Goal: Task Accomplishment & Management: Complete application form

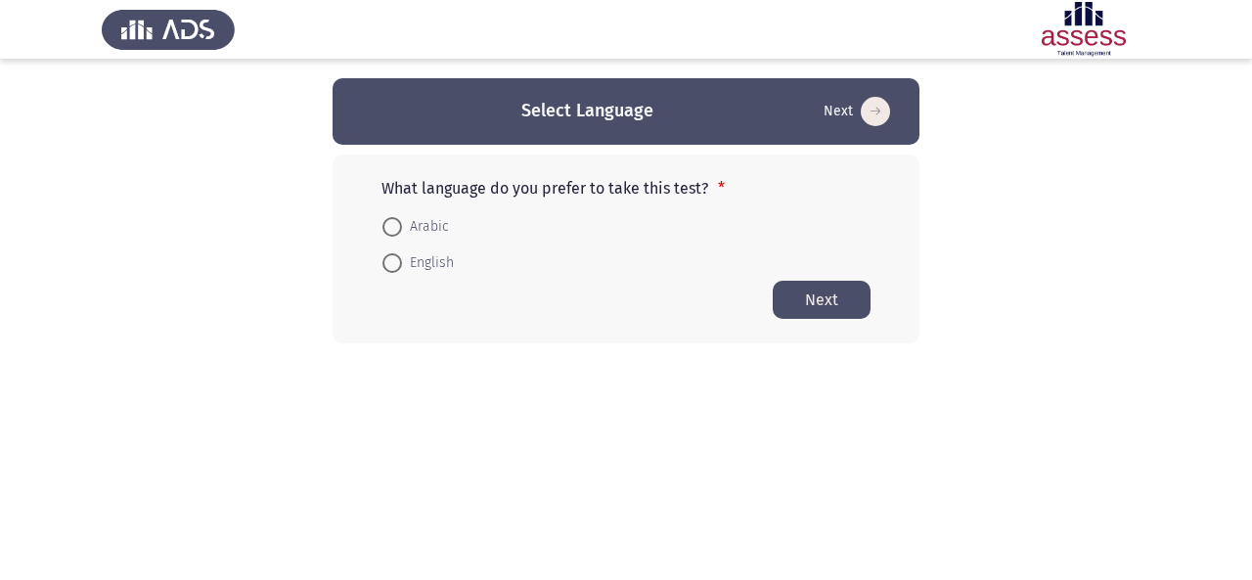
click at [393, 271] on span at bounding box center [392, 263] width 20 height 20
click at [393, 271] on input "English" at bounding box center [392, 263] width 20 height 20
radio input "true"
click at [841, 308] on button "Next" at bounding box center [822, 299] width 98 height 38
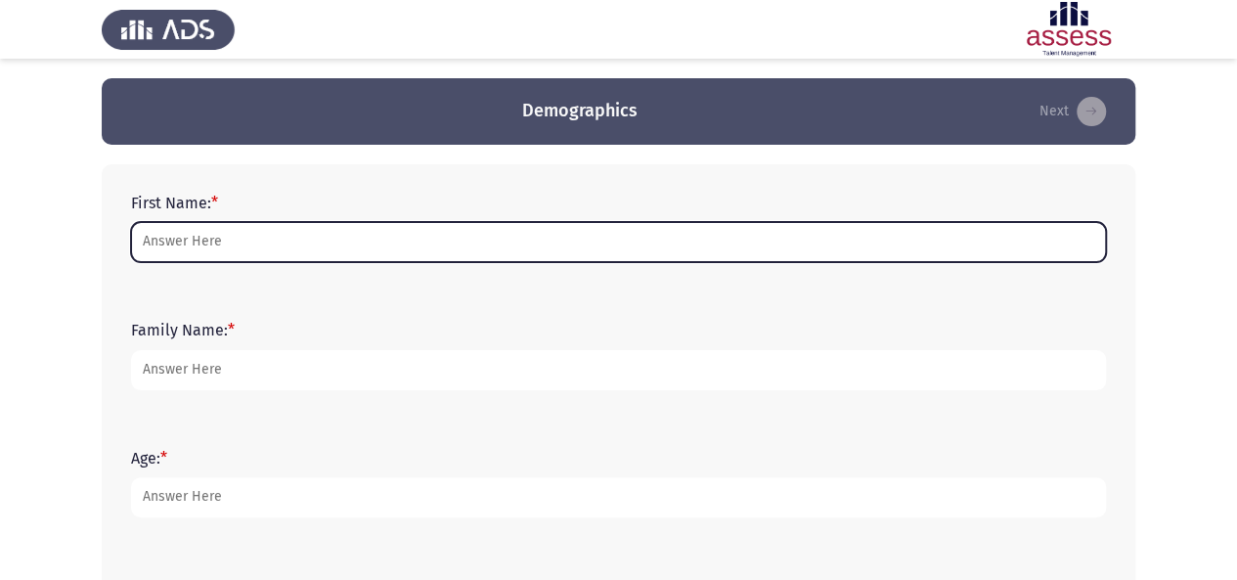
click at [775, 244] on input "First Name: *" at bounding box center [618, 242] width 975 height 40
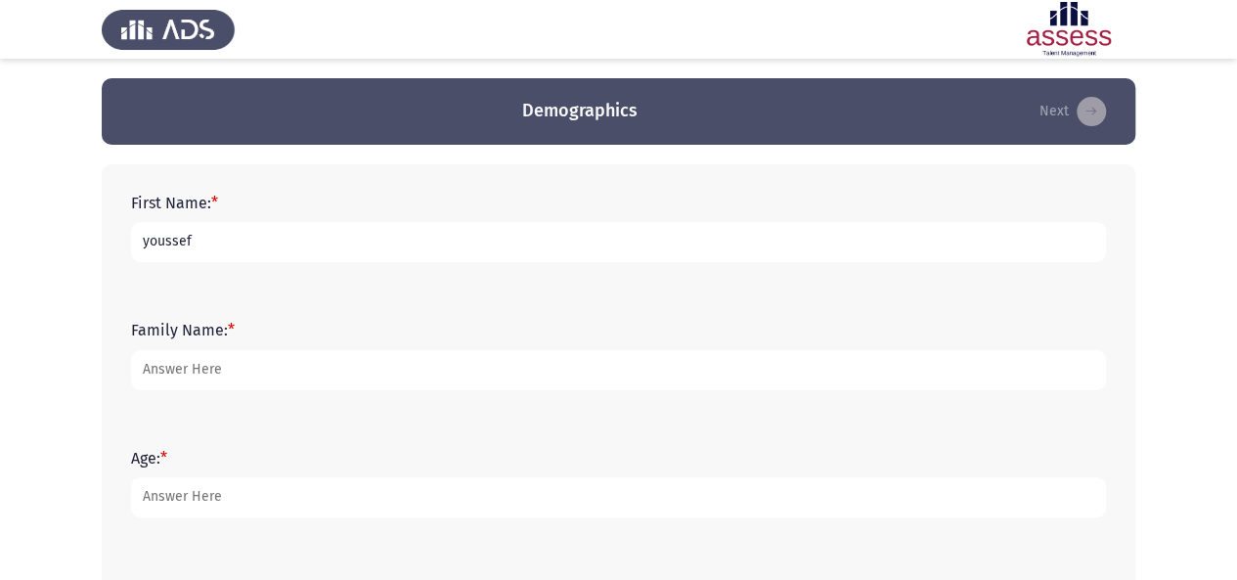
type input "youssef"
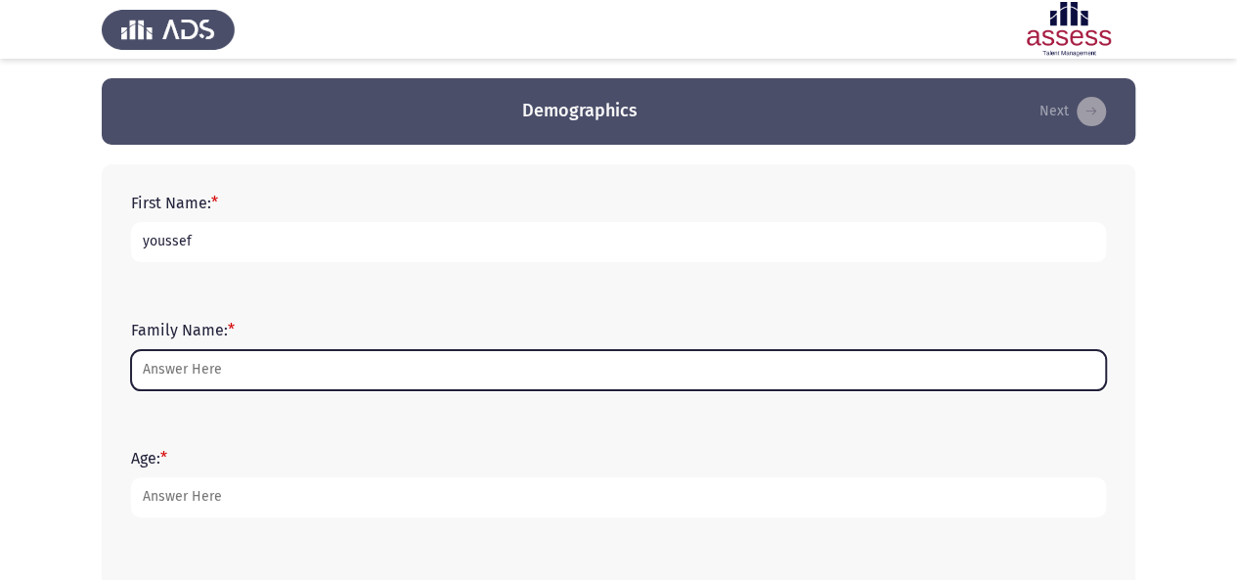
click at [693, 377] on input "Family Name: *" at bounding box center [618, 370] width 975 height 40
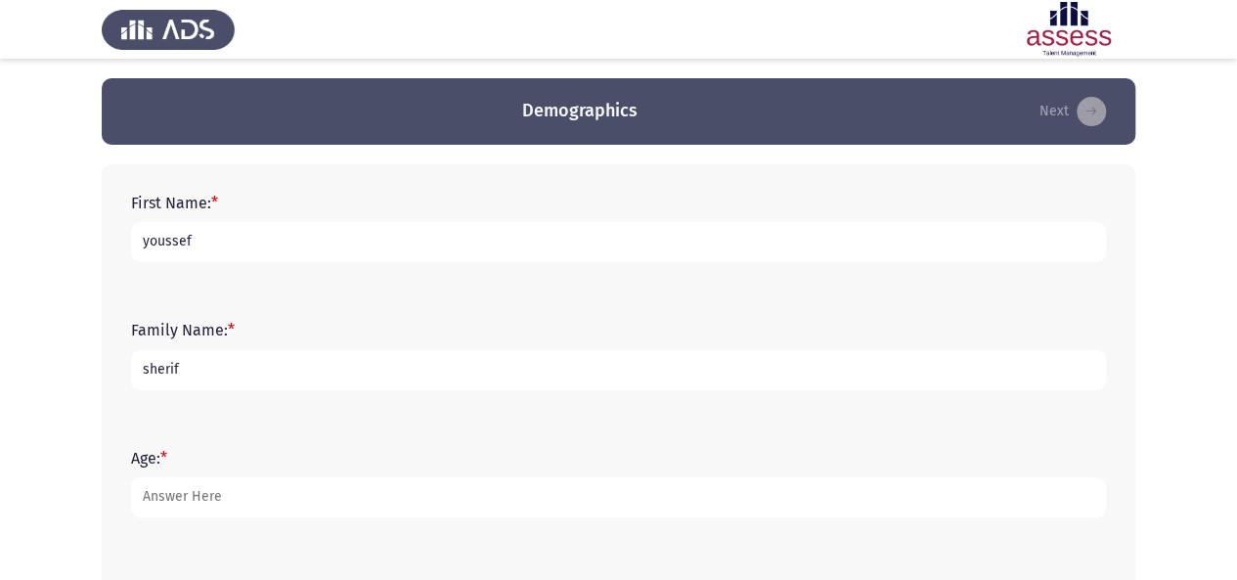
type input "sherif"
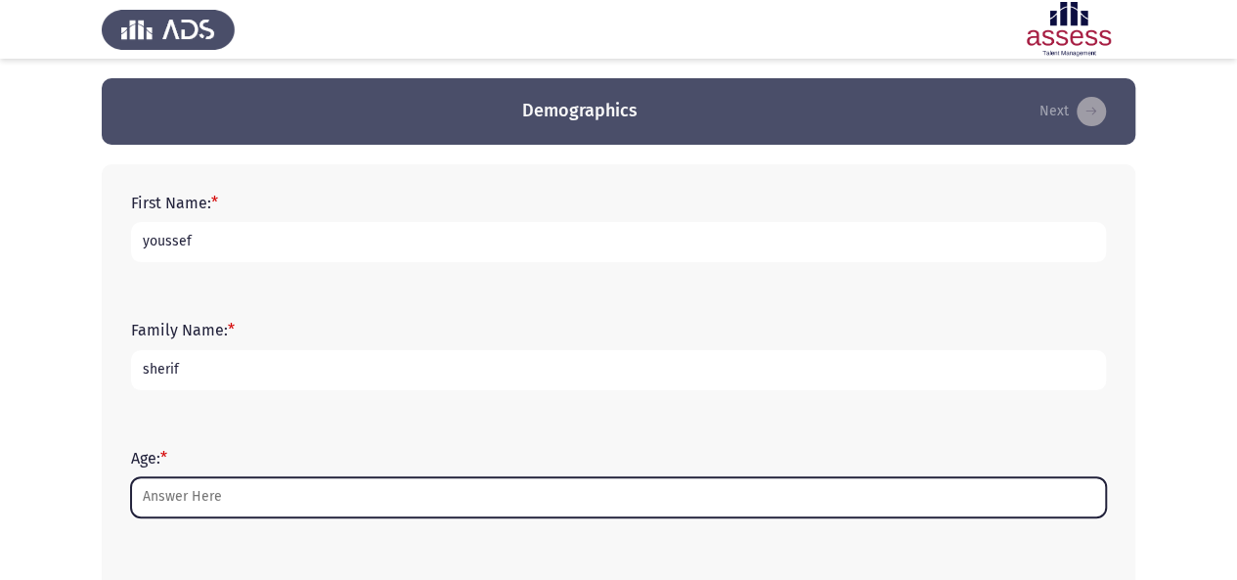
click at [577, 493] on input "Age: *" at bounding box center [618, 497] width 975 height 40
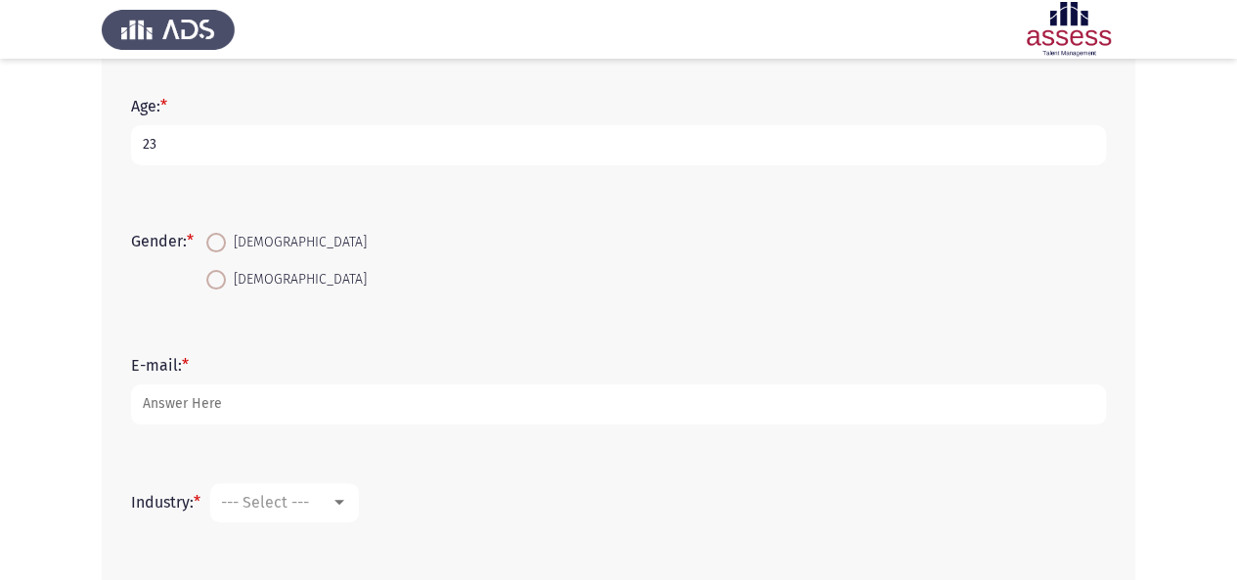
scroll to position [354, 0]
type input "23"
click at [219, 229] on label "[DEMOGRAPHIC_DATA]" at bounding box center [286, 240] width 160 height 23
click at [219, 231] on input "[DEMOGRAPHIC_DATA]" at bounding box center [216, 241] width 20 height 20
radio input "true"
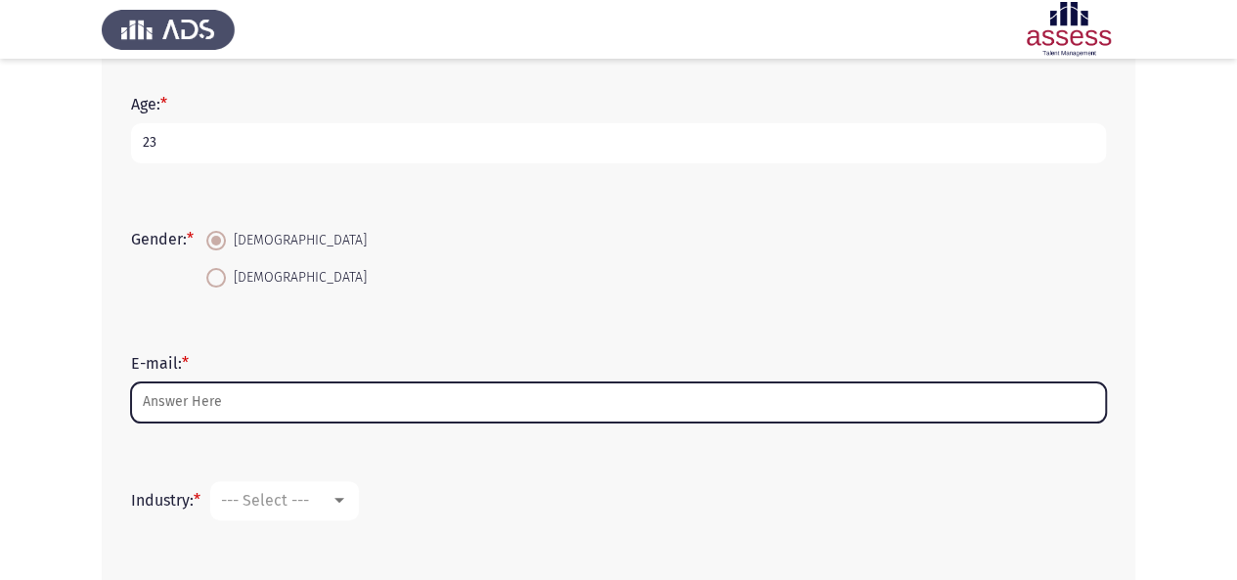
click at [287, 403] on input "E-mail: *" at bounding box center [618, 402] width 975 height 40
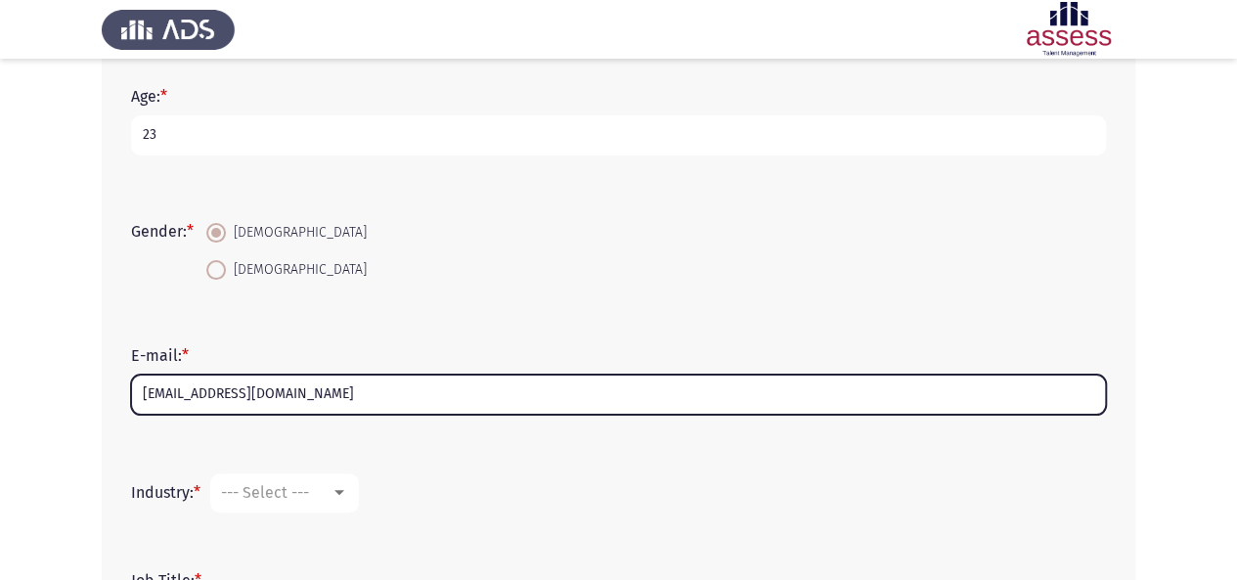
scroll to position [548, 0]
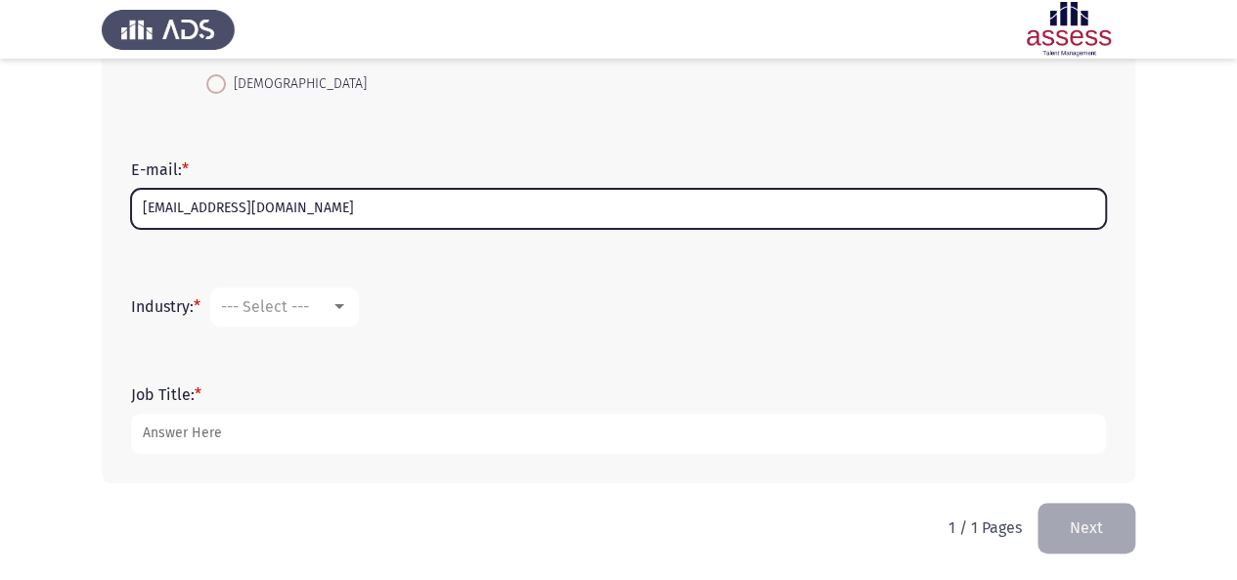
type input "[EMAIL_ADDRESS][DOMAIN_NAME]"
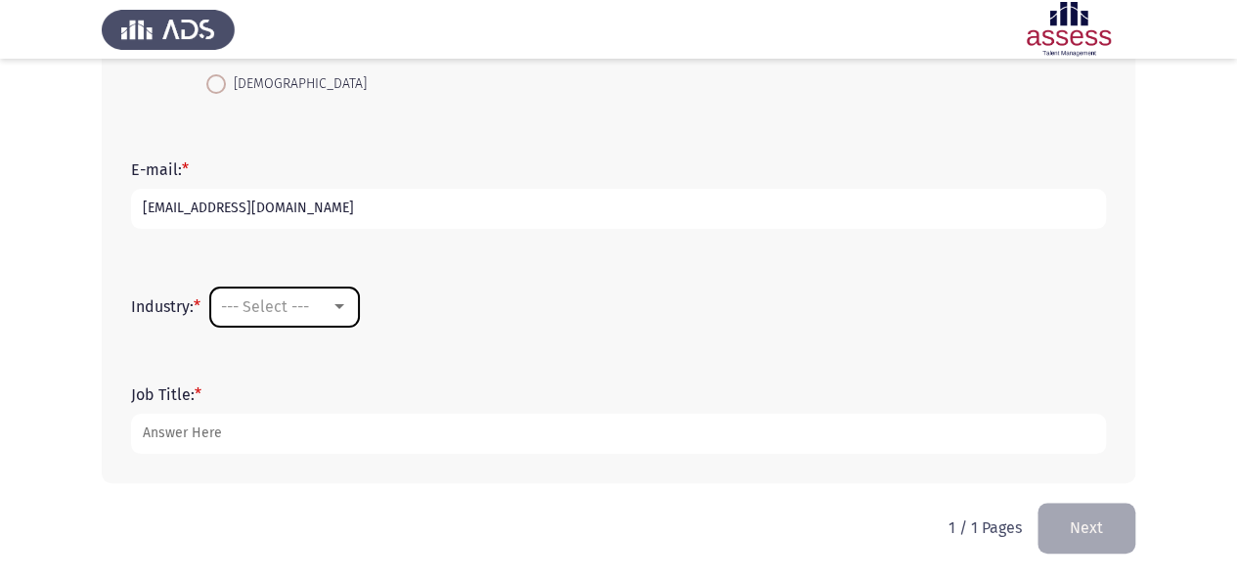
click at [323, 298] on div "--- Select ---" at bounding box center [276, 306] width 110 height 19
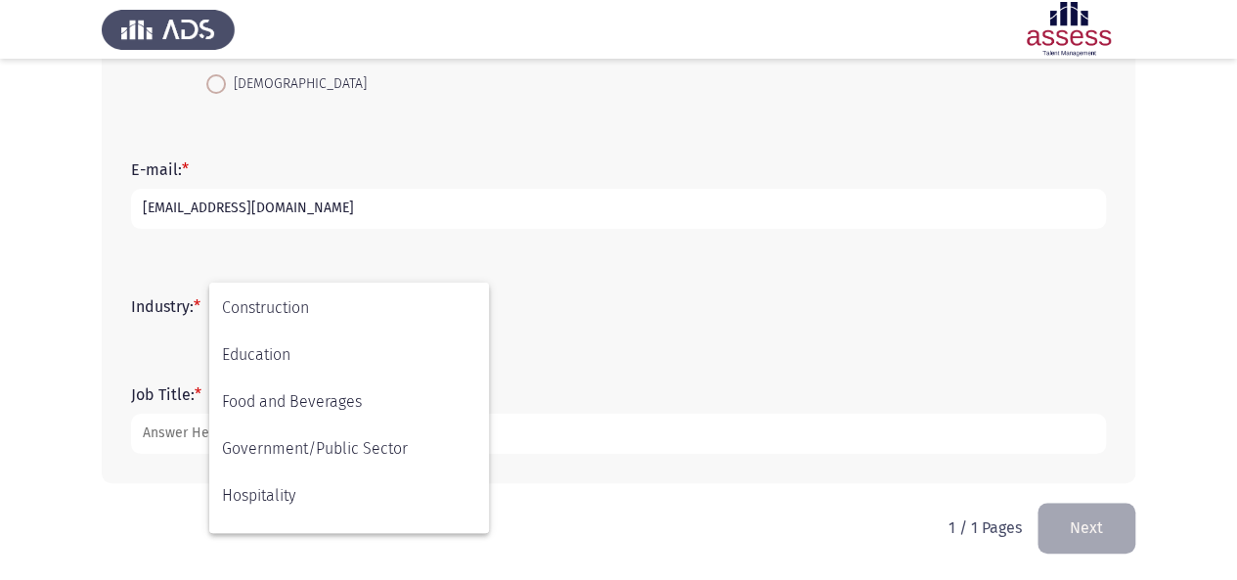
scroll to position [290, 0]
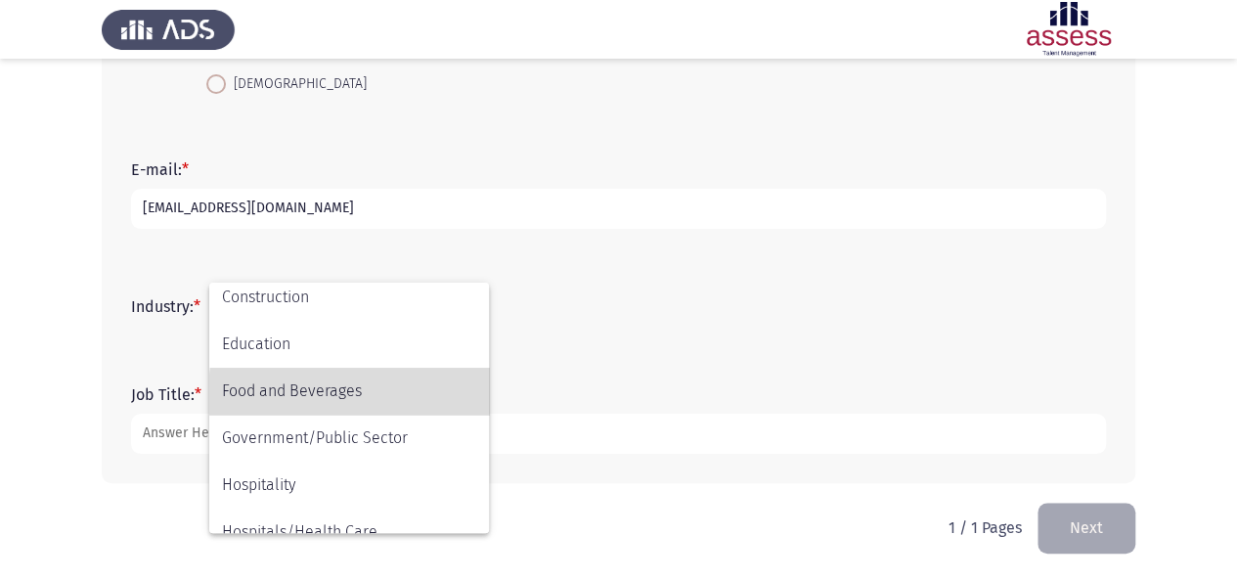
click at [417, 394] on span "Food and Beverages" at bounding box center [349, 391] width 254 height 47
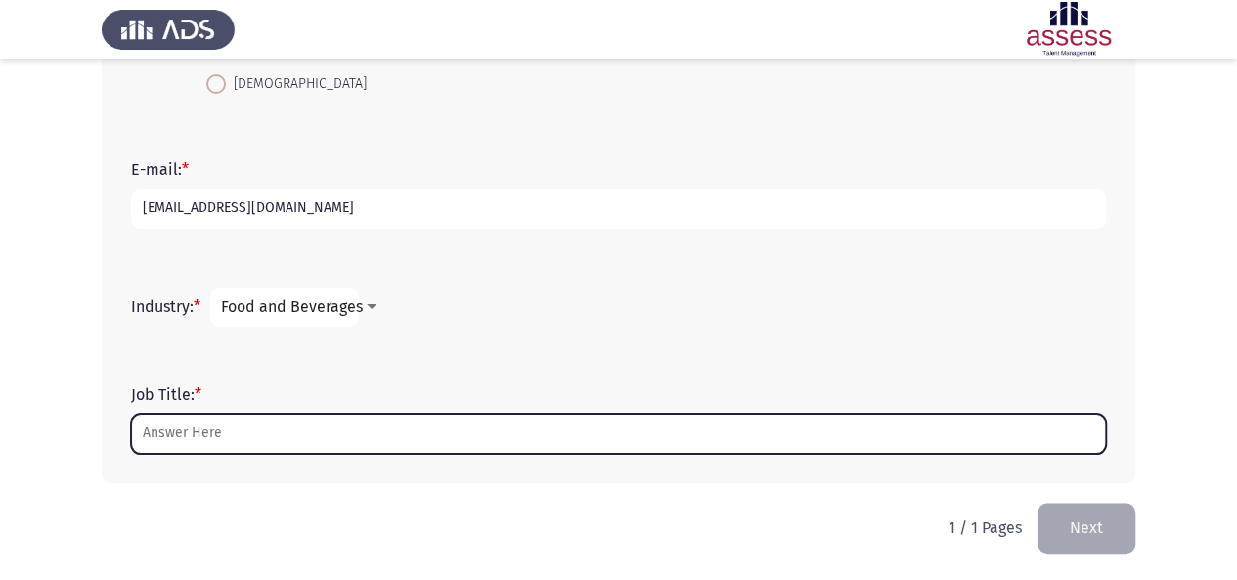
click at [405, 433] on input "Job Title: *" at bounding box center [618, 434] width 975 height 40
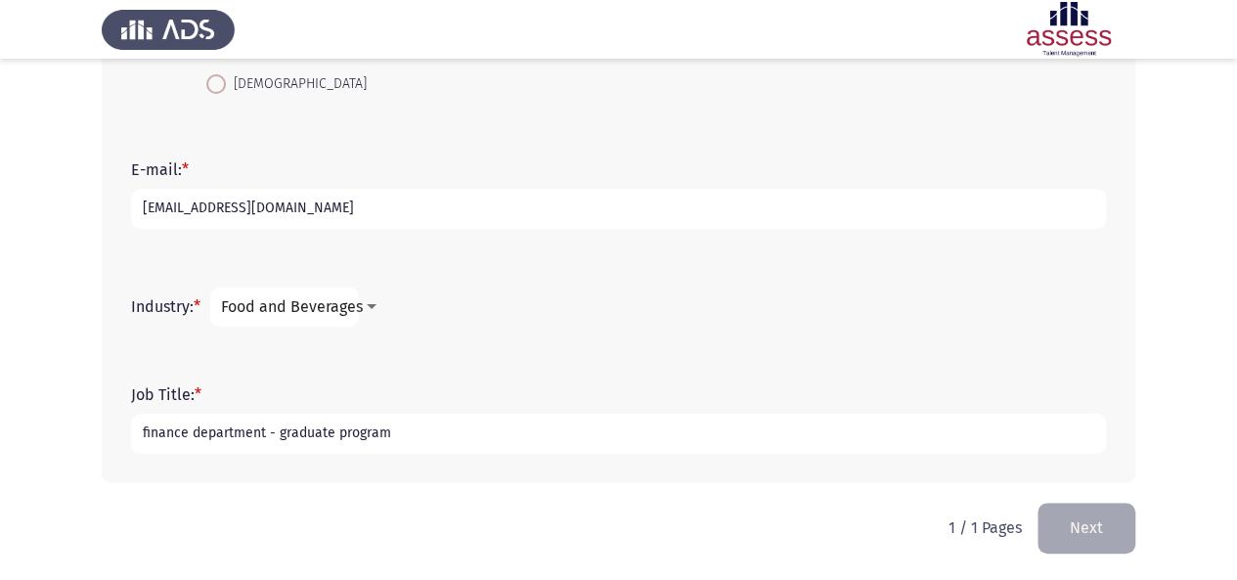
click at [1014, 357] on div "Job Title: * finance department - graduate program" at bounding box center [618, 419] width 995 height 127
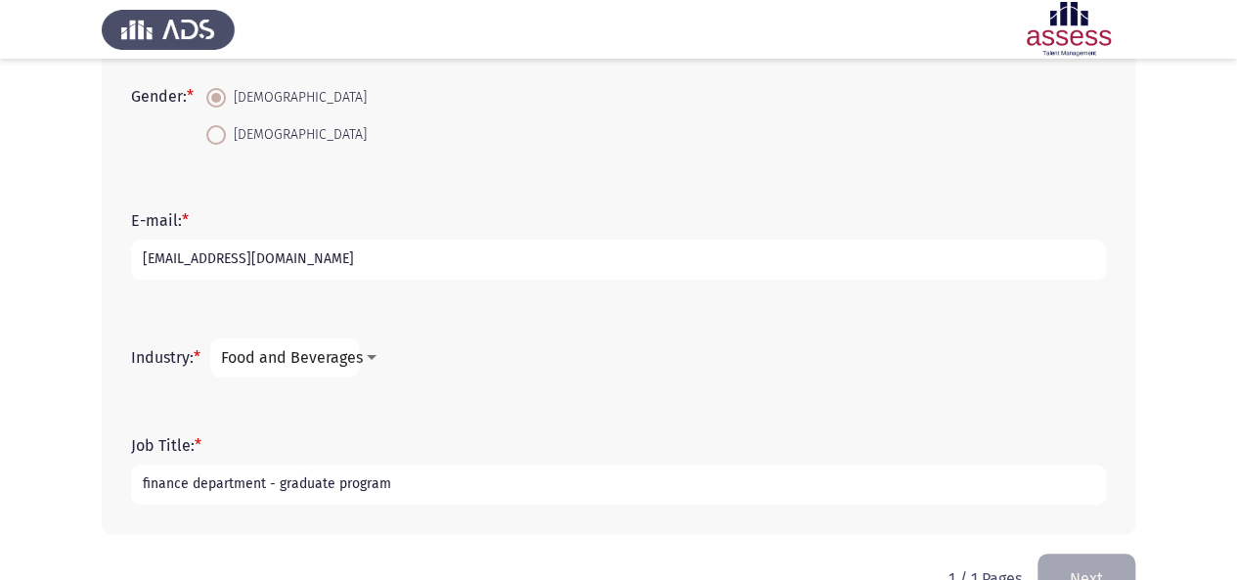
scroll to position [540, 0]
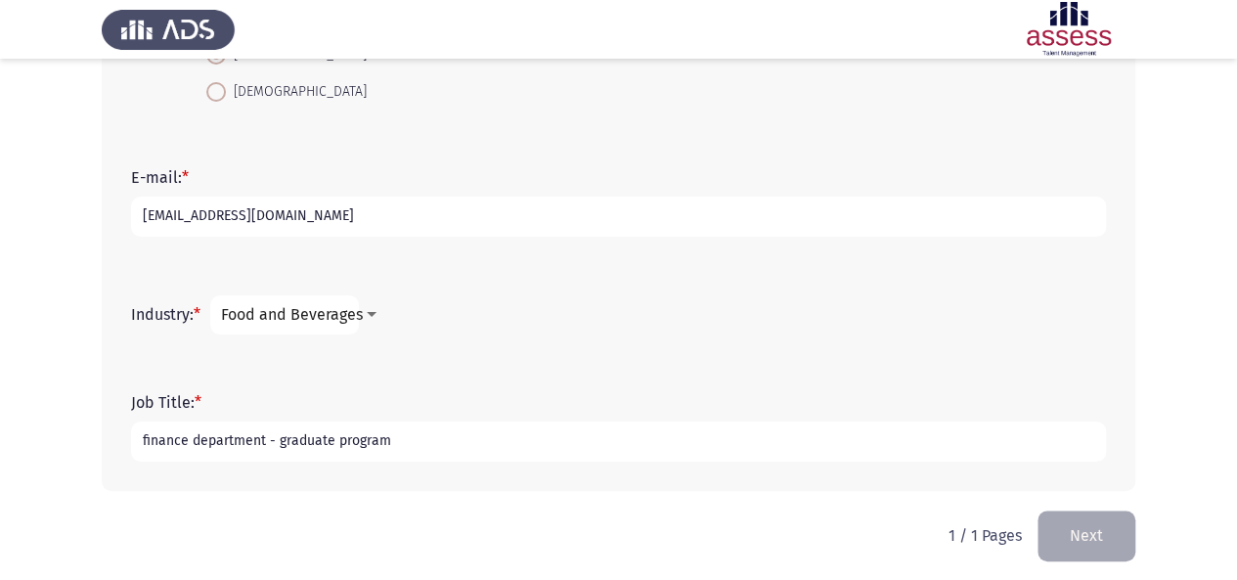
click at [562, 427] on input "finance department - graduate program" at bounding box center [618, 442] width 975 height 40
type input "f"
type input "finance department / graduate program"
click at [470, 268] on div "Industry: * Food and Beverages" at bounding box center [618, 315] width 995 height 98
click at [1104, 528] on button "Next" at bounding box center [1087, 536] width 98 height 50
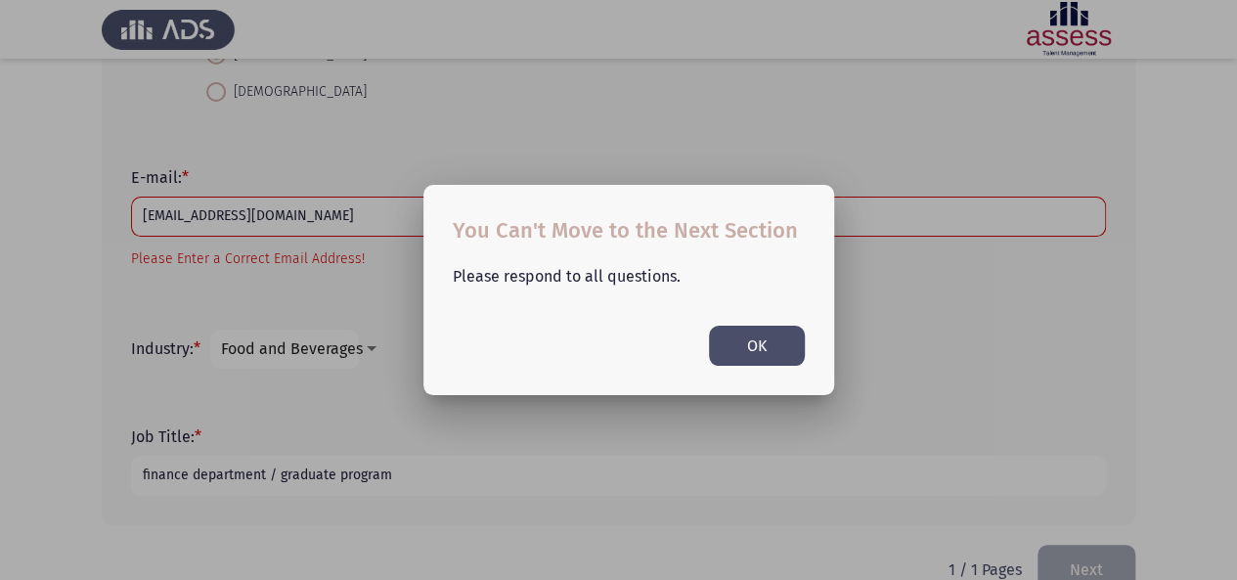
scroll to position [554, 0]
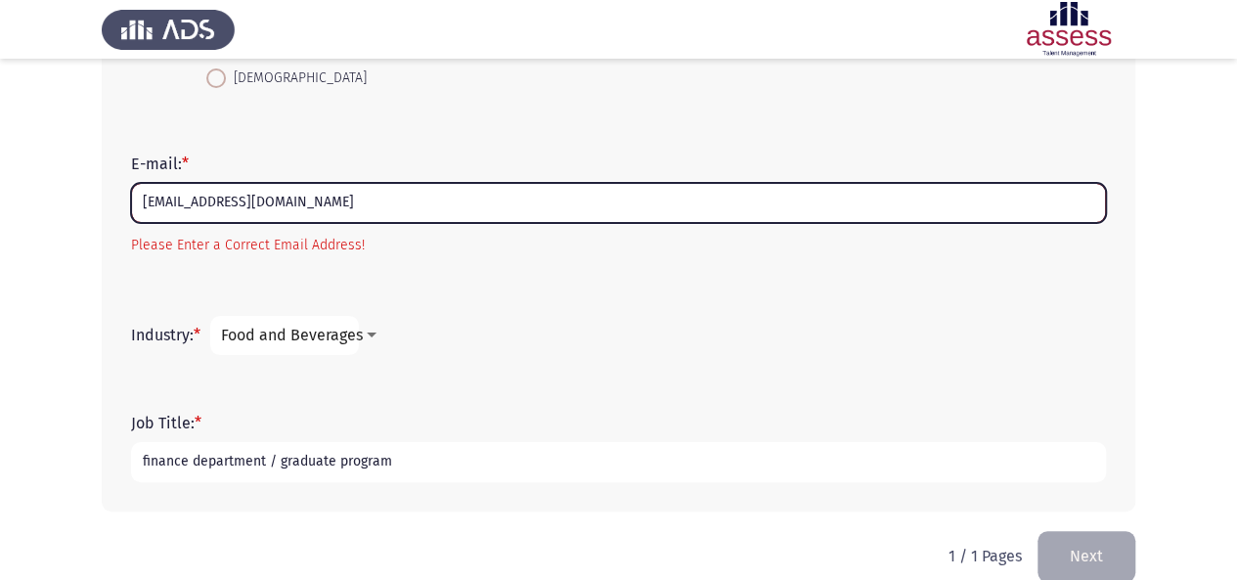
click at [661, 203] on input "[EMAIL_ADDRESS][DOMAIN_NAME]" at bounding box center [618, 203] width 975 height 40
type input "y"
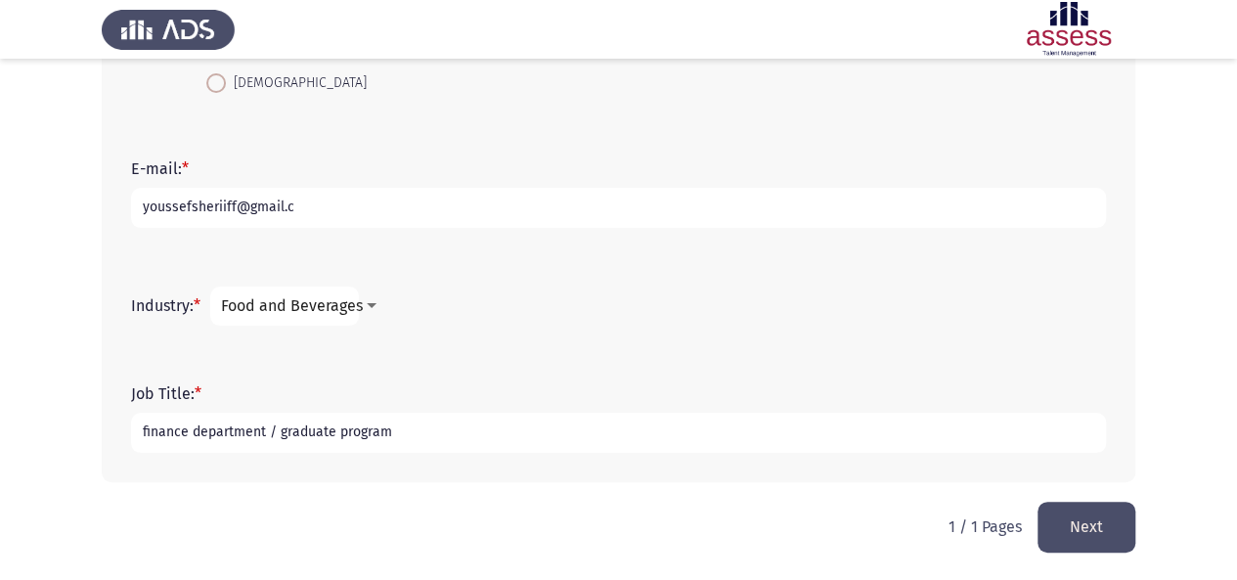
scroll to position [548, 0]
type input "[EMAIL_ADDRESS][DOMAIN_NAME]"
click at [1074, 517] on button "Next" at bounding box center [1087, 528] width 98 height 50
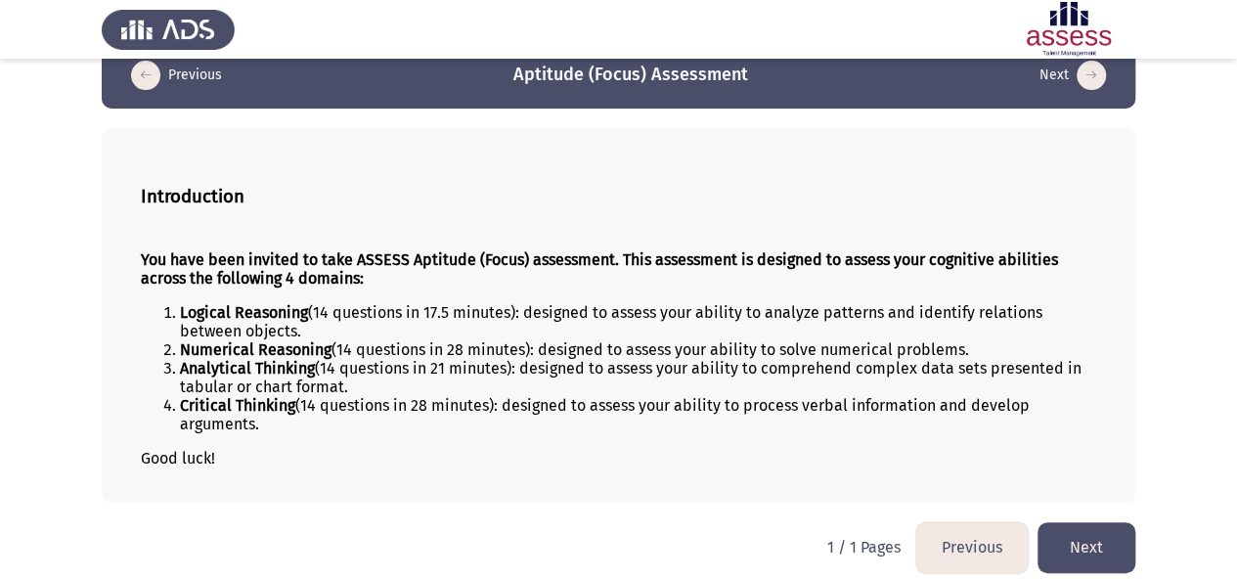
scroll to position [45, 0]
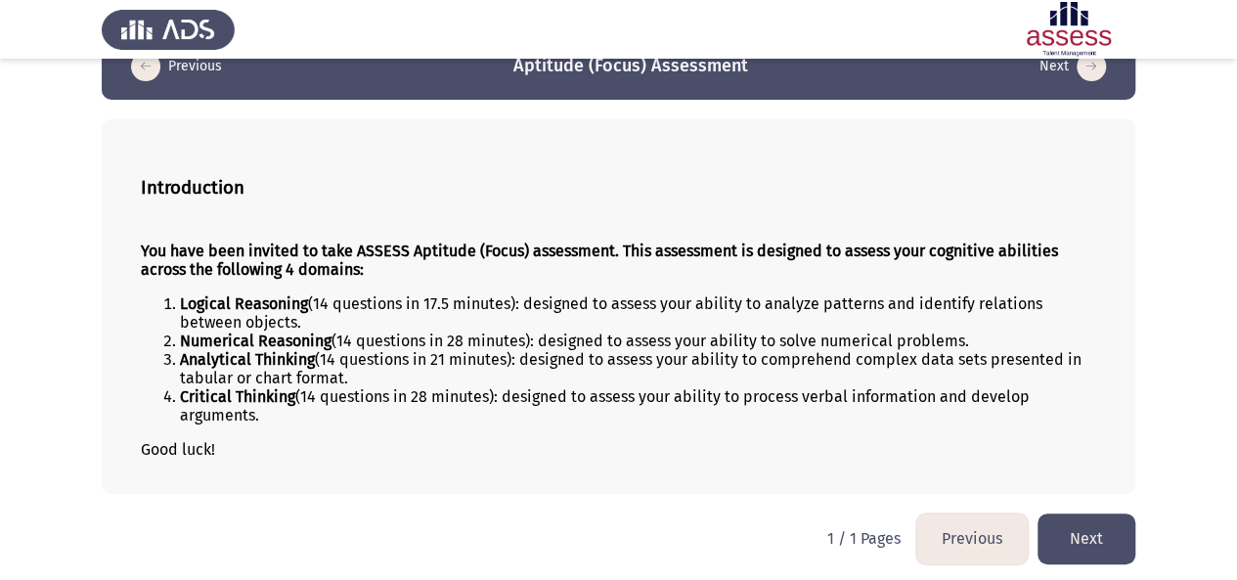
click at [1099, 527] on button "Next" at bounding box center [1087, 538] width 98 height 50
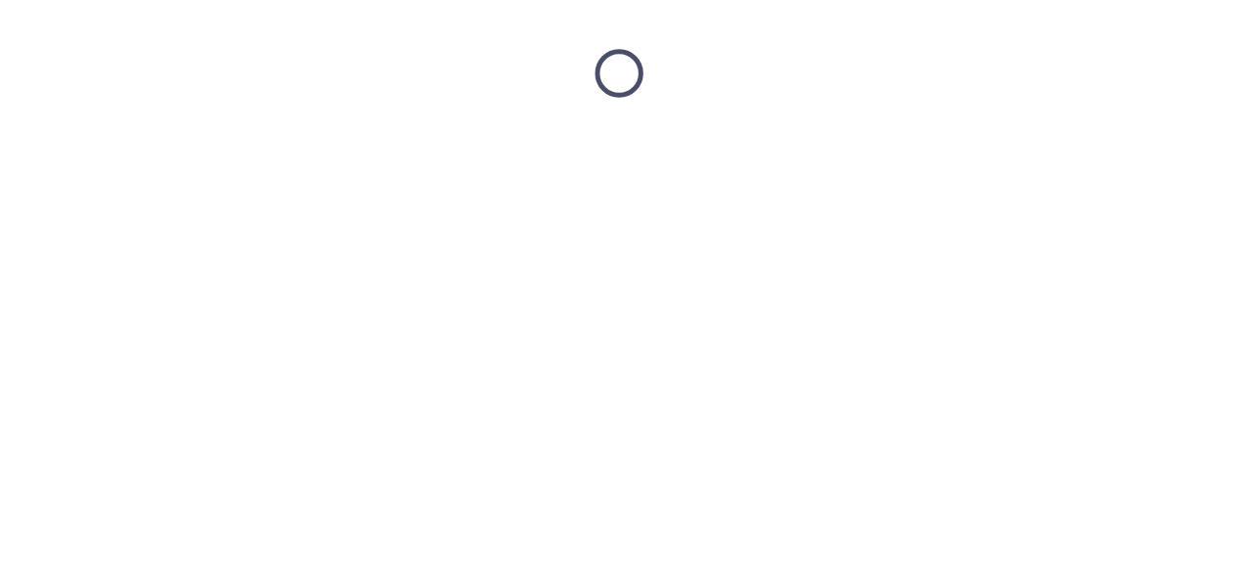
scroll to position [0, 0]
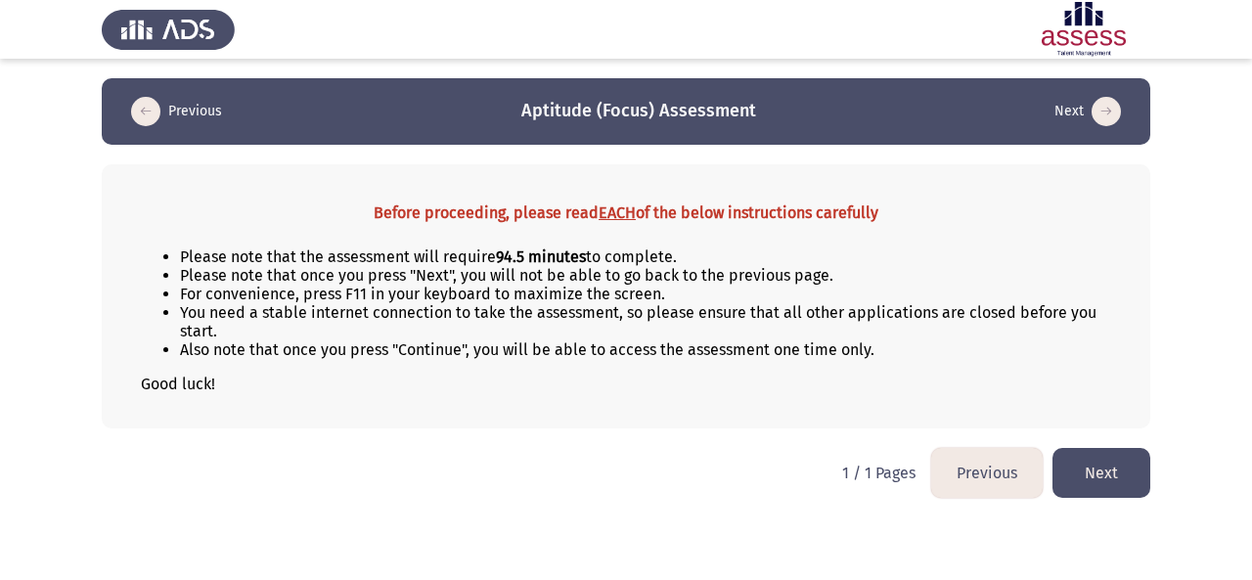
click at [1127, 448] on button "Next" at bounding box center [1101, 473] width 98 height 50
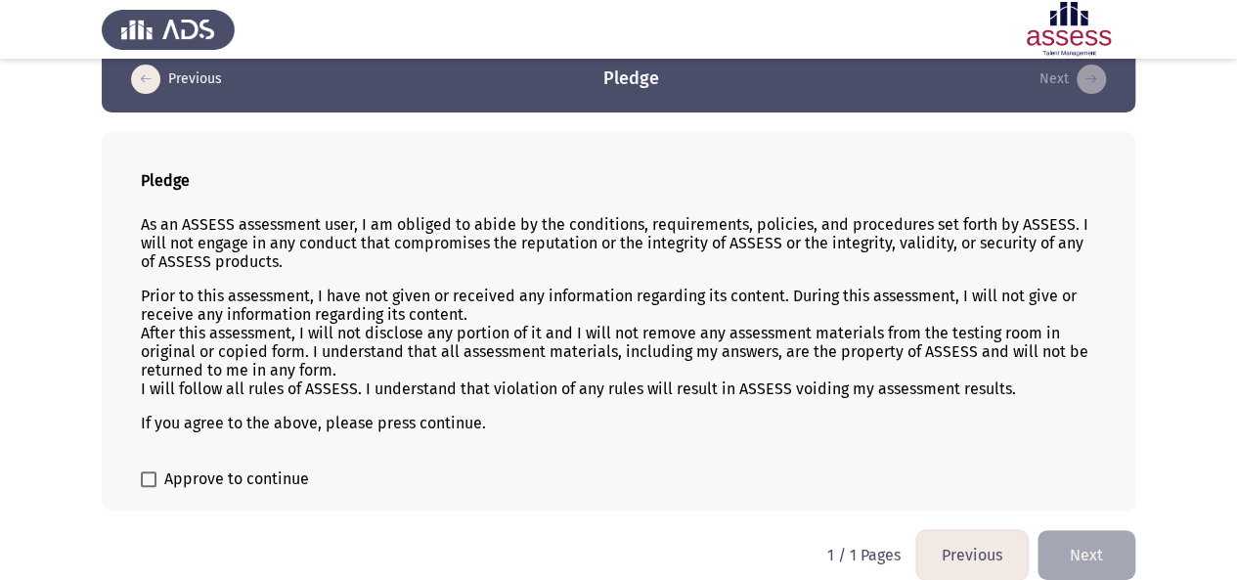
scroll to position [35, 0]
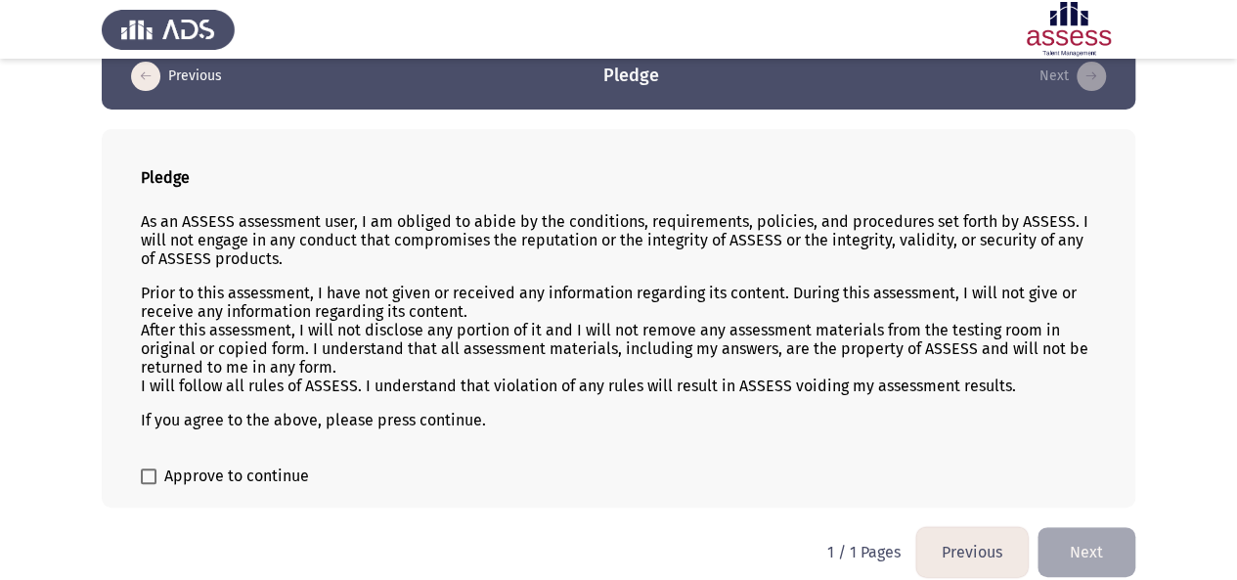
click at [147, 469] on span at bounding box center [149, 477] width 16 height 16
click at [148, 484] on input "Approve to continue" at bounding box center [148, 484] width 1 height 1
checkbox input "true"
click at [1083, 543] on button "Next" at bounding box center [1087, 552] width 98 height 50
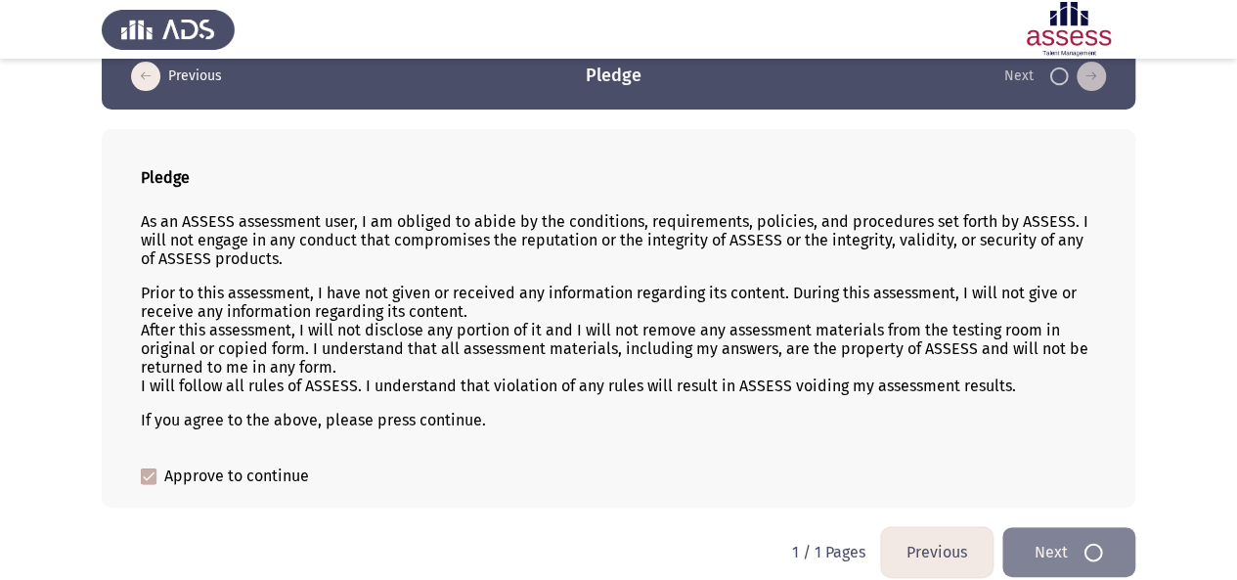
scroll to position [0, 0]
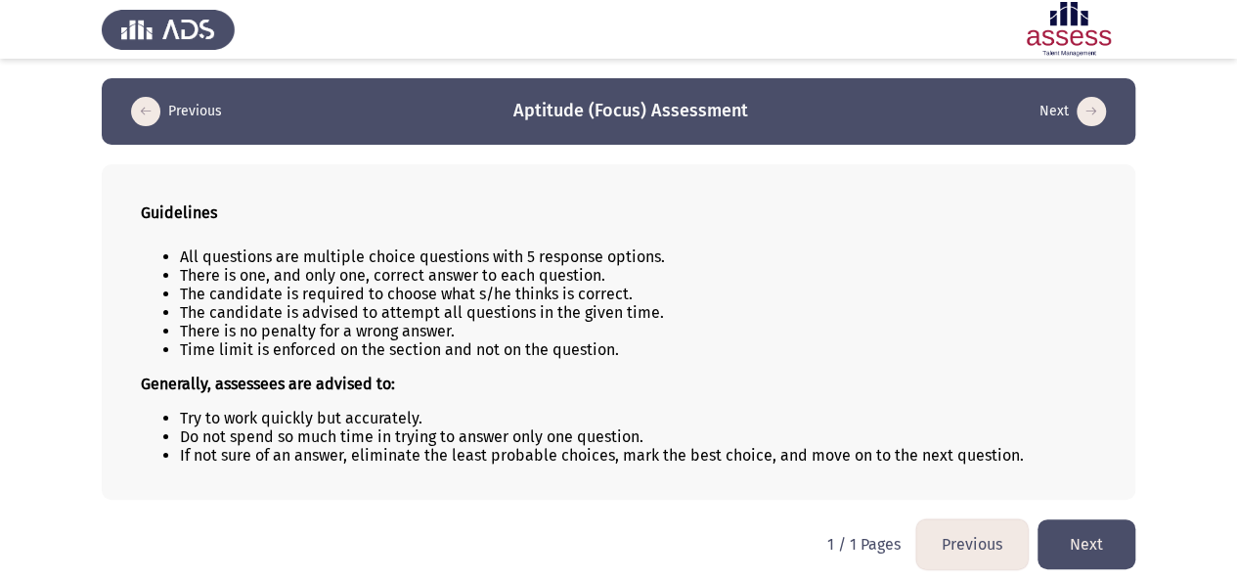
click at [1088, 547] on button "Next" at bounding box center [1087, 544] width 98 height 50
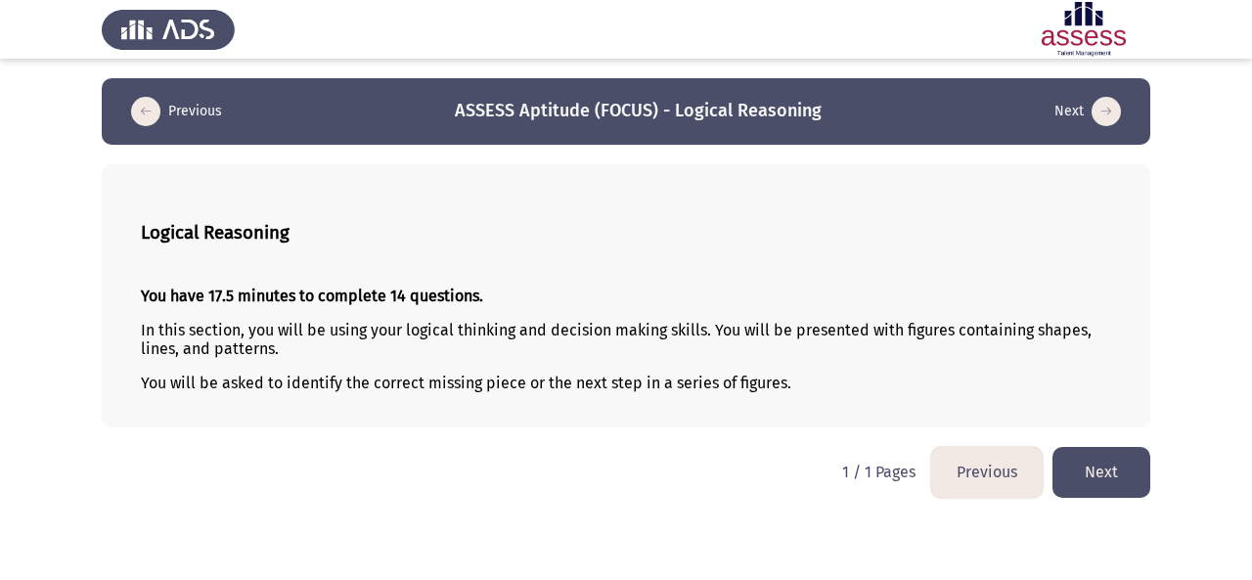
click at [1128, 462] on button "Next" at bounding box center [1101, 472] width 98 height 50
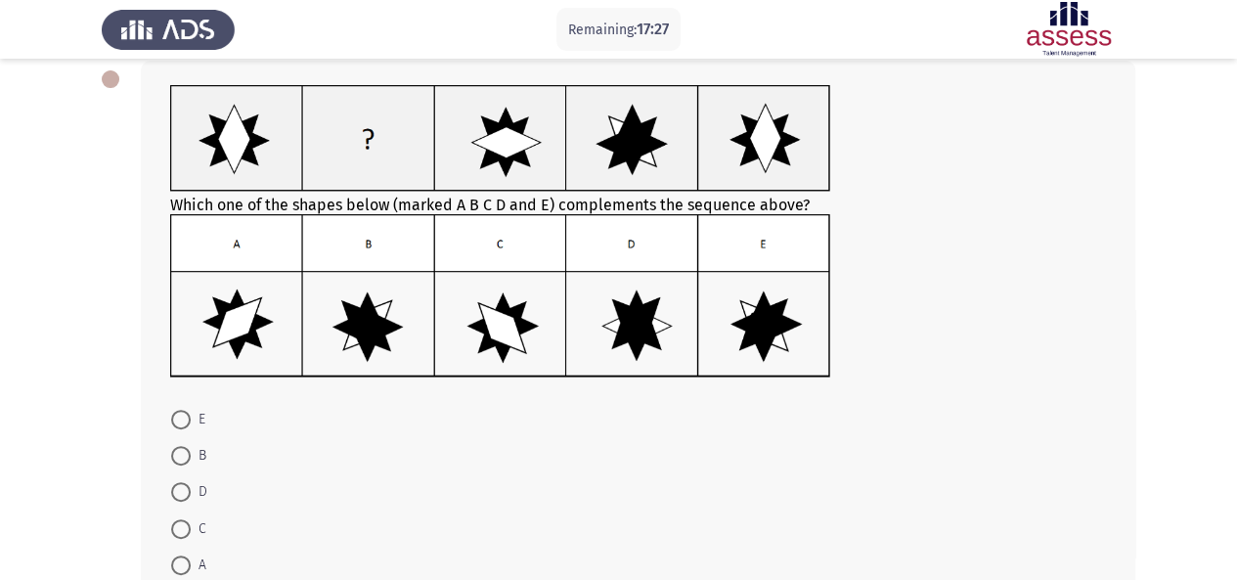
scroll to position [119, 0]
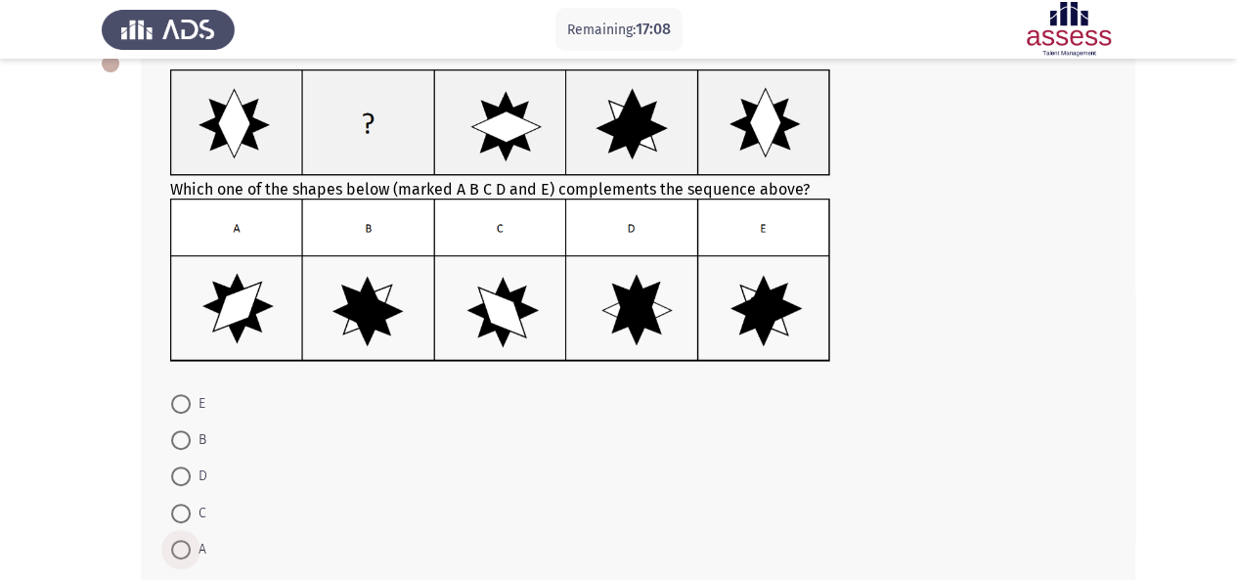
click at [182, 551] on span at bounding box center [181, 550] width 20 height 20
click at [182, 551] on input "A" at bounding box center [181, 550] width 20 height 20
radio input "true"
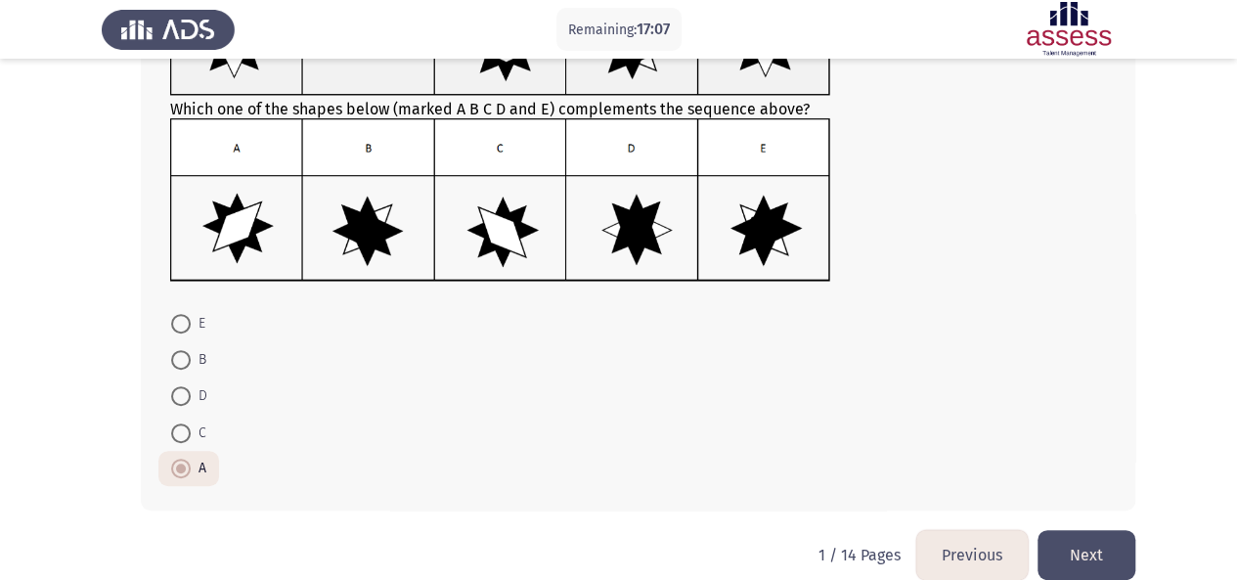
scroll to position [225, 0]
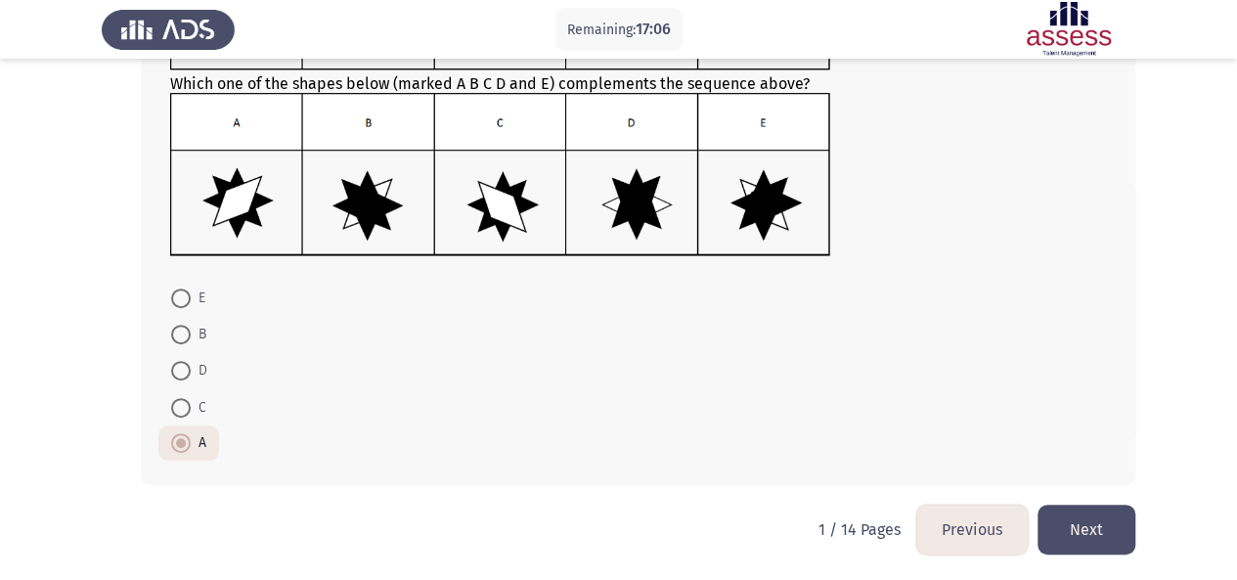
click at [1085, 521] on button "Next" at bounding box center [1087, 530] width 98 height 50
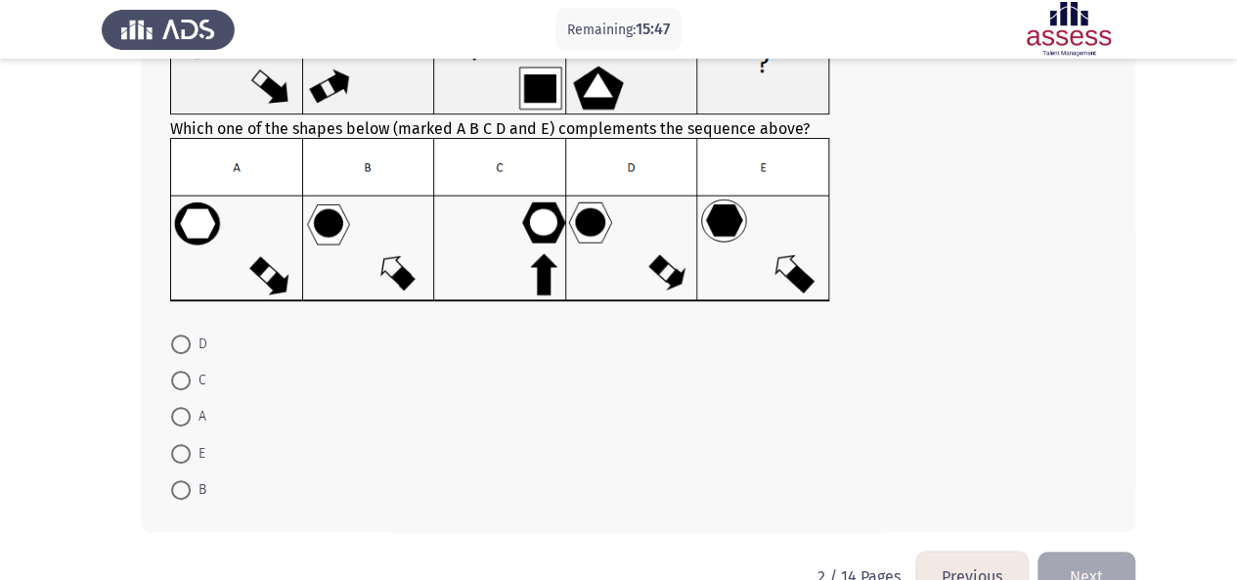
scroll to position [182, 0]
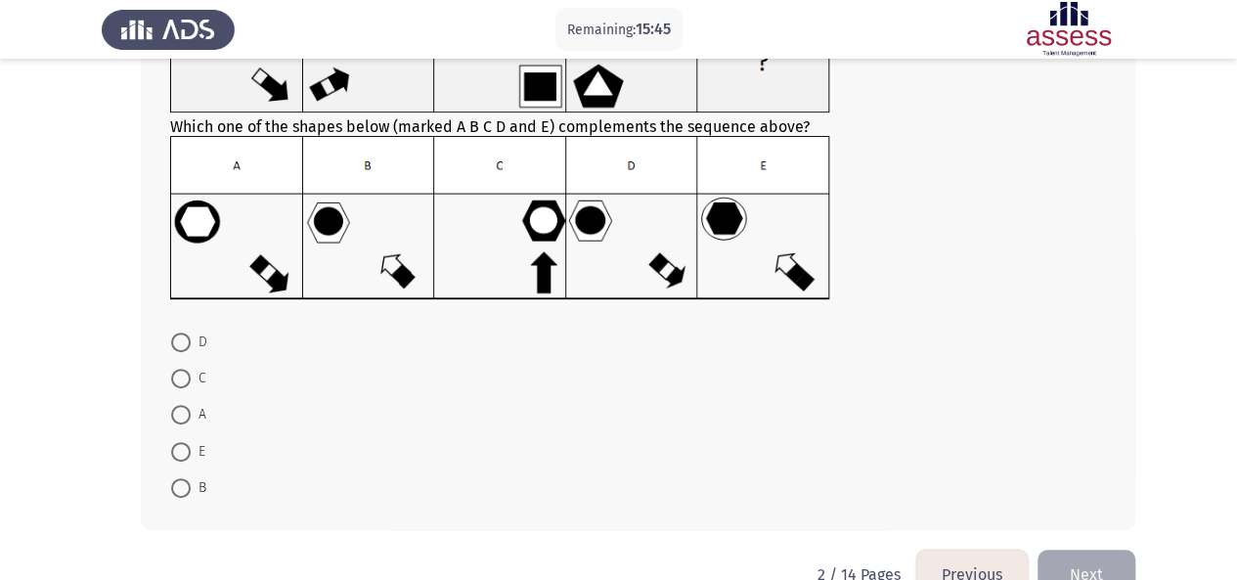
click at [182, 480] on span at bounding box center [181, 488] width 20 height 20
click at [182, 480] on input "B" at bounding box center [181, 488] width 20 height 20
radio input "true"
click at [1096, 554] on button "Next" at bounding box center [1087, 574] width 98 height 50
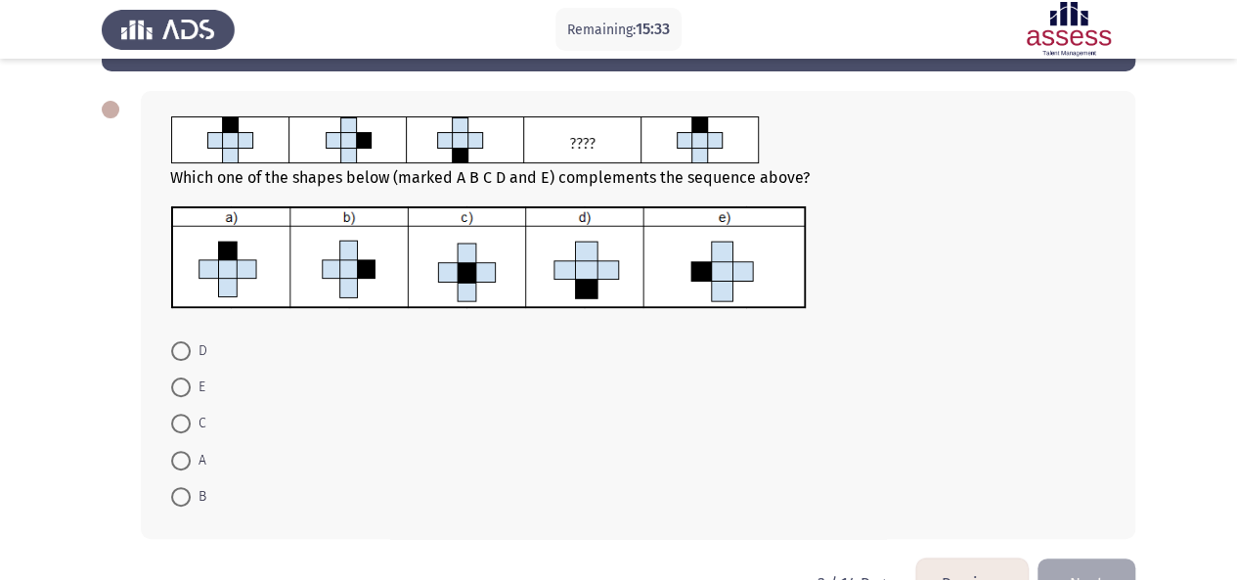
scroll to position [78, 0]
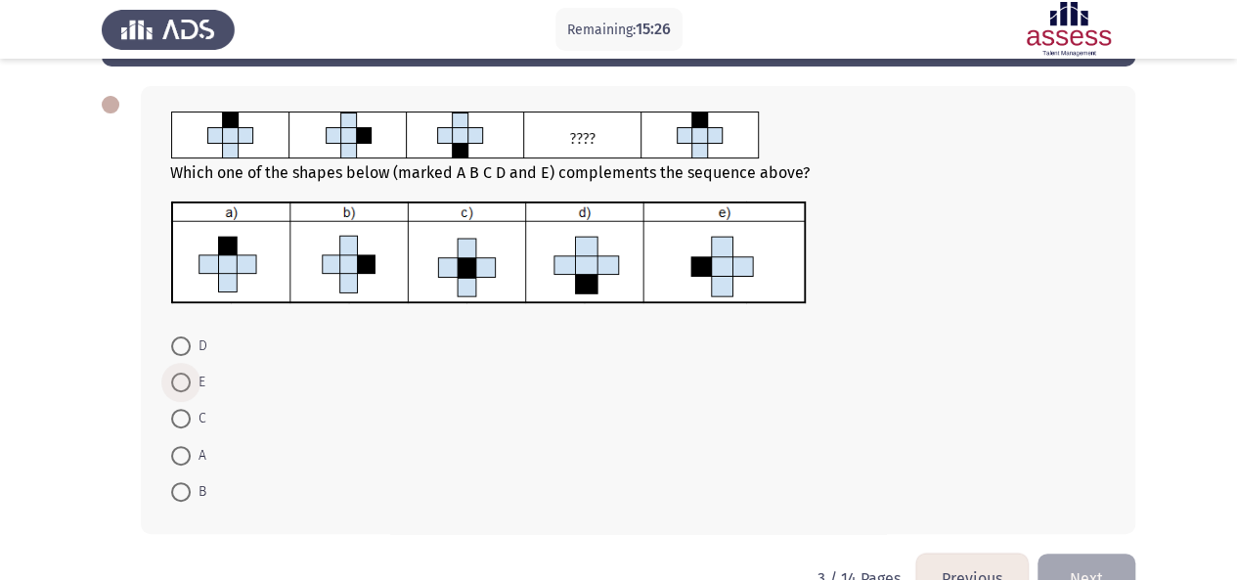
click at [186, 379] on span at bounding box center [181, 383] width 20 height 20
click at [186, 379] on input "E" at bounding box center [181, 383] width 20 height 20
radio input "true"
click at [1092, 569] on button "Next" at bounding box center [1087, 578] width 98 height 50
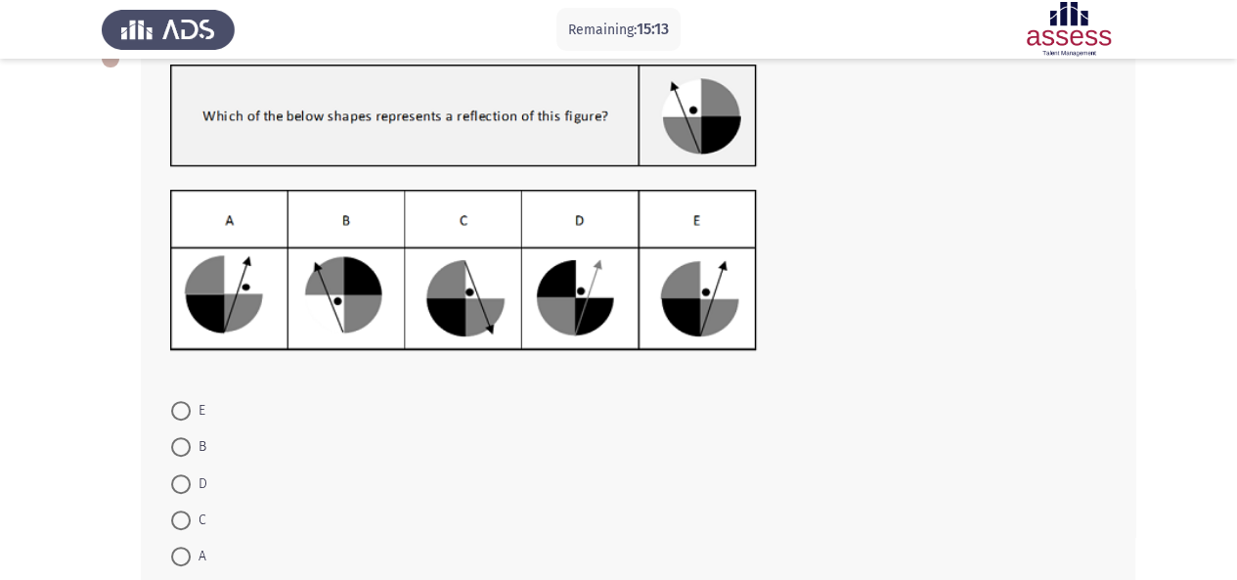
scroll to position [130, 0]
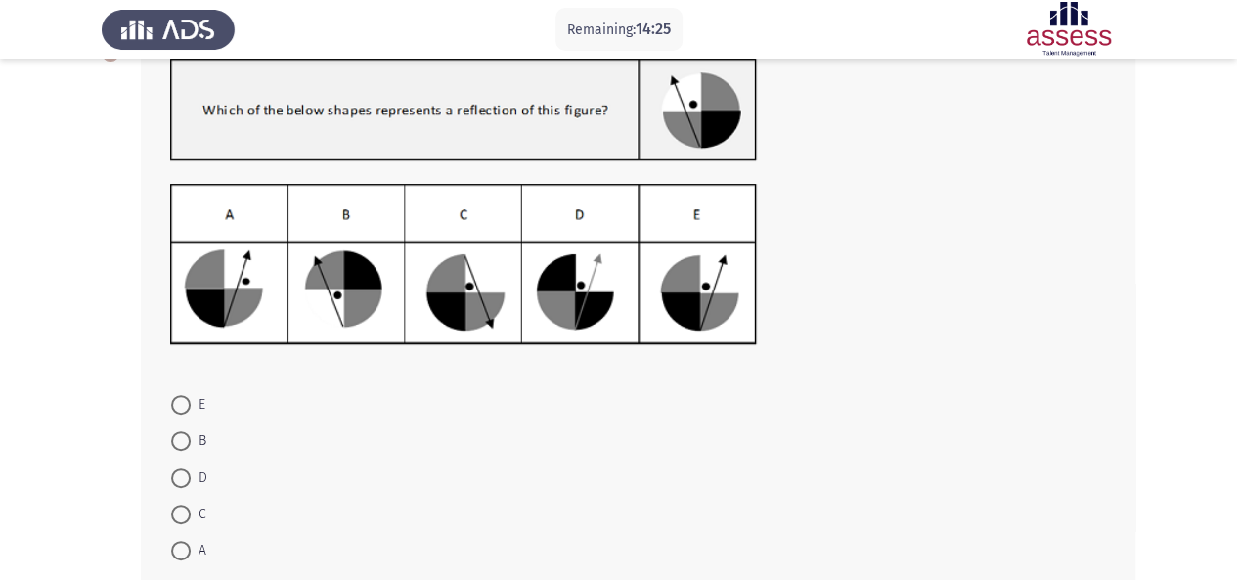
click at [187, 404] on span at bounding box center [181, 405] width 20 height 20
click at [187, 404] on input "E" at bounding box center [181, 405] width 20 height 20
radio input "true"
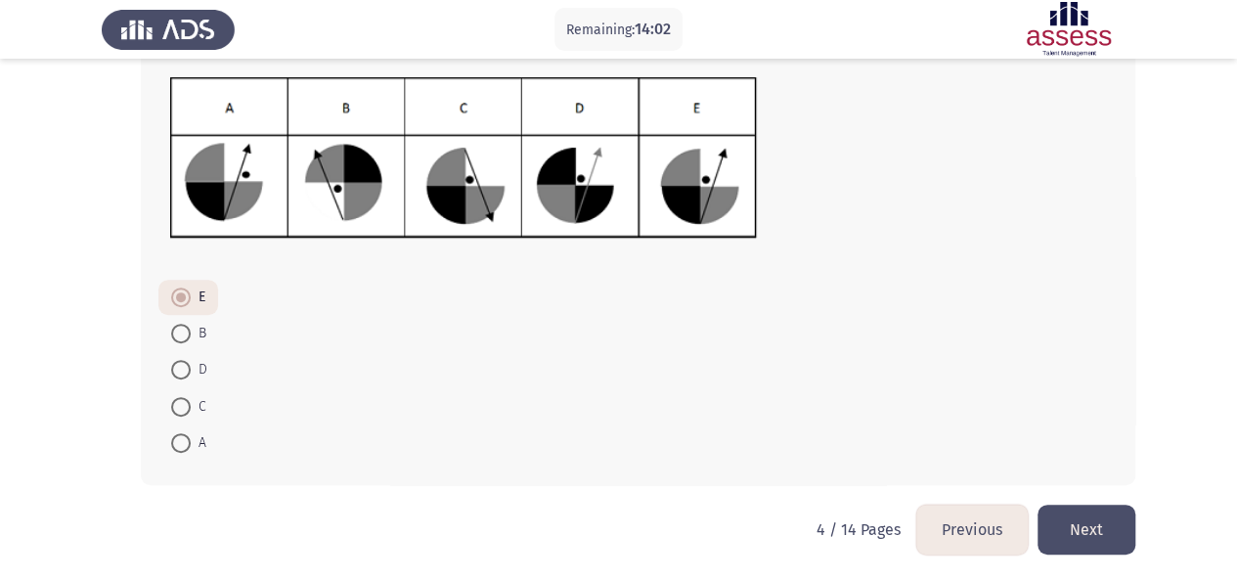
click at [1113, 538] on button "Next" at bounding box center [1087, 530] width 98 height 50
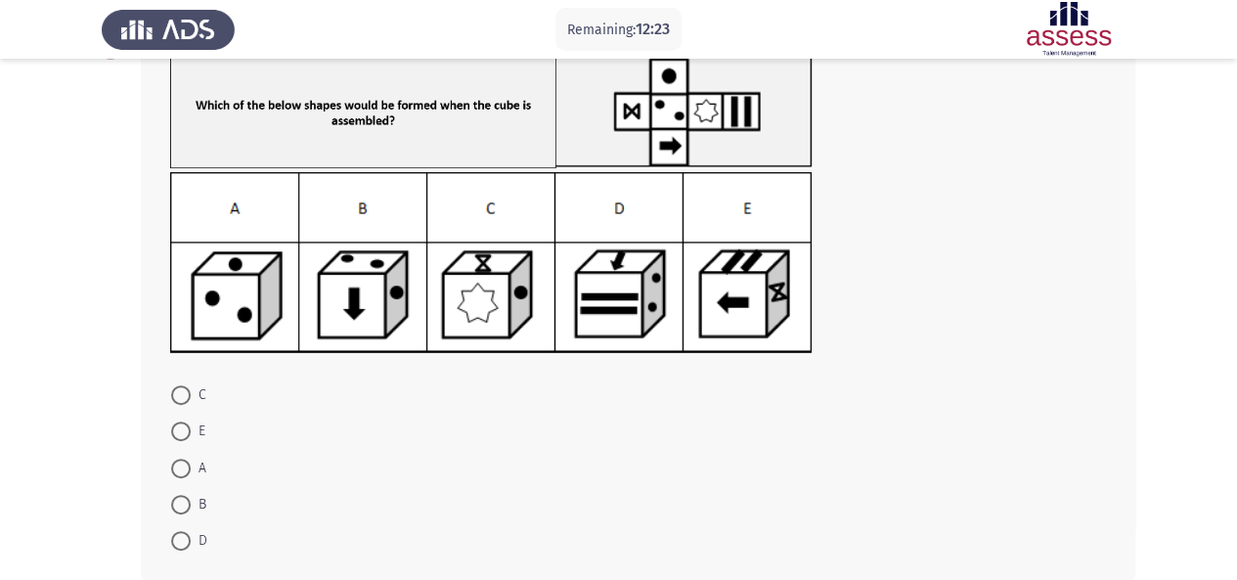
scroll to position [131, 0]
click at [182, 425] on span at bounding box center [181, 433] width 20 height 20
click at [182, 425] on input "E" at bounding box center [181, 433] width 20 height 20
radio input "true"
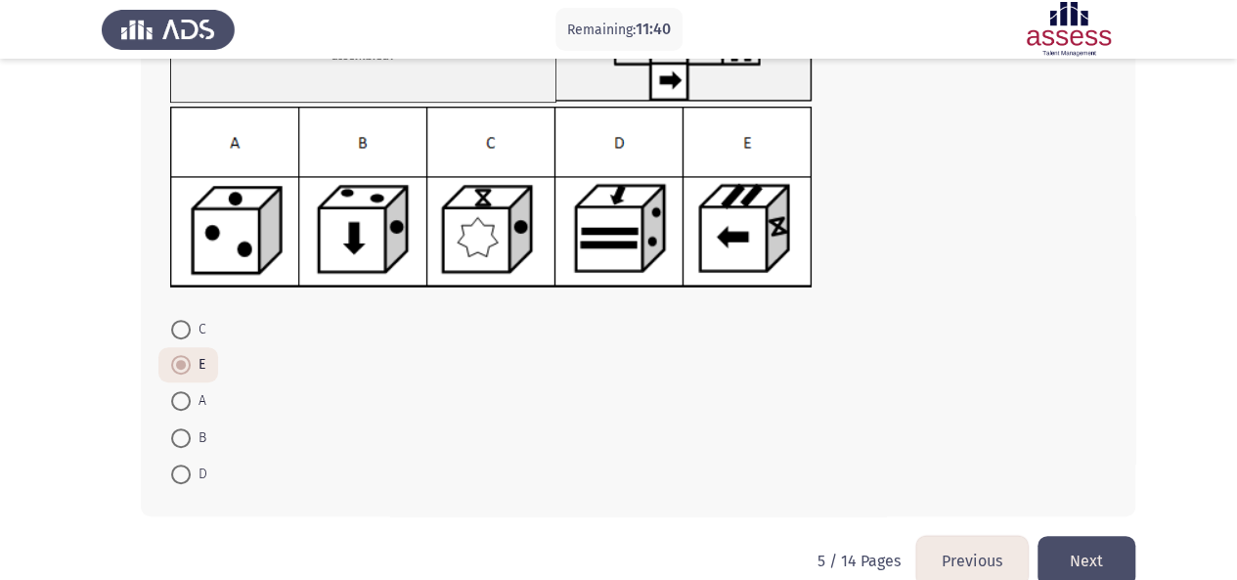
scroll to position [230, 0]
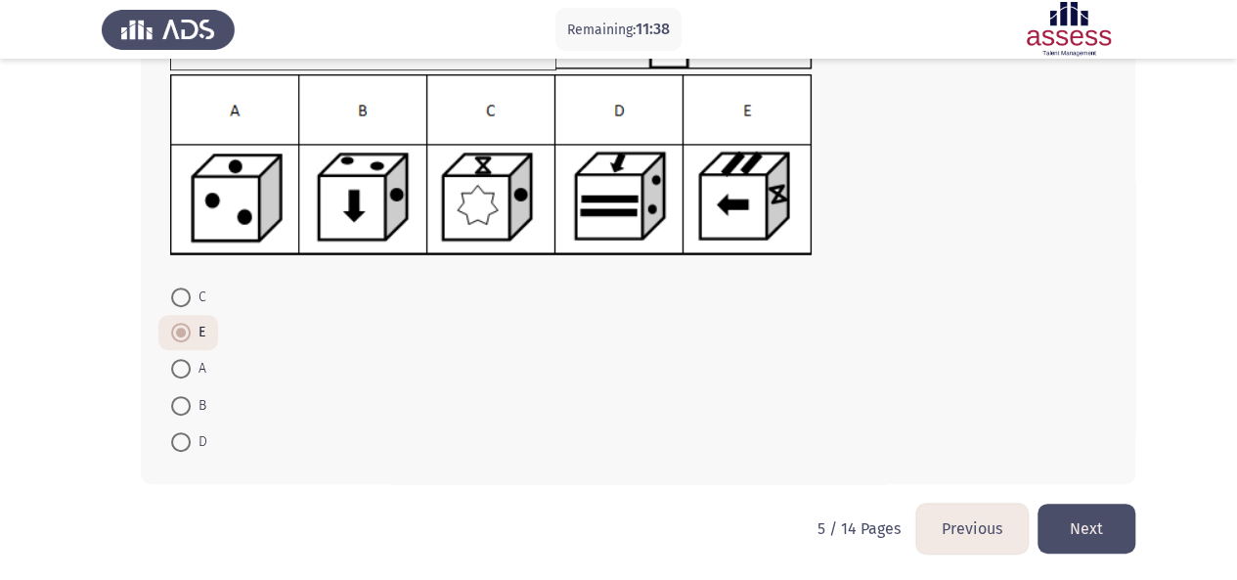
click at [1066, 513] on button "Next" at bounding box center [1087, 529] width 98 height 50
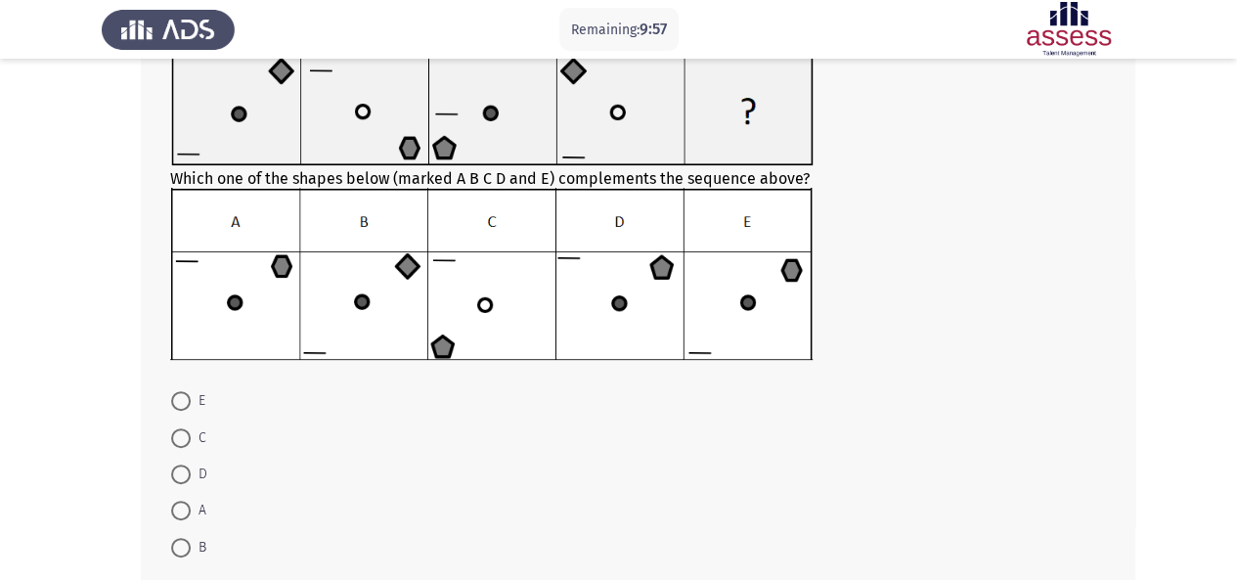
scroll to position [157, 0]
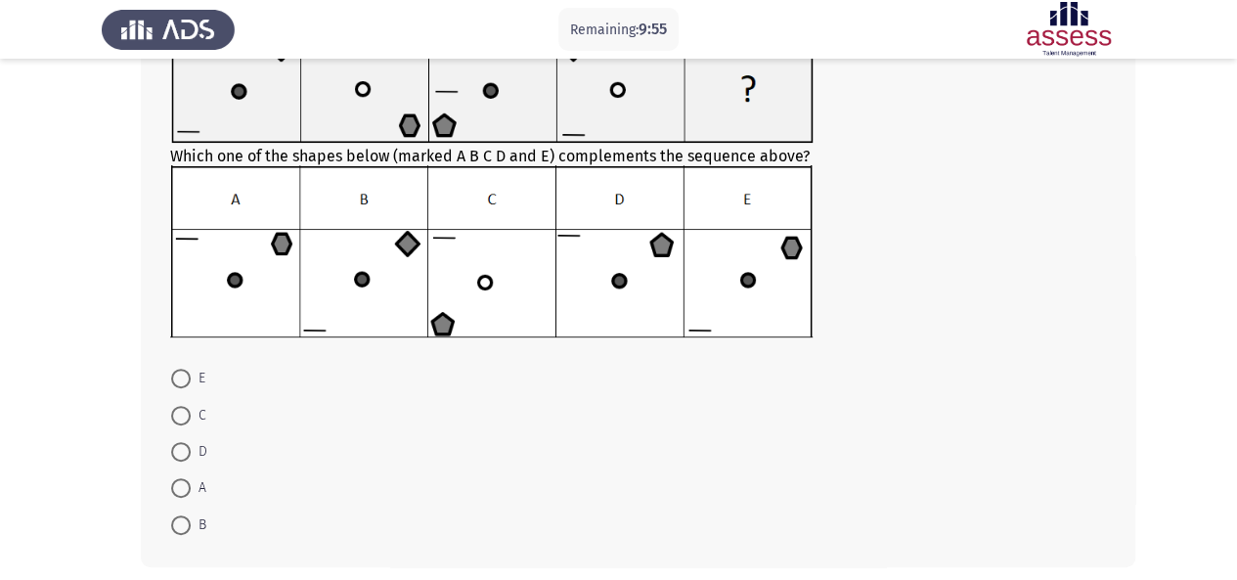
click at [184, 486] on span at bounding box center [181, 488] width 20 height 20
click at [184, 486] on input "A" at bounding box center [181, 488] width 20 height 20
radio input "true"
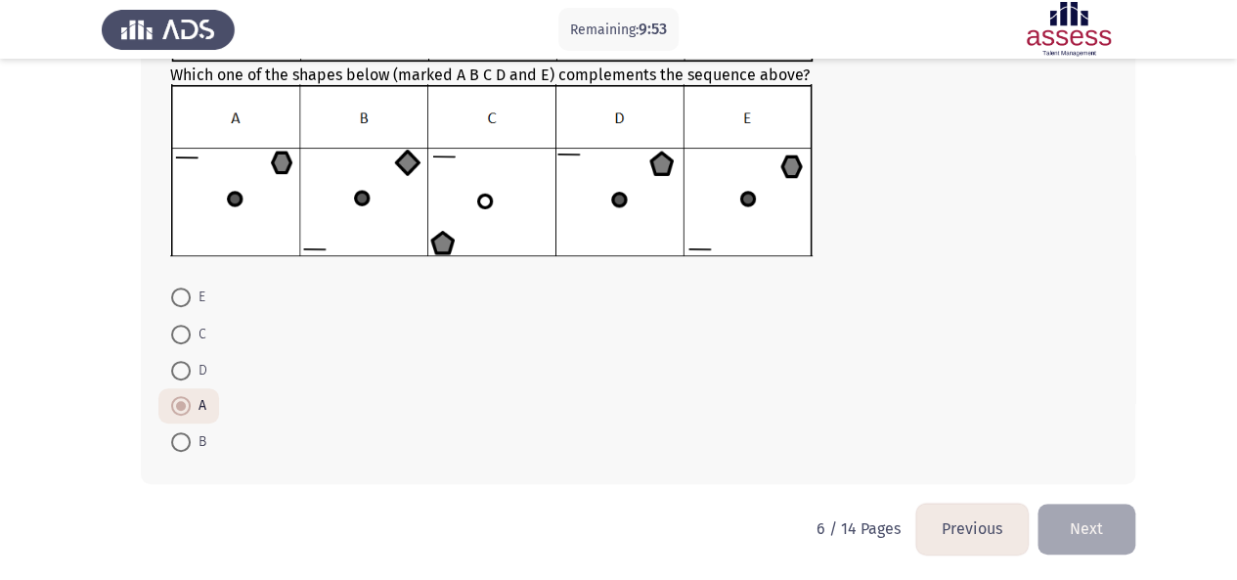
click at [1081, 528] on button "Next" at bounding box center [1087, 529] width 98 height 50
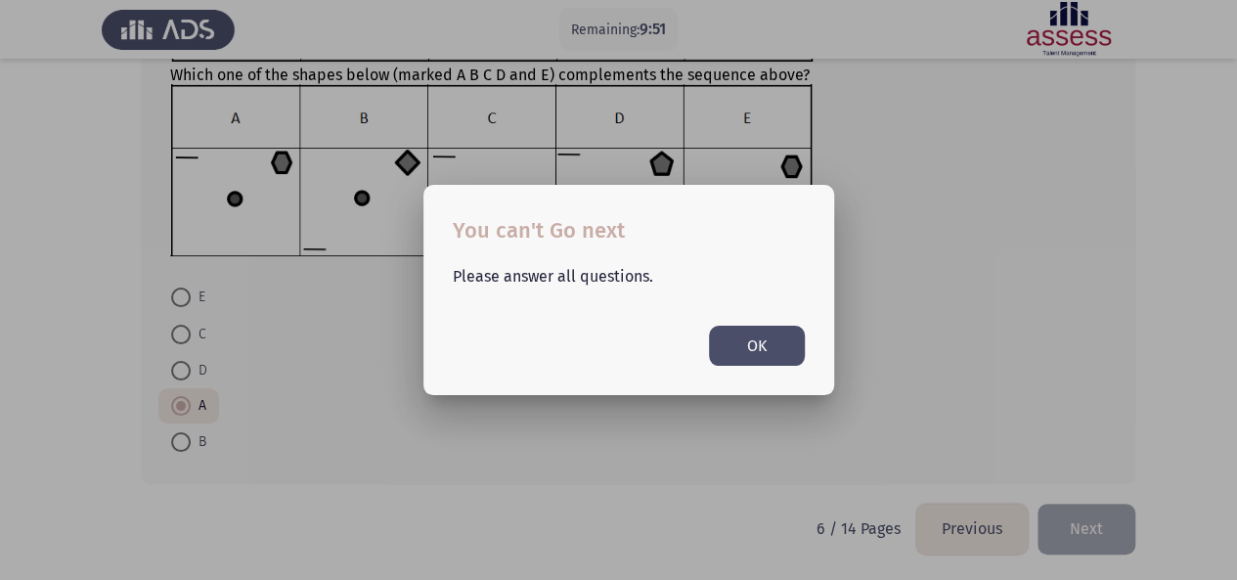
click at [753, 342] on button "OK" at bounding box center [757, 346] width 96 height 40
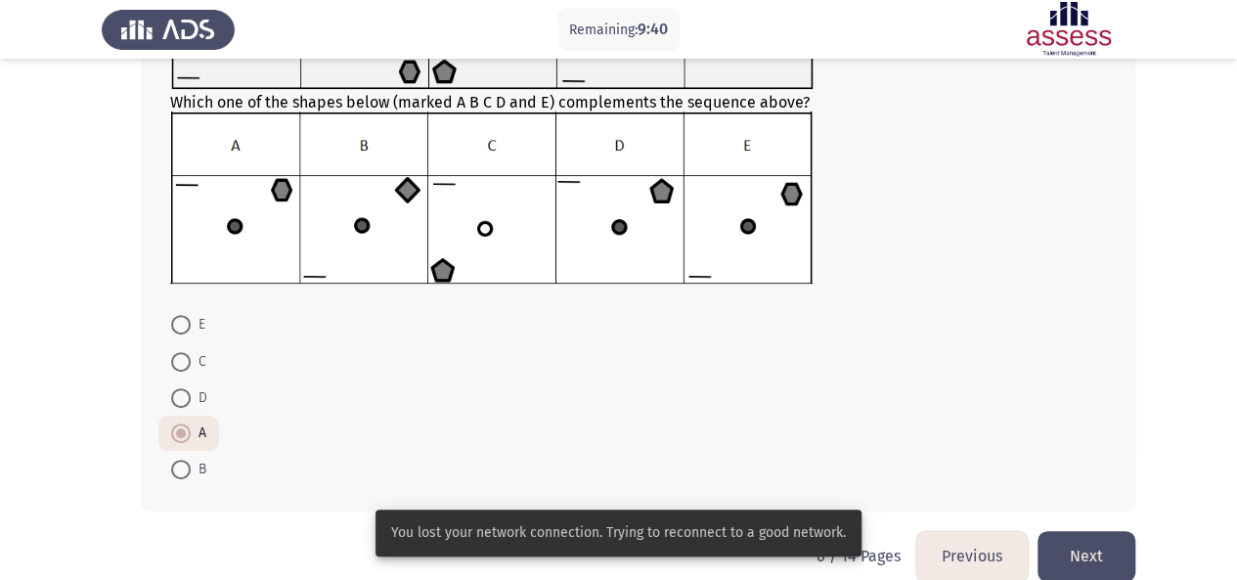
scroll to position [212, 0]
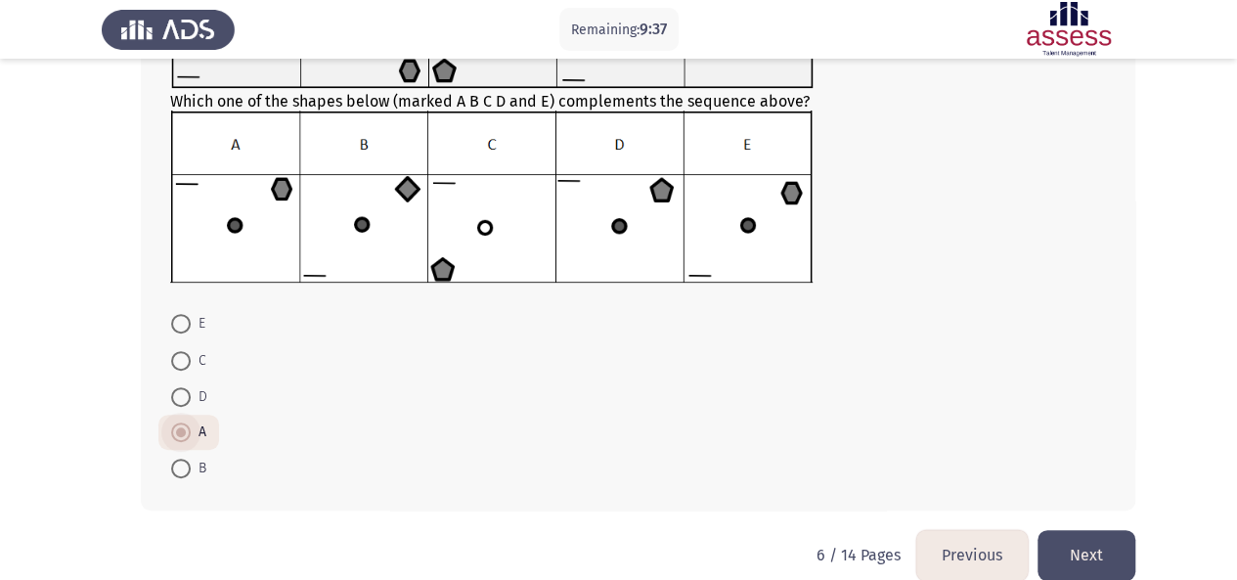
click at [186, 435] on span at bounding box center [181, 433] width 20 height 20
click at [186, 435] on input "A" at bounding box center [181, 433] width 20 height 20
click at [1089, 543] on button "Next" at bounding box center [1087, 555] width 98 height 50
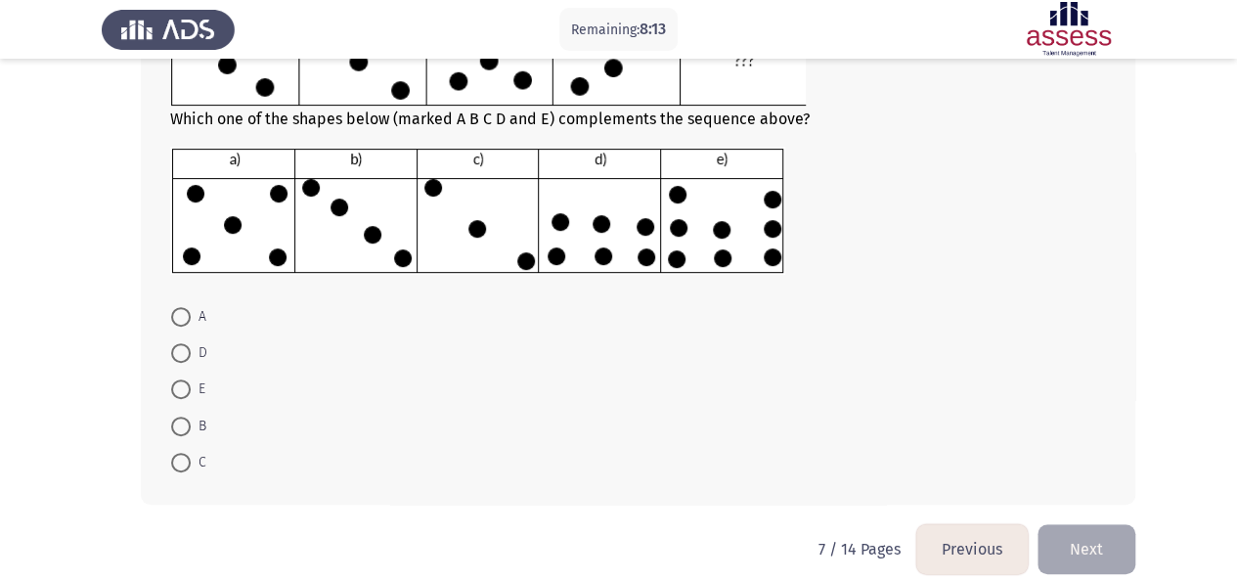
scroll to position [266, 0]
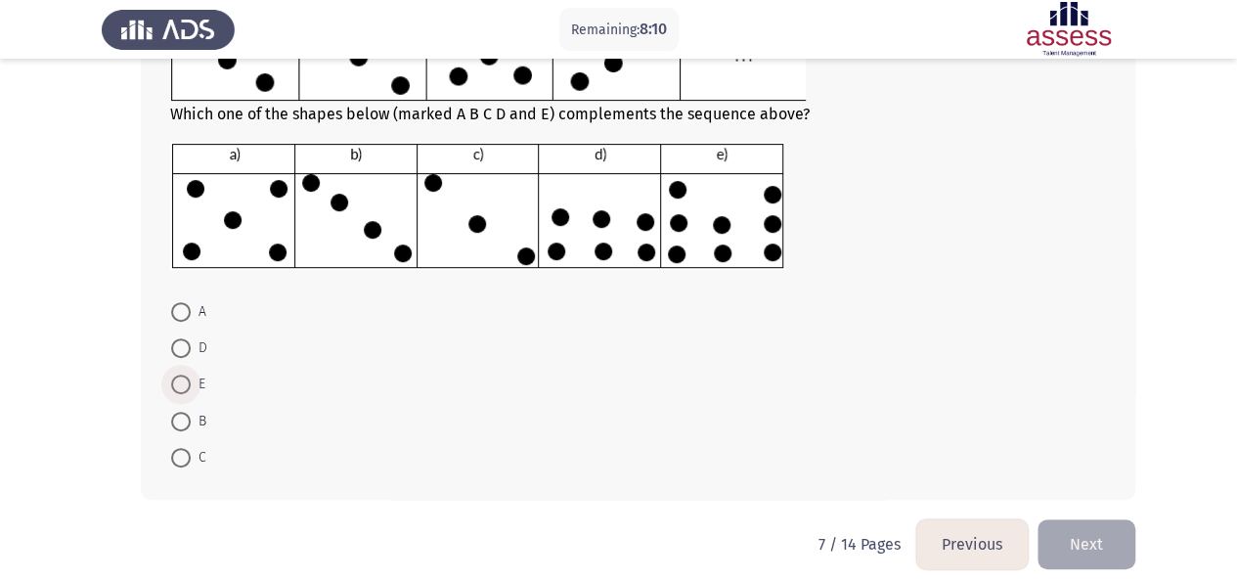
click at [188, 384] on span at bounding box center [181, 385] width 20 height 20
click at [188, 384] on input "E" at bounding box center [181, 385] width 20 height 20
radio input "true"
click at [1107, 527] on button "Next" at bounding box center [1087, 543] width 98 height 50
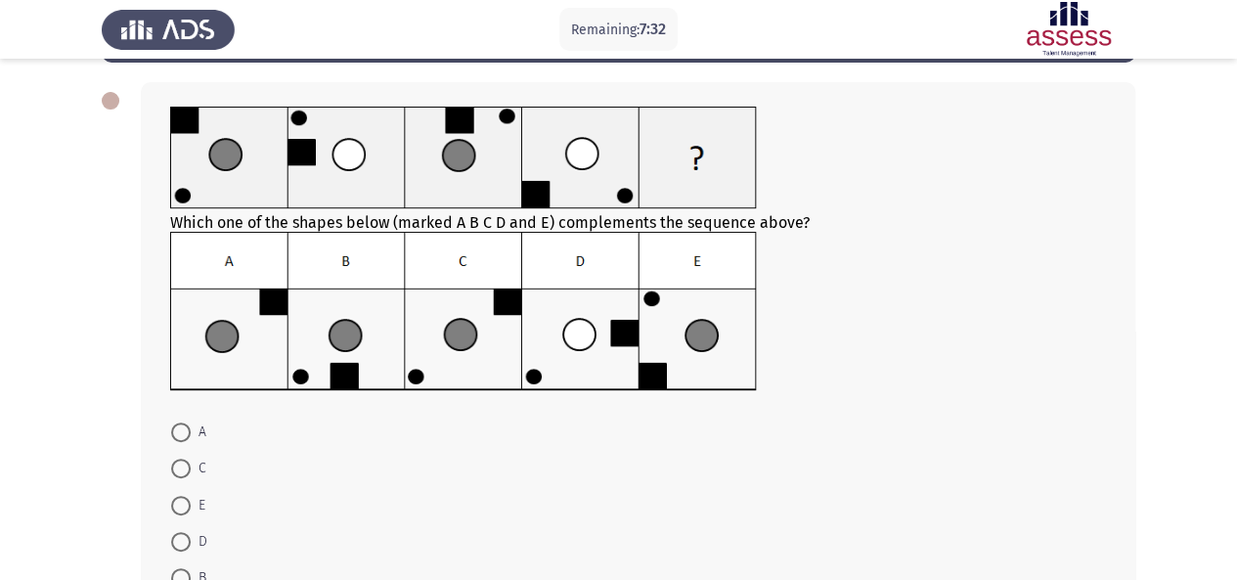
scroll to position [110, 0]
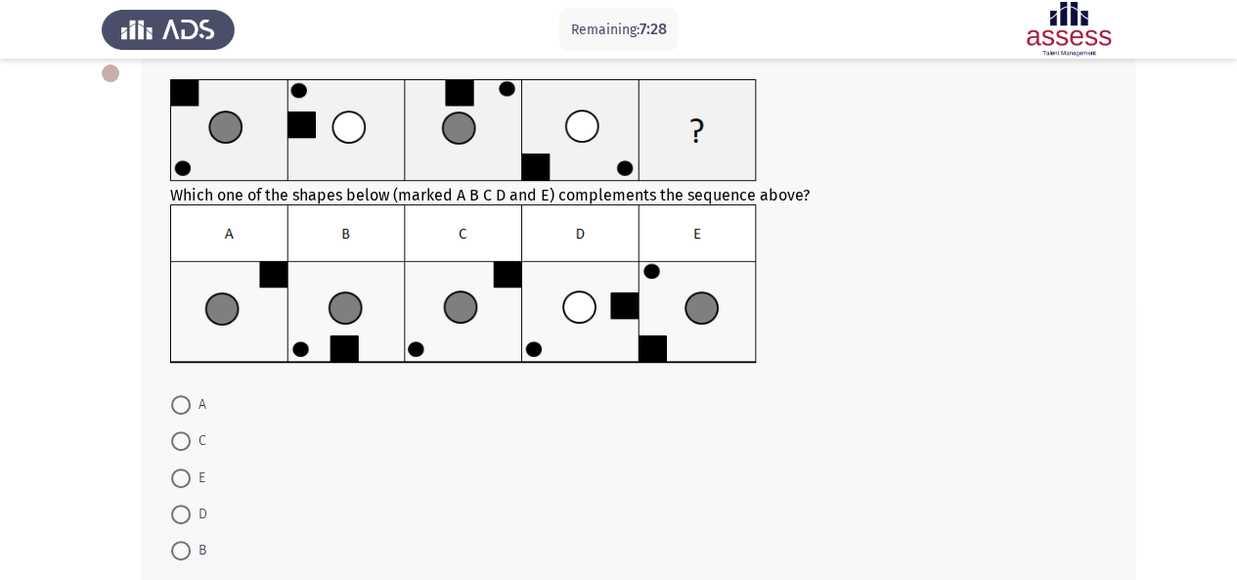
click at [180, 443] on span at bounding box center [181, 441] width 20 height 20
click at [180, 443] on input "C" at bounding box center [181, 441] width 20 height 20
radio input "true"
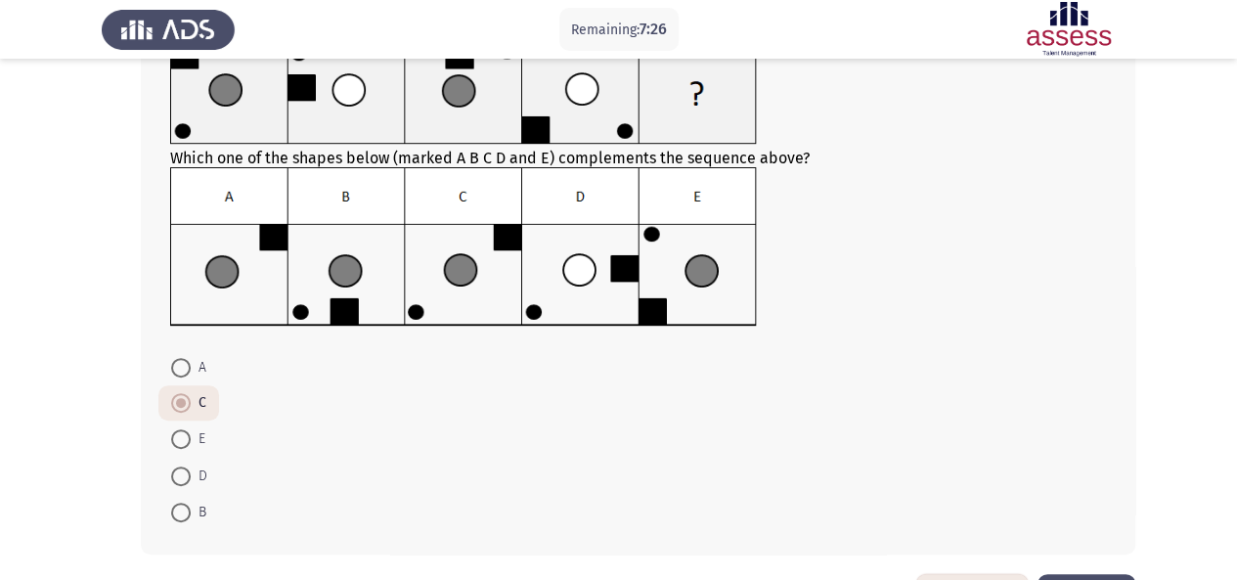
scroll to position [217, 0]
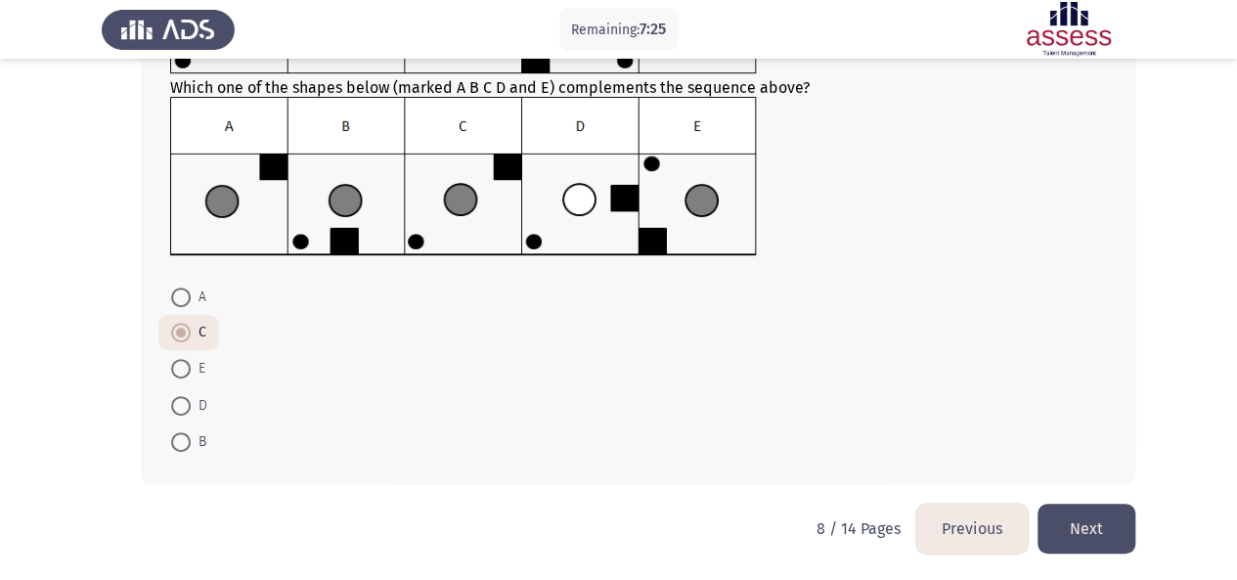
click at [1098, 527] on button "Next" at bounding box center [1087, 529] width 98 height 50
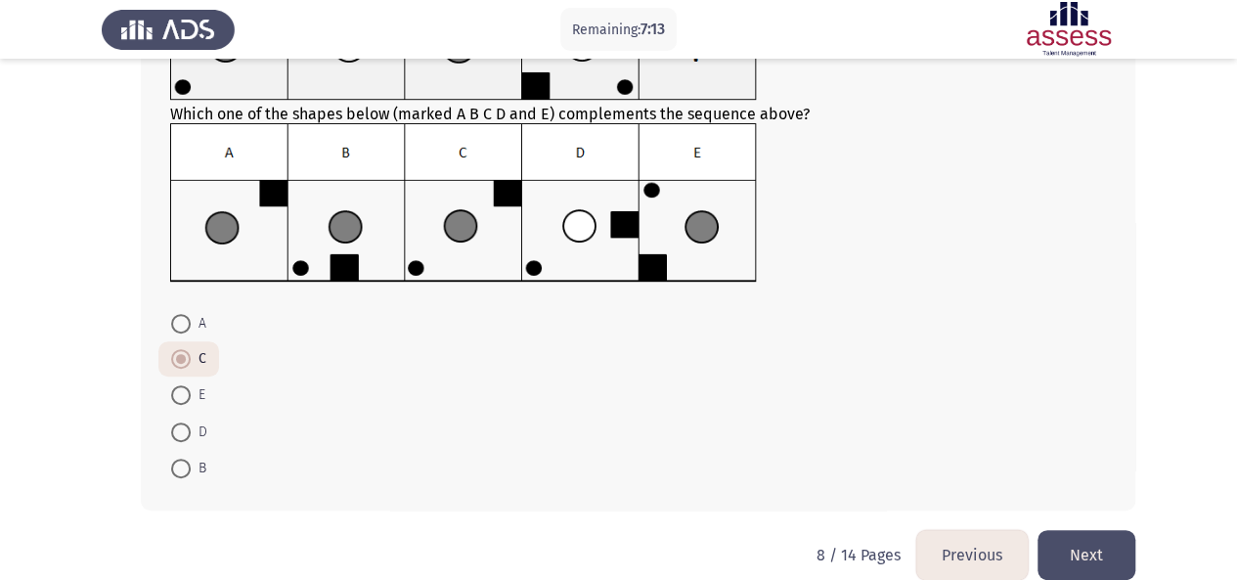
scroll to position [217, 0]
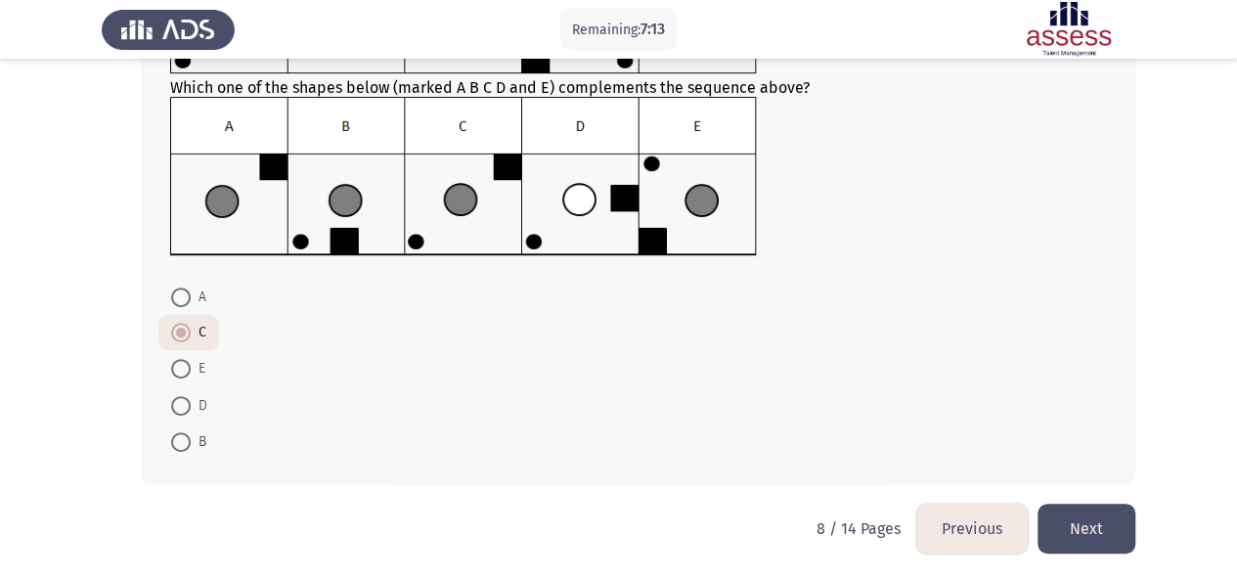
click at [1098, 520] on button "Next" at bounding box center [1087, 529] width 98 height 50
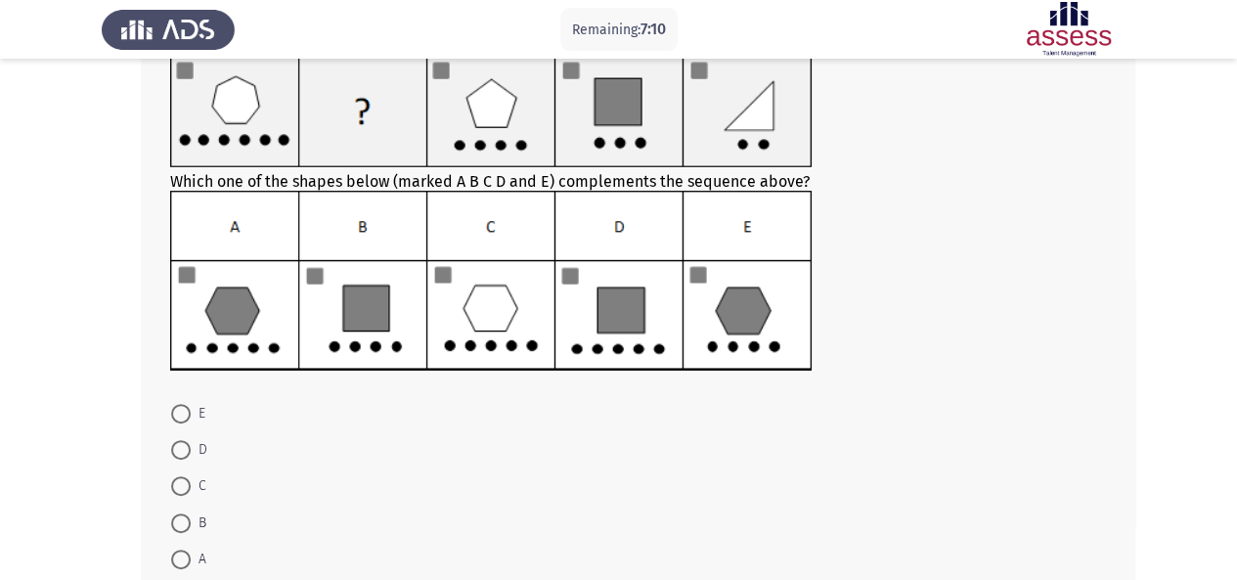
scroll to position [130, 0]
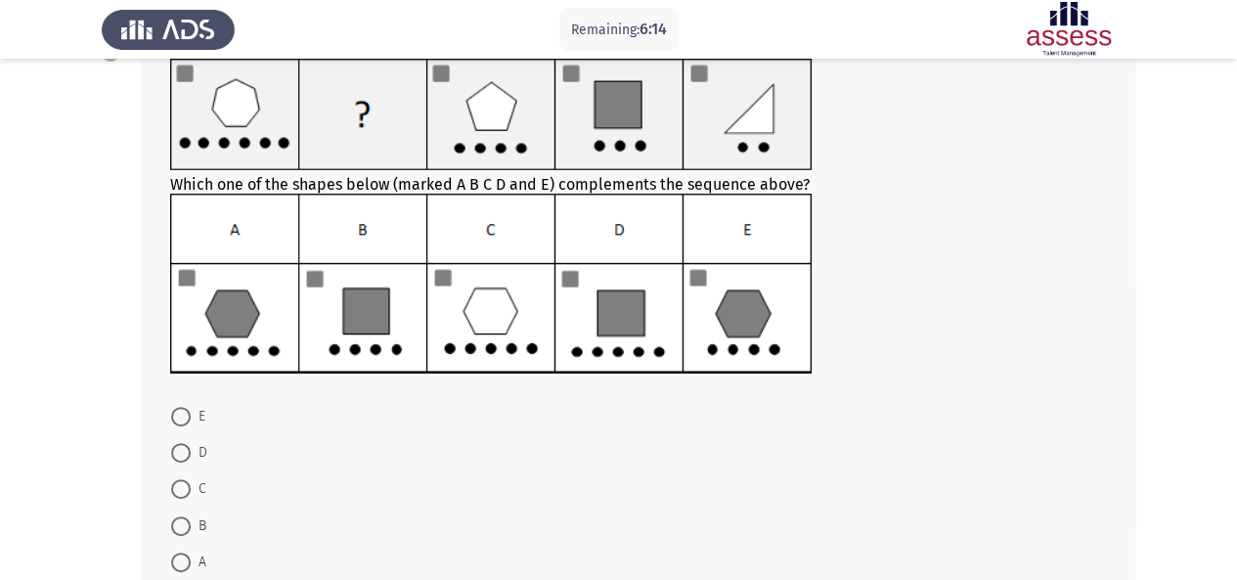
click at [179, 560] on span at bounding box center [181, 563] width 20 height 20
click at [179, 560] on input "A" at bounding box center [181, 563] width 20 height 20
radio input "true"
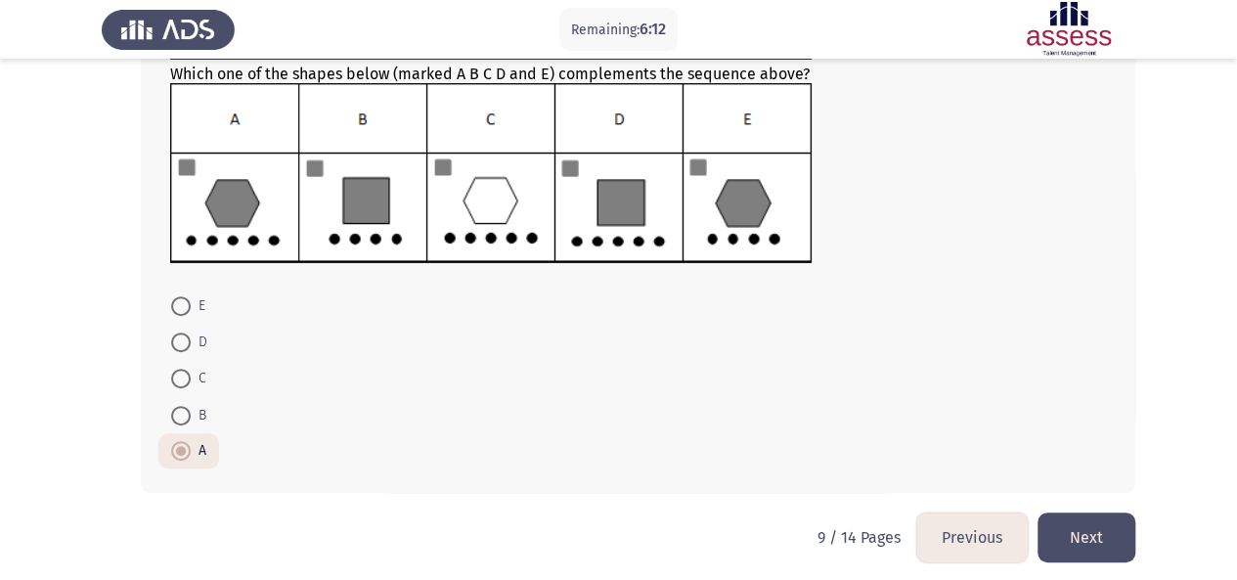
scroll to position [241, 0]
click at [1094, 534] on button "Next" at bounding box center [1087, 538] width 98 height 50
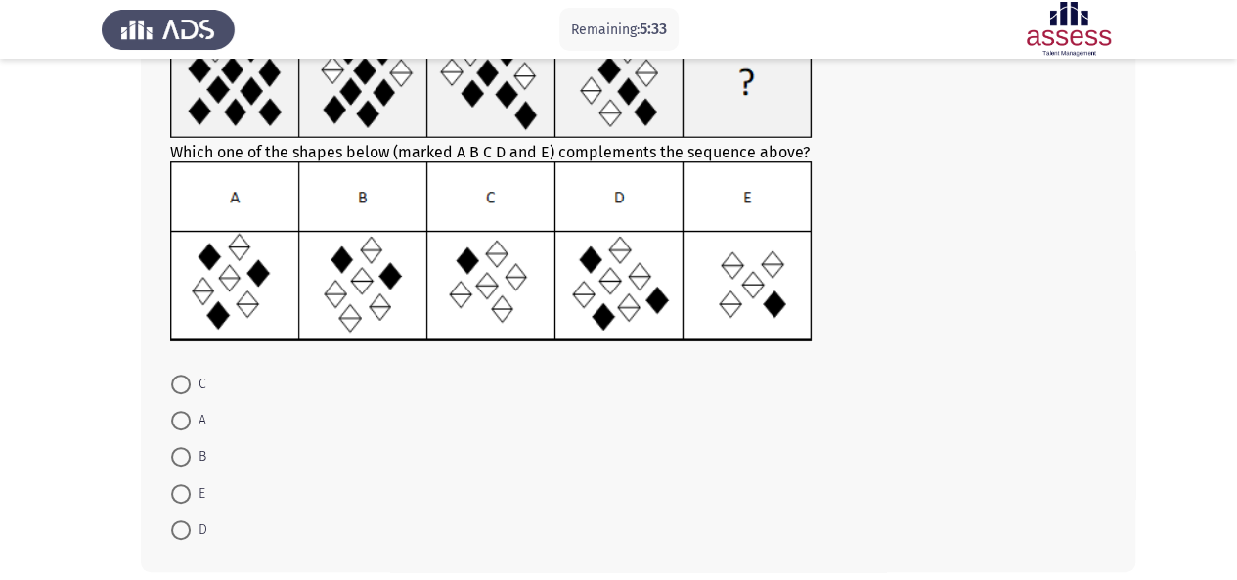
scroll to position [163, 0]
click at [173, 386] on span at bounding box center [181, 384] width 20 height 20
click at [173, 386] on input "C" at bounding box center [181, 384] width 20 height 20
radio input "true"
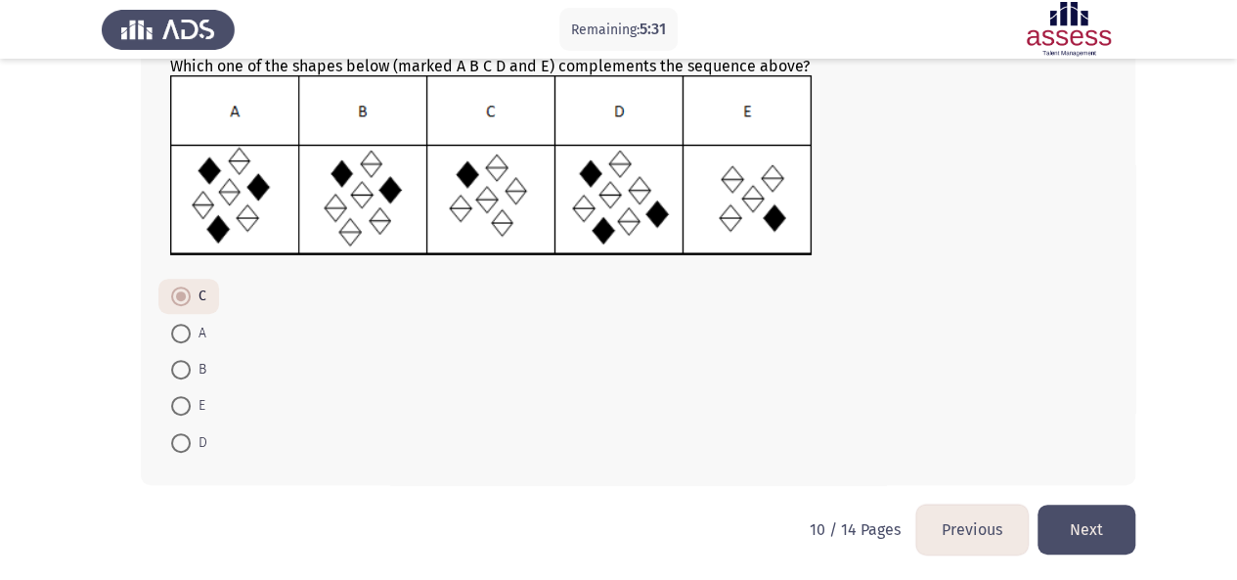
click at [1091, 528] on button "Next" at bounding box center [1087, 530] width 98 height 50
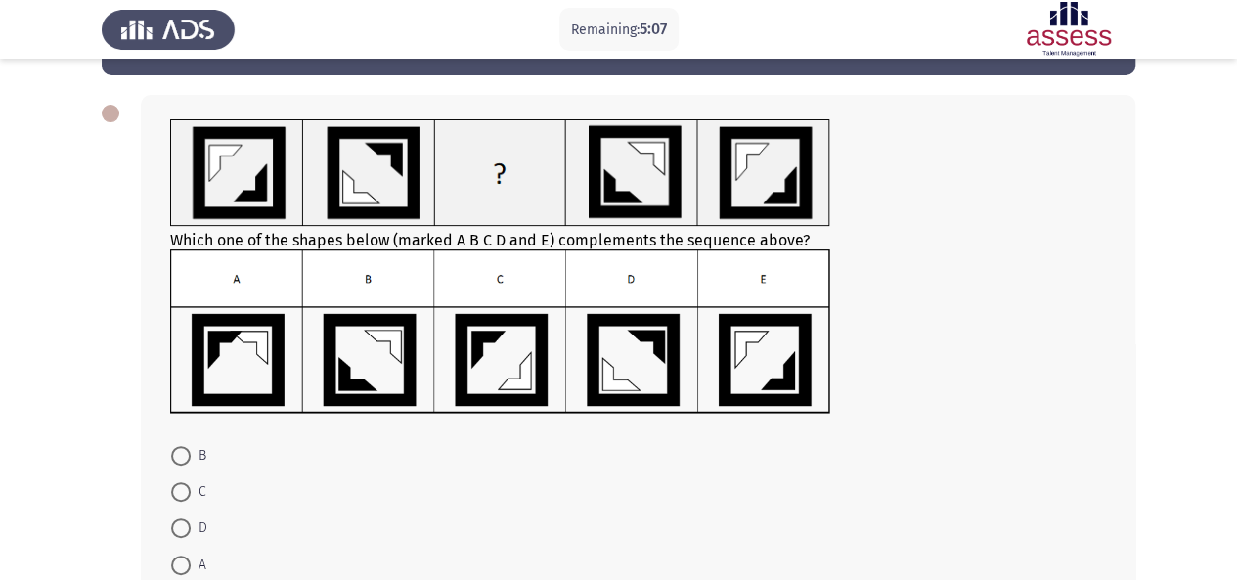
scroll to position [94, 0]
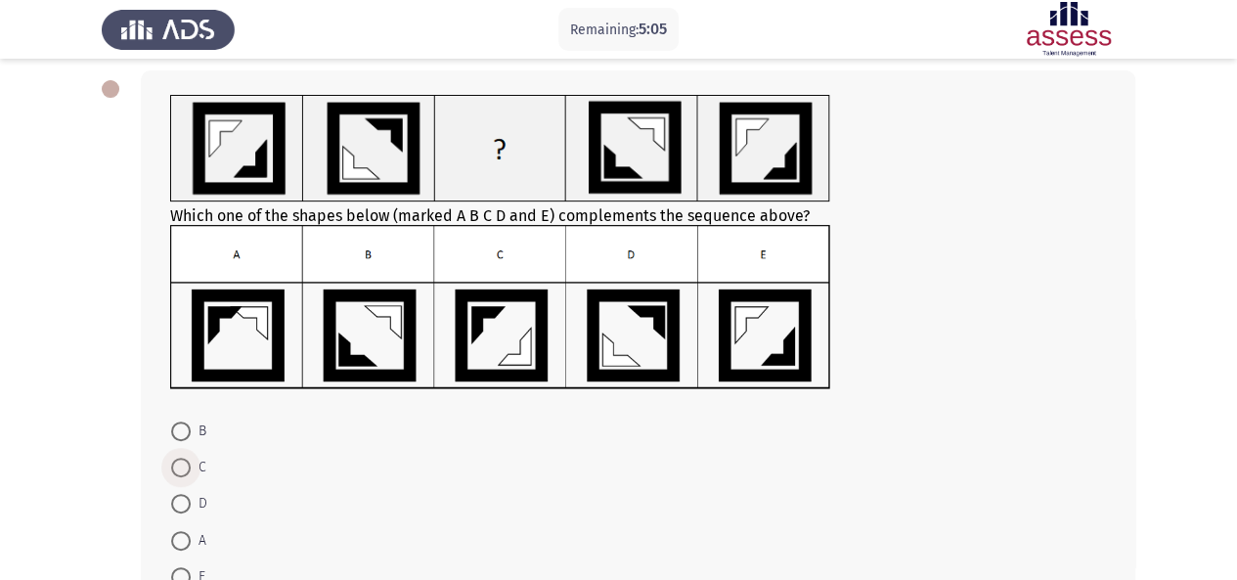
click at [181, 468] on span at bounding box center [181, 468] width 0 height 0
click at [180, 466] on input "C" at bounding box center [181, 468] width 20 height 20
radio input "true"
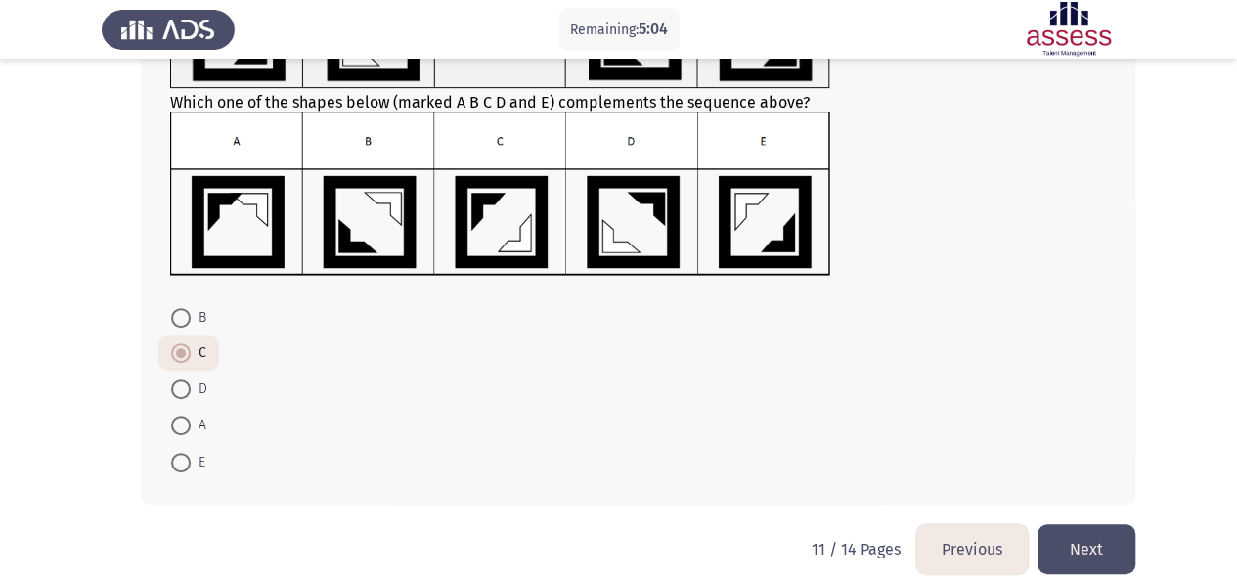
scroll to position [227, 0]
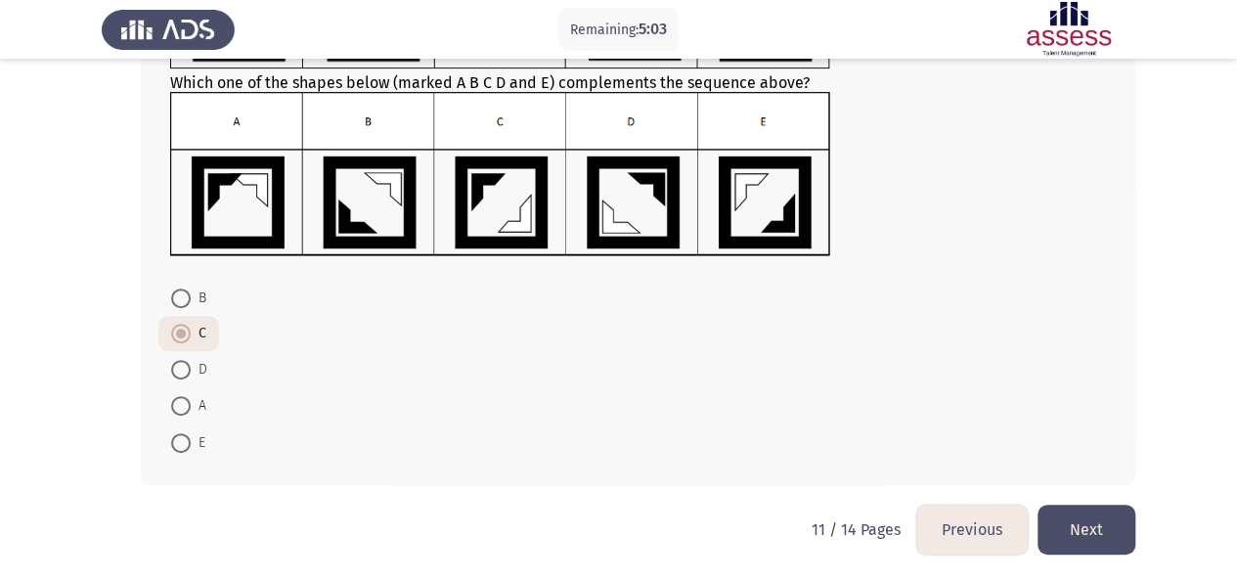
click at [1103, 527] on button "Next" at bounding box center [1087, 530] width 98 height 50
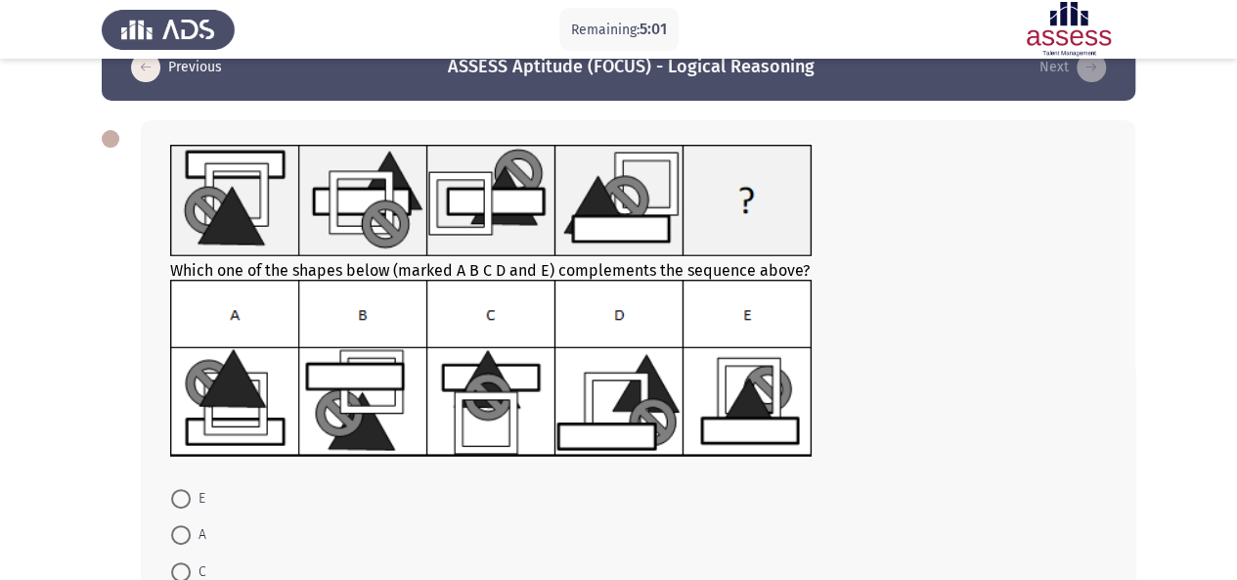
scroll to position [61, 0]
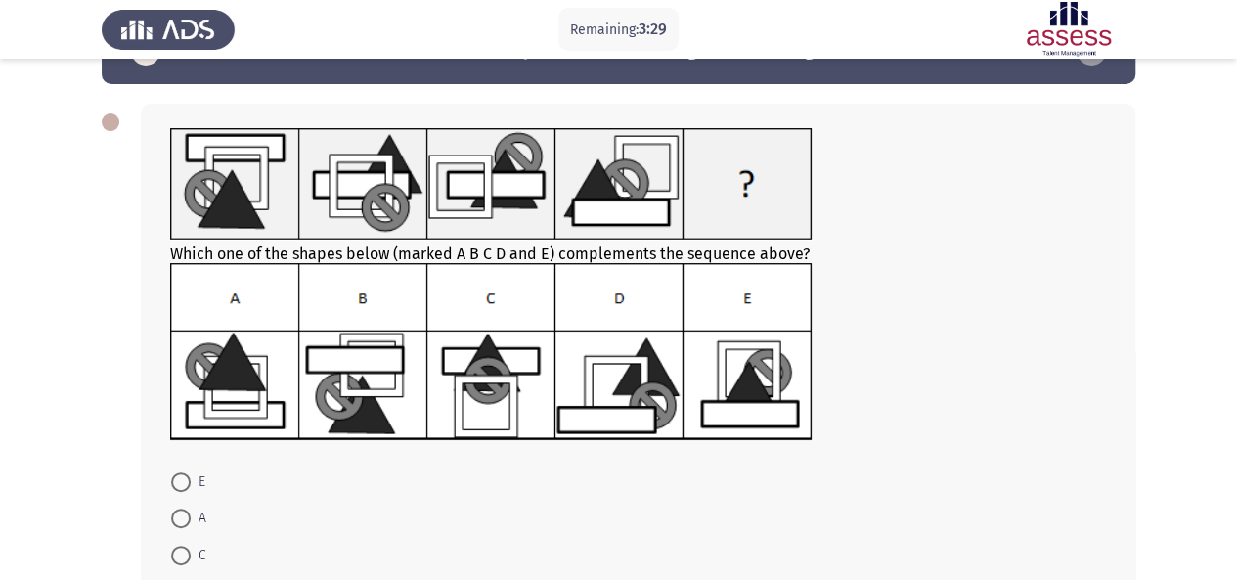
click at [181, 518] on span at bounding box center [181, 518] width 0 height 0
click at [180, 516] on input "A" at bounding box center [181, 519] width 20 height 20
radio input "true"
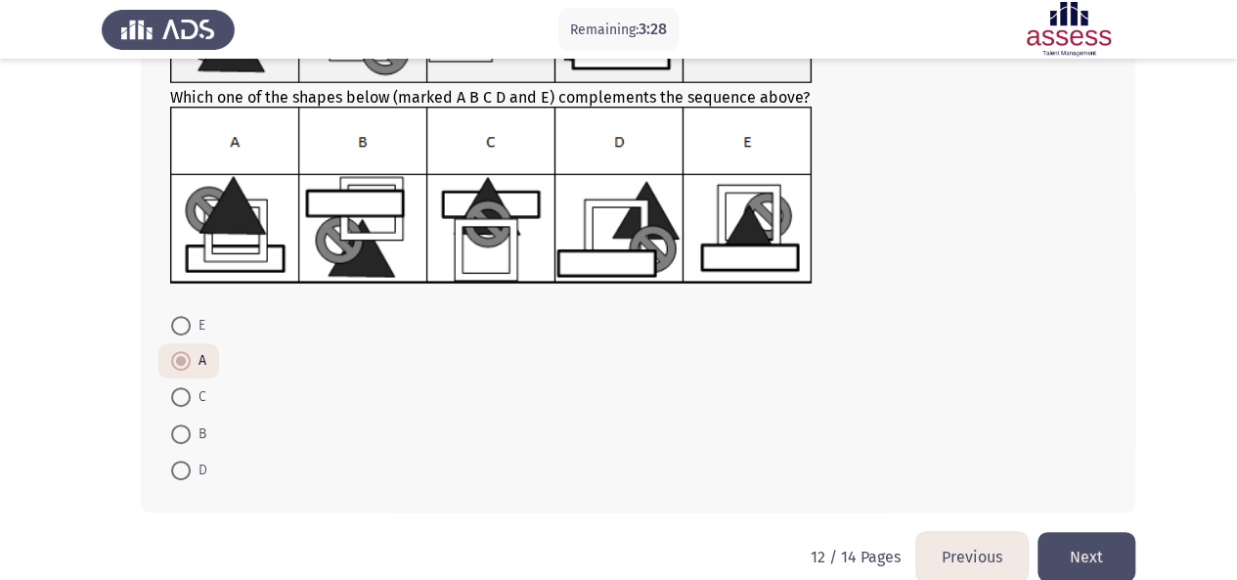
scroll to position [245, 0]
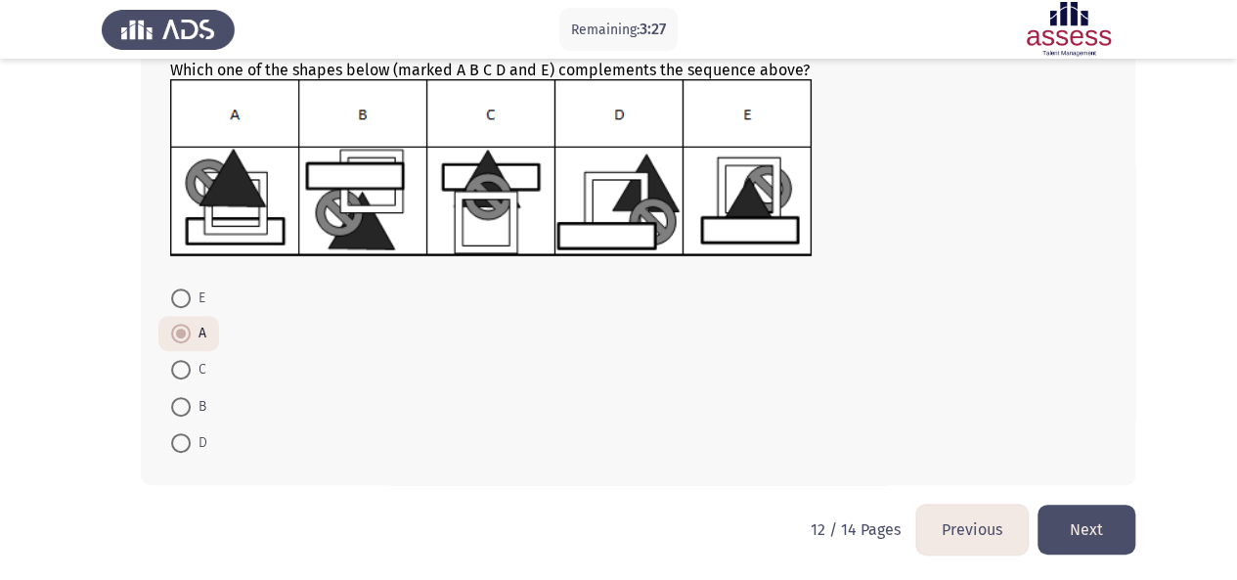
click at [1091, 520] on button "Next" at bounding box center [1087, 530] width 98 height 50
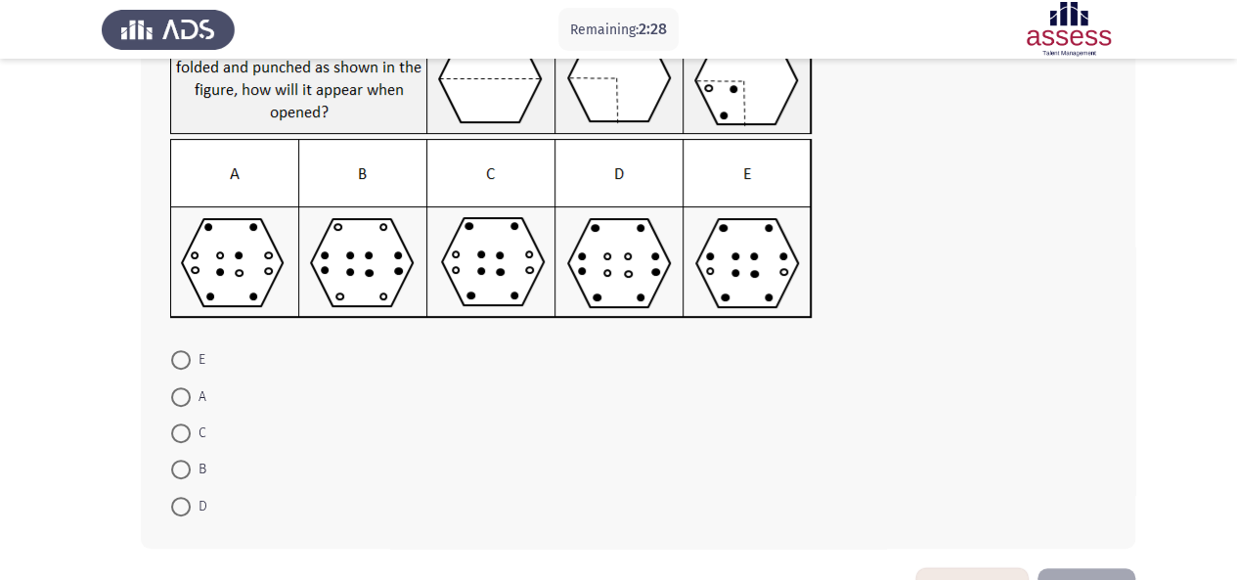
scroll to position [168, 0]
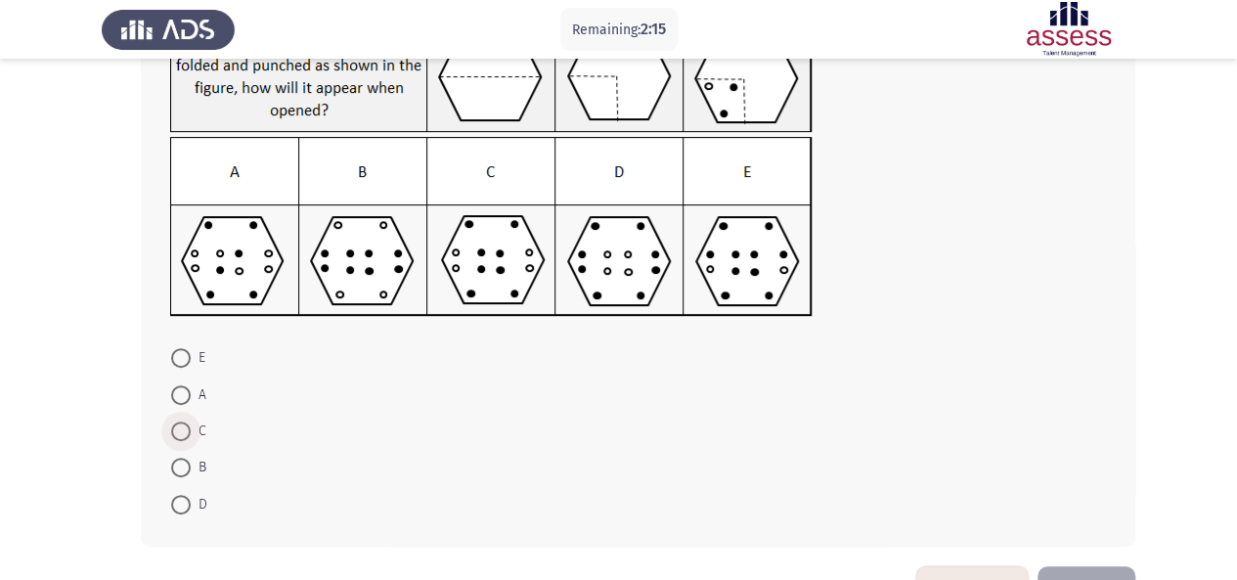
click at [174, 435] on span at bounding box center [181, 432] width 20 height 20
click at [174, 435] on input "C" at bounding box center [181, 432] width 20 height 20
radio input "true"
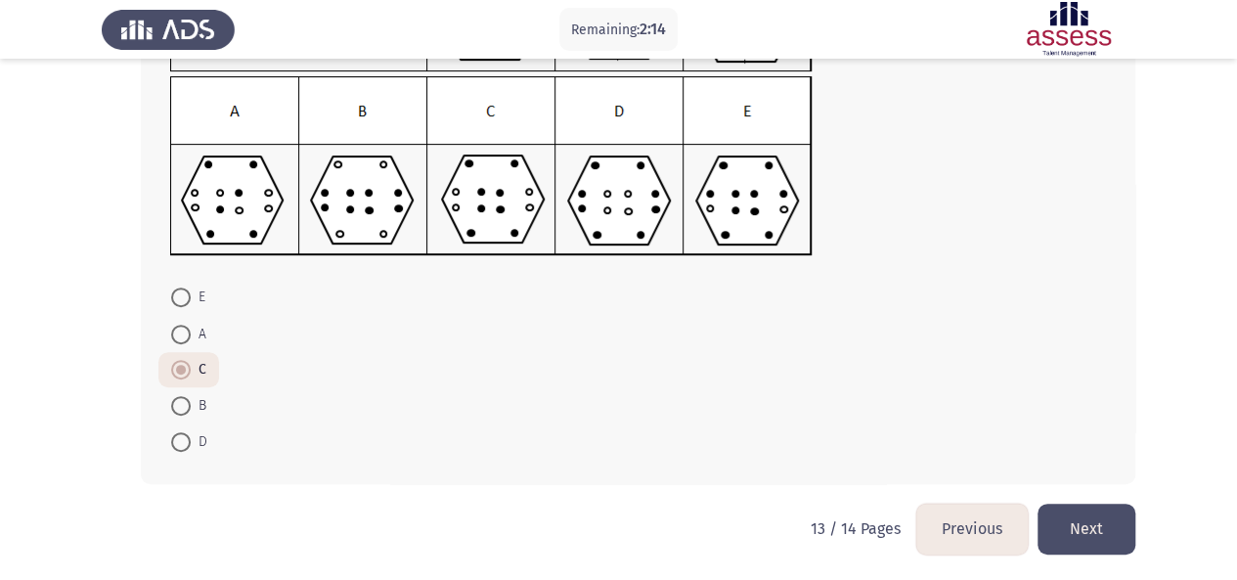
click at [1100, 527] on button "Next" at bounding box center [1087, 529] width 98 height 50
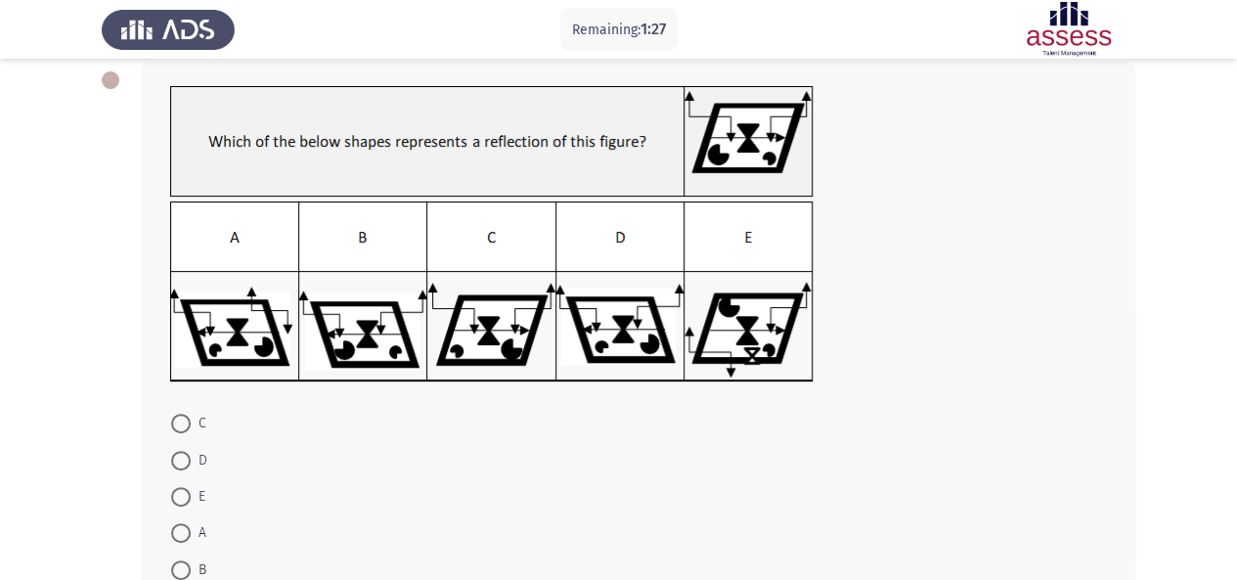
scroll to position [105, 0]
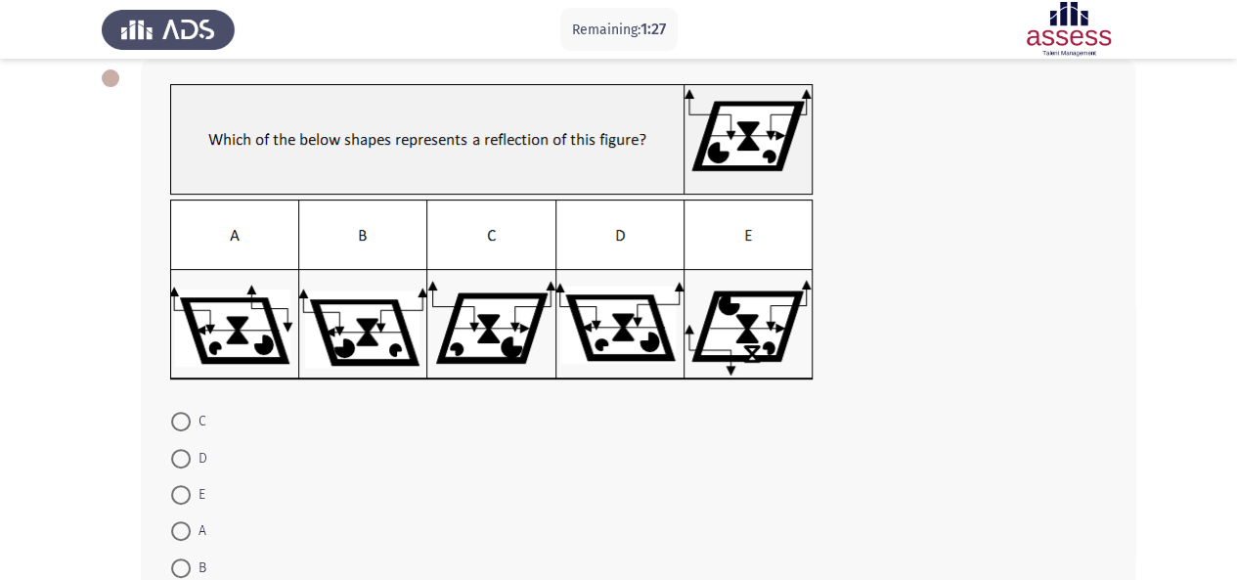
click at [181, 531] on span at bounding box center [181, 531] width 0 height 0
click at [180, 529] on input "A" at bounding box center [181, 531] width 20 height 20
radio input "true"
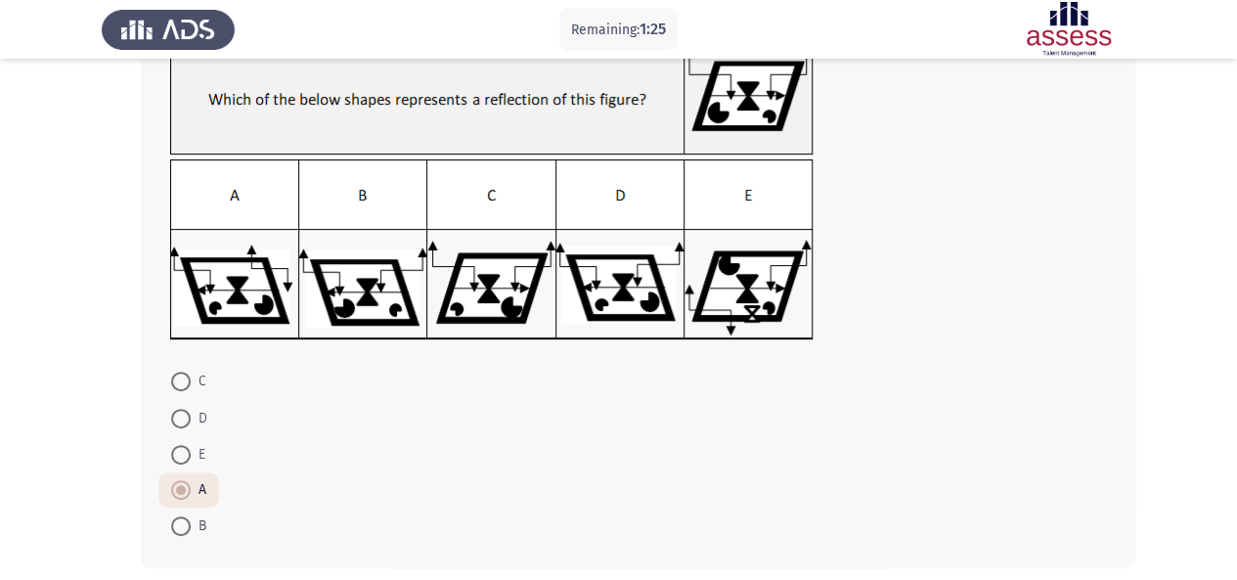
scroll to position [229, 0]
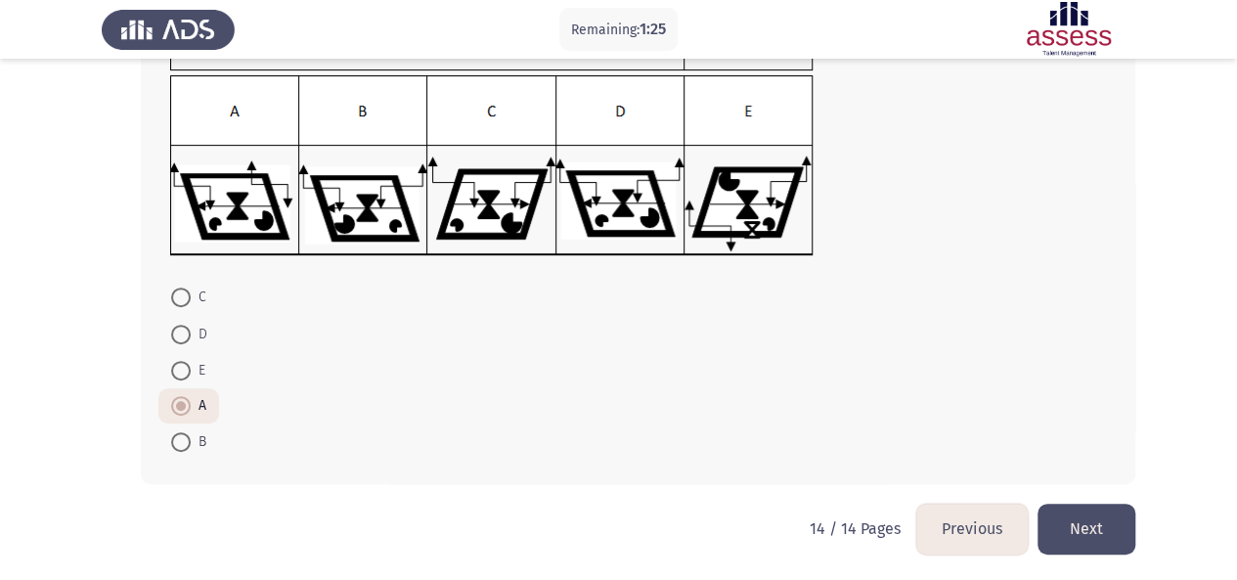
click at [1095, 517] on button "Next" at bounding box center [1087, 529] width 98 height 50
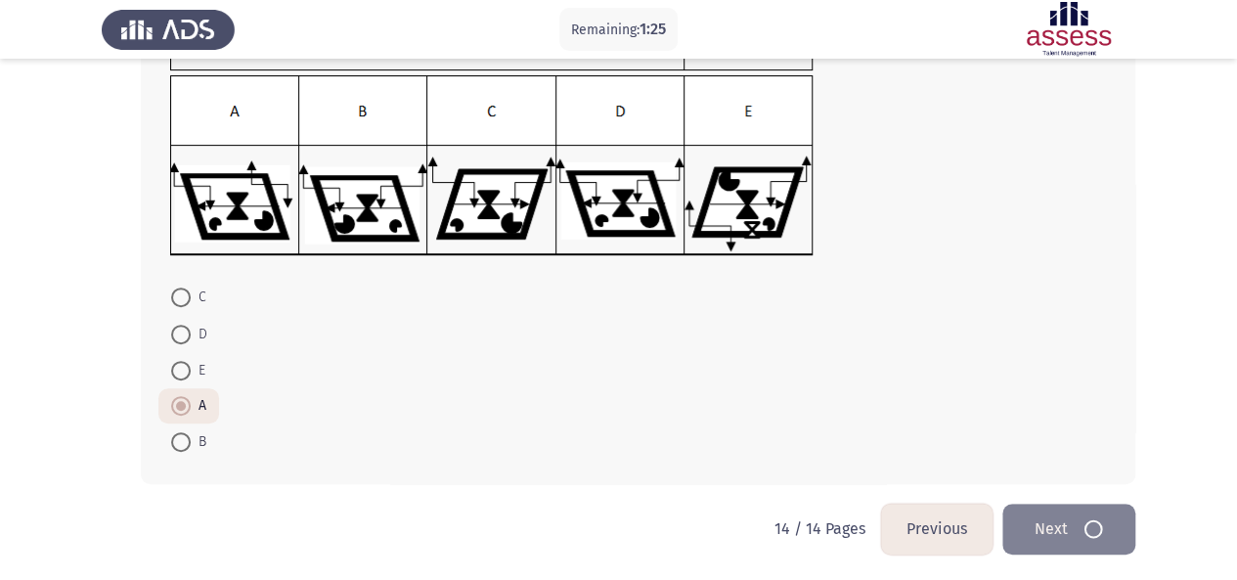
scroll to position [0, 0]
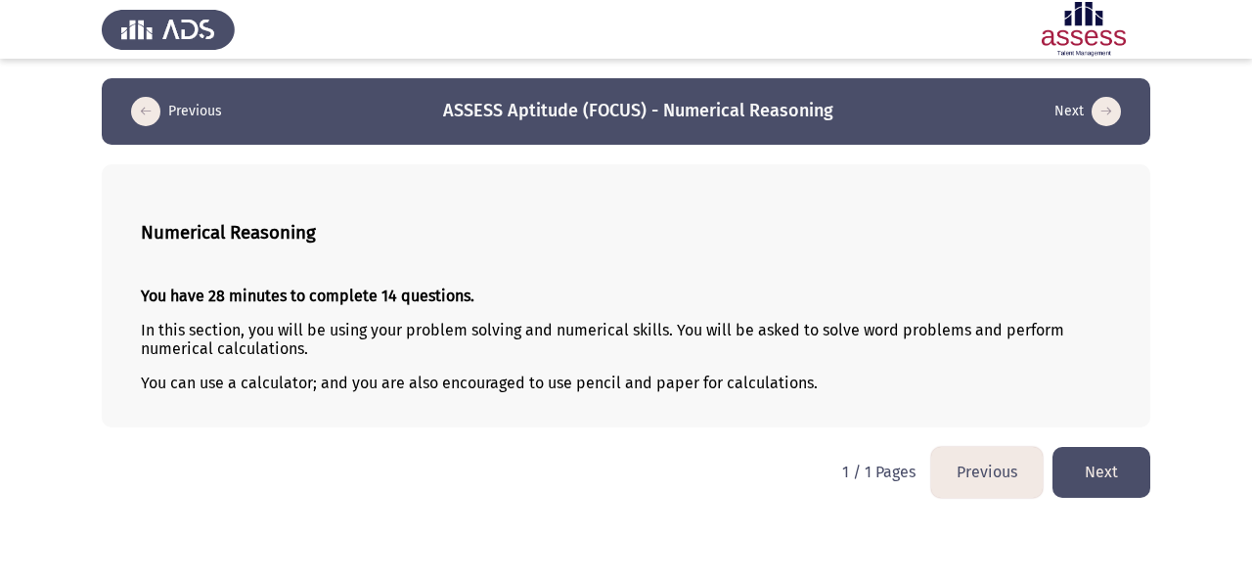
click at [1116, 463] on button "Next" at bounding box center [1101, 472] width 98 height 50
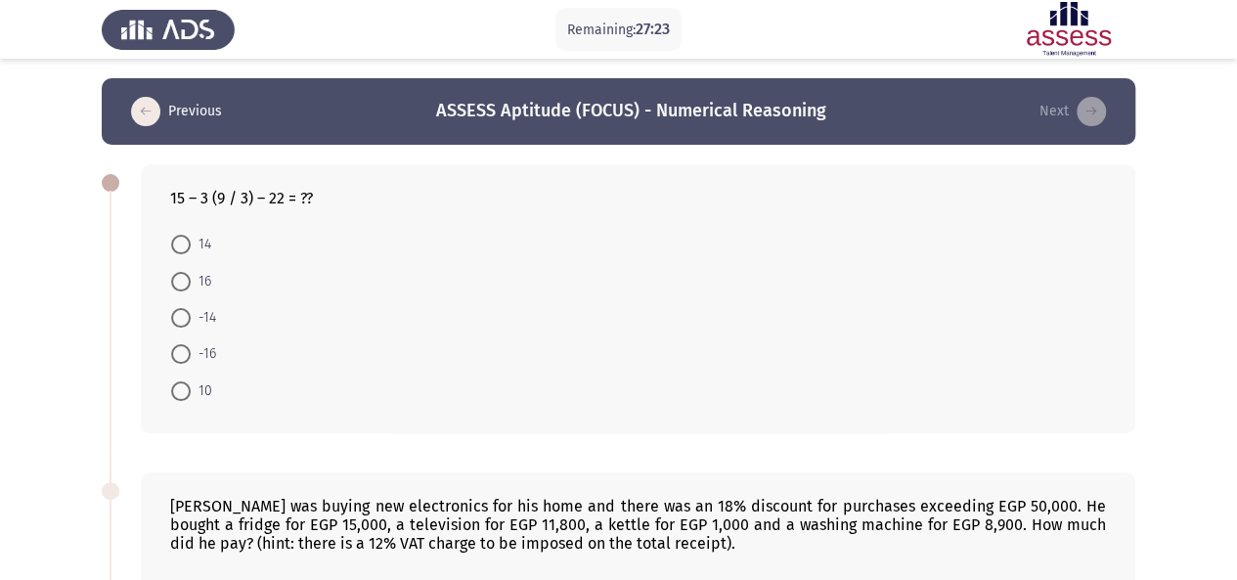
click at [187, 353] on span at bounding box center [181, 354] width 20 height 20
click at [187, 353] on input "-16" at bounding box center [181, 354] width 20 height 20
radio input "true"
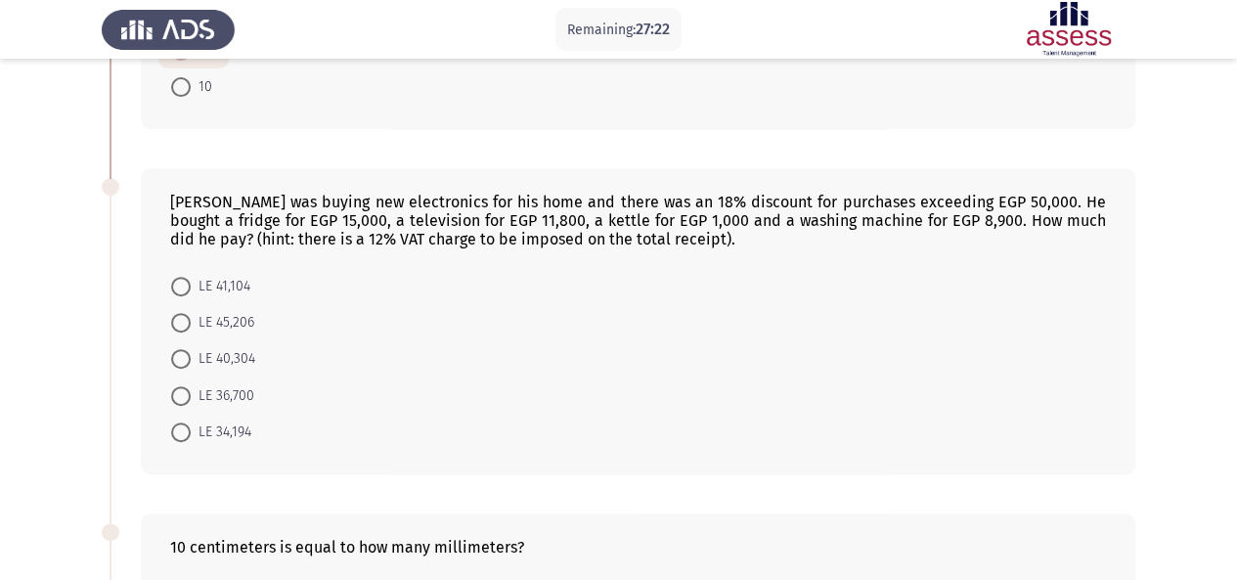
scroll to position [309, 0]
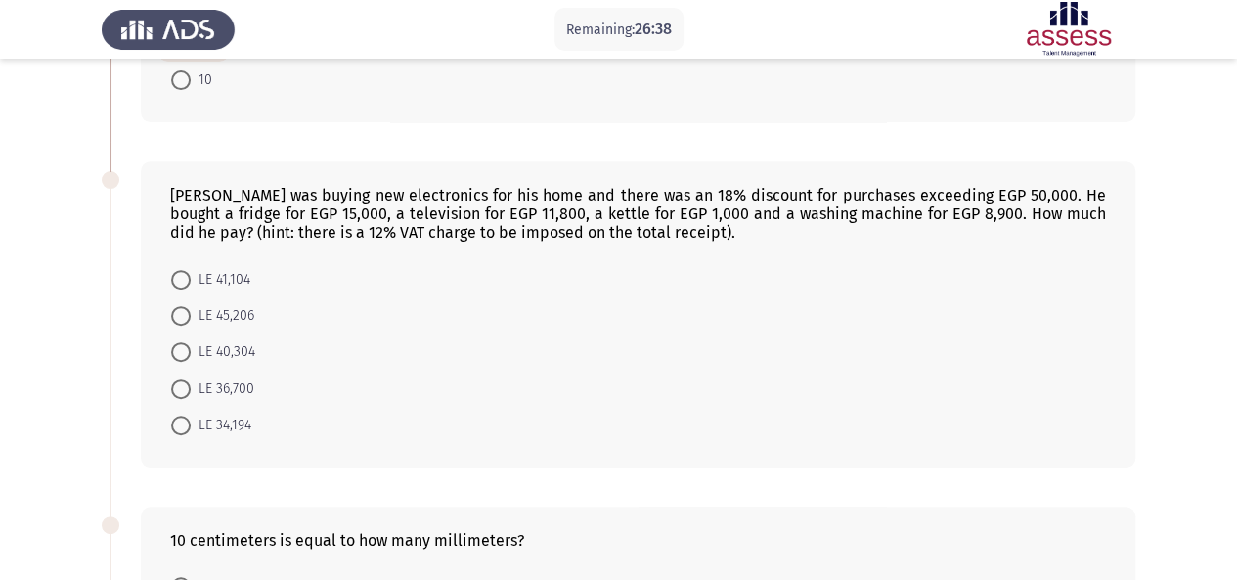
click at [181, 389] on span at bounding box center [181, 389] width 0 height 0
click at [180, 383] on input "LE 36,700" at bounding box center [181, 389] width 20 height 20
radio input "true"
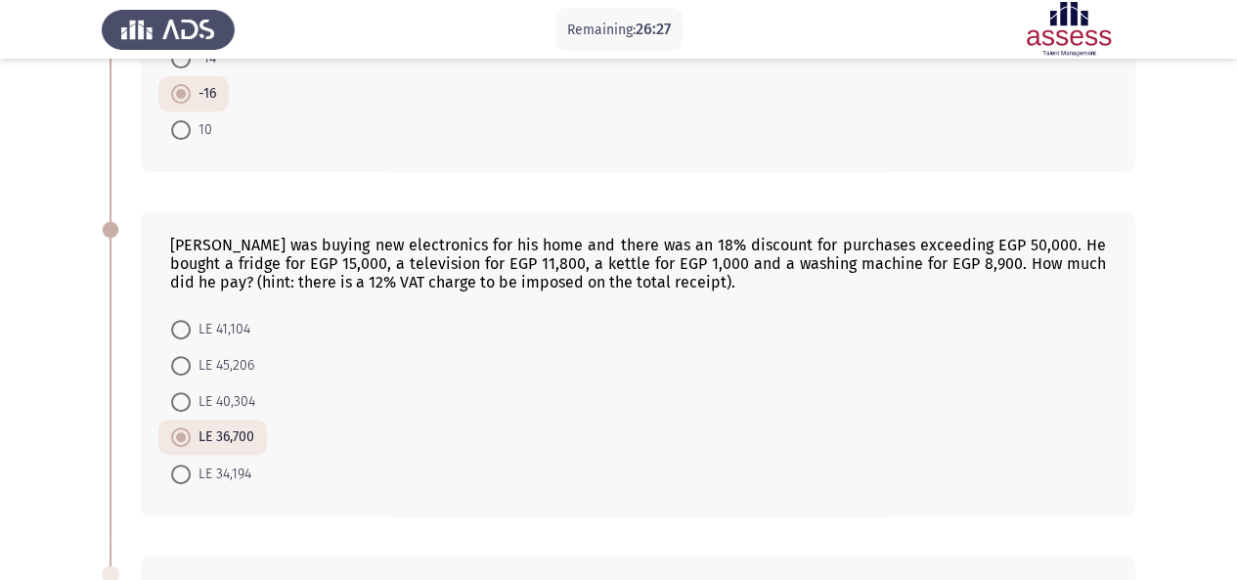
scroll to position [255, 0]
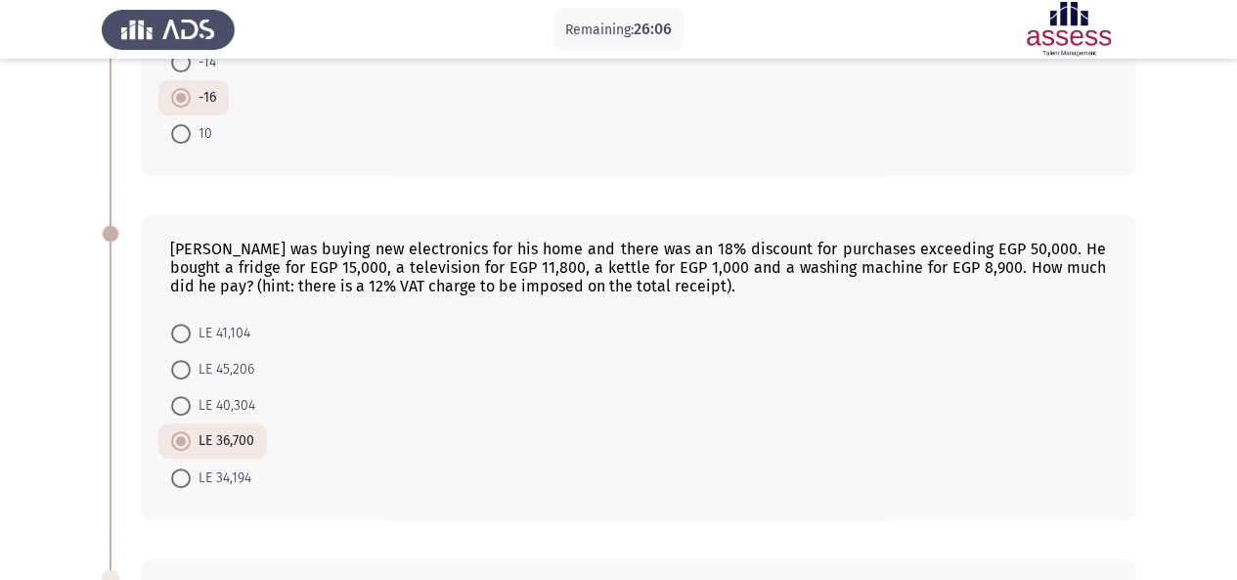
click at [176, 360] on span at bounding box center [181, 370] width 20 height 20
click at [176, 360] on input "LE 45,206" at bounding box center [181, 370] width 20 height 20
radio input "true"
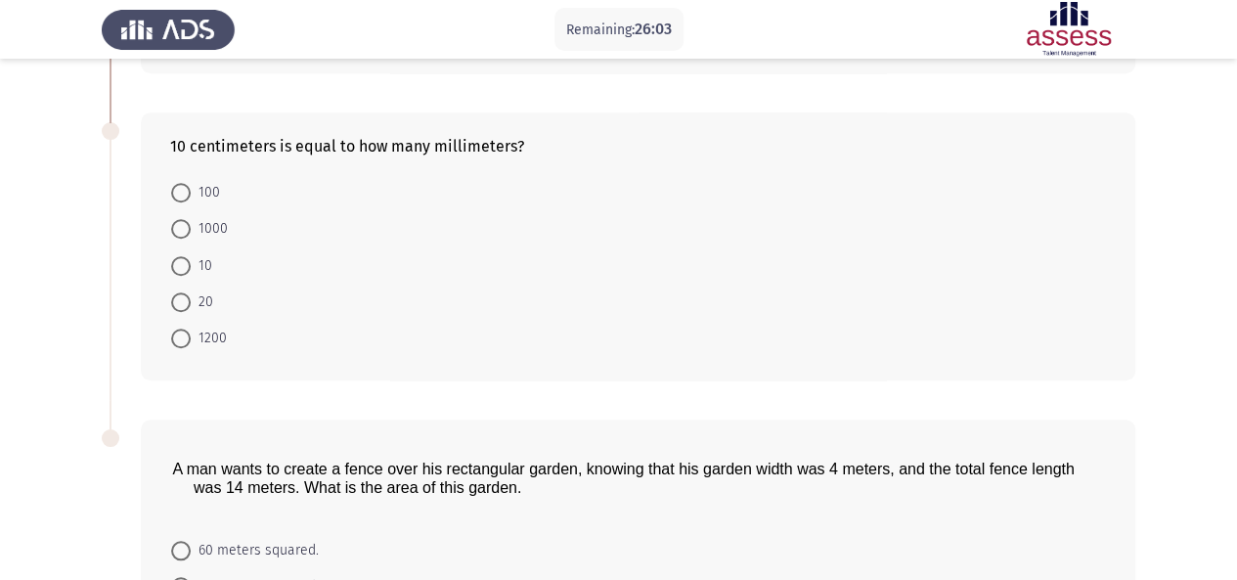
scroll to position [708, 0]
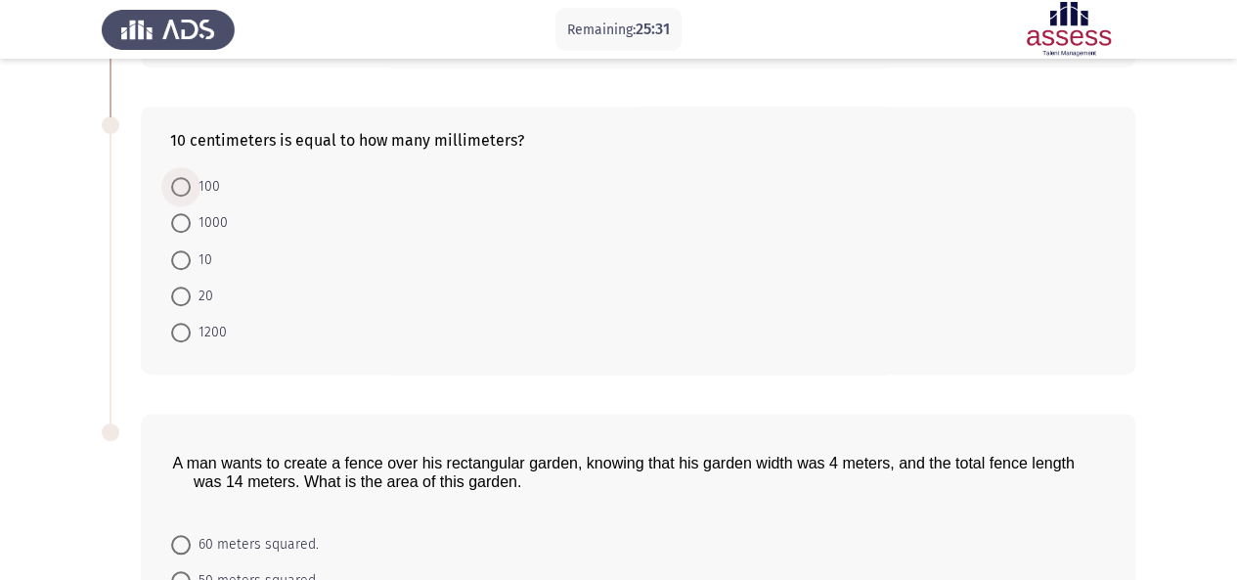
click at [181, 187] on span at bounding box center [181, 187] width 0 height 0
click at [180, 181] on input "100" at bounding box center [181, 187] width 20 height 20
radio input "true"
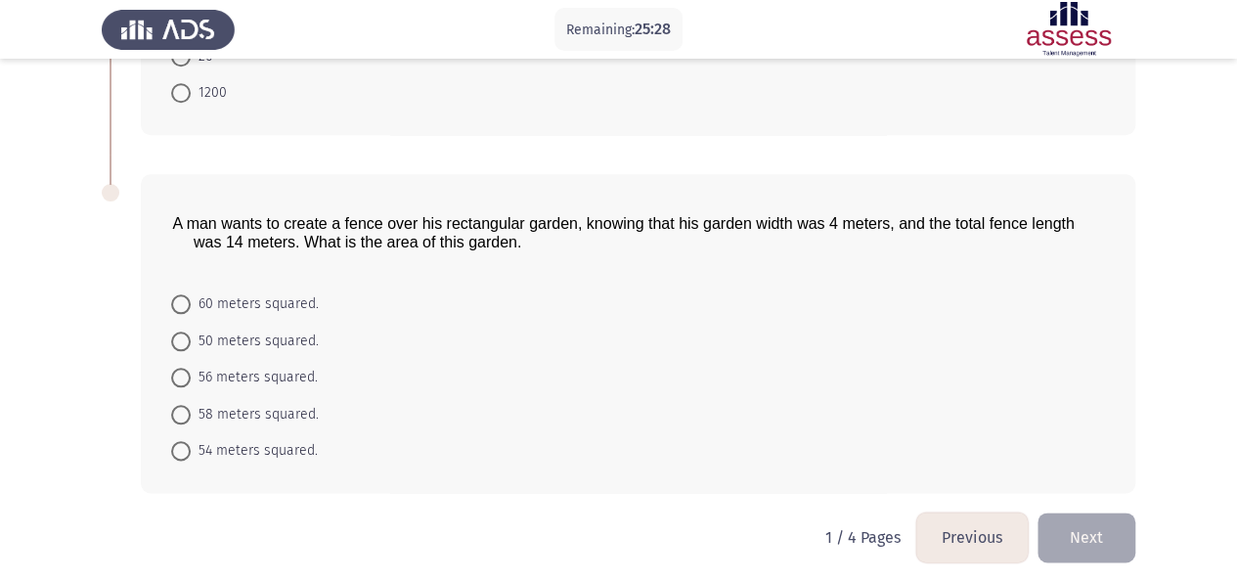
scroll to position [949, 0]
click at [190, 370] on span at bounding box center [181, 376] width 20 height 20
click at [190, 370] on input "56 meters squared." at bounding box center [181, 376] width 20 height 20
radio input "true"
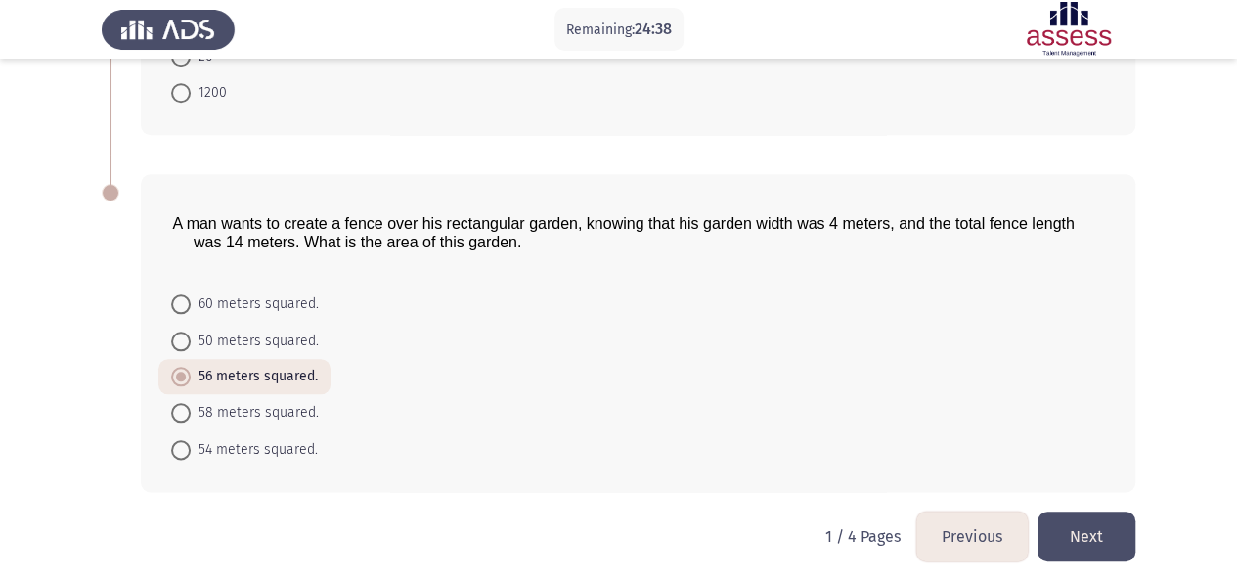
click at [1097, 528] on button "Next" at bounding box center [1087, 537] width 98 height 50
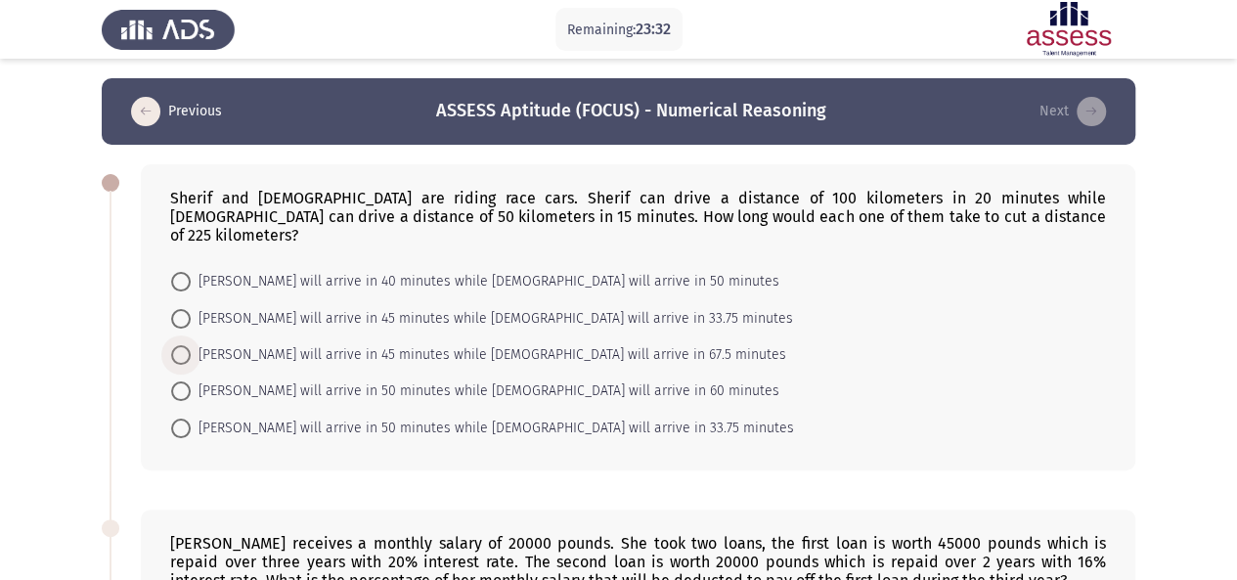
click at [192, 343] on span "[PERSON_NAME] will arrive in 45 minutes while [DEMOGRAPHIC_DATA] will arrive in…" at bounding box center [489, 354] width 596 height 23
click at [191, 345] on input "[PERSON_NAME] will arrive in 45 minutes while [DEMOGRAPHIC_DATA] will arrive in…" at bounding box center [181, 355] width 20 height 20
radio input "true"
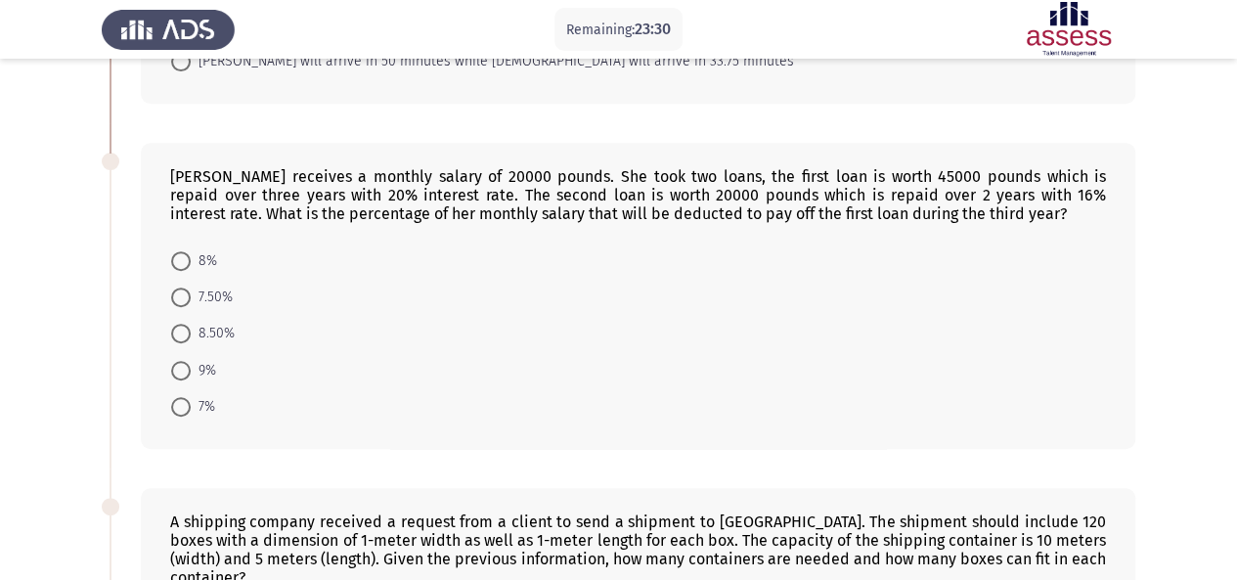
scroll to position [368, 0]
click at [204, 283] on span "7.50%" at bounding box center [212, 294] width 42 height 23
click at [191, 285] on input "7.50%" at bounding box center [181, 295] width 20 height 20
radio input "true"
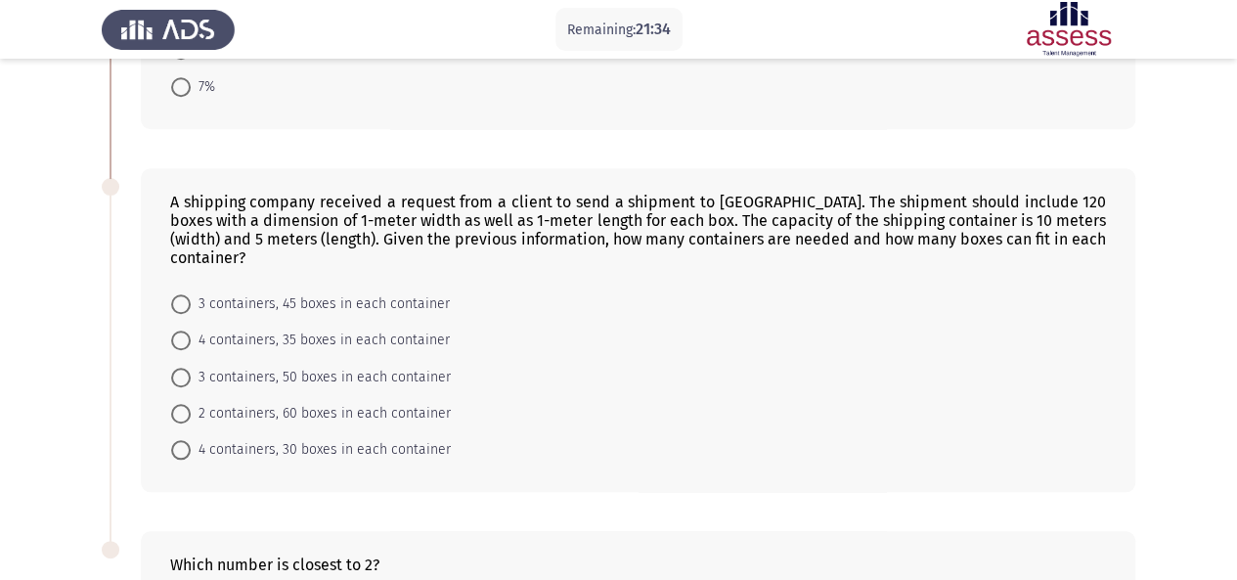
scroll to position [649, 0]
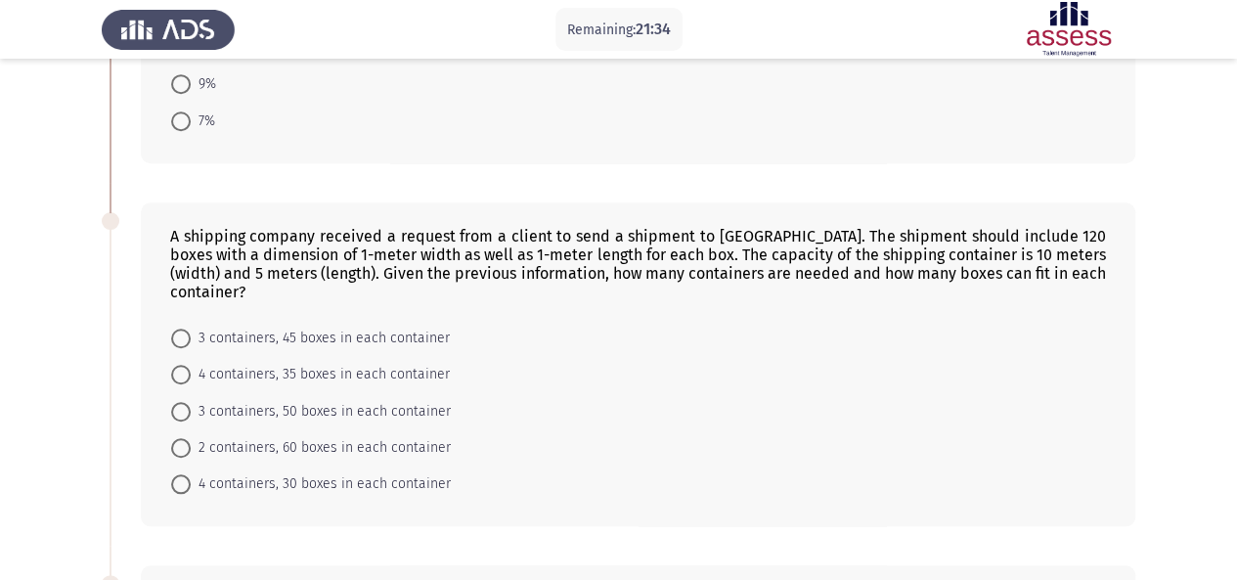
click at [1134, 440] on div "A shipping company received a request from a client to send a shipment to [GEOG…" at bounding box center [638, 364] width 995 height 325
click at [191, 400] on span "3 containers, 50 boxes in each container" at bounding box center [321, 411] width 260 height 23
click at [191, 402] on input "3 containers, 50 boxes in each container" at bounding box center [181, 412] width 20 height 20
radio input "true"
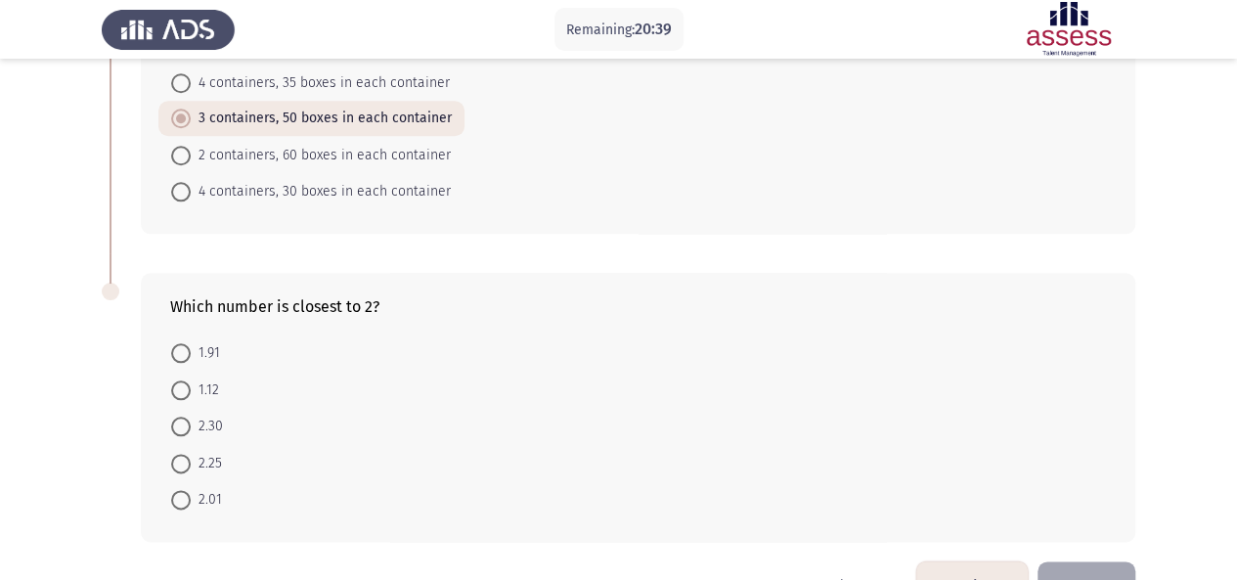
scroll to position [947, 0]
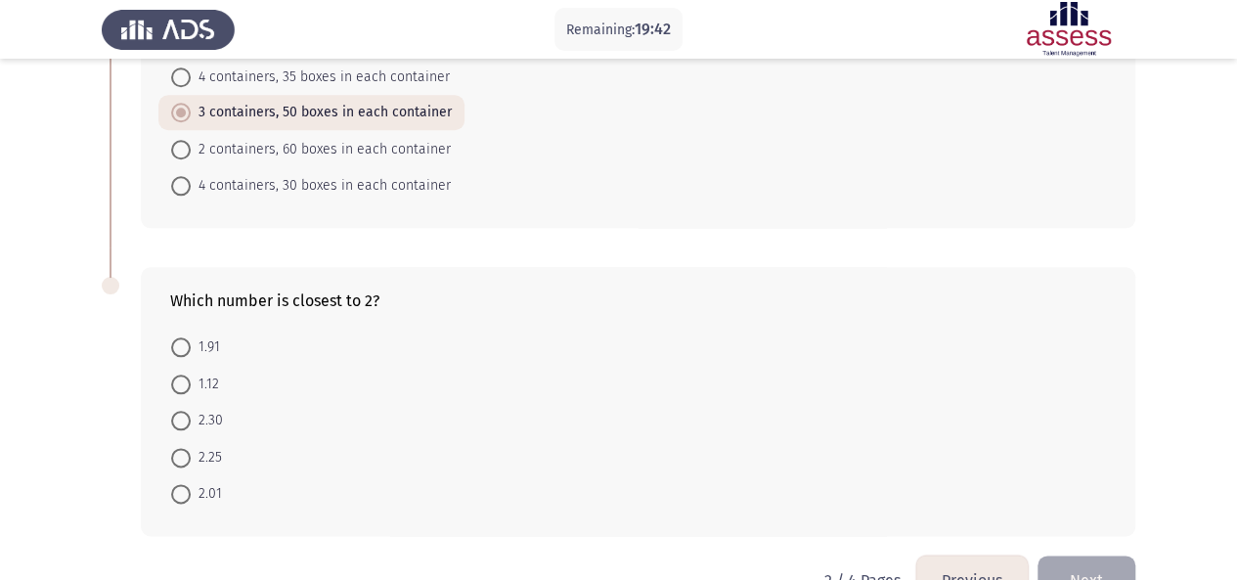
click at [205, 482] on span "2.01" at bounding box center [206, 493] width 31 height 23
click at [191, 484] on input "2.01" at bounding box center [181, 494] width 20 height 20
radio input "true"
click at [1103, 555] on button "Next" at bounding box center [1087, 580] width 98 height 50
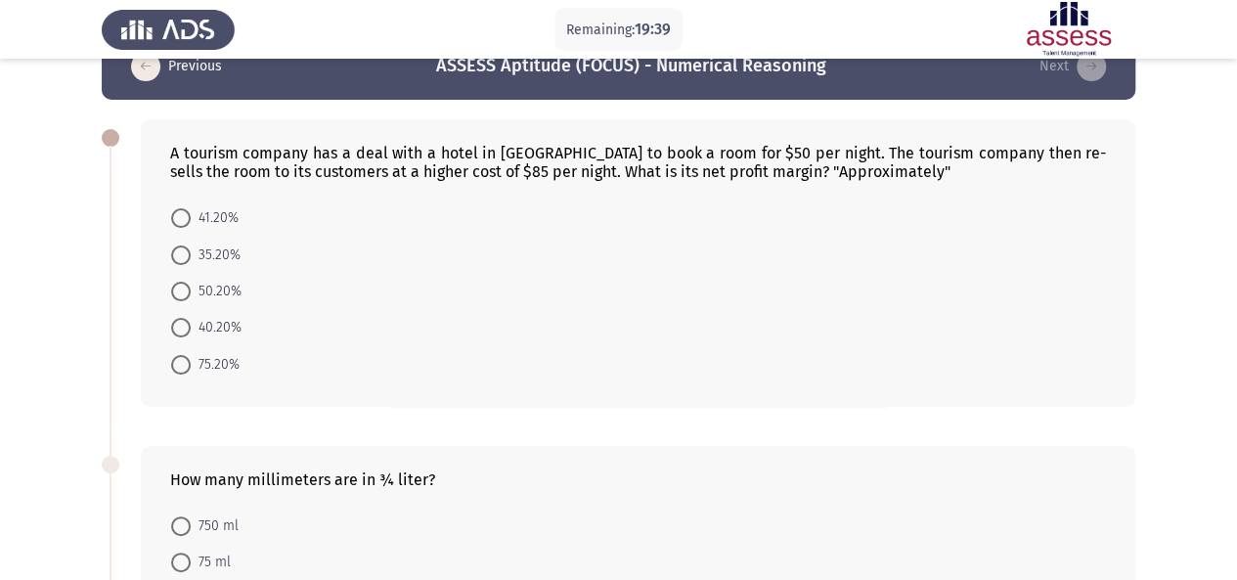
scroll to position [55, 0]
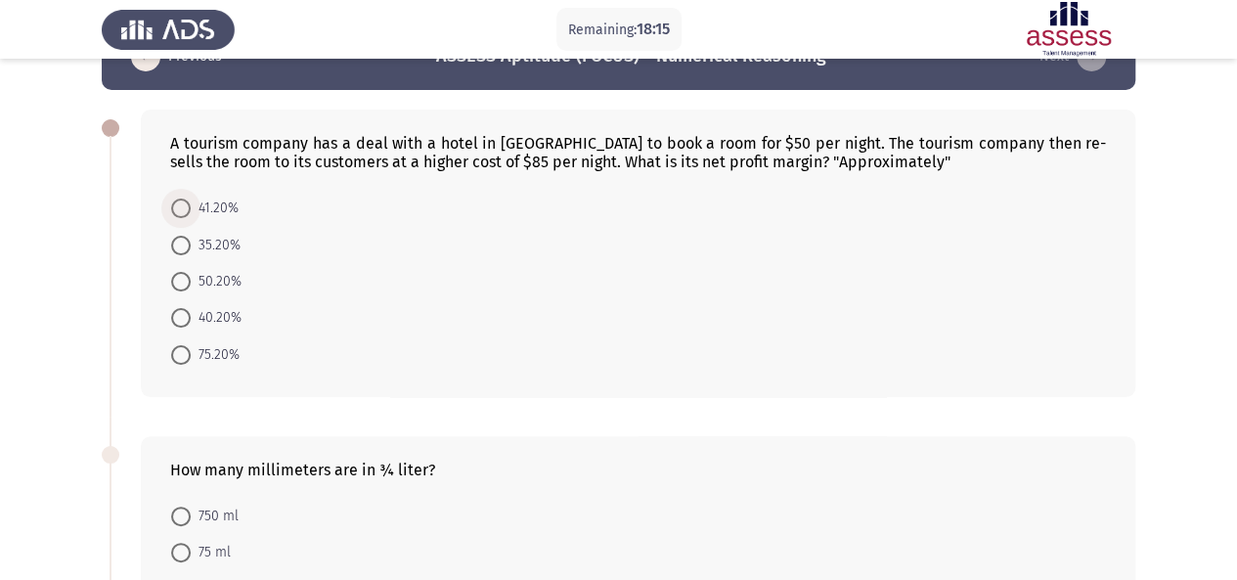
click at [186, 208] on span at bounding box center [181, 209] width 20 height 20
click at [186, 208] on input "41.20%" at bounding box center [181, 209] width 20 height 20
radio input "true"
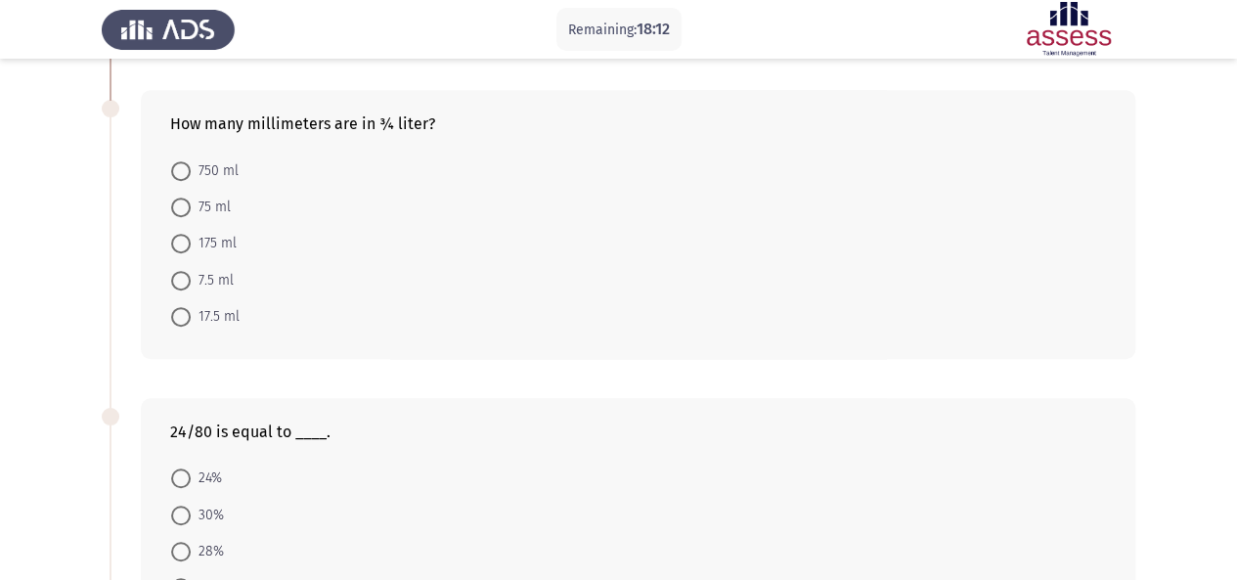
scroll to position [401, 0]
click at [188, 165] on span at bounding box center [181, 169] width 20 height 20
click at [188, 165] on input "750 ml" at bounding box center [181, 169] width 20 height 20
radio input "true"
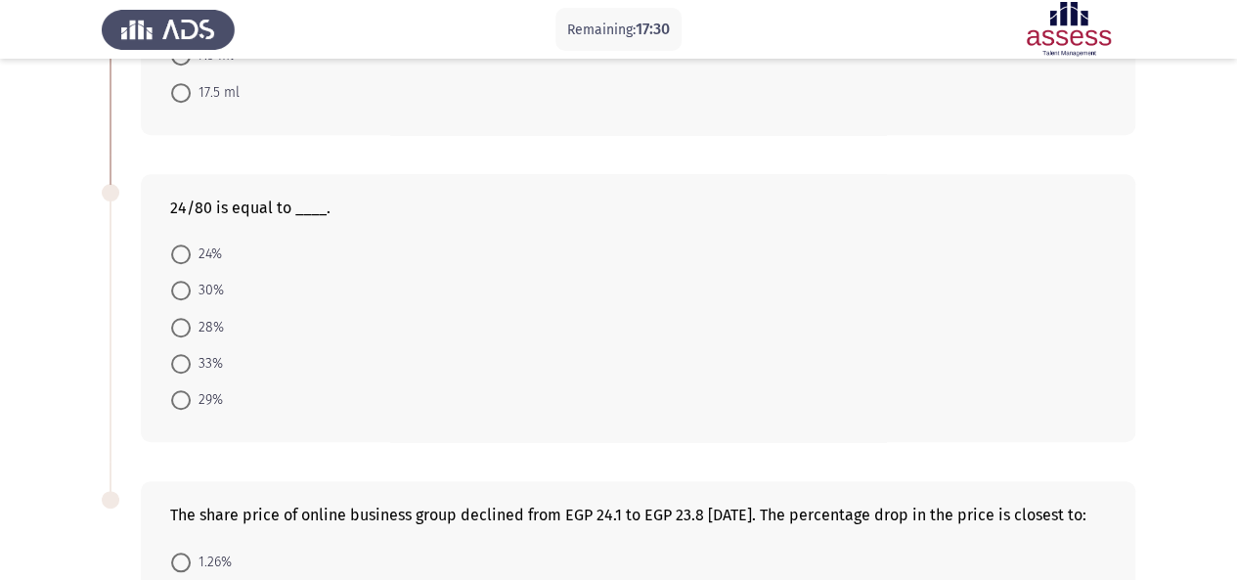
scroll to position [628, 0]
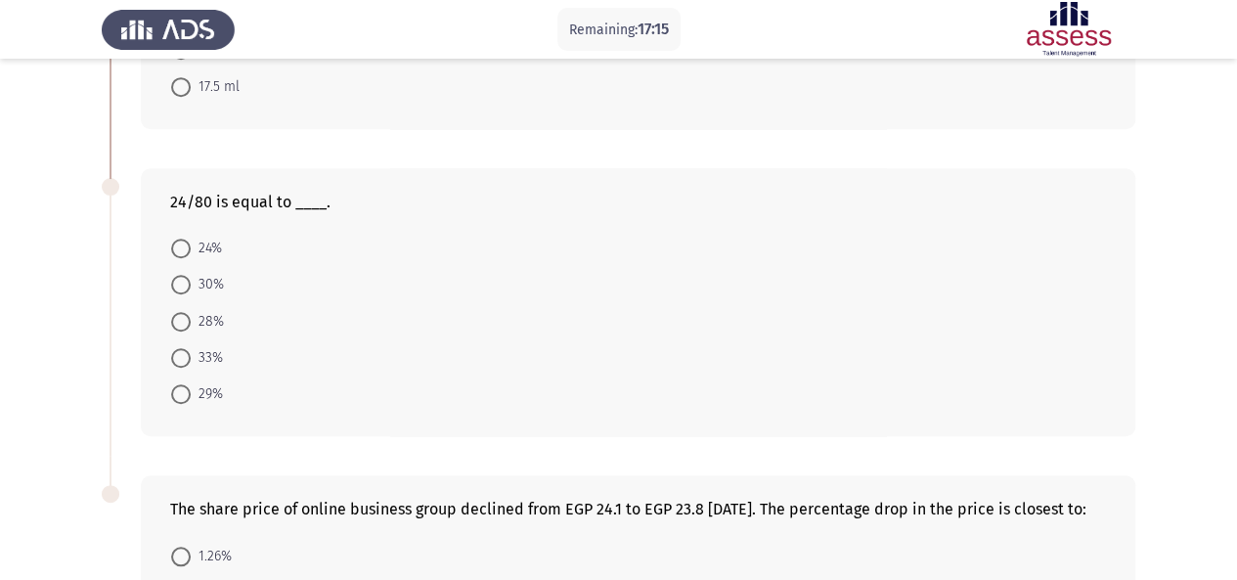
click at [203, 282] on span "30%" at bounding box center [207, 284] width 33 height 23
click at [191, 282] on input "30%" at bounding box center [181, 285] width 20 height 20
radio input "true"
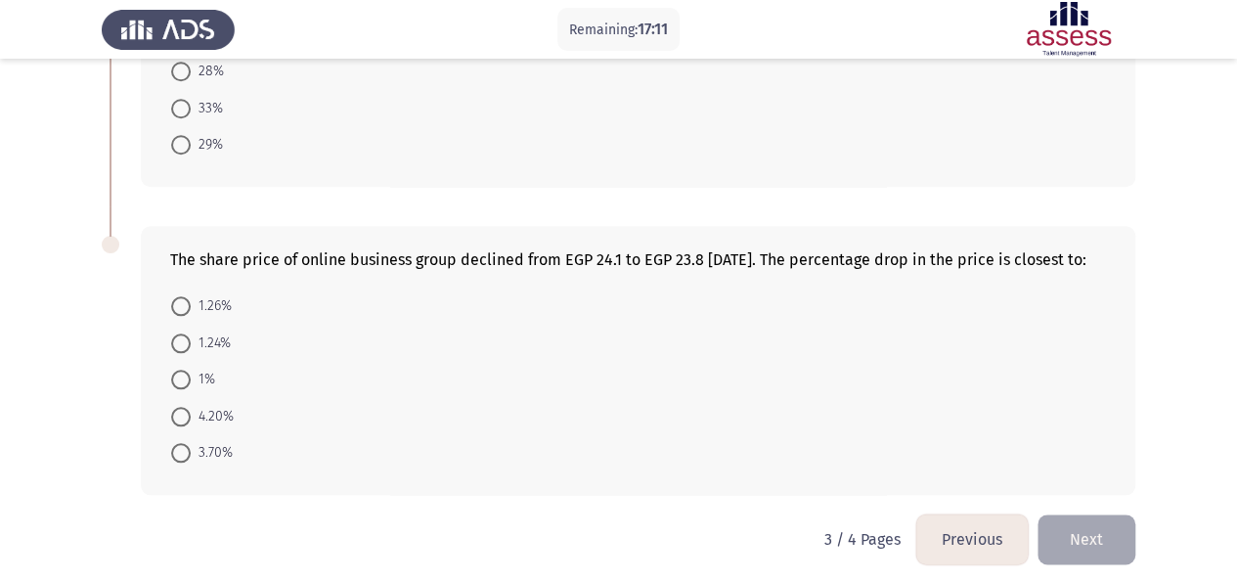
scroll to position [876, 0]
click at [219, 355] on span "1.24%" at bounding box center [211, 343] width 40 height 23
click at [191, 353] on input "1.24%" at bounding box center [181, 344] width 20 height 20
radio input "true"
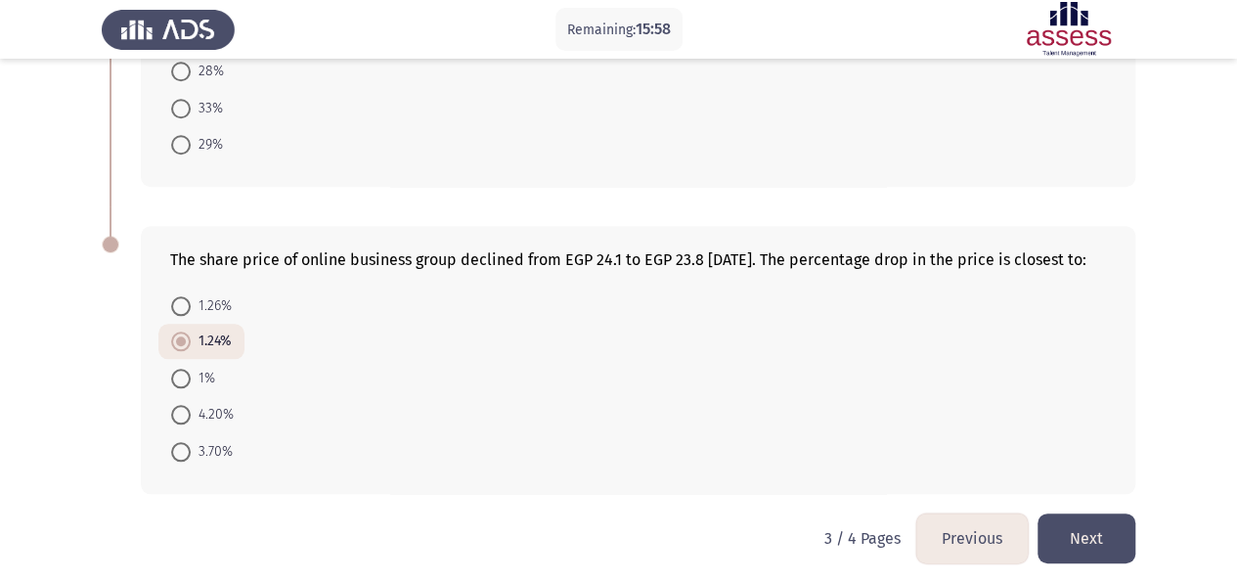
click at [1090, 536] on button "Next" at bounding box center [1087, 538] width 98 height 50
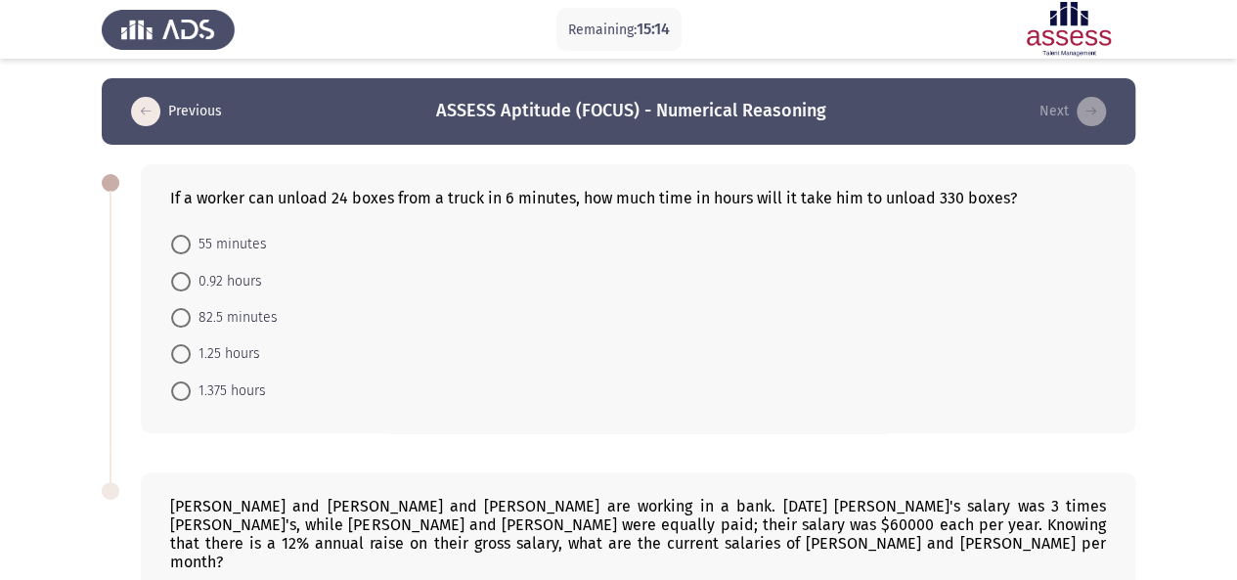
click at [253, 306] on span "82.5 minutes" at bounding box center [234, 317] width 87 height 23
click at [191, 308] on input "82.5 minutes" at bounding box center [181, 318] width 20 height 20
radio input "true"
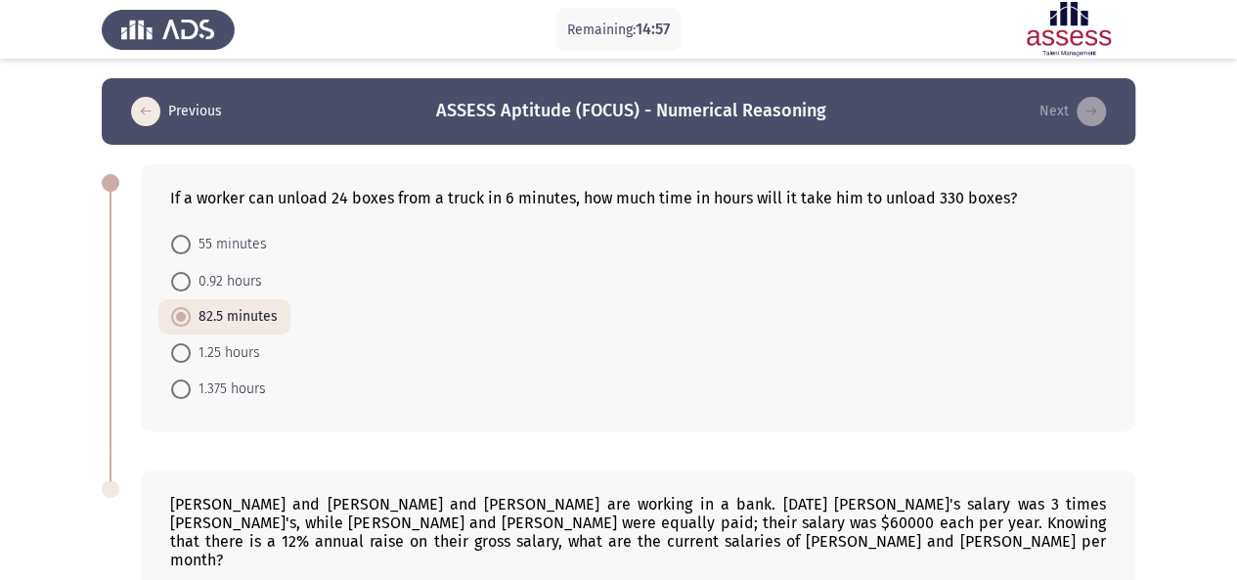
click at [252, 392] on span "1.375 hours" at bounding box center [228, 389] width 75 height 23
click at [191, 392] on input "1.375 hours" at bounding box center [181, 389] width 20 height 20
radio input "true"
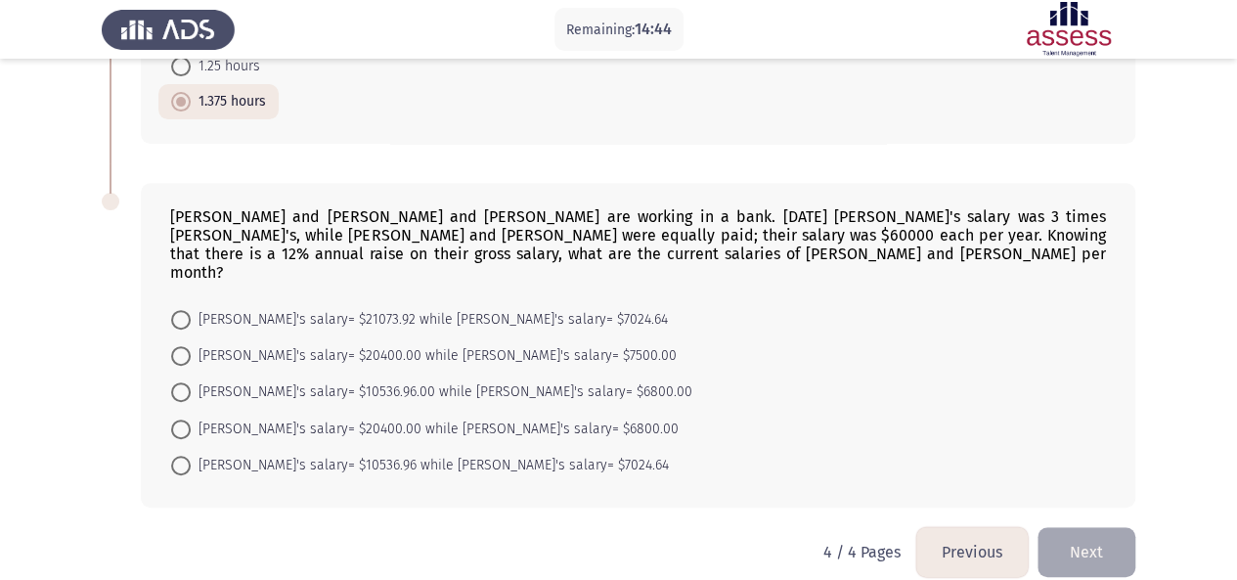
scroll to position [290, 0]
click at [268, 306] on span "[PERSON_NAME]'s salary= $21073.92 while [PERSON_NAME]'s salary= $7024.64" at bounding box center [429, 317] width 477 height 23
click at [191, 308] on input "[PERSON_NAME]'s salary= $21073.92 while [PERSON_NAME]'s salary= $7024.64" at bounding box center [181, 318] width 20 height 20
radio input "true"
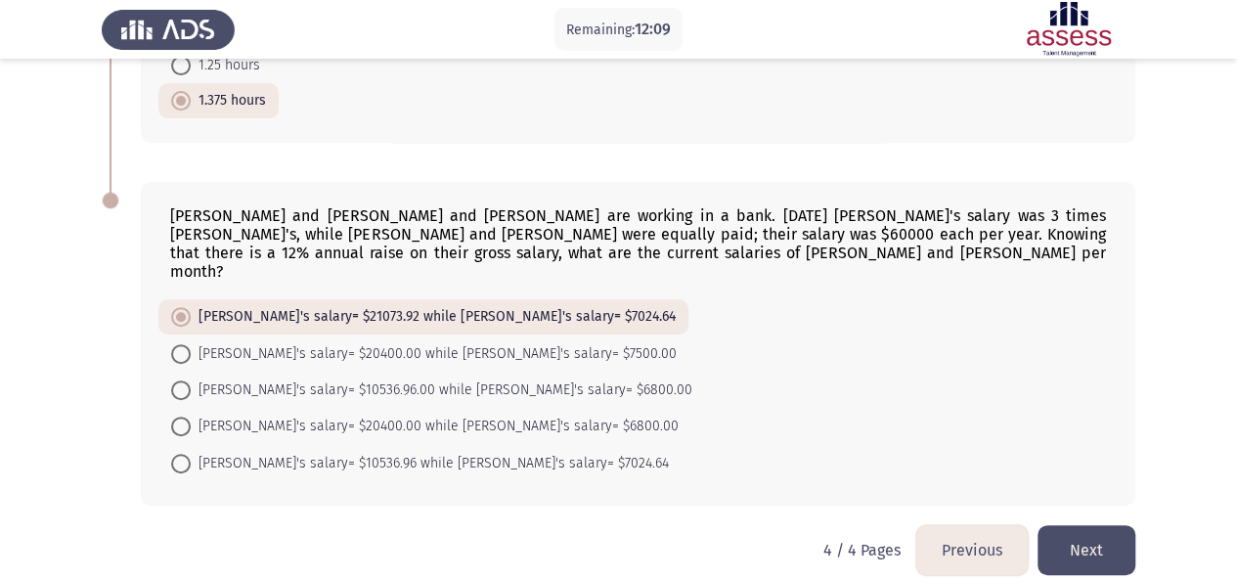
click at [1096, 525] on button "Next" at bounding box center [1087, 550] width 98 height 50
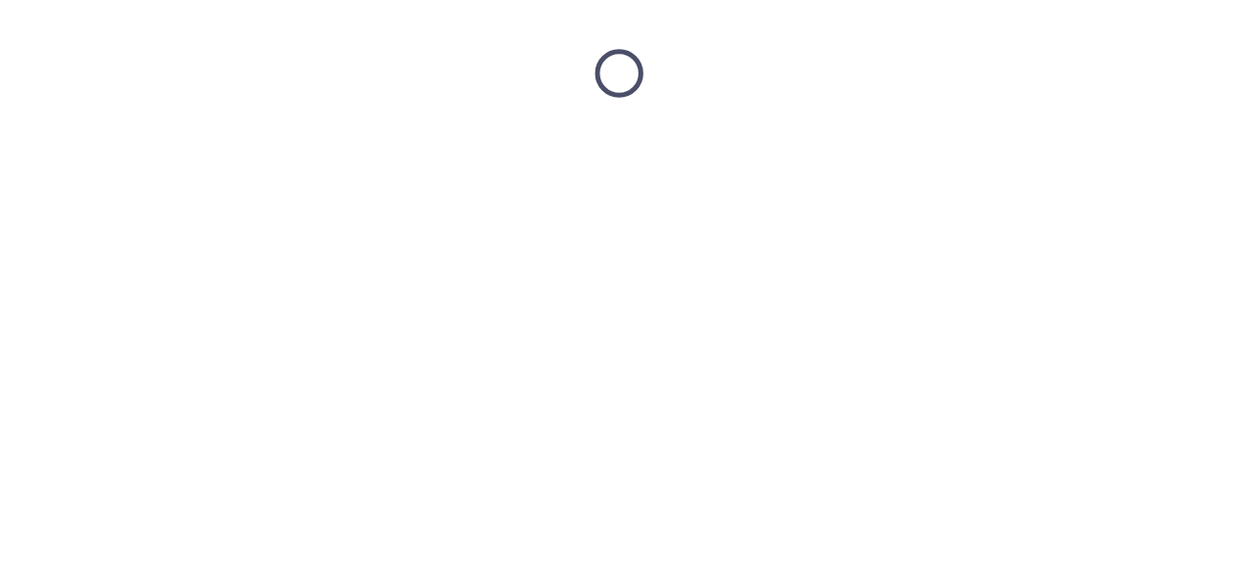
scroll to position [0, 0]
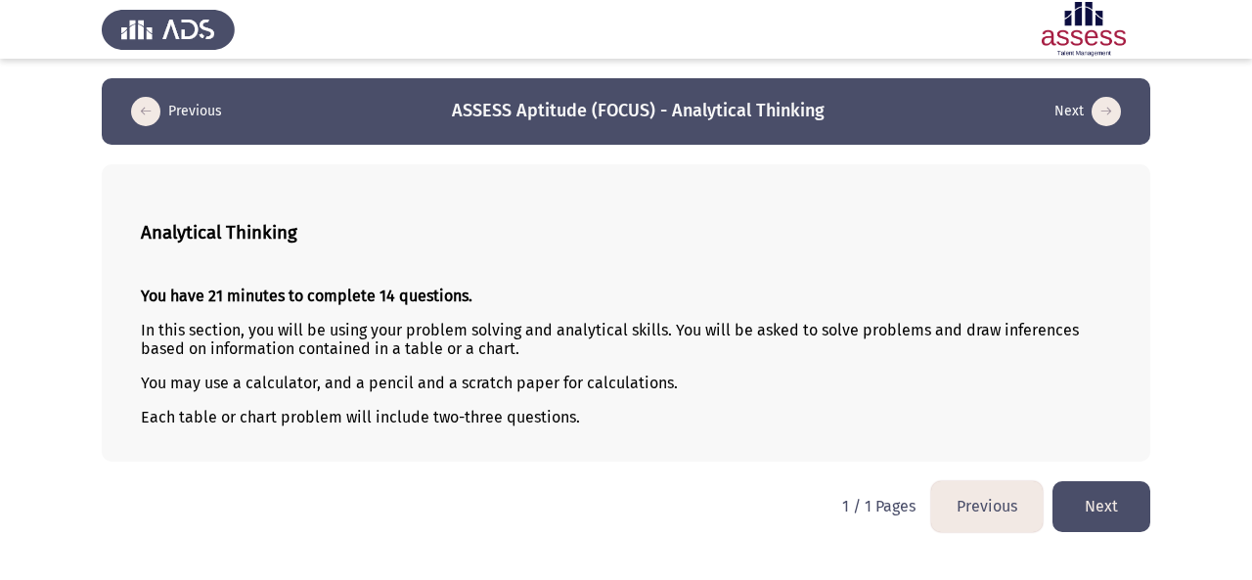
click at [1103, 503] on button "Next" at bounding box center [1101, 506] width 98 height 50
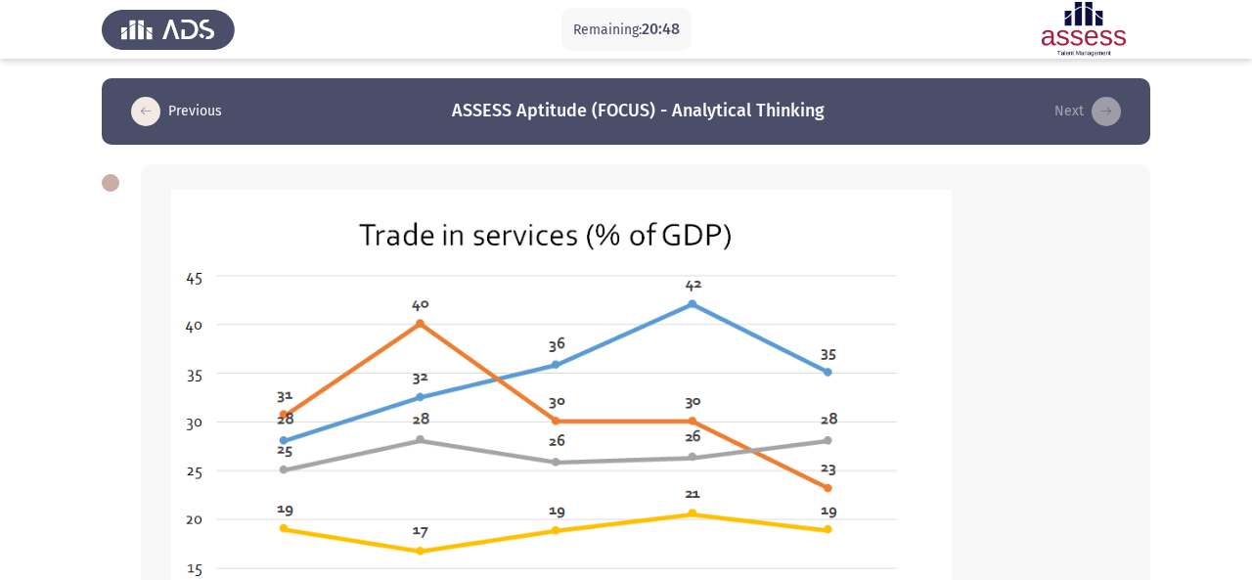
click at [153, 112] on icon "load previous page" at bounding box center [145, 111] width 29 height 29
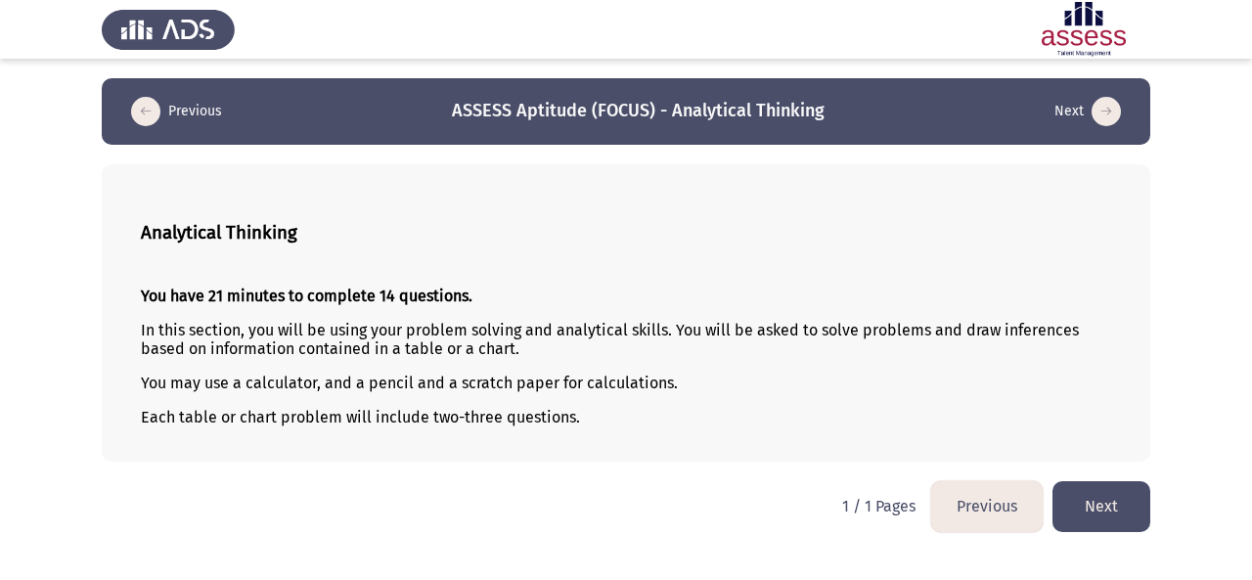
click at [1114, 519] on button "Next" at bounding box center [1101, 506] width 98 height 50
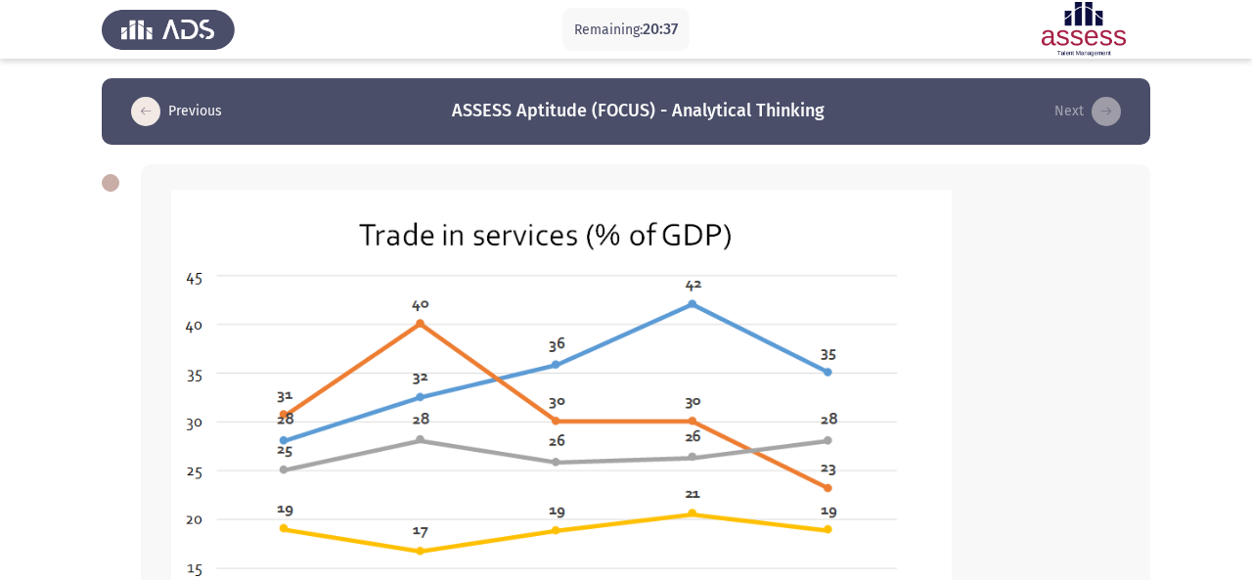
click at [176, 195] on img at bounding box center [561, 486] width 782 height 594
click at [146, 116] on icon "load previous page" at bounding box center [145, 111] width 29 height 29
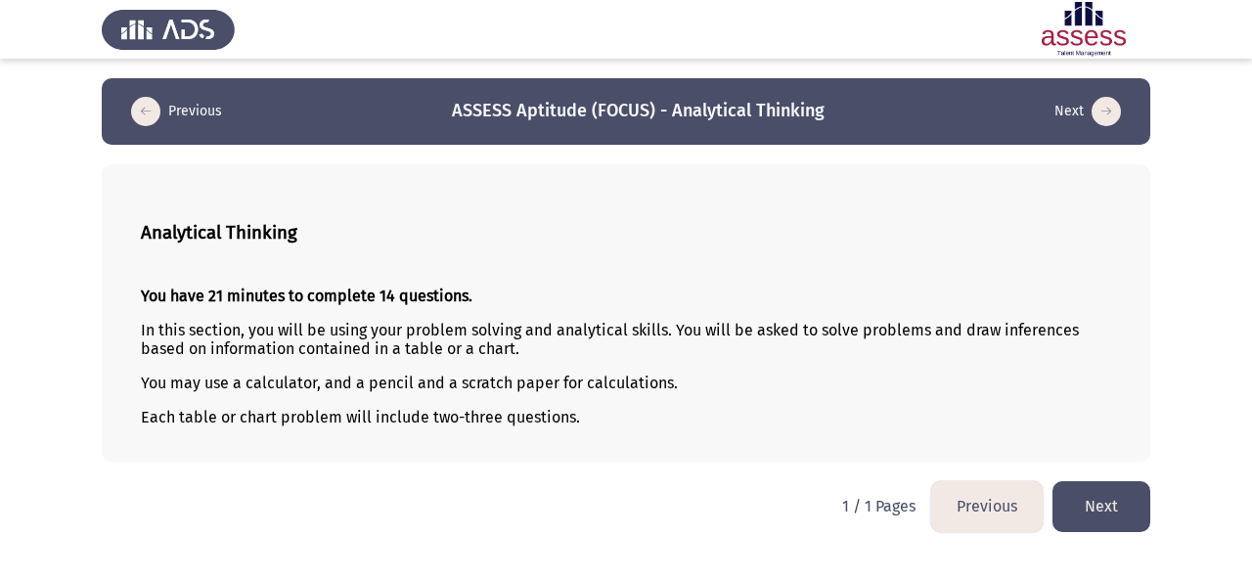
click at [1099, 514] on button "Next" at bounding box center [1101, 506] width 98 height 50
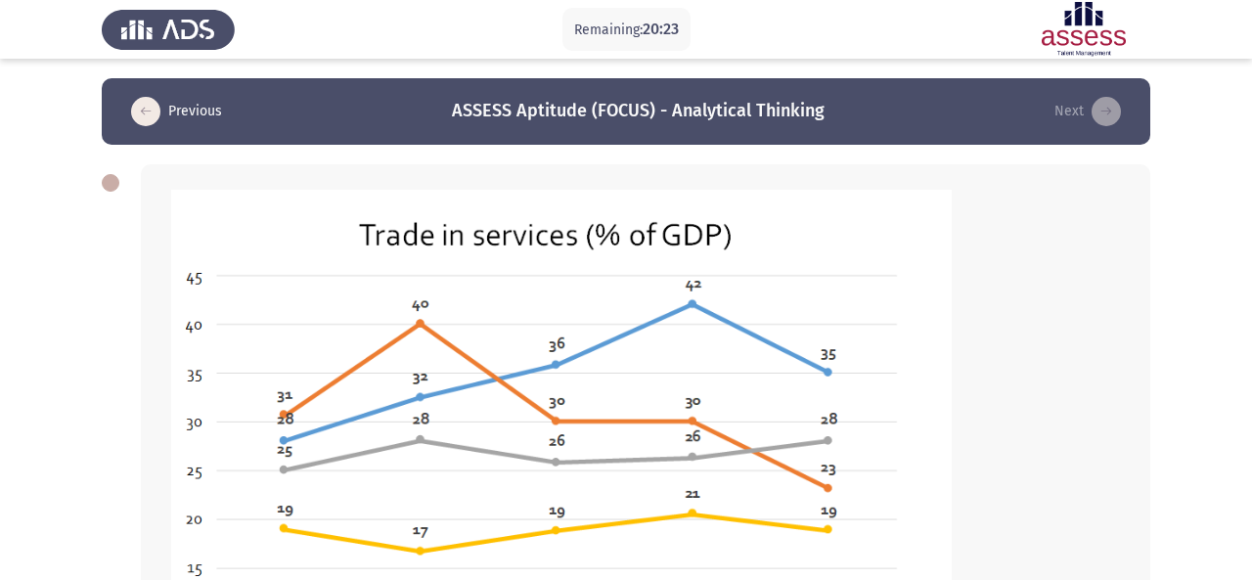
radio input "true"
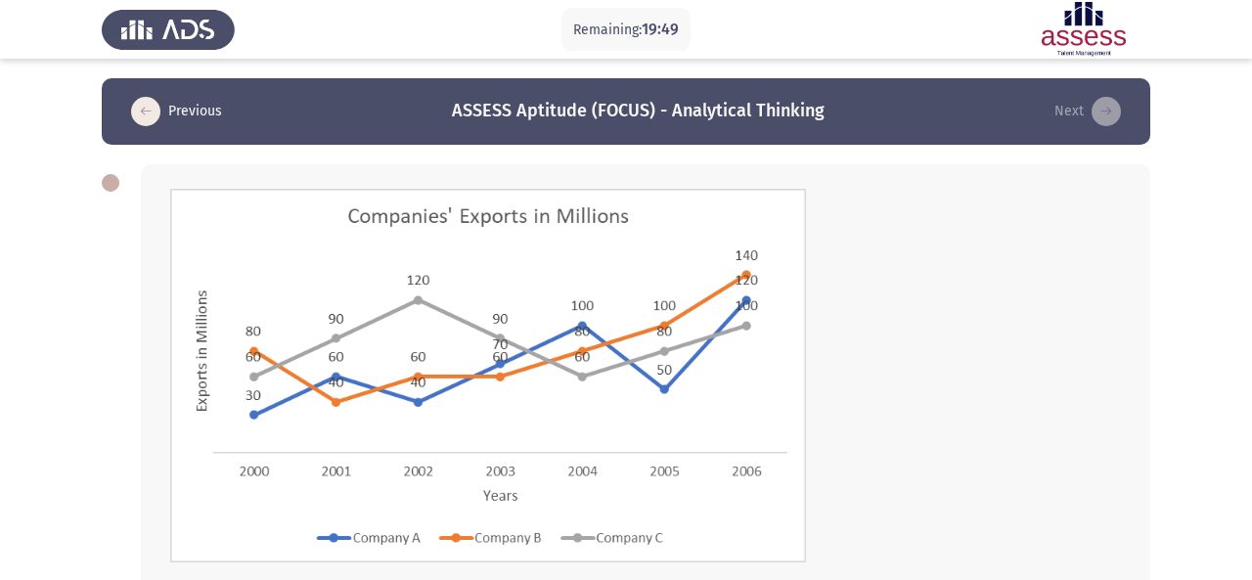
click at [174, 200] on img at bounding box center [488, 376] width 636 height 374
click at [102, 181] on div at bounding box center [111, 183] width 18 height 18
click at [153, 118] on icon "load previous page" at bounding box center [145, 111] width 29 height 29
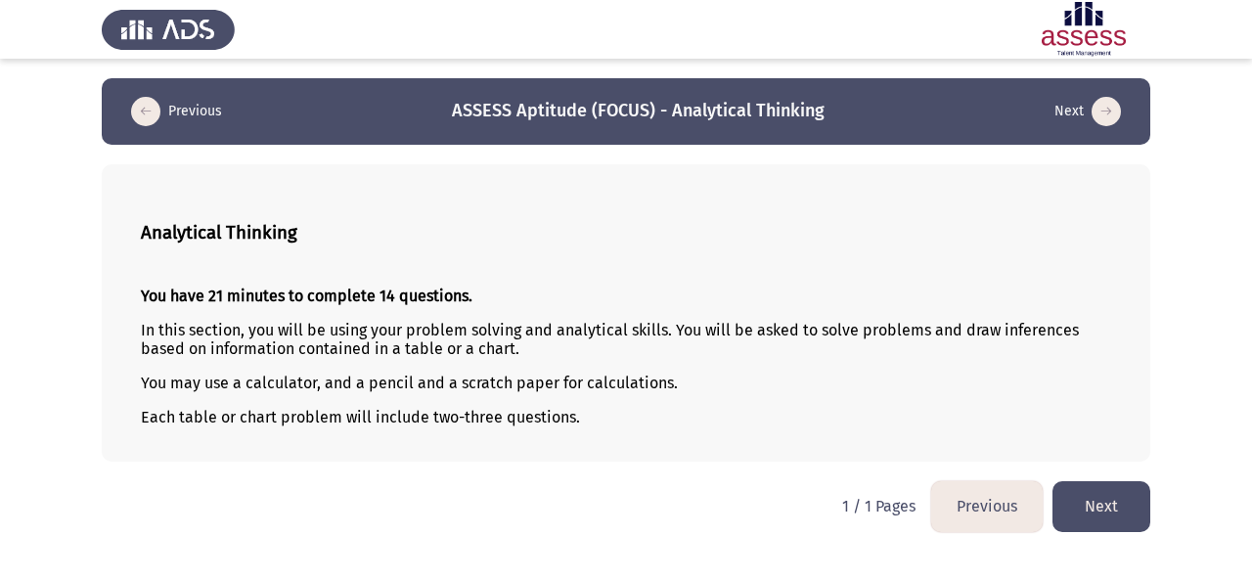
click at [1125, 497] on button "Next" at bounding box center [1101, 506] width 98 height 50
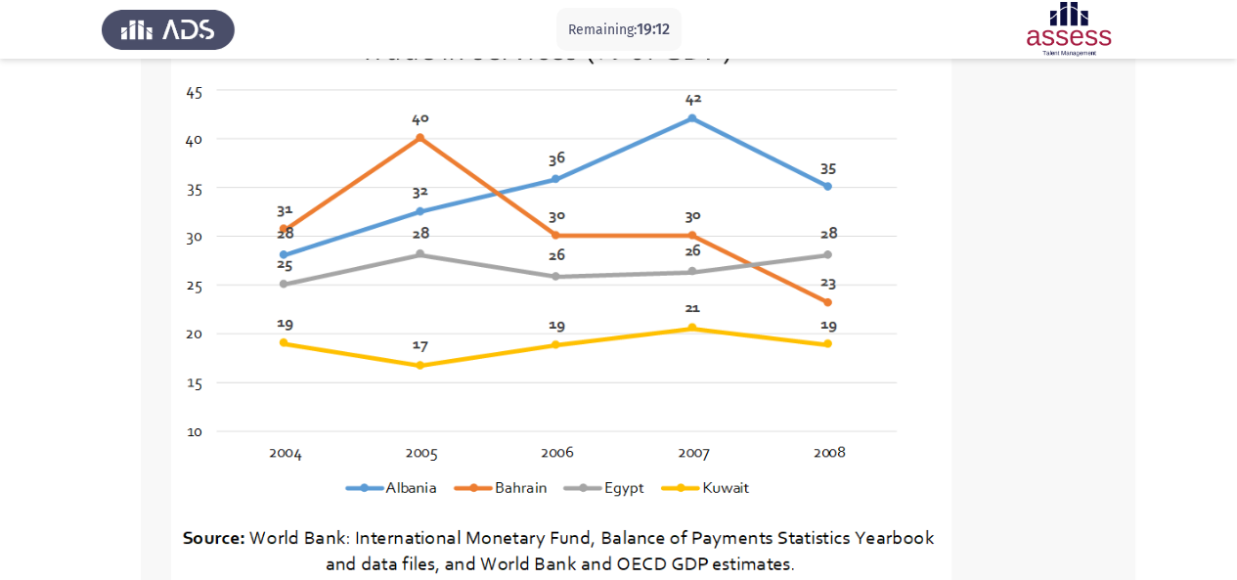
scroll to position [164, 0]
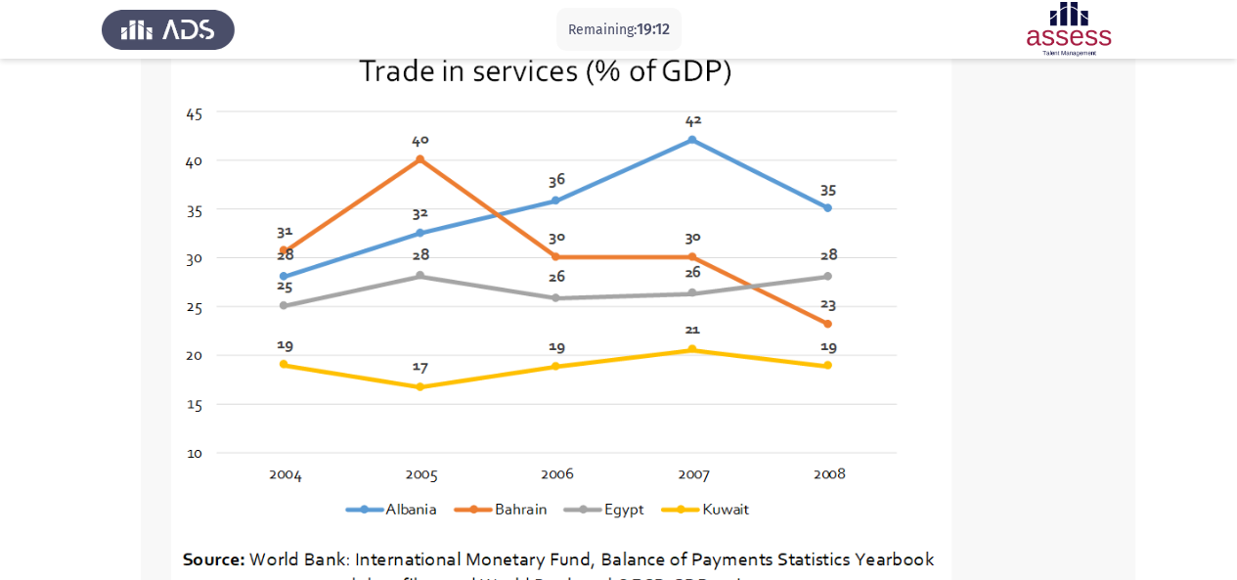
click at [1168, 475] on app-assessment-container "Remaining: 19:12 Previous ASSESS Aptitude (FOCUS) - Analytical Thinking Next Wh…" at bounding box center [618, 399] width 1237 height 971
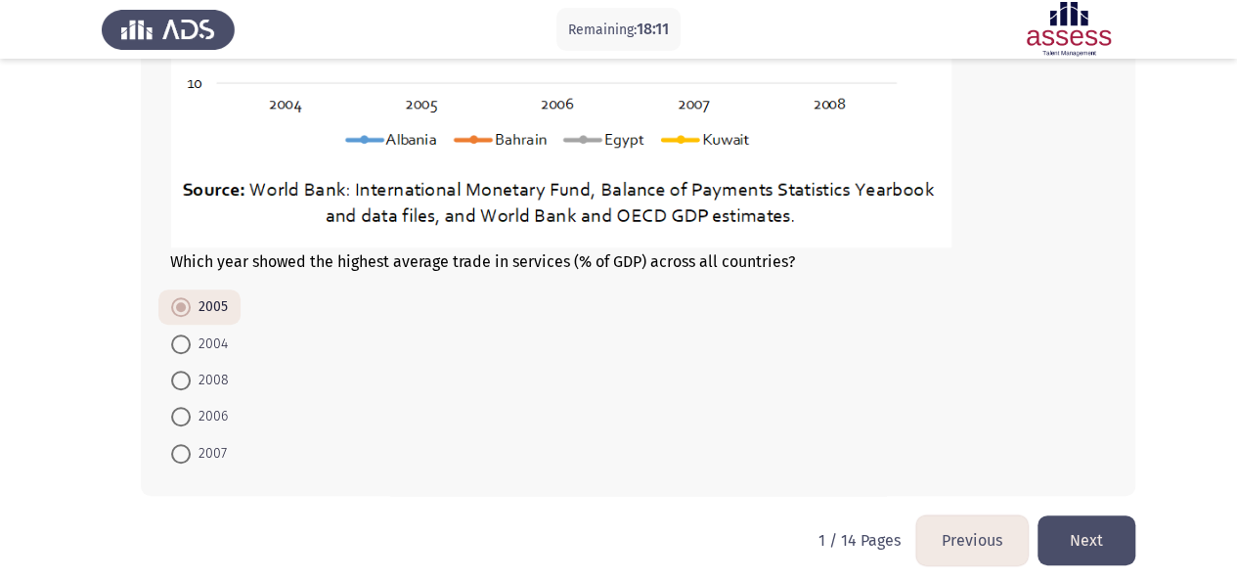
scroll to position [534, 0]
click at [1084, 532] on button "Next" at bounding box center [1087, 540] width 98 height 50
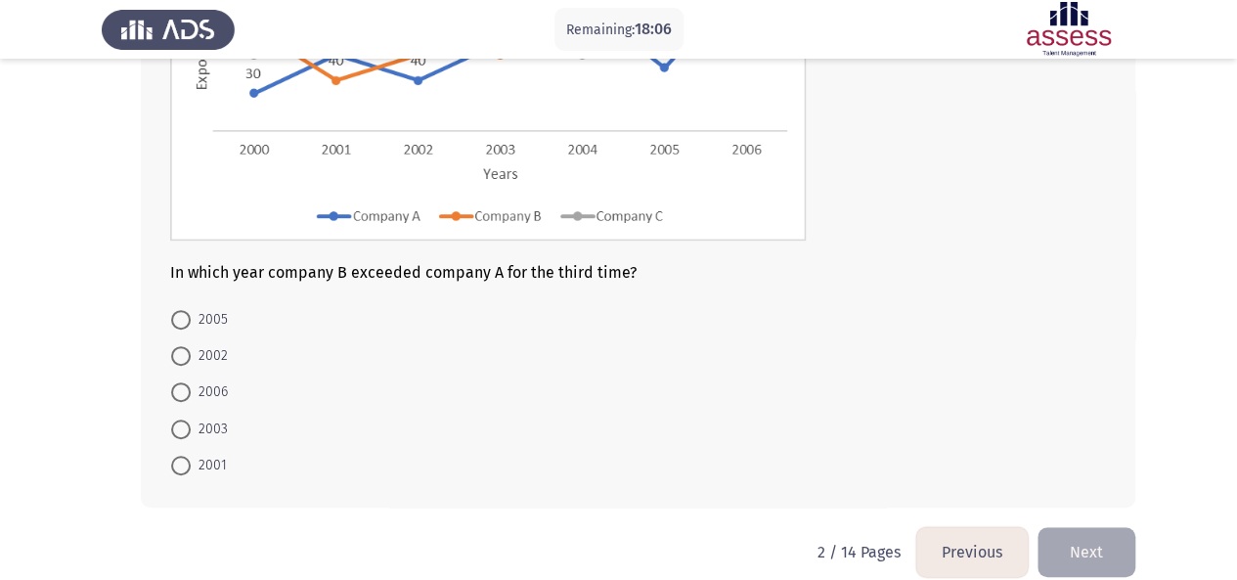
scroll to position [344, 0]
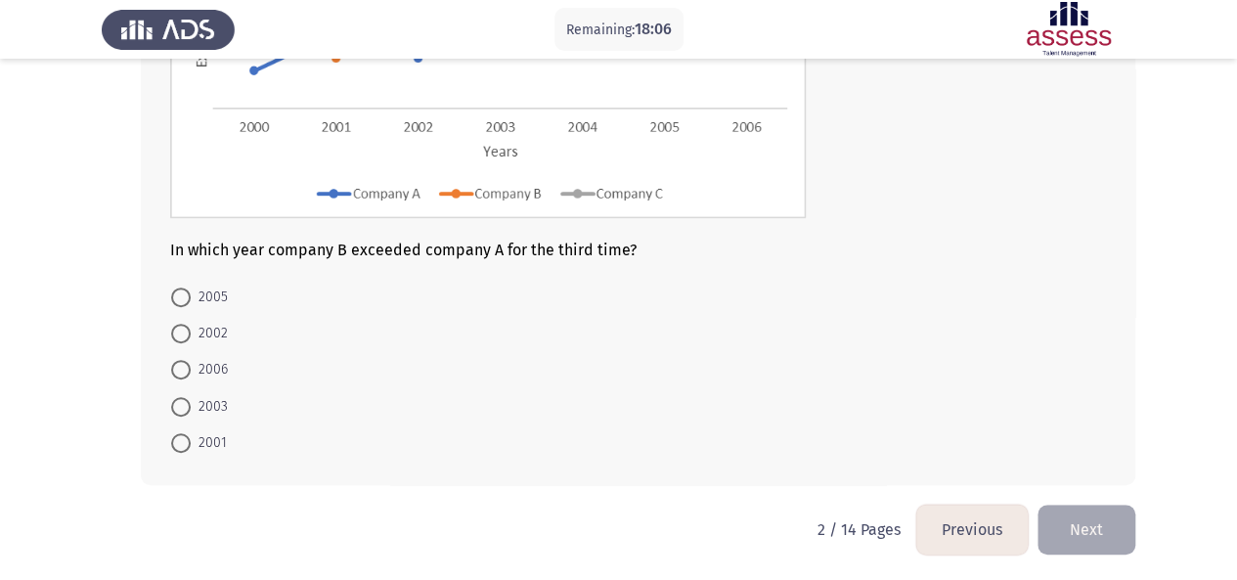
click at [986, 524] on button "Previous" at bounding box center [972, 530] width 112 height 50
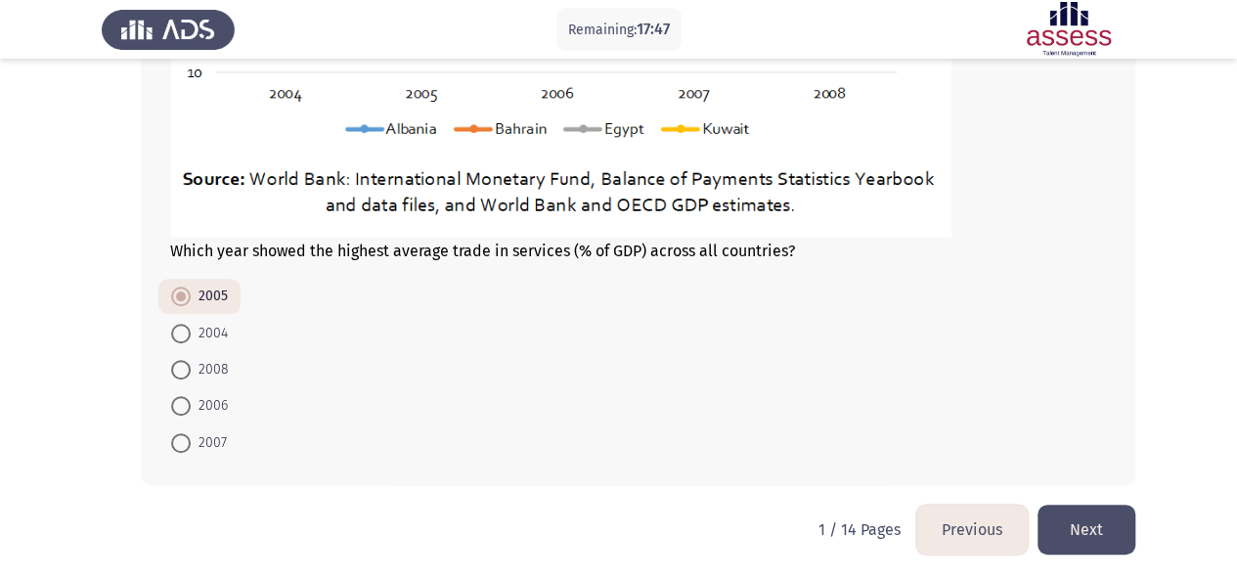
scroll to position [544, 0]
click at [181, 444] on span at bounding box center [181, 444] width 0 height 0
click at [180, 441] on input "2007" at bounding box center [181, 444] width 20 height 20
radio input "true"
click at [1092, 524] on button "Next" at bounding box center [1087, 531] width 98 height 50
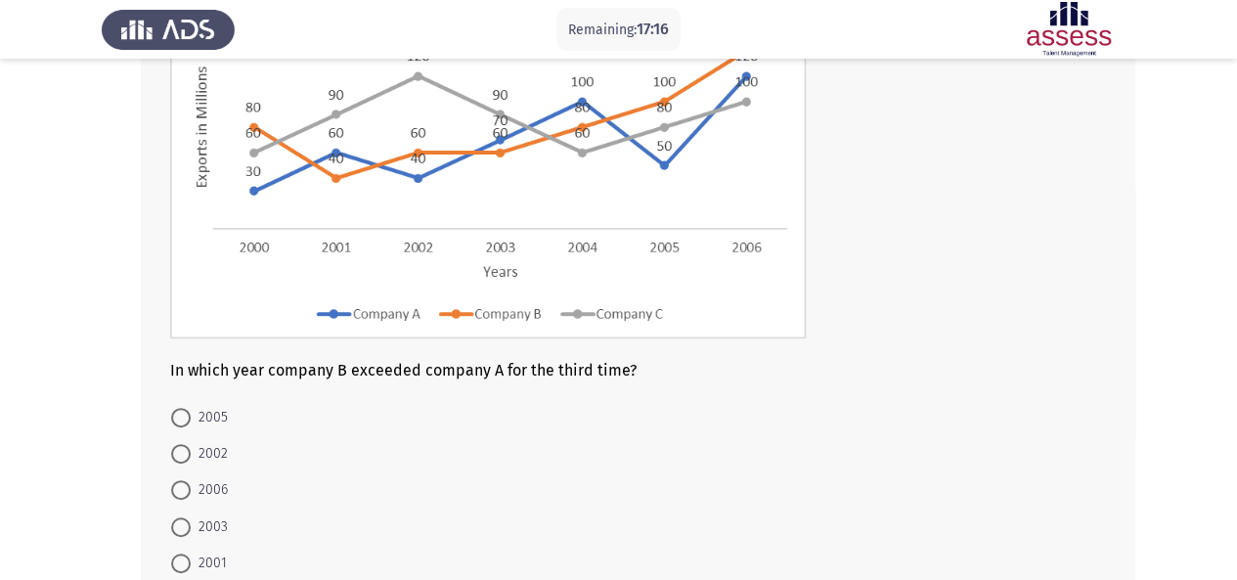
scroll to position [227, 0]
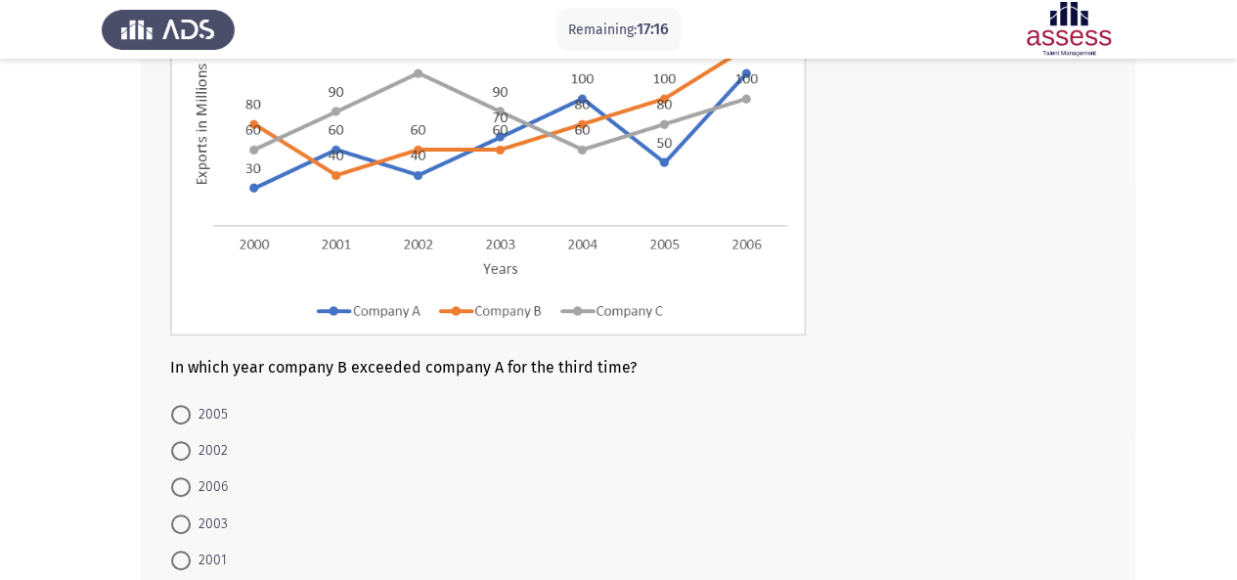
click at [181, 415] on span at bounding box center [181, 415] width 0 height 0
click at [180, 413] on input "2005" at bounding box center [181, 415] width 20 height 20
radio input "true"
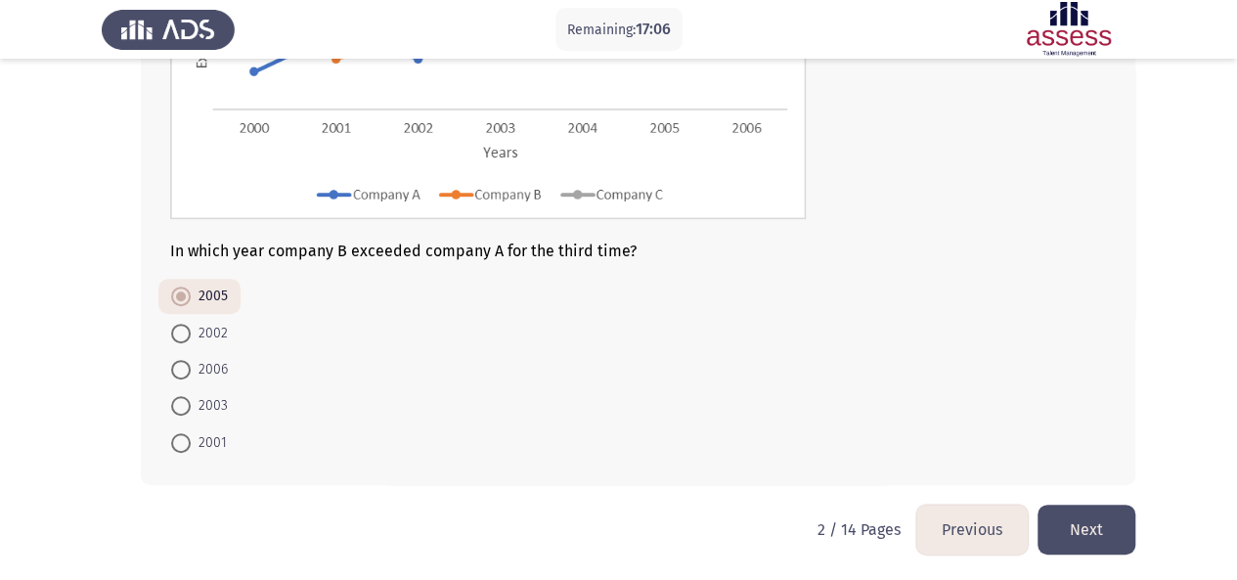
click at [1093, 528] on button "Next" at bounding box center [1087, 530] width 98 height 50
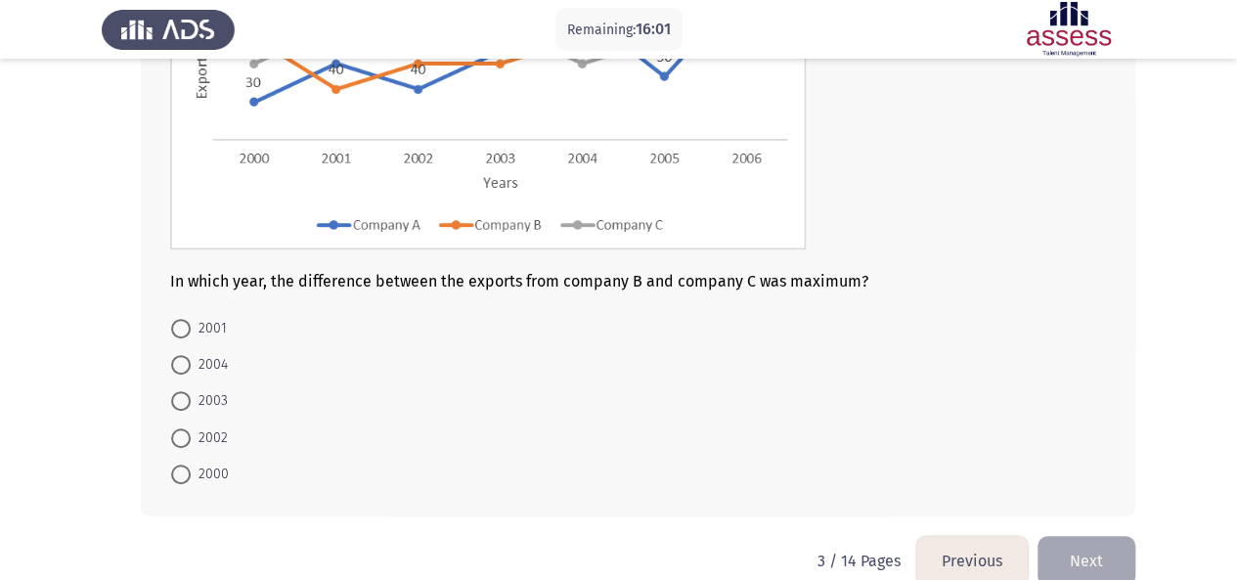
scroll to position [319, 0]
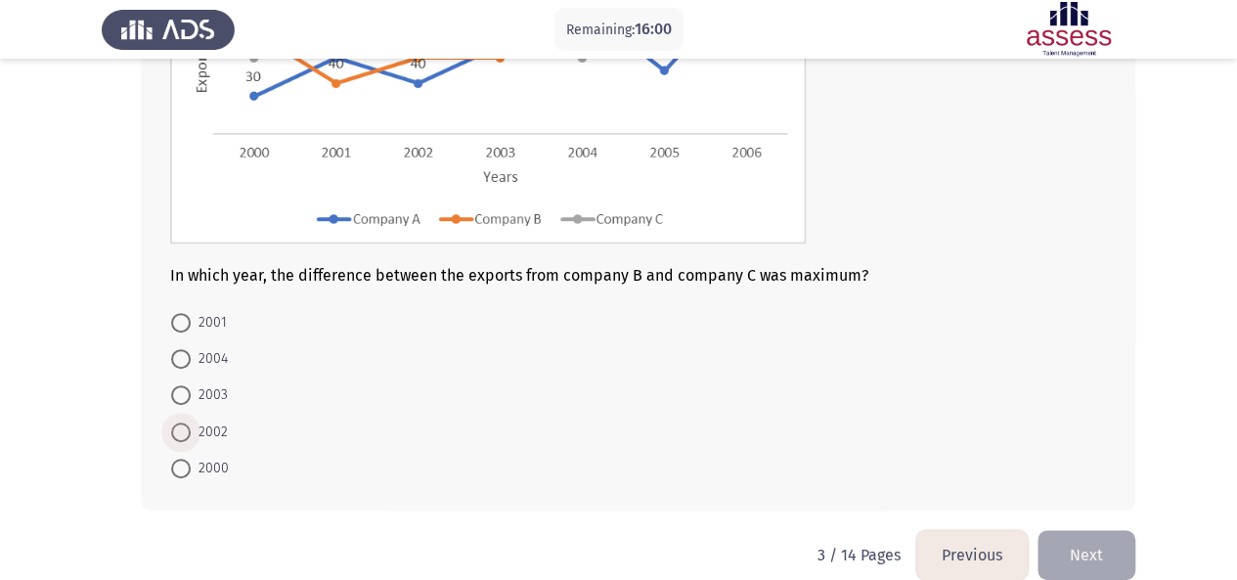
click at [220, 421] on span "2002" at bounding box center [209, 432] width 37 height 23
click at [191, 423] on input "2002" at bounding box center [181, 433] width 20 height 20
radio input "true"
click at [1084, 542] on button "Next" at bounding box center [1087, 554] width 98 height 50
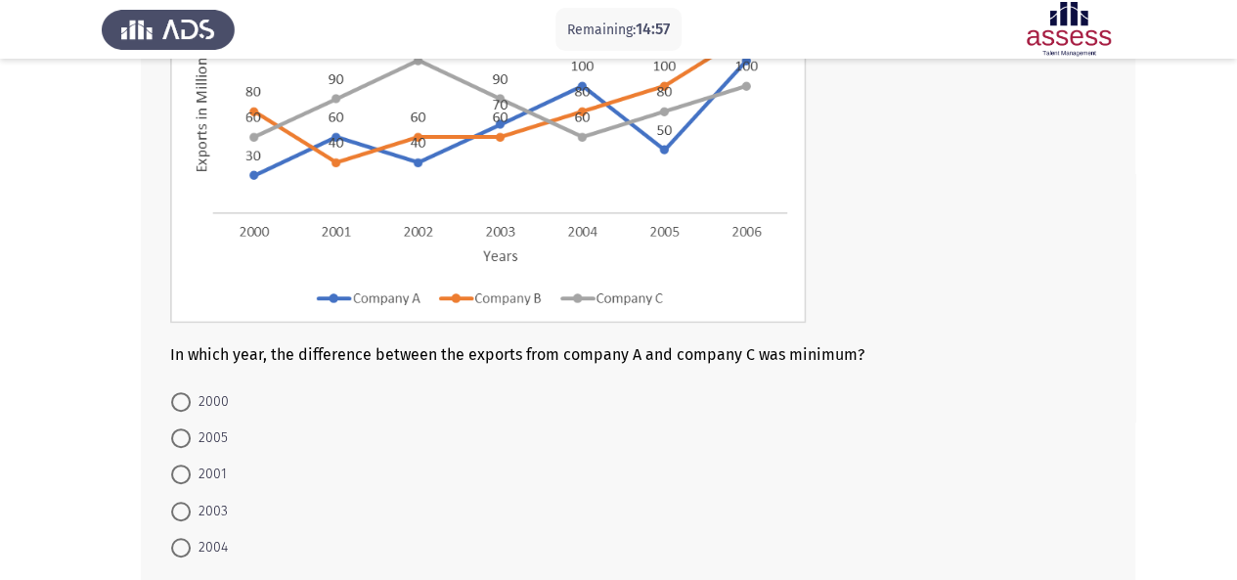
scroll to position [241, 0]
click at [181, 511] on span at bounding box center [181, 511] width 0 height 0
click at [180, 507] on input "2003" at bounding box center [181, 511] width 20 height 20
radio input "true"
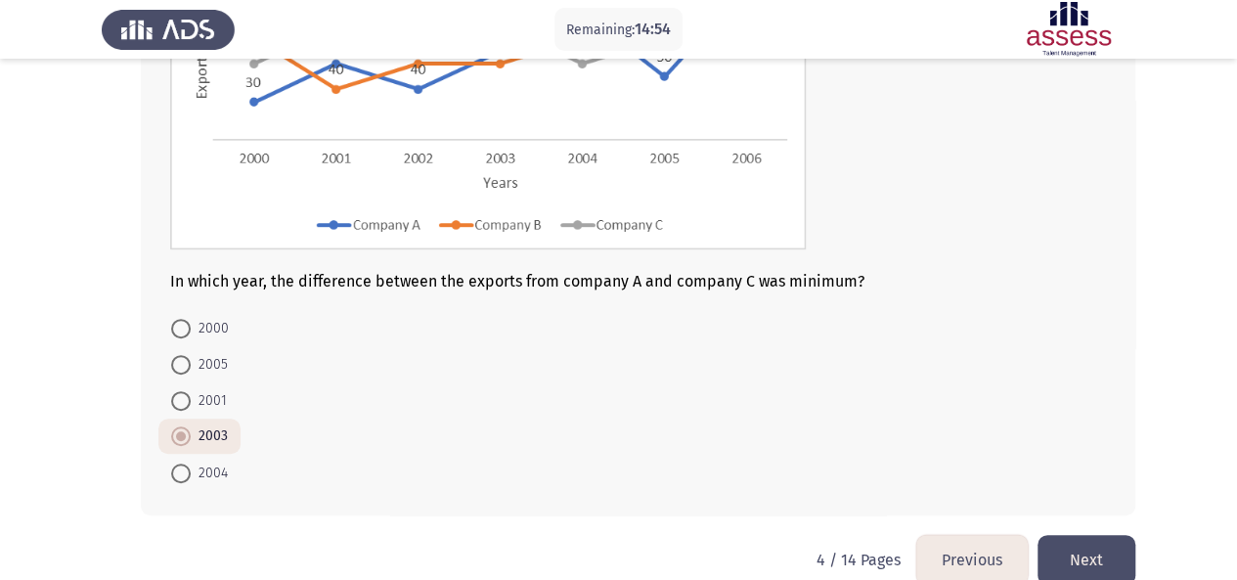
scroll to position [343, 0]
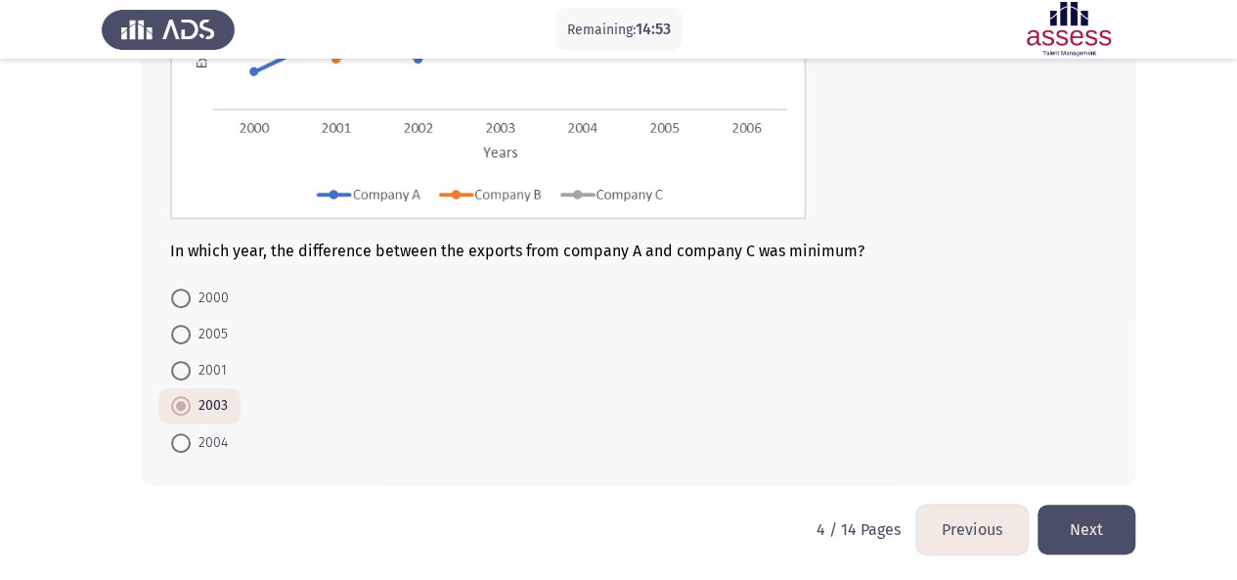
click at [1099, 536] on button "Next" at bounding box center [1087, 530] width 98 height 50
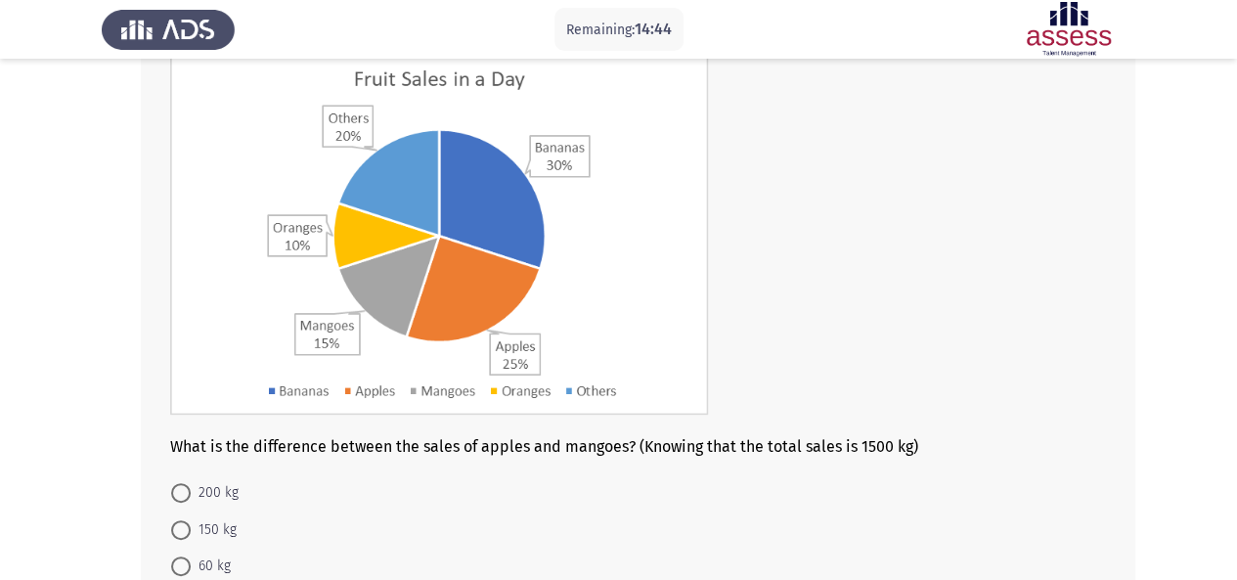
scroll to position [135, 0]
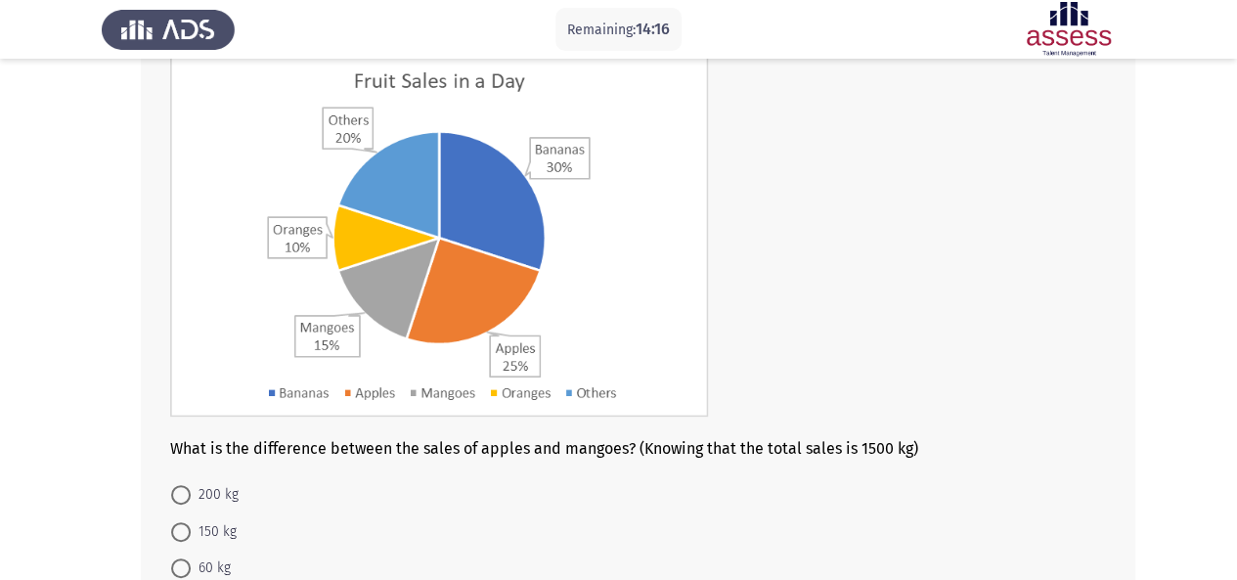
click at [209, 528] on span "150 kg" at bounding box center [214, 531] width 46 height 23
click at [191, 528] on input "150 kg" at bounding box center [181, 532] width 20 height 20
radio input "true"
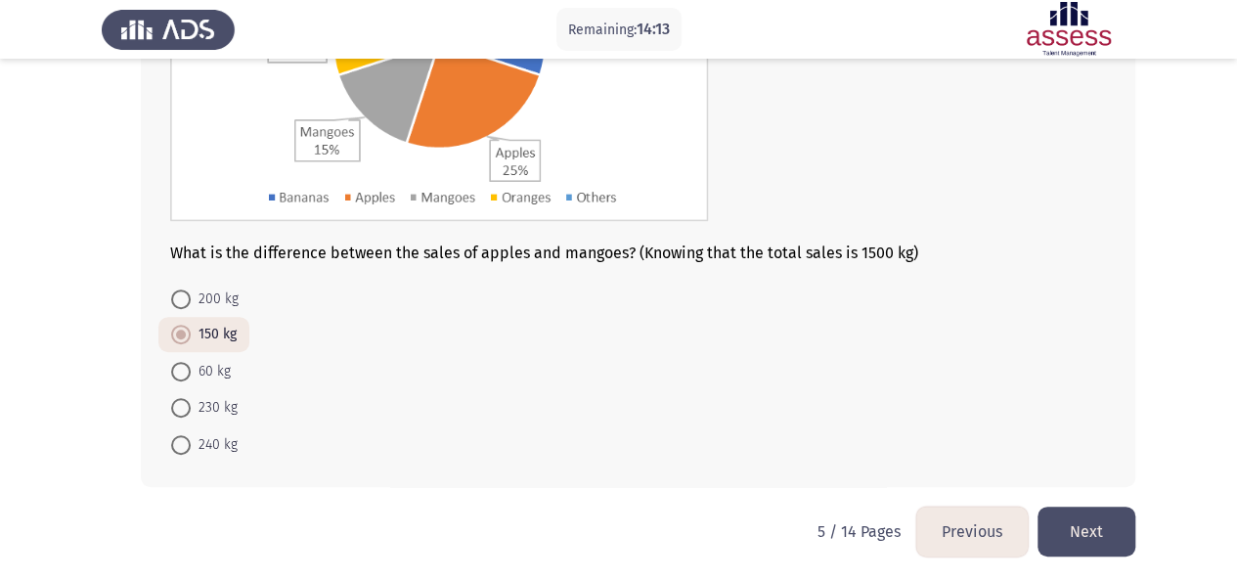
scroll to position [333, 0]
click at [1085, 520] on button "Next" at bounding box center [1087, 530] width 98 height 50
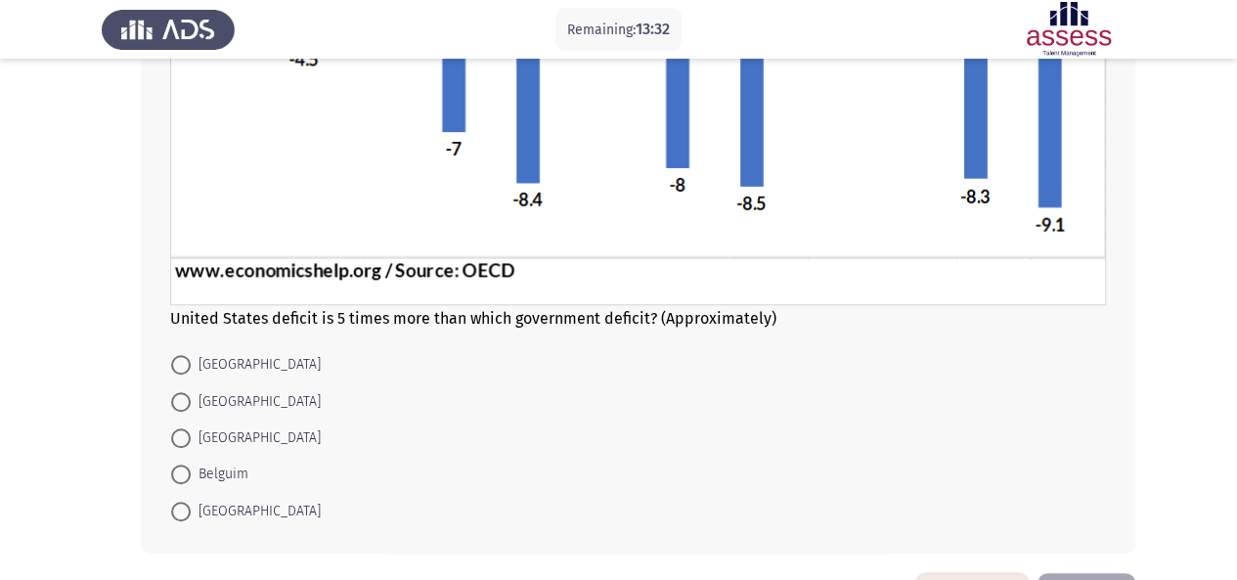
scroll to position [442, 0]
click at [201, 361] on span "[GEOGRAPHIC_DATA]" at bounding box center [256, 363] width 130 height 23
click at [191, 361] on input "[GEOGRAPHIC_DATA]" at bounding box center [181, 364] width 20 height 20
radio input "true"
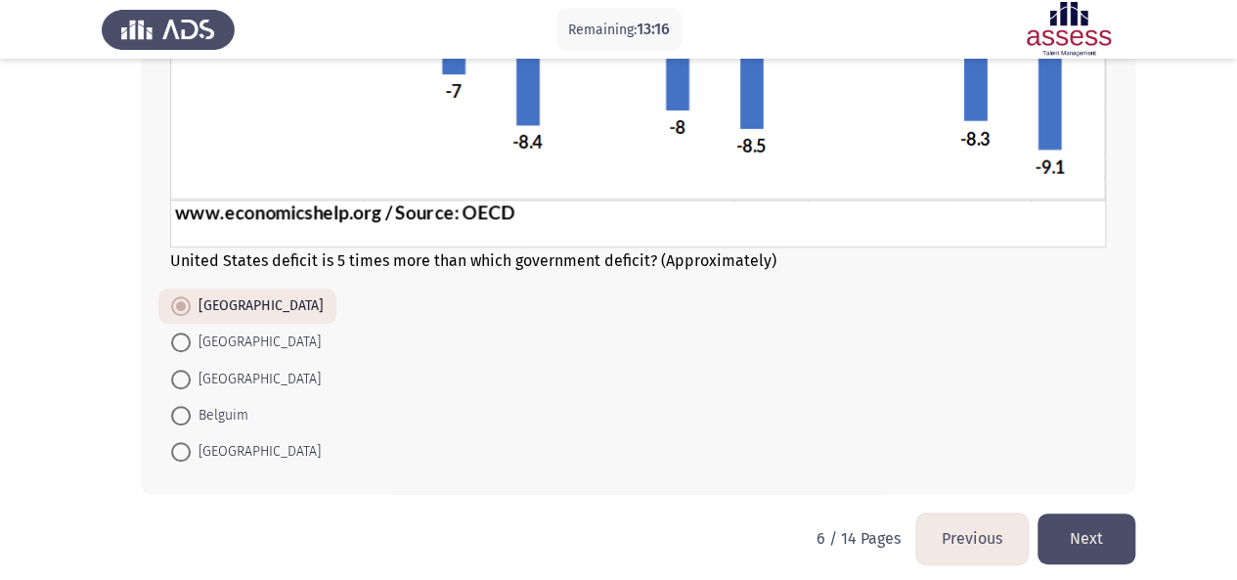
scroll to position [509, 0]
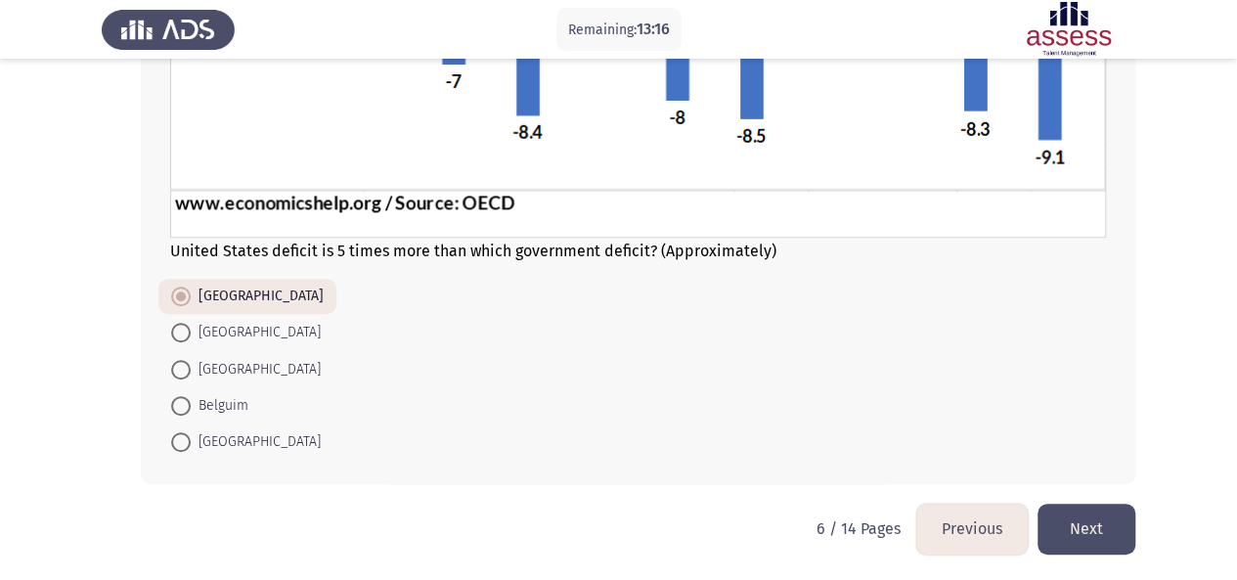
click at [1087, 524] on button "Next" at bounding box center [1087, 529] width 98 height 50
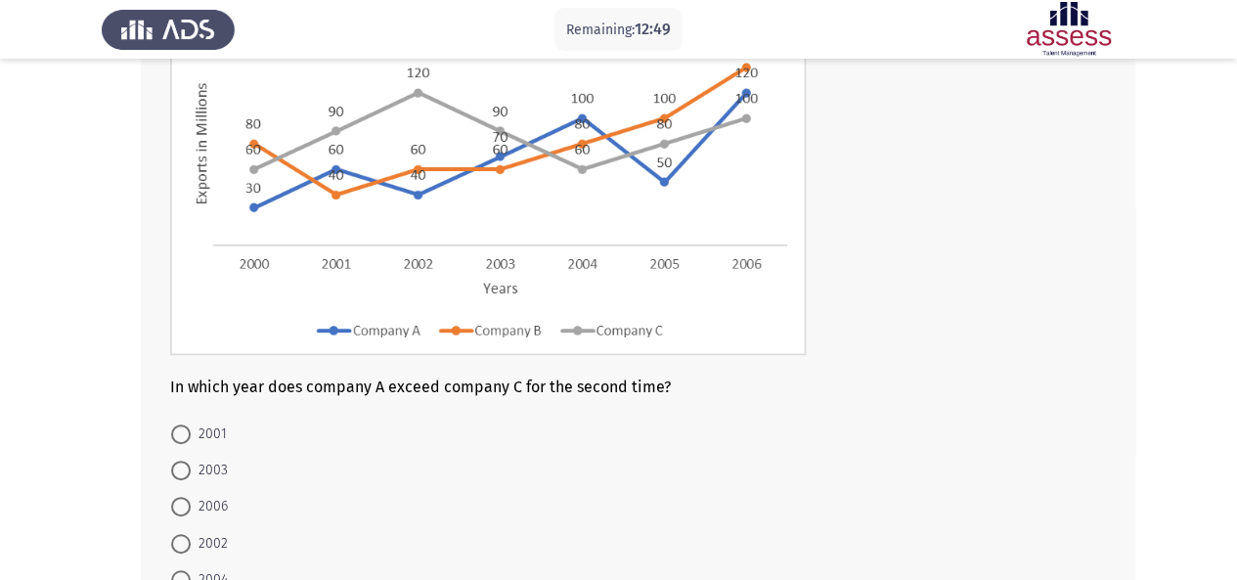
scroll to position [226, 0]
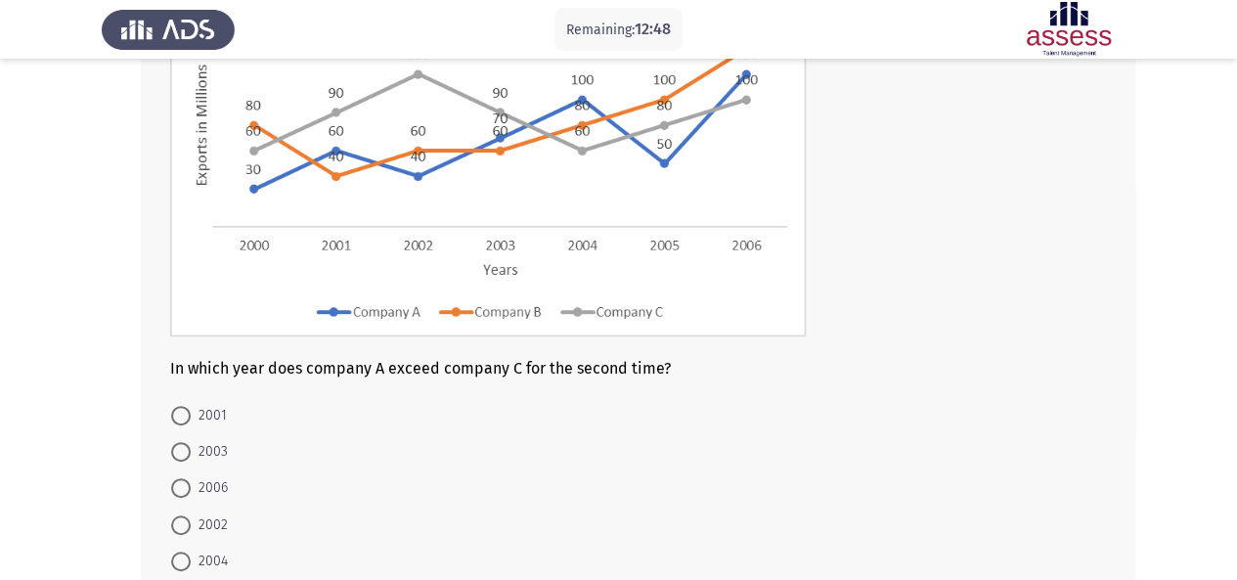
click at [221, 477] on span "2006" at bounding box center [209, 487] width 37 height 23
click at [191, 478] on input "2006" at bounding box center [181, 488] width 20 height 20
radio input "true"
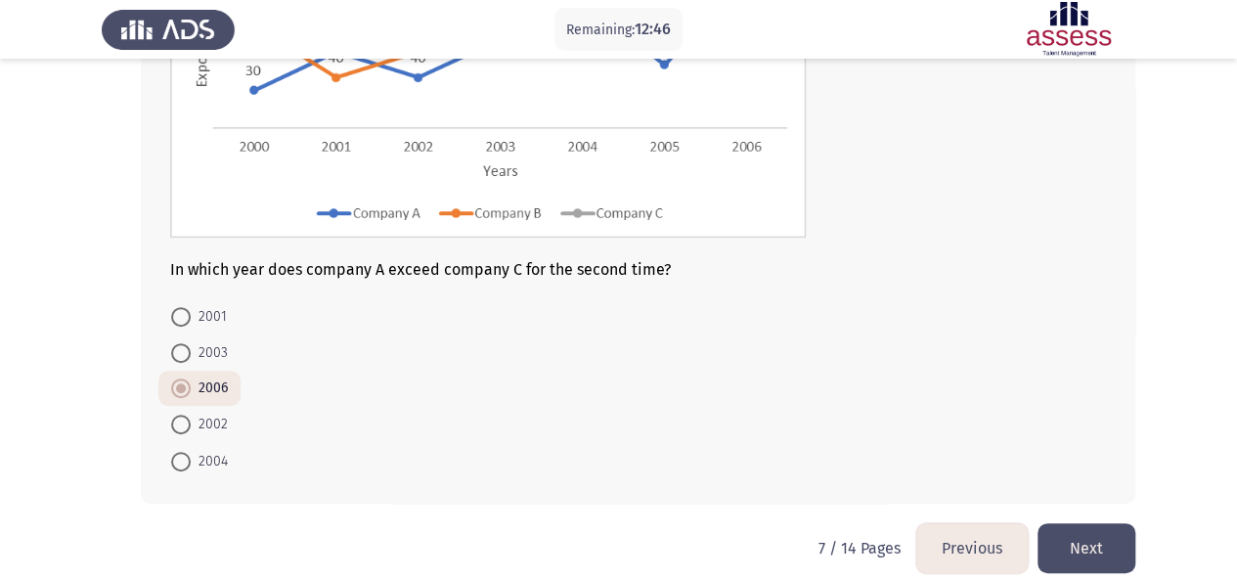
scroll to position [343, 0]
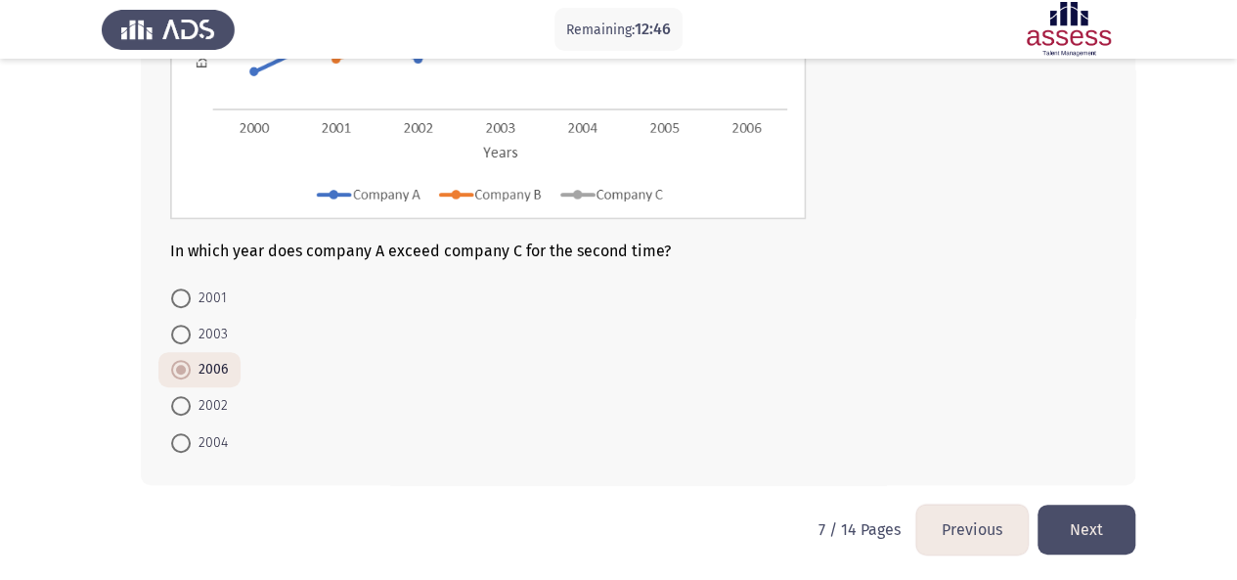
click at [1088, 533] on button "Next" at bounding box center [1087, 530] width 98 height 50
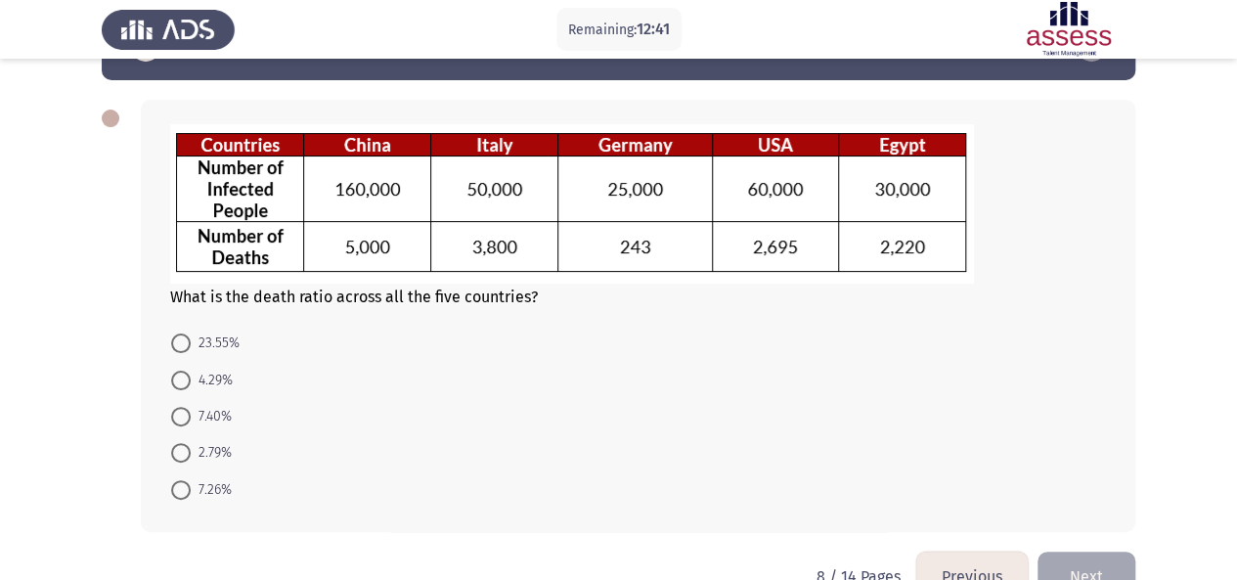
scroll to position [66, 0]
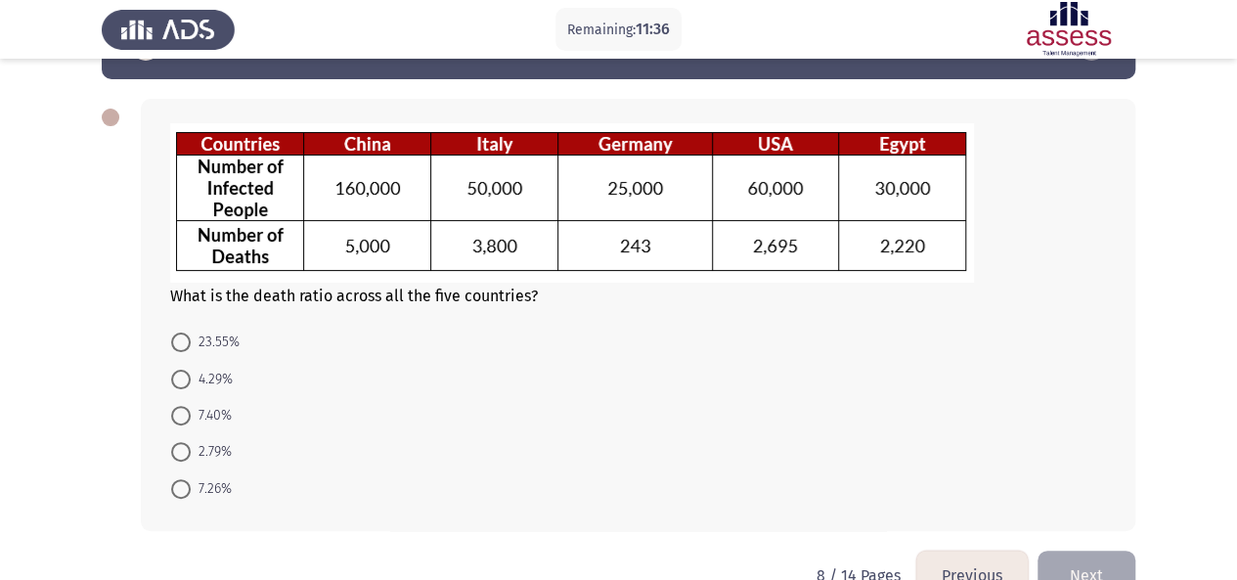
click at [229, 381] on span "4.29%" at bounding box center [212, 379] width 42 height 23
click at [191, 381] on input "4.29%" at bounding box center [181, 380] width 20 height 20
radio input "true"
click at [1095, 567] on button "Next" at bounding box center [1087, 574] width 98 height 50
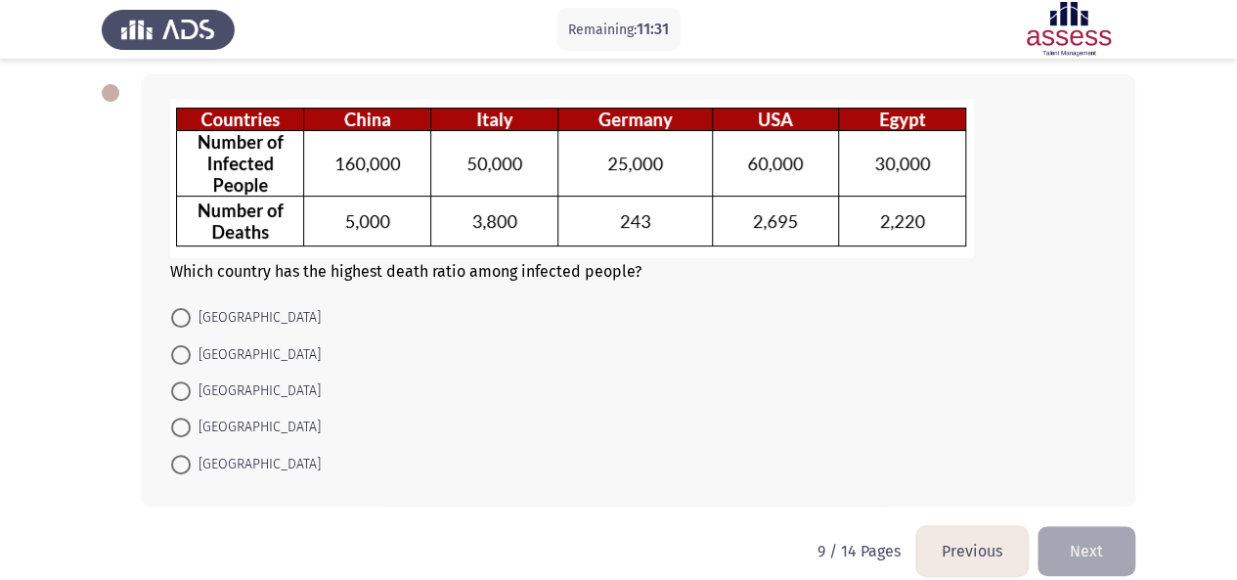
scroll to position [91, 0]
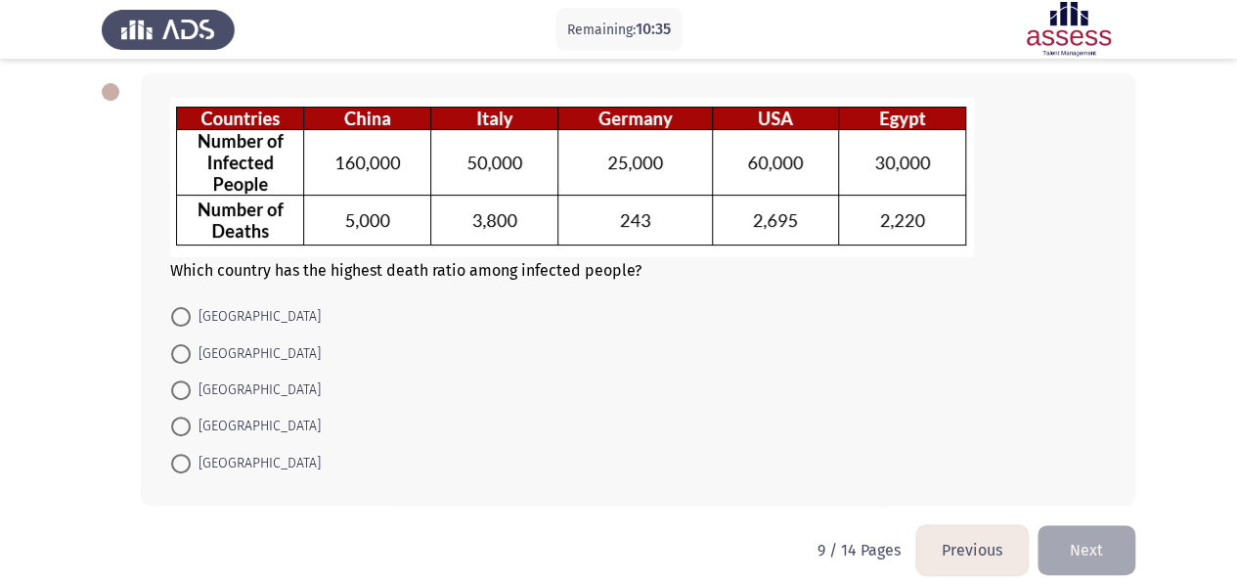
click at [213, 385] on span "[GEOGRAPHIC_DATA]" at bounding box center [256, 390] width 130 height 23
click at [191, 385] on input "[GEOGRAPHIC_DATA]" at bounding box center [181, 390] width 20 height 20
radio input "true"
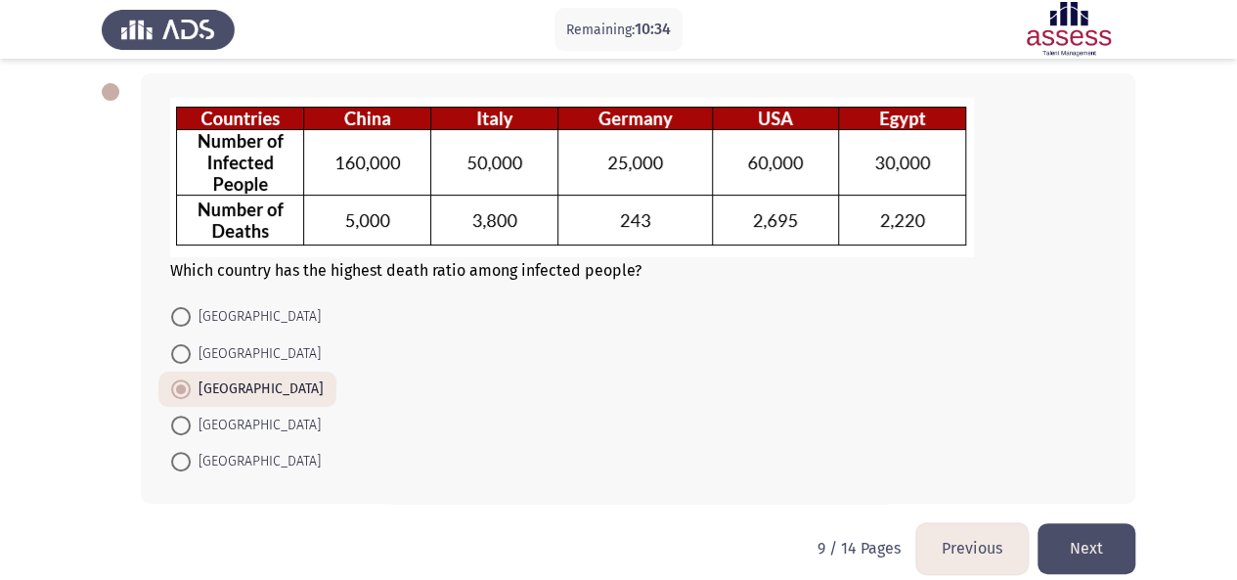
click at [1097, 546] on button "Next" at bounding box center [1087, 548] width 98 height 50
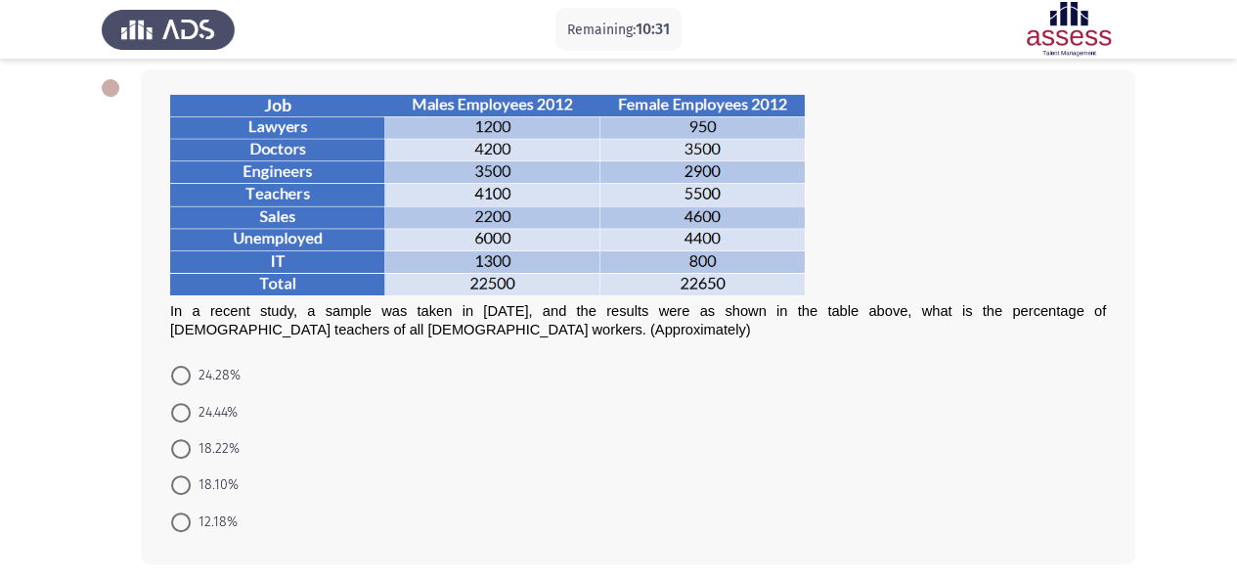
scroll to position [96, 0]
click at [221, 371] on span "24.28%" at bounding box center [216, 374] width 50 height 23
click at [191, 371] on input "24.28%" at bounding box center [181, 375] width 20 height 20
radio input "true"
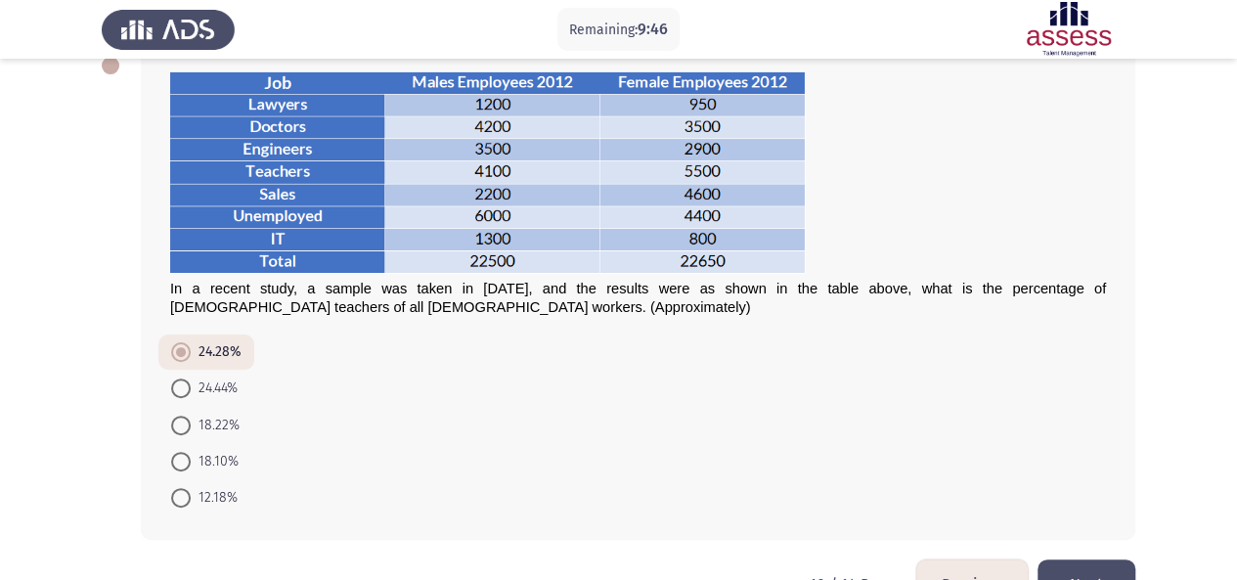
scroll to position [172, 0]
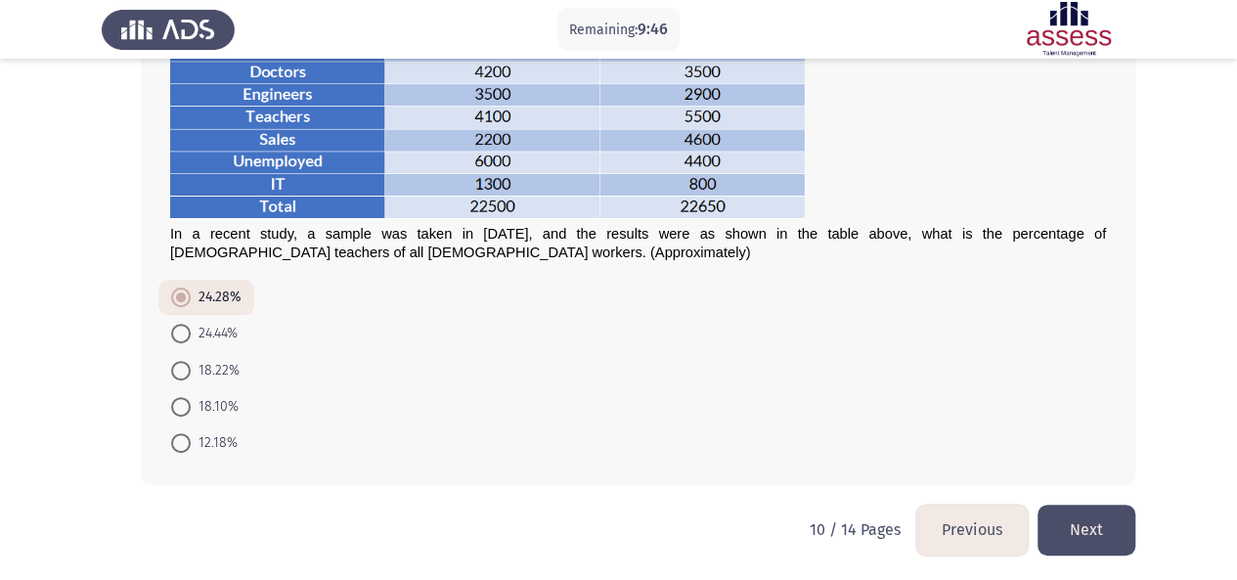
click at [1102, 521] on button "Next" at bounding box center [1087, 530] width 98 height 50
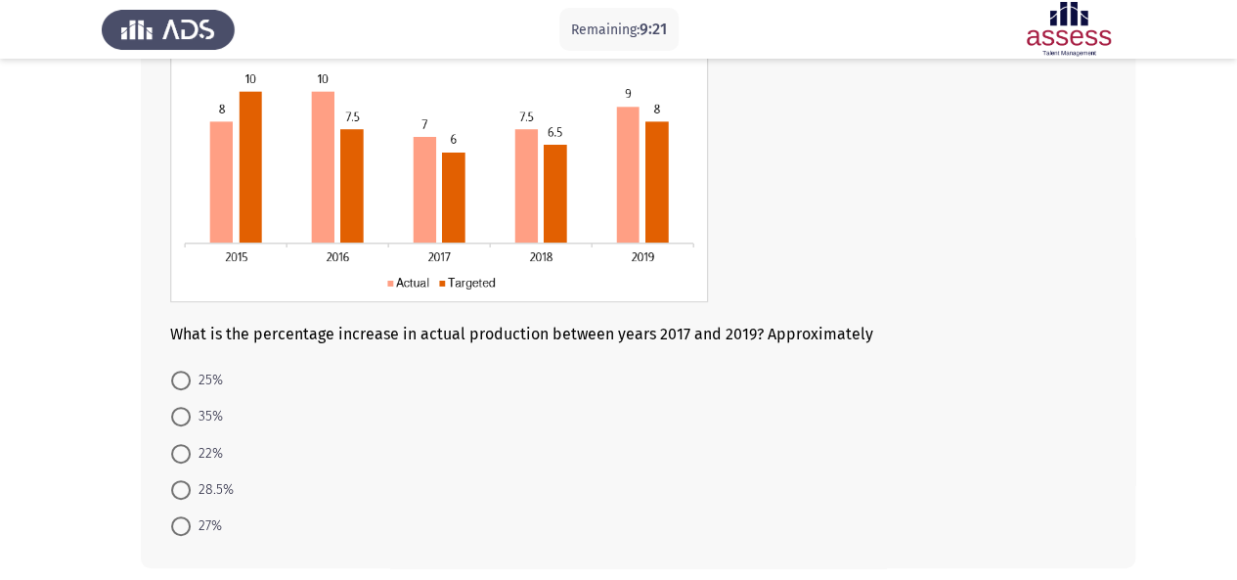
scroll to position [192, 0]
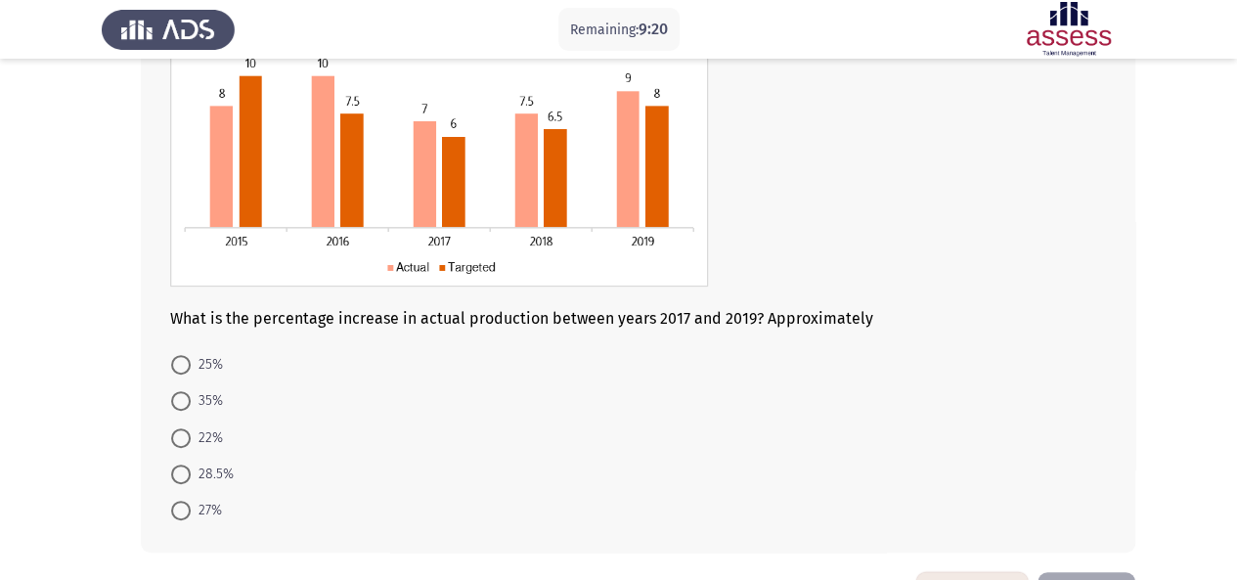
click at [202, 466] on span "28.5%" at bounding box center [212, 474] width 43 height 23
click at [191, 466] on input "28.5%" at bounding box center [181, 475] width 20 height 20
radio input "true"
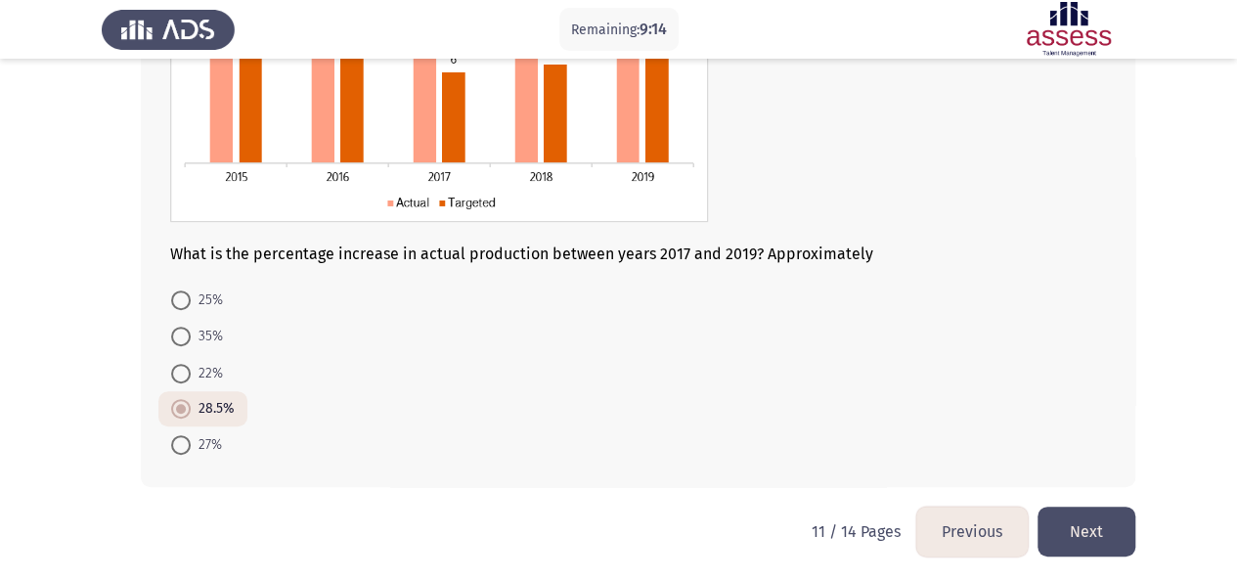
scroll to position [258, 0]
click at [1094, 520] on button "Next" at bounding box center [1087, 530] width 98 height 50
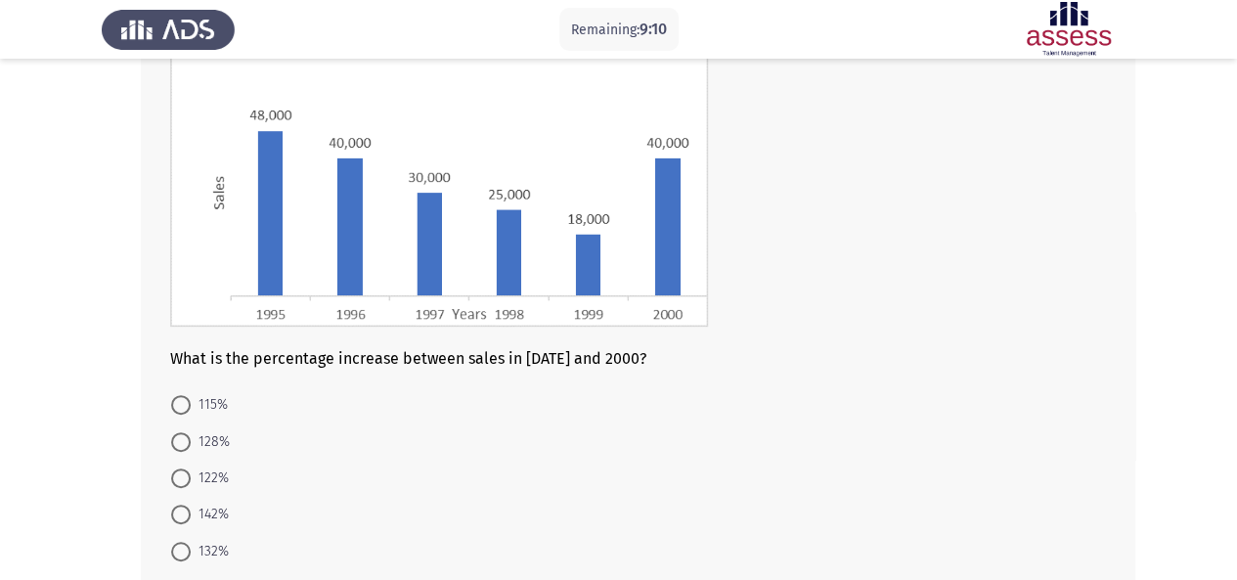
scroll to position [221, 0]
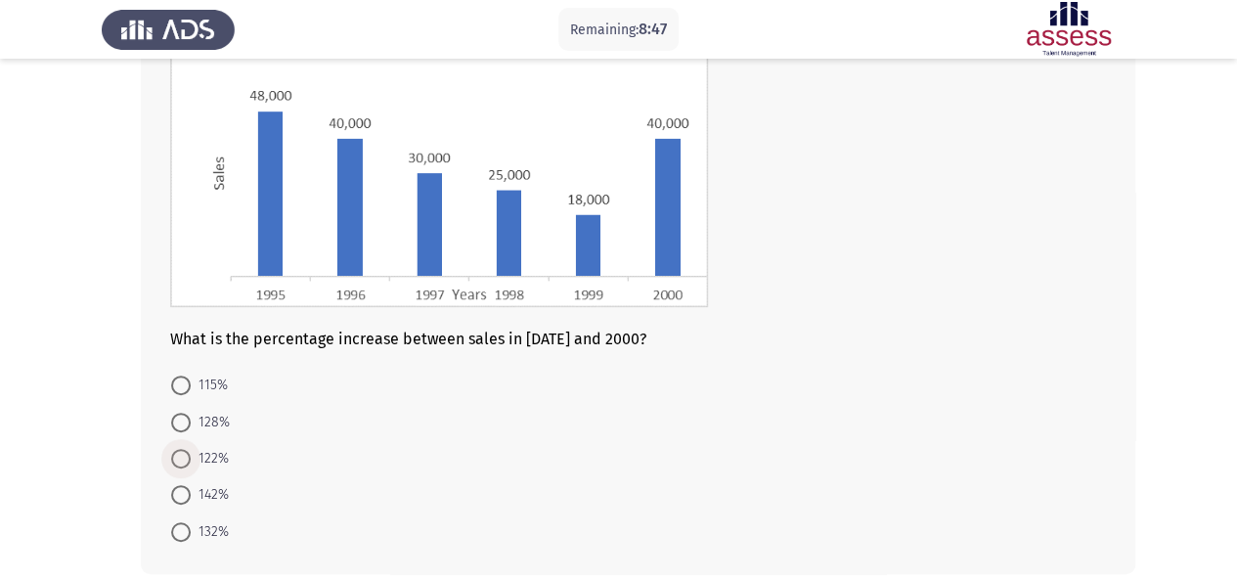
click at [209, 459] on span "122%" at bounding box center [210, 458] width 38 height 23
click at [191, 459] on input "122%" at bounding box center [181, 459] width 20 height 20
radio input "true"
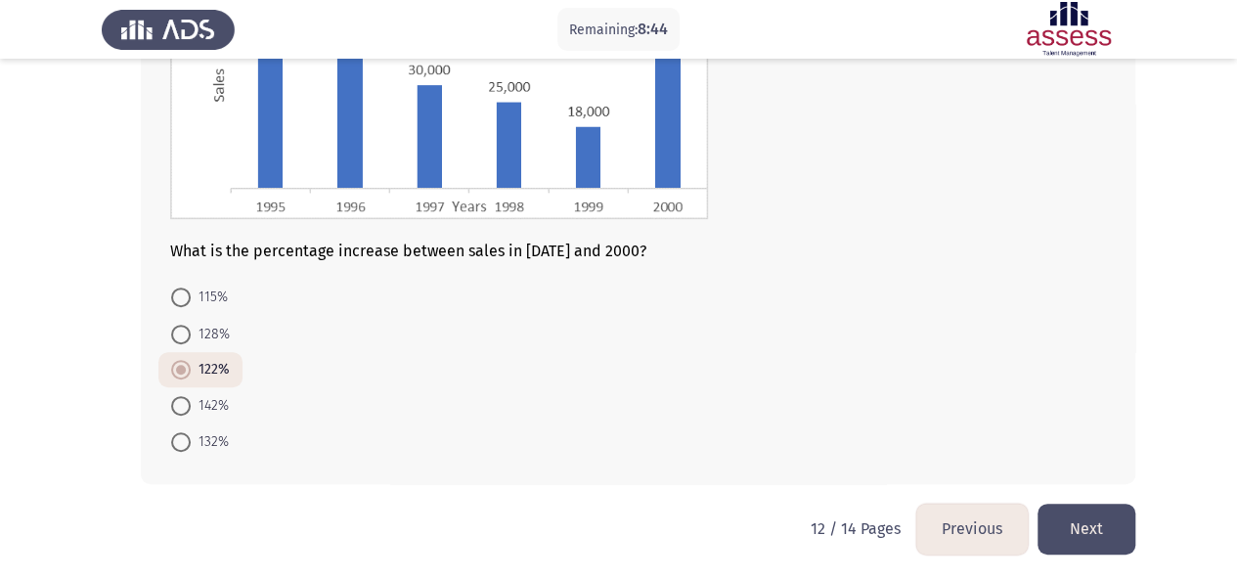
click at [1086, 533] on button "Next" at bounding box center [1087, 529] width 98 height 50
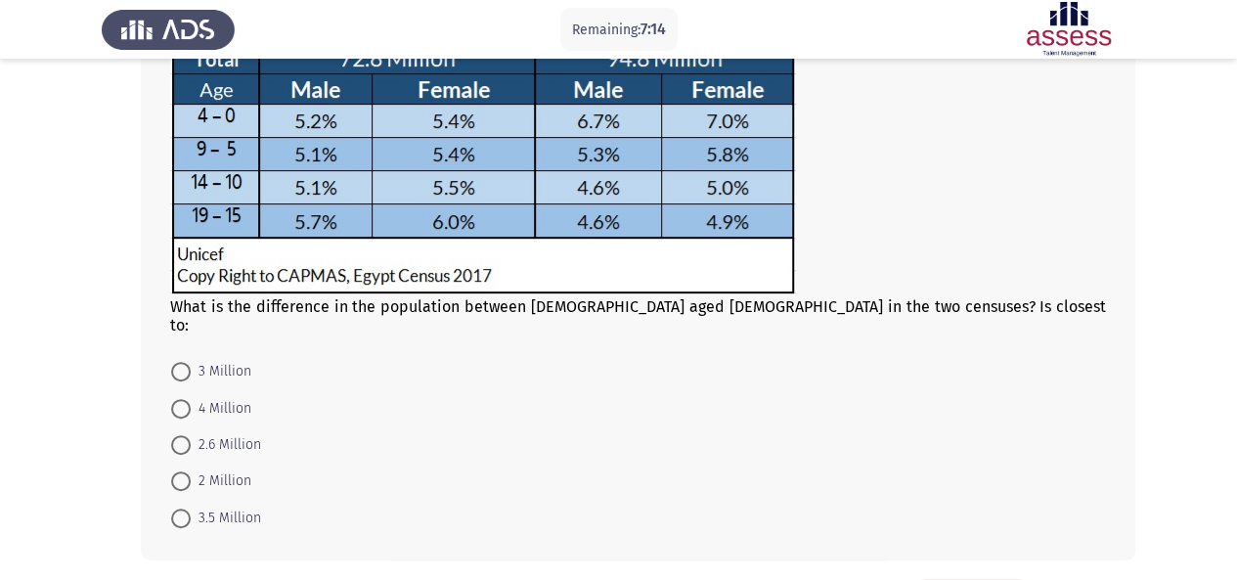
scroll to position [248, 0]
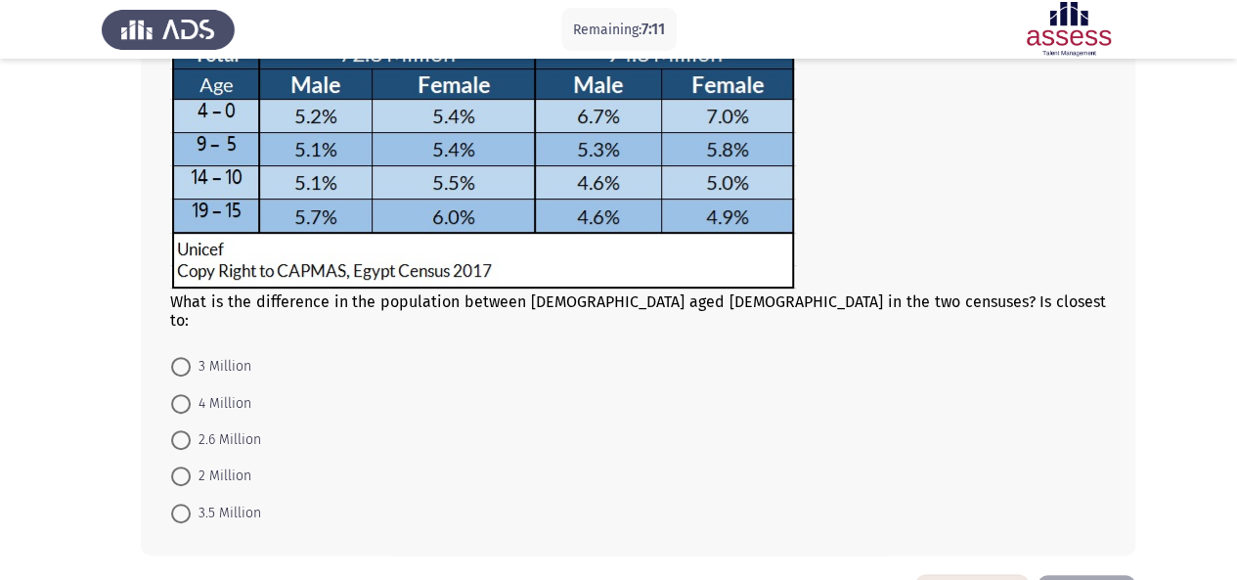
click at [236, 428] on span "2.6 Million" at bounding box center [226, 439] width 70 height 23
click at [191, 430] on input "2.6 Million" at bounding box center [181, 440] width 20 height 20
radio input "true"
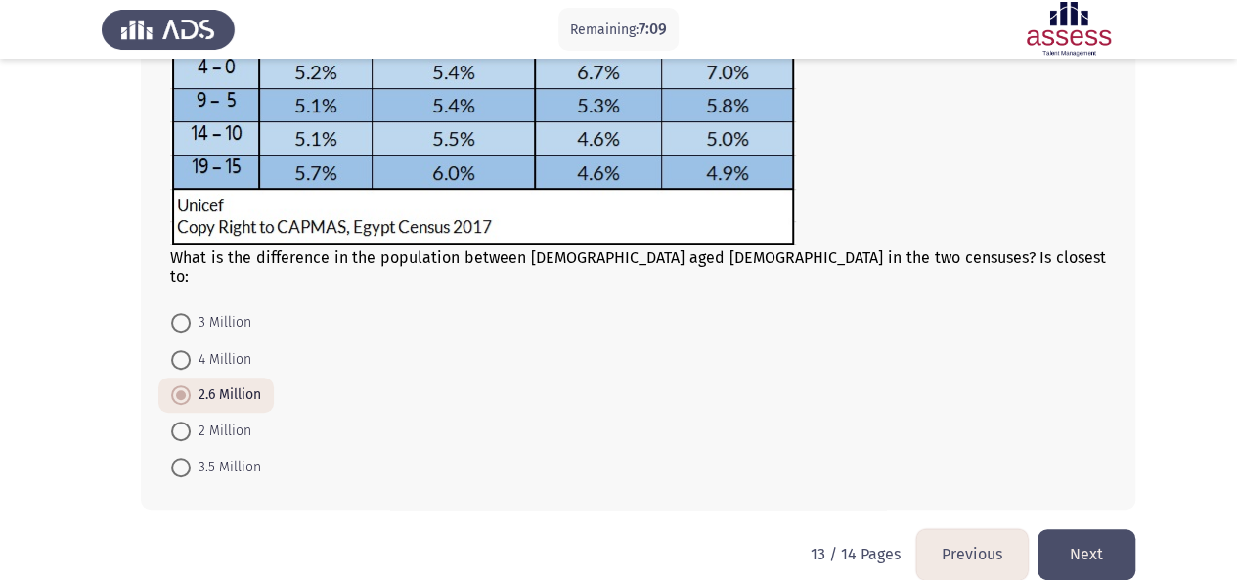
scroll to position [299, 0]
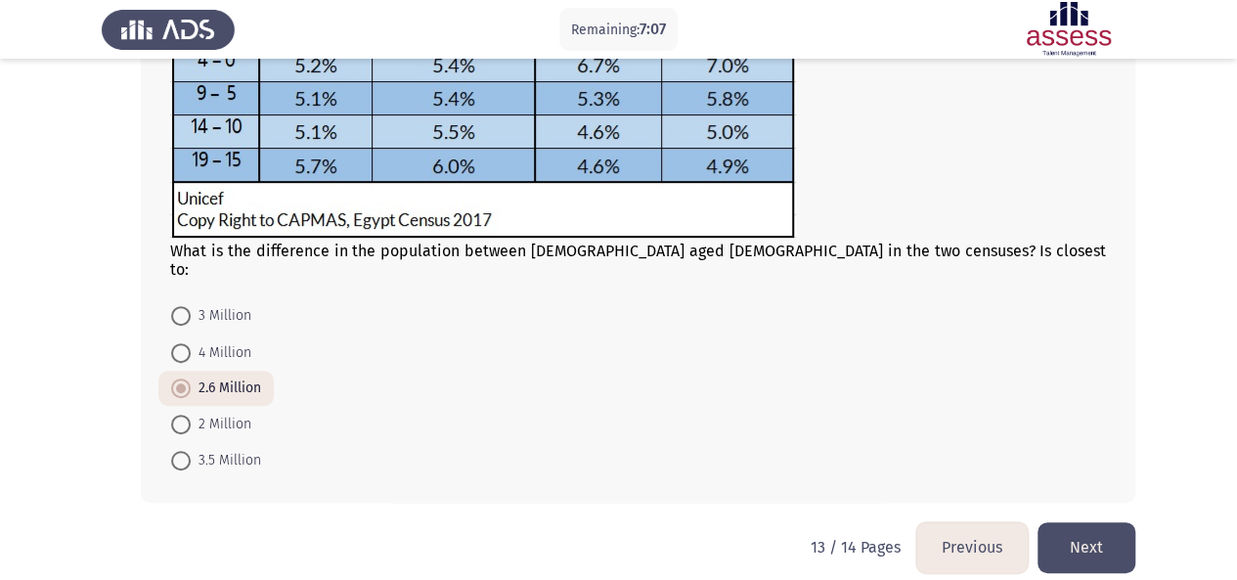
click at [1087, 532] on button "Next" at bounding box center [1087, 547] width 98 height 50
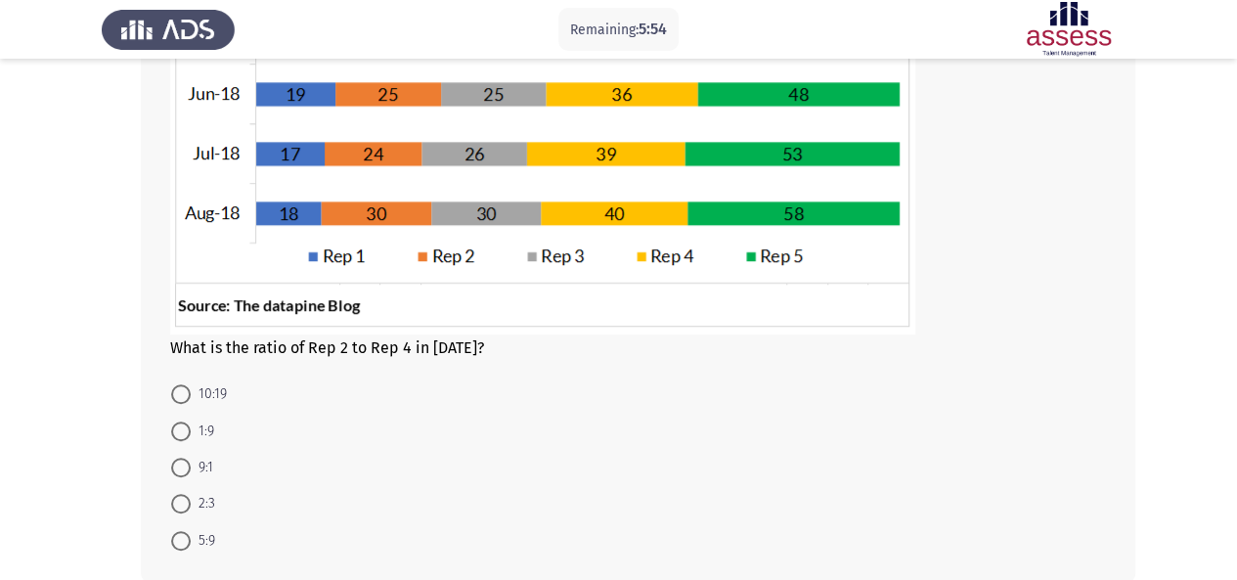
scroll to position [475, 0]
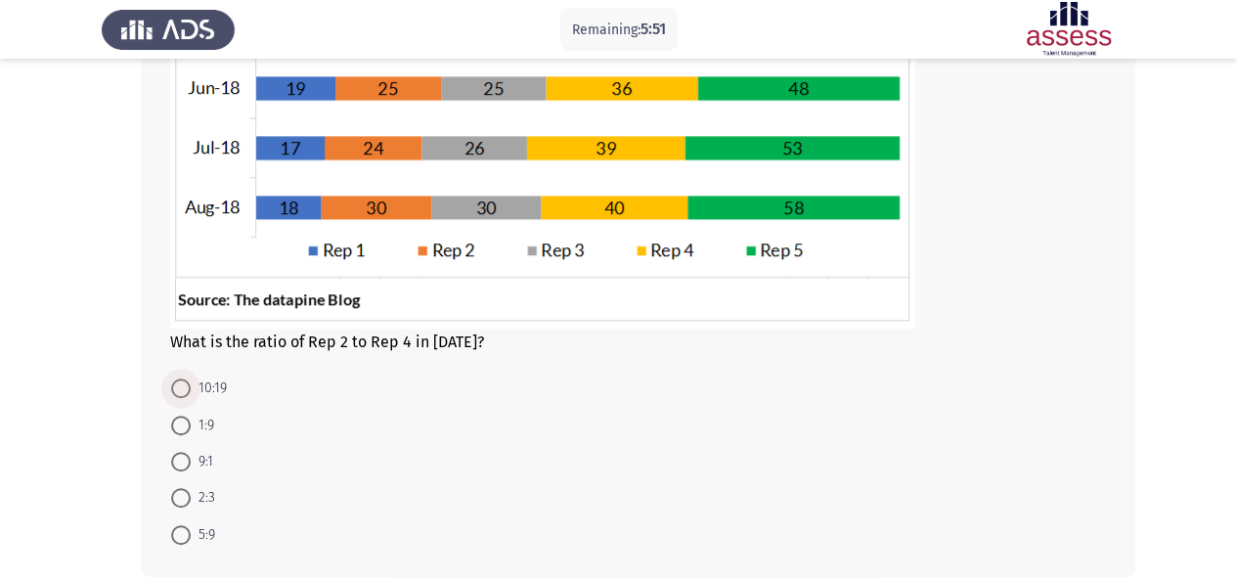
click at [205, 379] on span "10:19" at bounding box center [209, 388] width 36 height 23
click at [191, 379] on input "10:19" at bounding box center [181, 389] width 20 height 20
radio input "true"
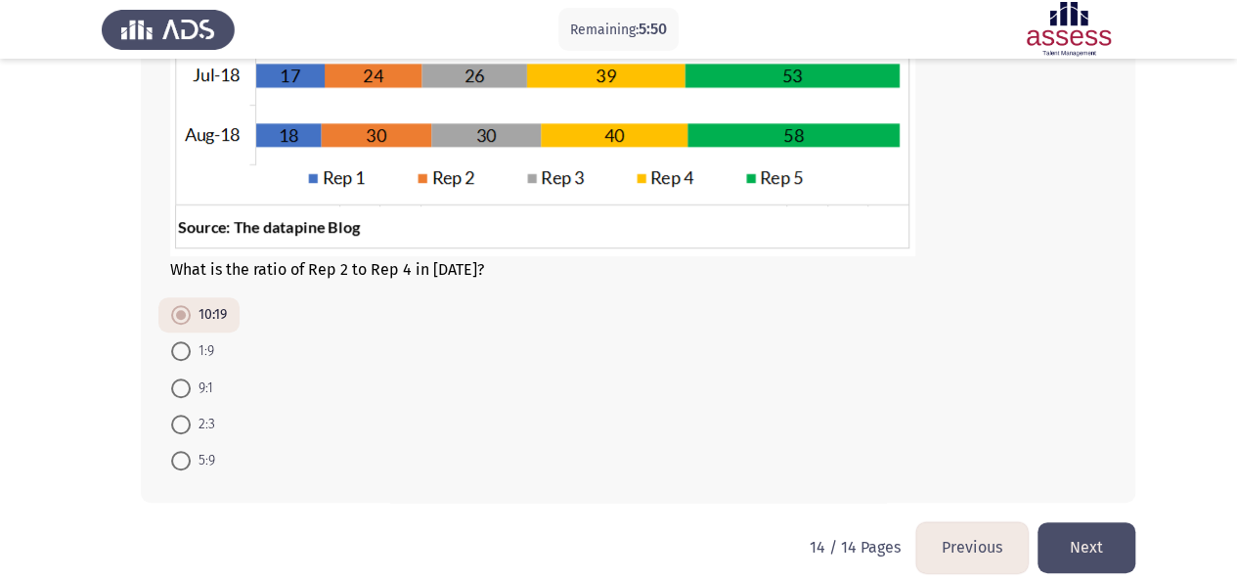
scroll to position [566, 0]
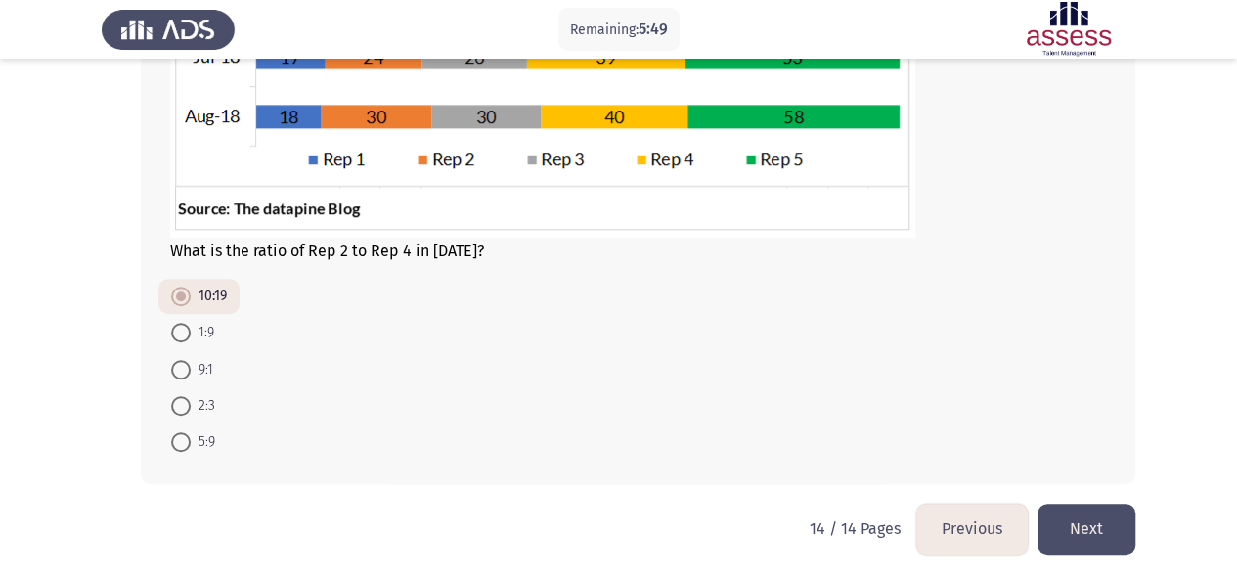
click at [1103, 520] on button "Next" at bounding box center [1087, 529] width 98 height 50
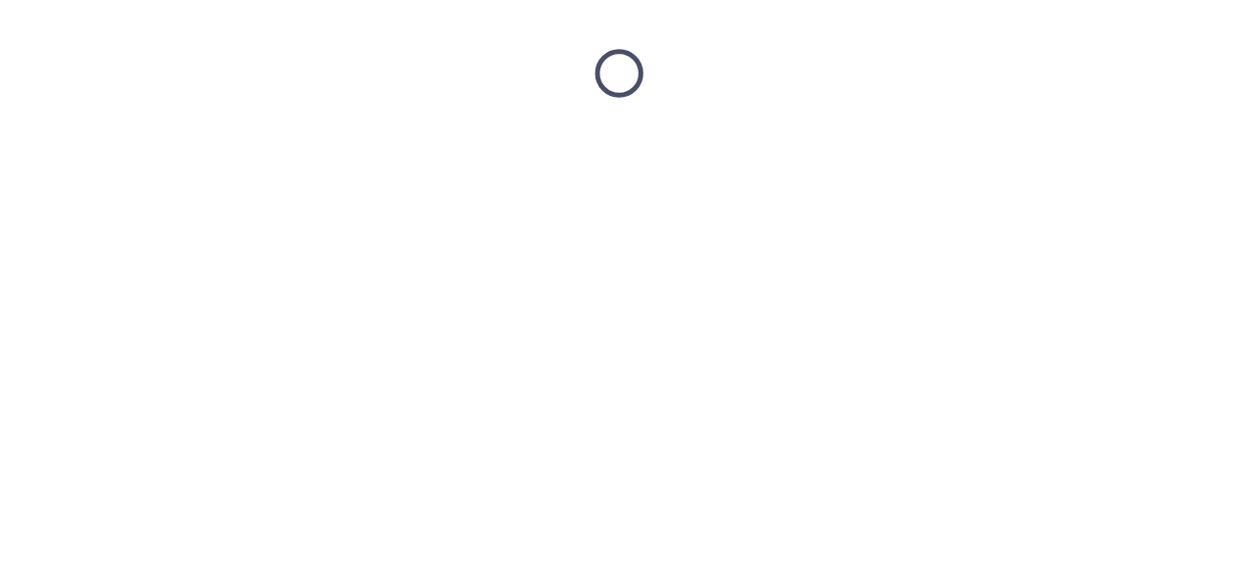
scroll to position [0, 0]
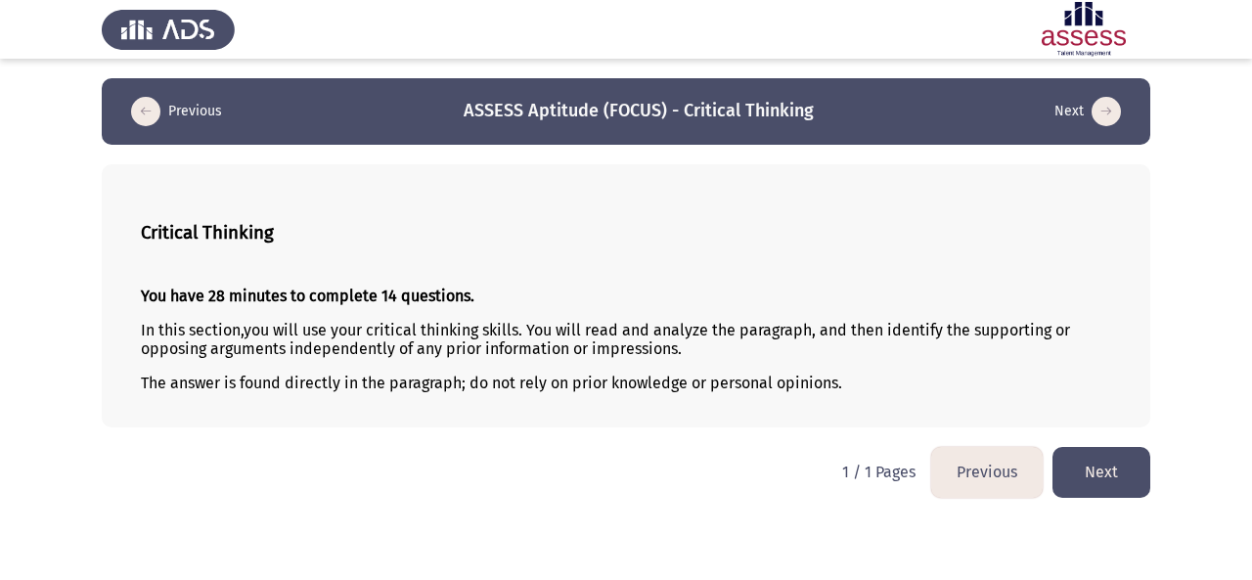
click at [1127, 469] on button "Next" at bounding box center [1101, 472] width 98 height 50
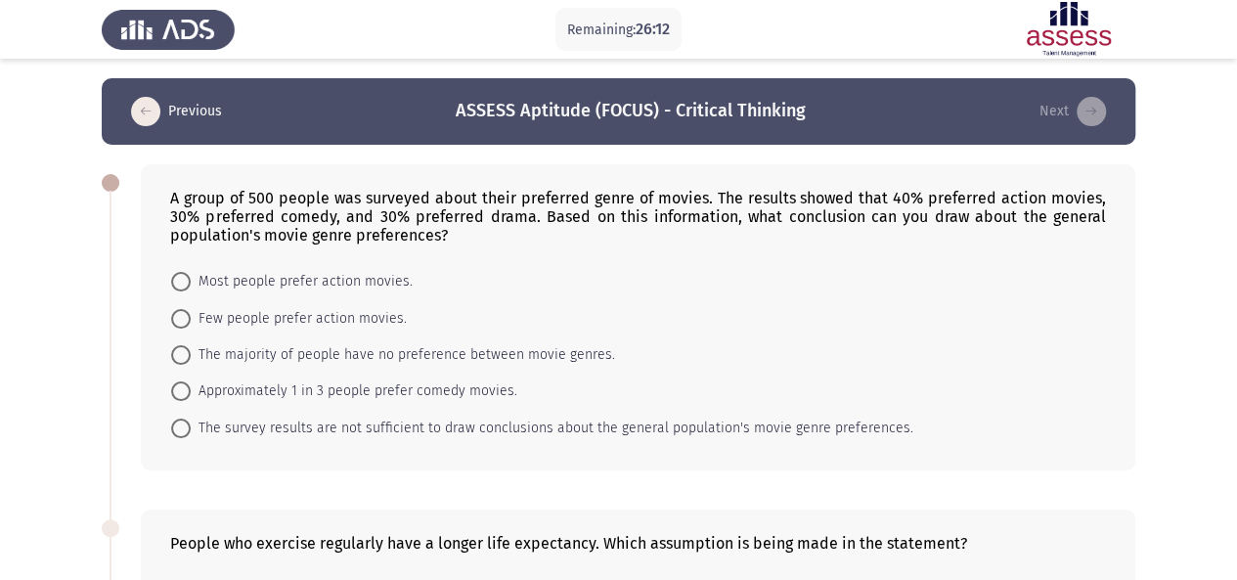
click at [416, 396] on span "Approximately 1 in 3 people prefer comedy movies." at bounding box center [354, 390] width 327 height 23
click at [191, 396] on input "Approximately 1 in 3 people prefer comedy movies." at bounding box center [181, 391] width 20 height 20
radio input "true"
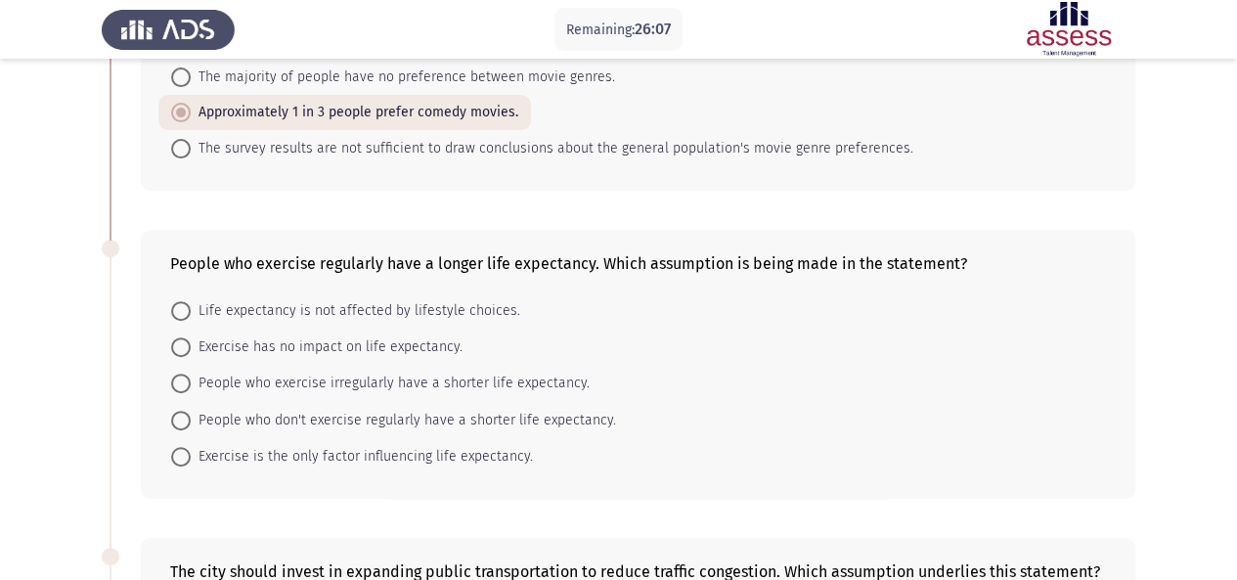
scroll to position [294, 0]
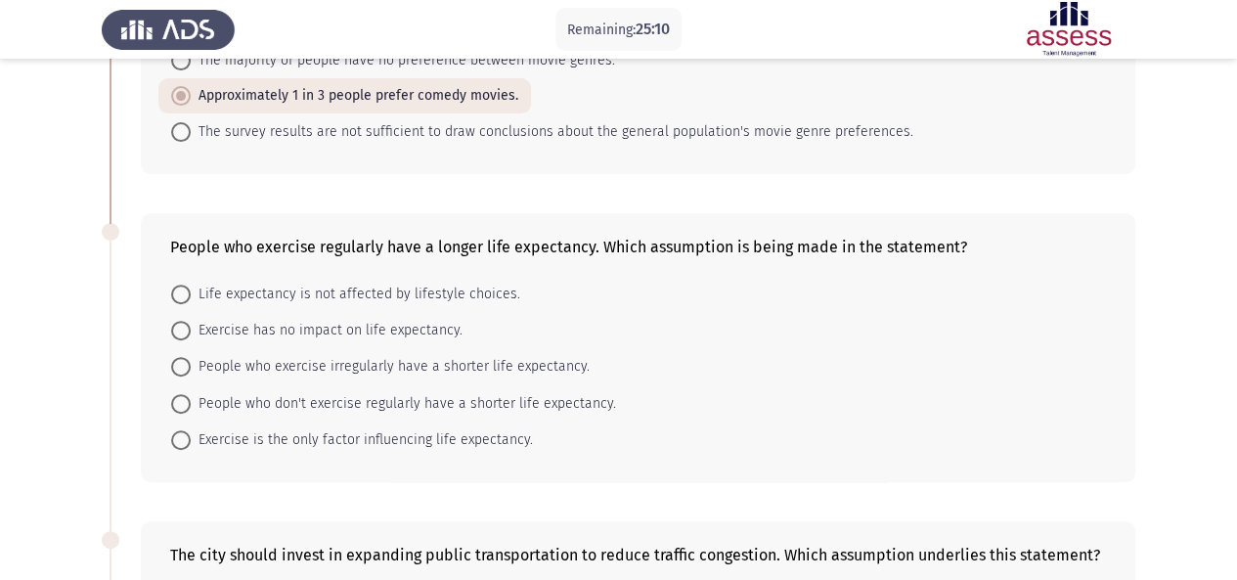
click at [184, 400] on span at bounding box center [181, 404] width 20 height 20
click at [184, 400] on input "People who don't exercise regularly have a shorter life expectancy." at bounding box center [181, 404] width 20 height 20
radio input "true"
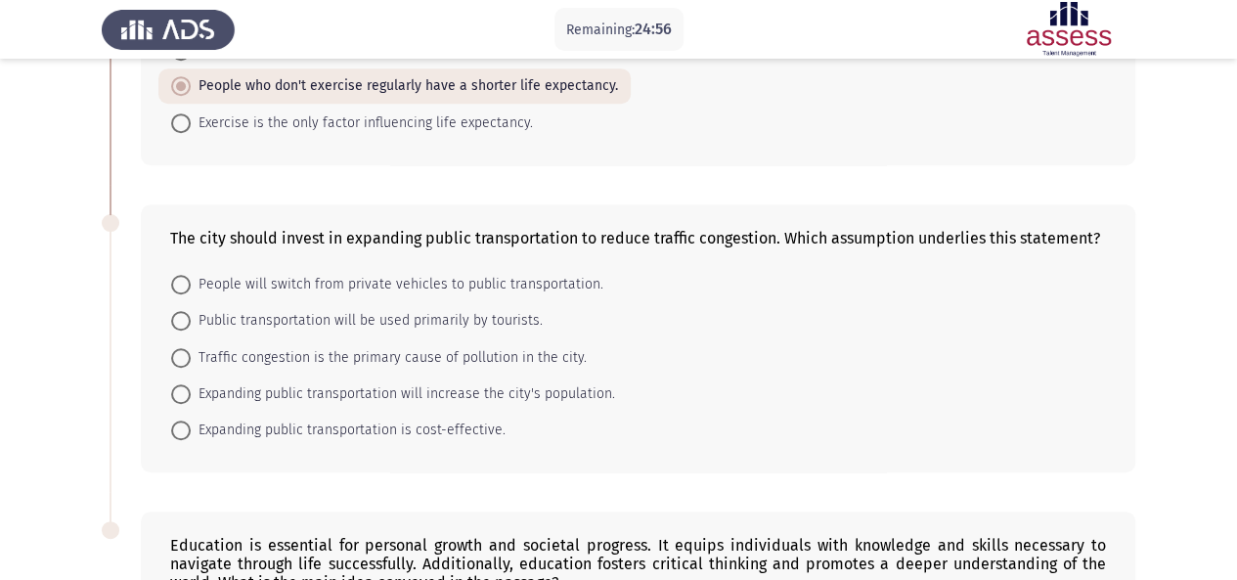
scroll to position [624, 0]
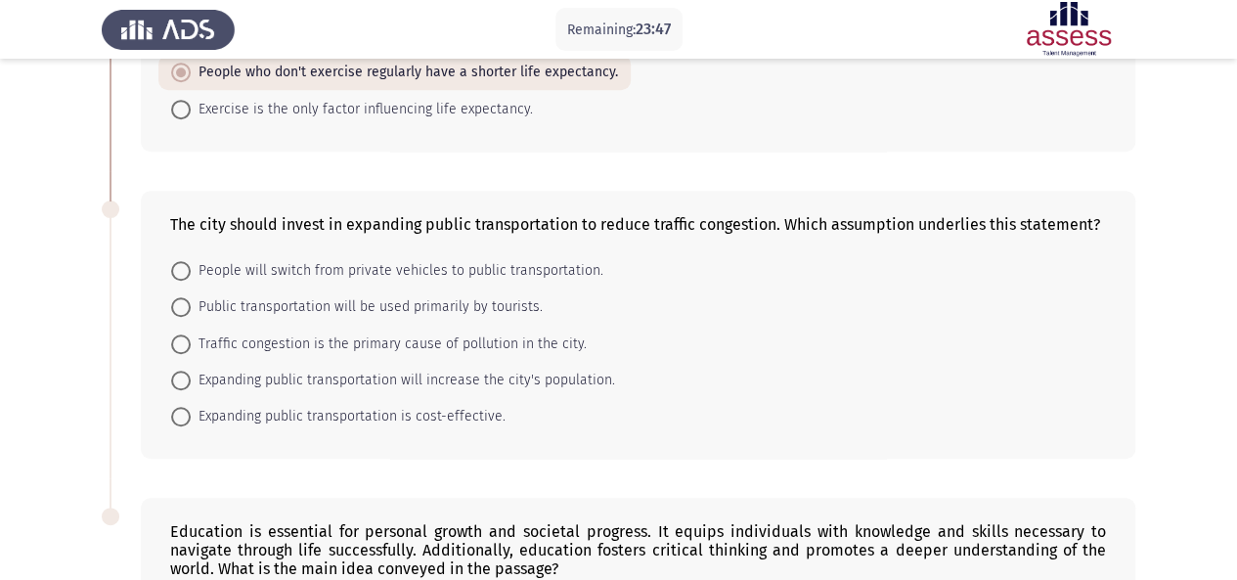
click at [190, 264] on span at bounding box center [181, 271] width 20 height 20
click at [190, 264] on input "People will switch from private vehicles to public transportation." at bounding box center [181, 271] width 20 height 20
radio input "true"
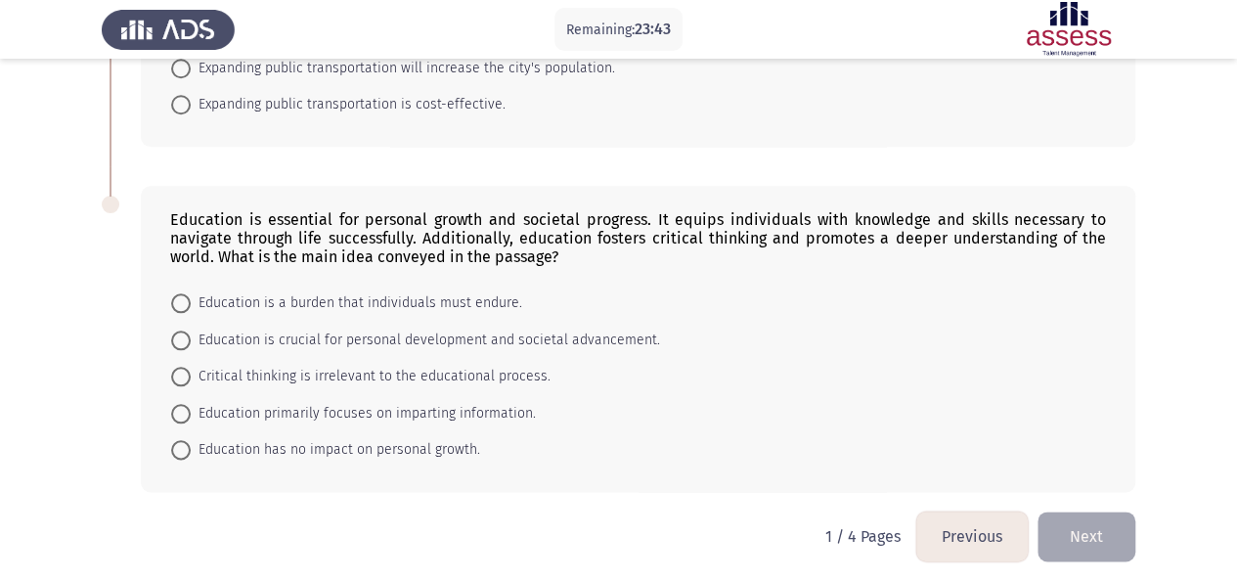
scroll to position [935, 0]
click at [189, 335] on span at bounding box center [181, 341] width 20 height 20
click at [189, 335] on input "Education is crucial for personal development and societal advancement." at bounding box center [181, 341] width 20 height 20
radio input "true"
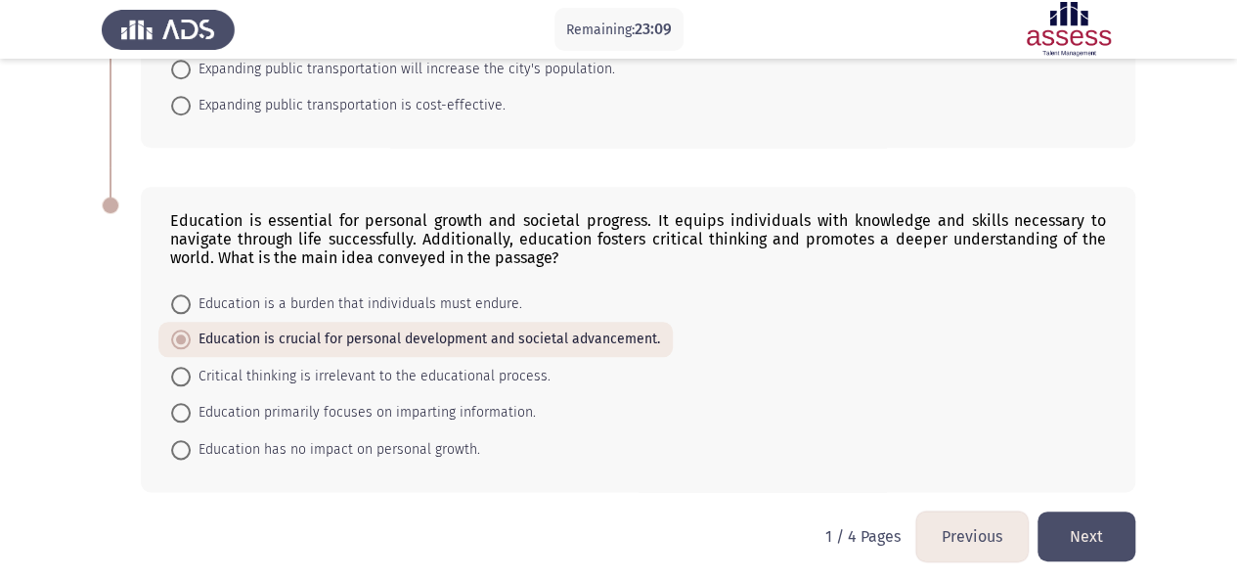
click at [1094, 524] on button "Next" at bounding box center [1087, 537] width 98 height 50
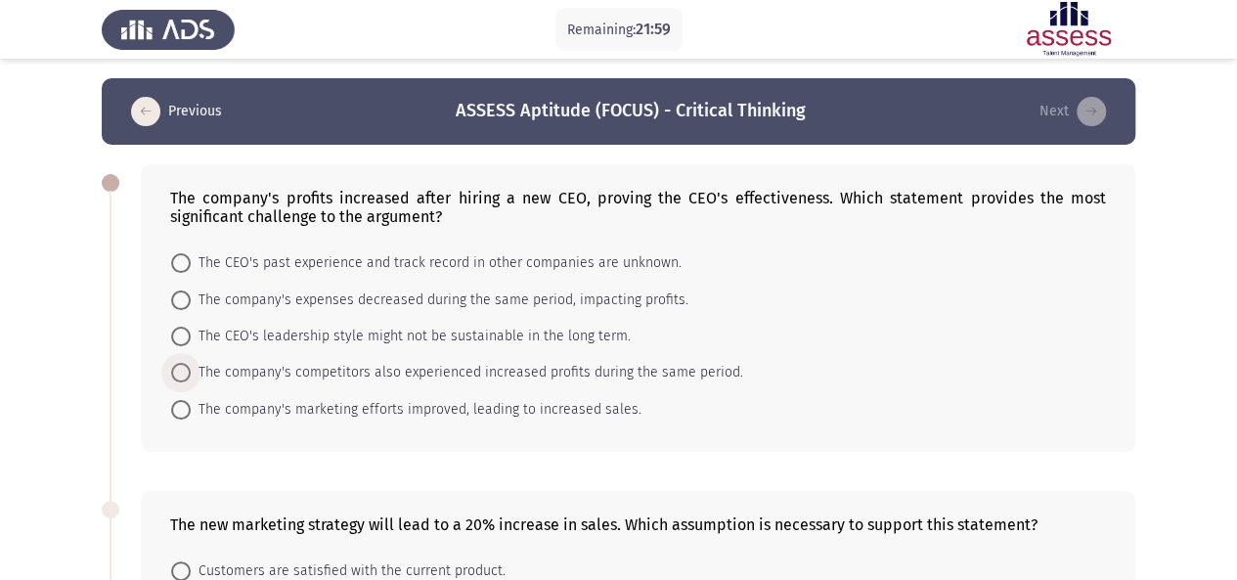
click at [700, 380] on span "The company's competitors also experienced increased profits during the same pe…" at bounding box center [467, 372] width 553 height 23
click at [191, 380] on input "The company's competitors also experienced increased profits during the same pe…" at bounding box center [181, 373] width 20 height 20
radio input "true"
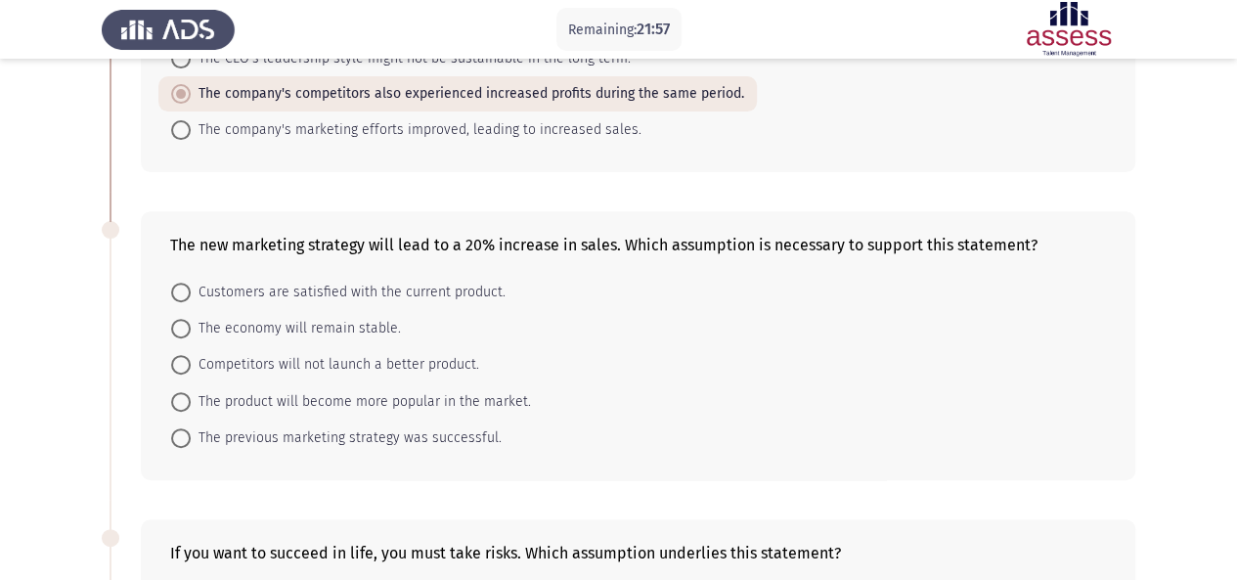
scroll to position [280, 0]
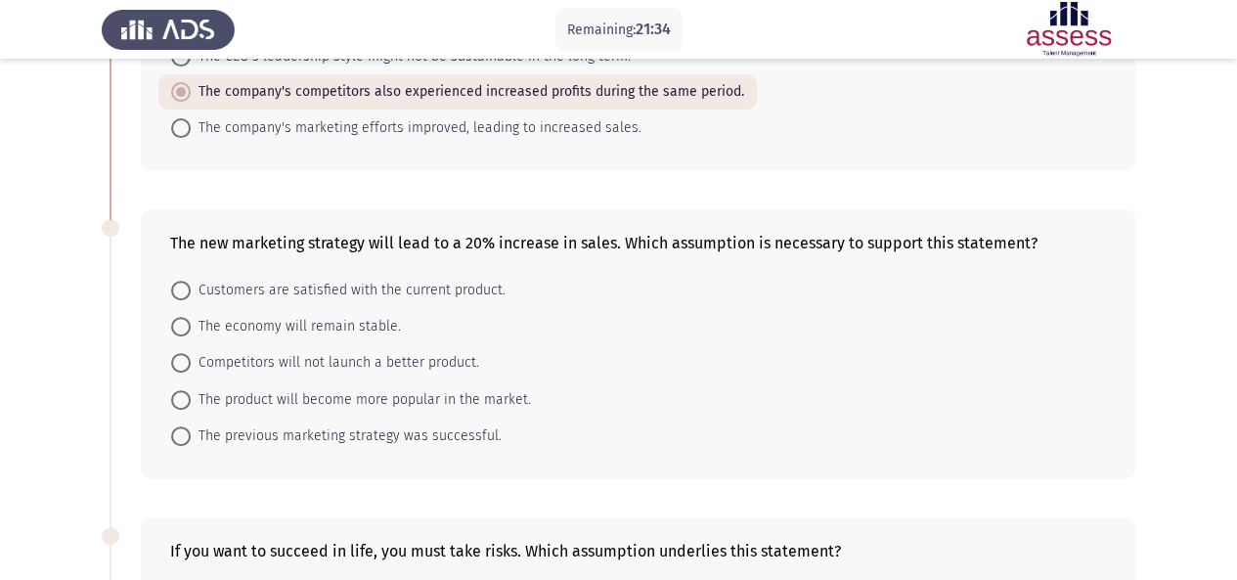
click at [186, 395] on span at bounding box center [181, 400] width 20 height 20
click at [186, 395] on input "The product will become more popular in the market." at bounding box center [181, 400] width 20 height 20
radio input "true"
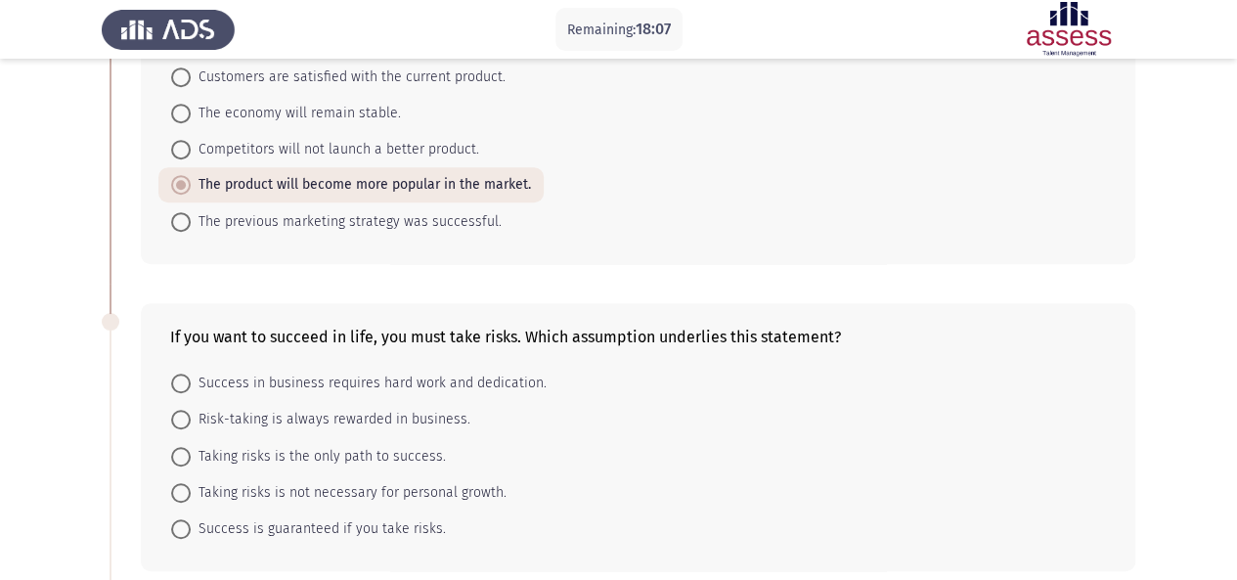
scroll to position [490, 0]
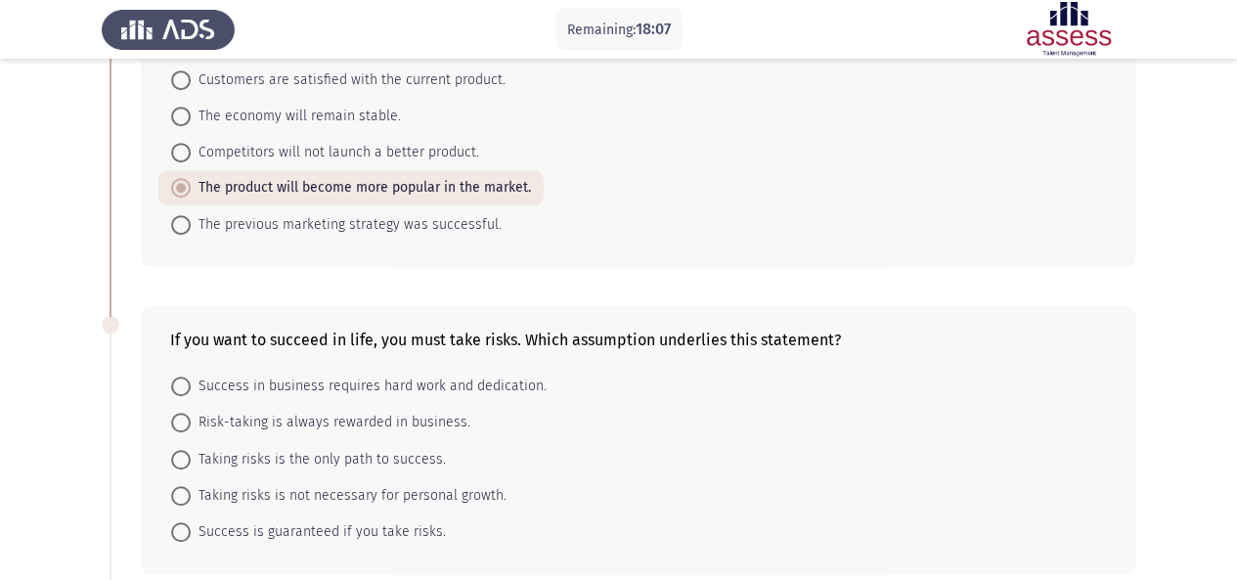
click at [393, 149] on span "Competitors will not launch a better product." at bounding box center [335, 152] width 289 height 23
click at [191, 149] on input "Competitors will not launch a better product." at bounding box center [181, 153] width 20 height 20
radio input "true"
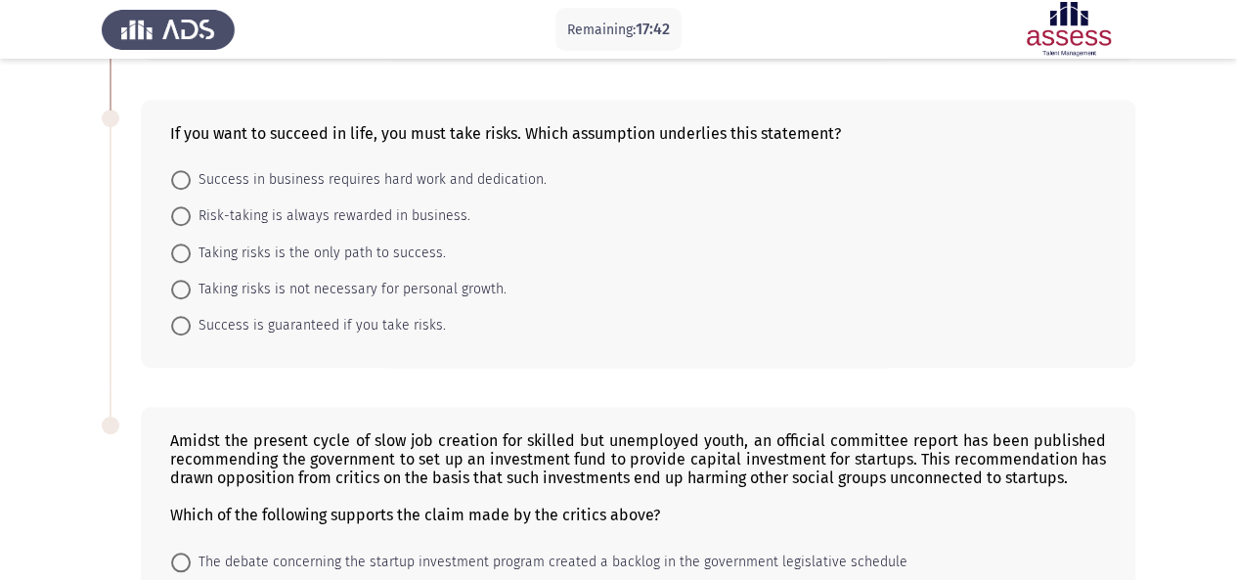
scroll to position [691, 0]
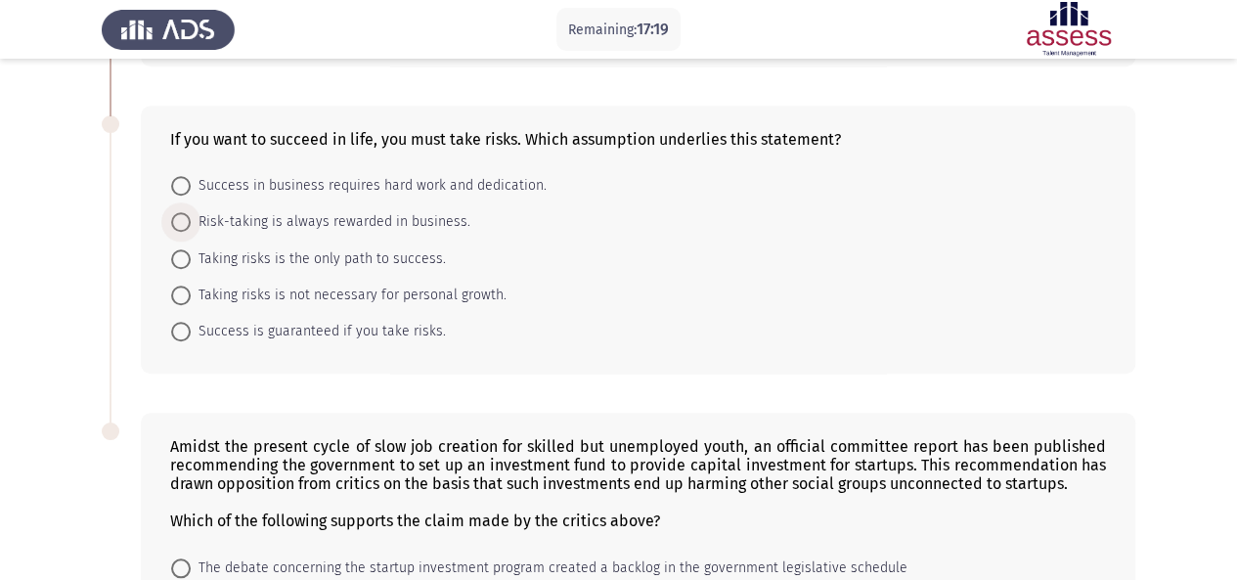
click at [188, 220] on span at bounding box center [181, 222] width 20 height 20
click at [188, 220] on input "Risk-taking is always rewarded in business." at bounding box center [181, 222] width 20 height 20
radio input "true"
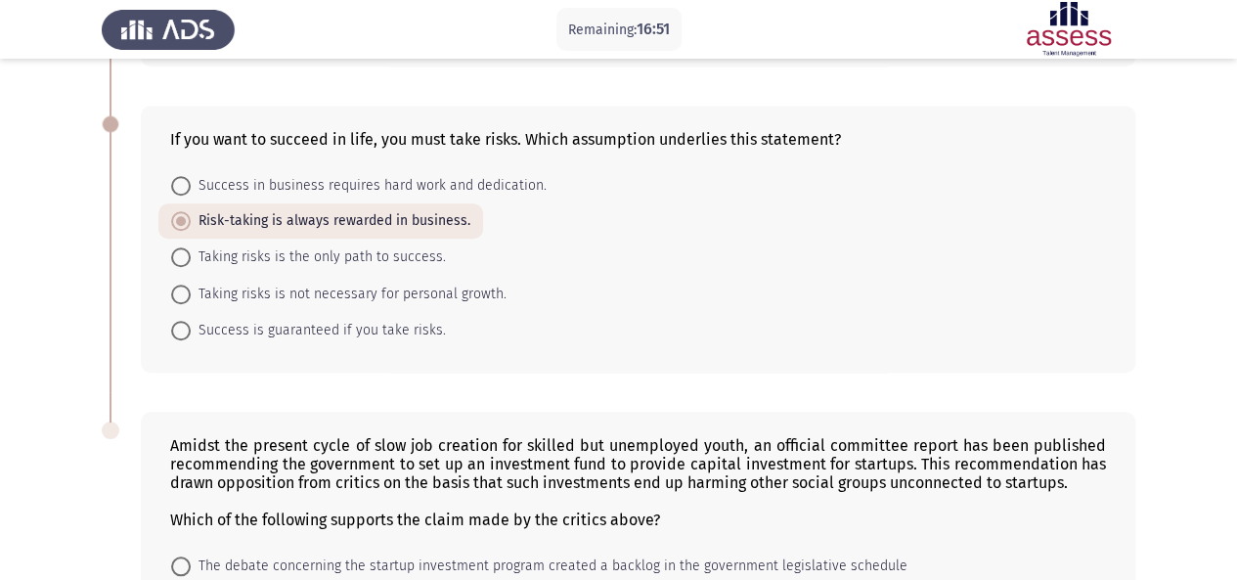
click at [181, 257] on span at bounding box center [181, 257] width 0 height 0
click at [180, 251] on input "Taking risks is the only path to success." at bounding box center [181, 257] width 20 height 20
radio input "true"
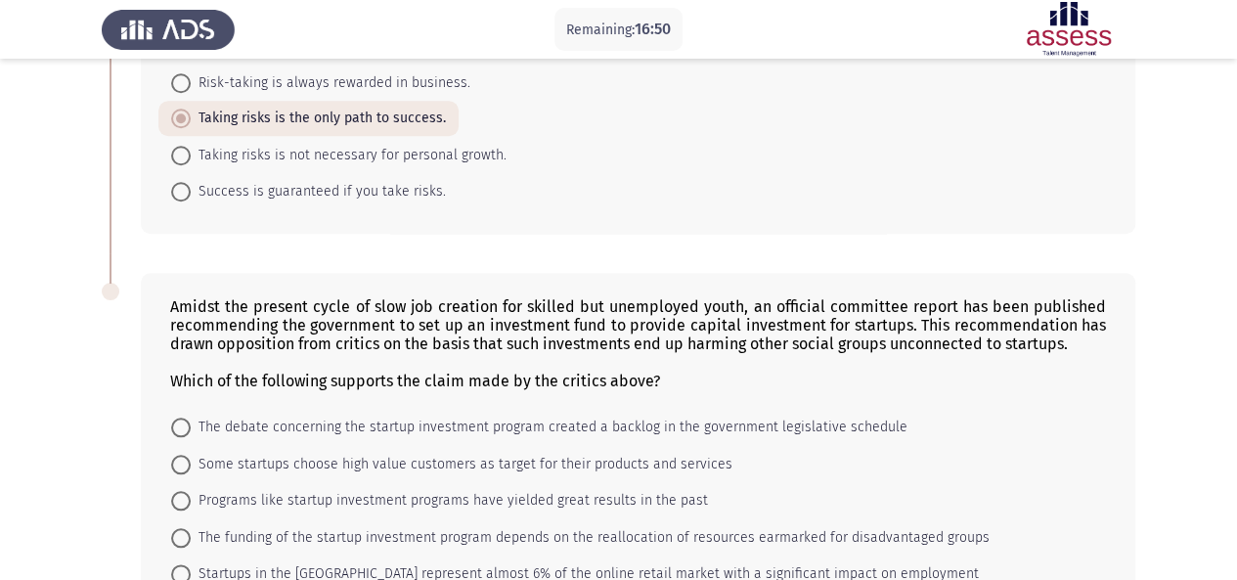
scroll to position [954, 0]
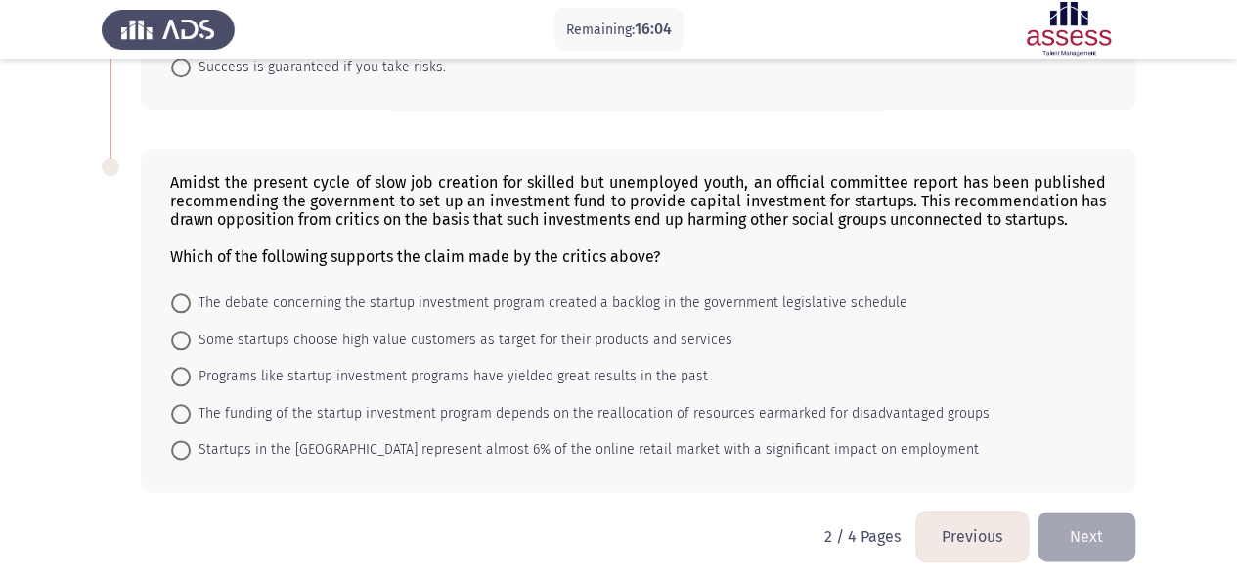
click at [943, 411] on span "The funding of the startup investment program depends on the reallocation of re…" at bounding box center [590, 413] width 799 height 23
click at [191, 411] on input "The funding of the startup investment program depends on the reallocation of re…" at bounding box center [181, 414] width 20 height 20
radio input "true"
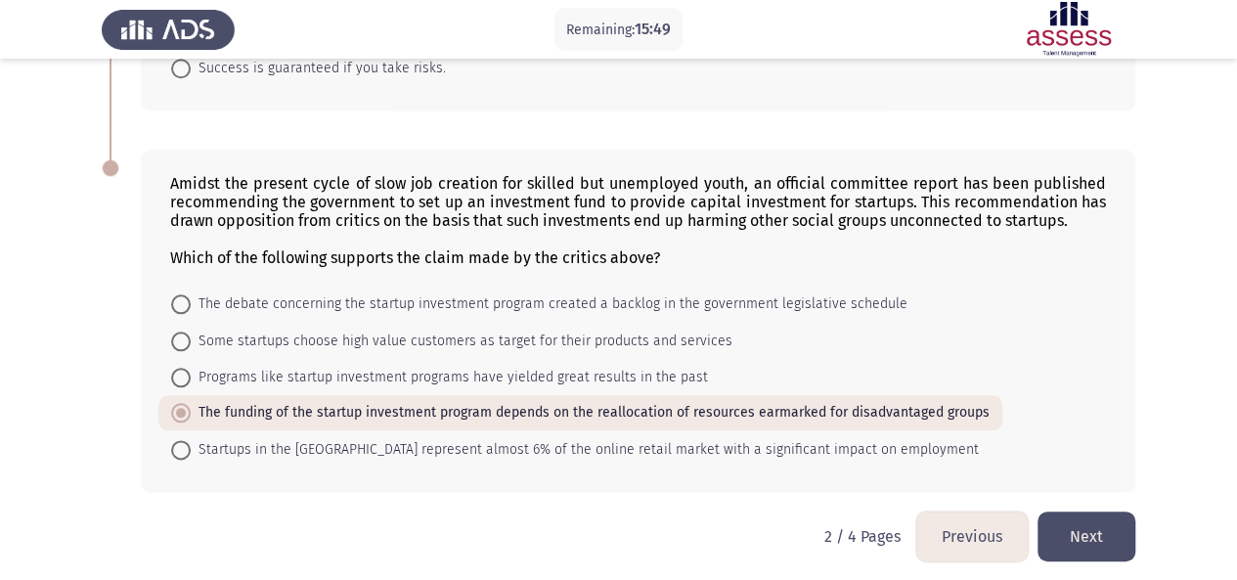
click at [1080, 532] on button "Next" at bounding box center [1087, 537] width 98 height 50
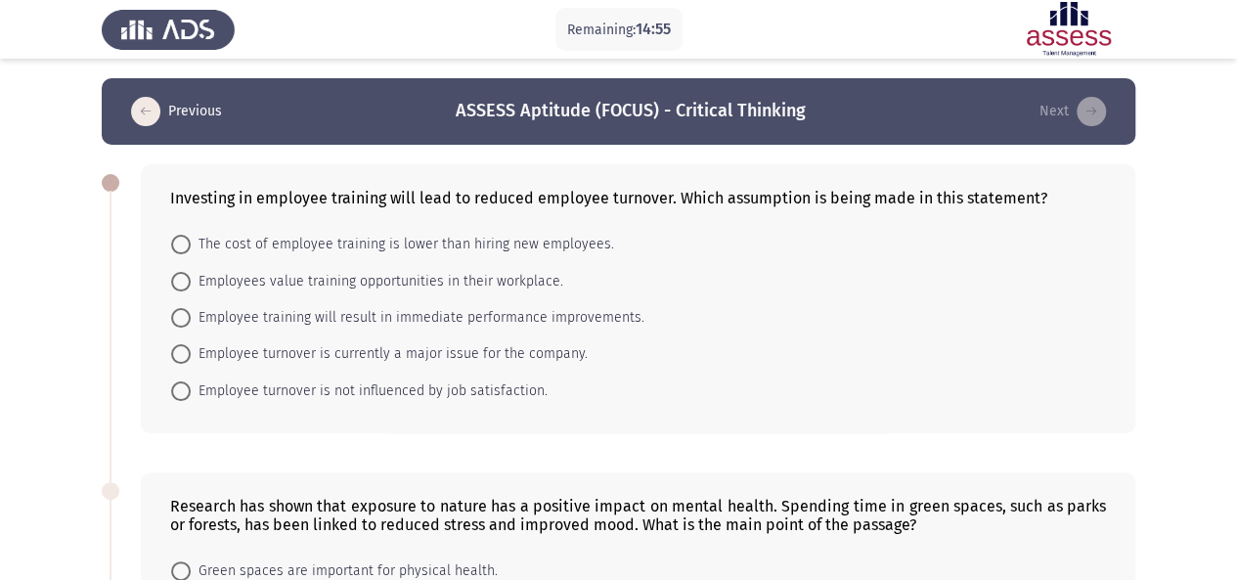
click at [188, 282] on span at bounding box center [181, 282] width 20 height 20
click at [188, 282] on input "Employees value training opportunities in their workplace." at bounding box center [181, 282] width 20 height 20
radio input "true"
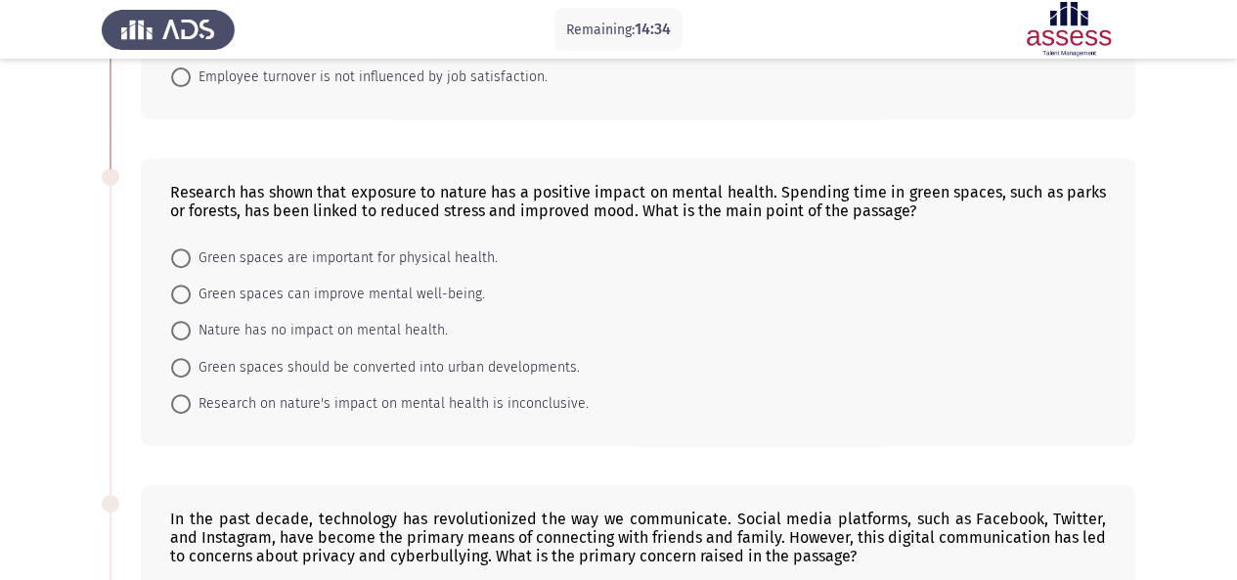
scroll to position [313, 0]
click at [403, 297] on span "Green spaces can improve mental well-being." at bounding box center [338, 293] width 294 height 23
click at [191, 297] on input "Green spaces can improve mental well-being." at bounding box center [181, 294] width 20 height 20
radio input "true"
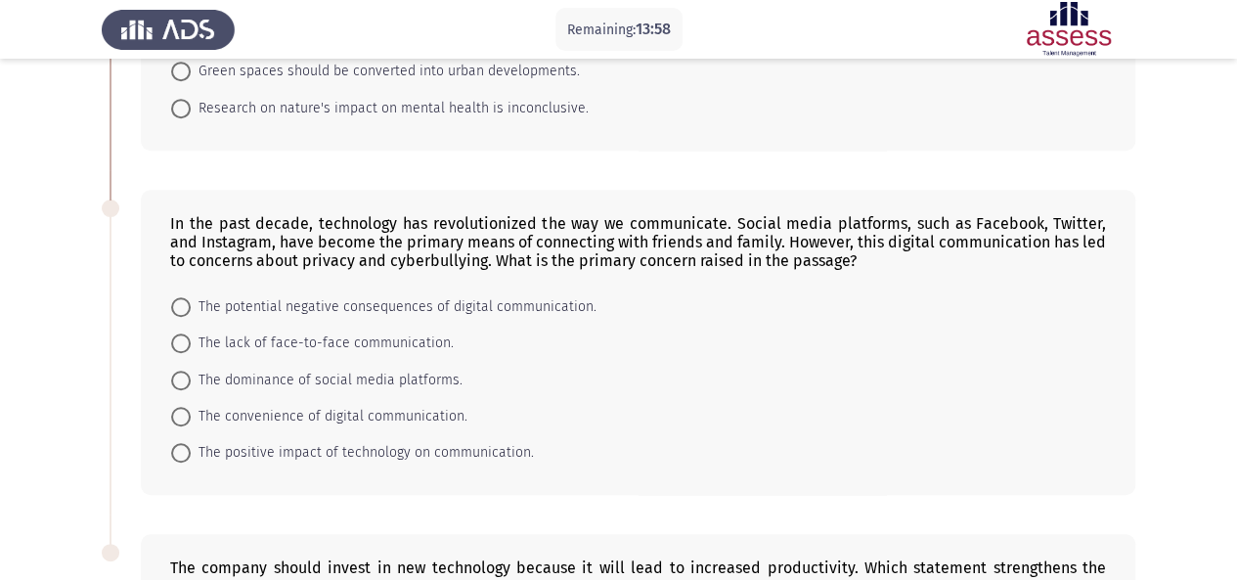
scroll to position [614, 0]
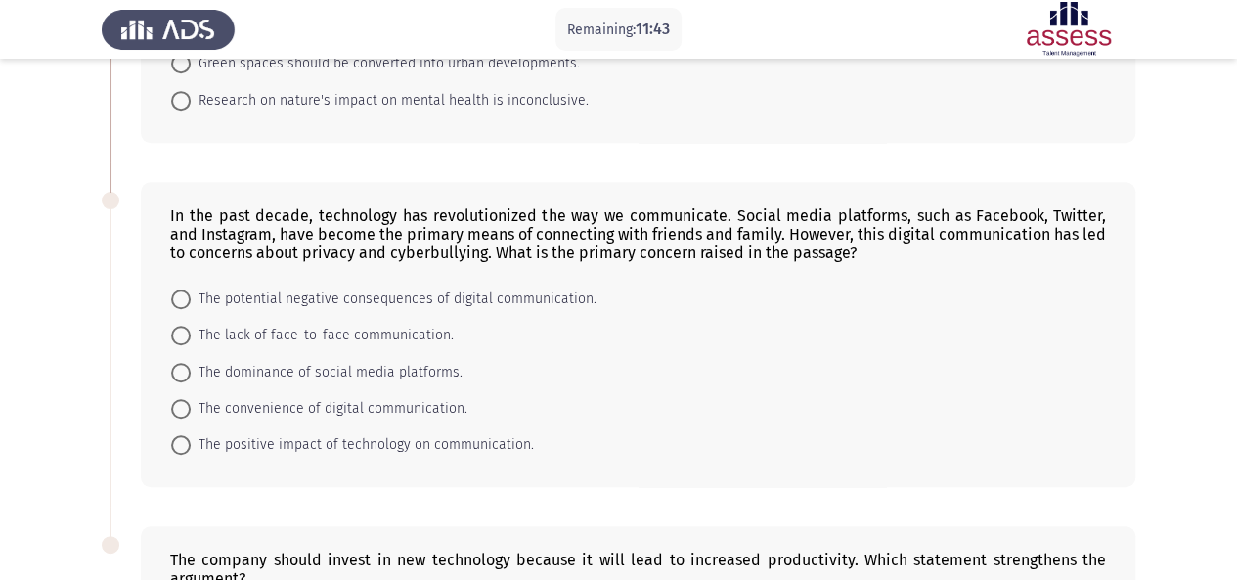
click at [452, 296] on span "The potential negative consequences of digital communication." at bounding box center [394, 299] width 406 height 23
click at [191, 296] on input "The potential negative consequences of digital communication." at bounding box center [181, 300] width 20 height 20
radio input "true"
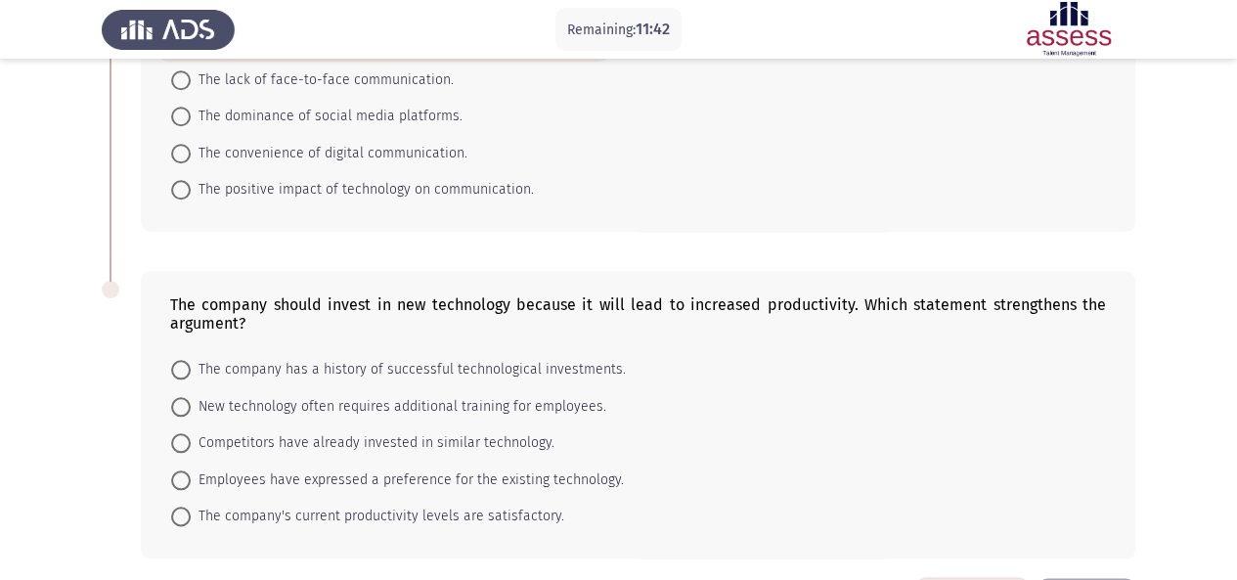
scroll to position [935, 0]
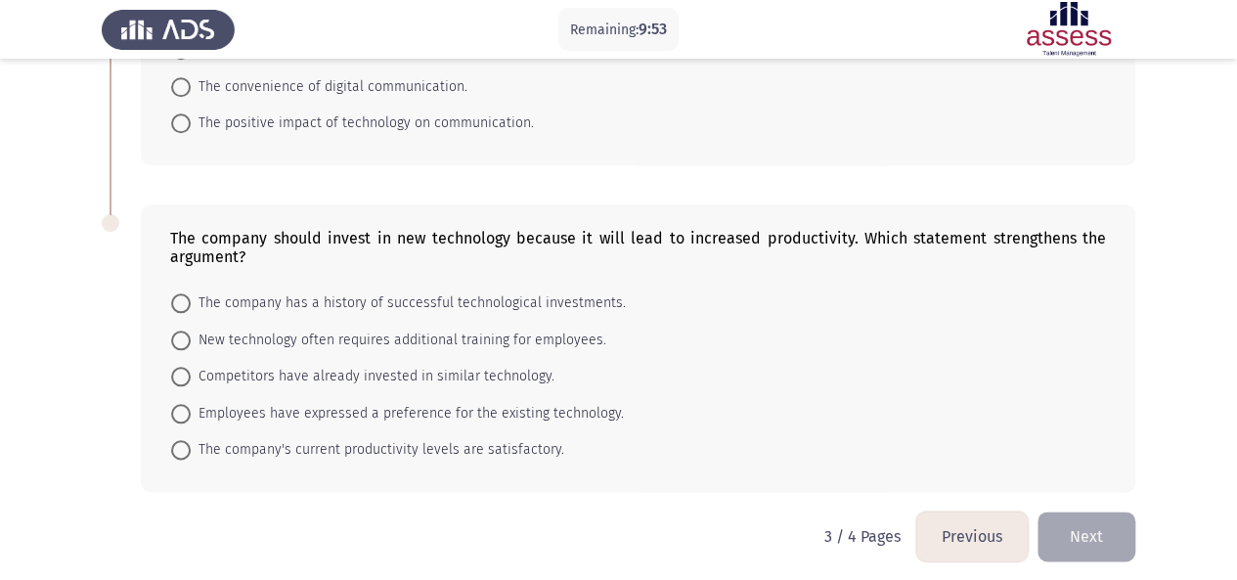
click at [438, 291] on span "The company has a history of successful technological investments." at bounding box center [408, 302] width 435 height 23
click at [191, 293] on input "The company has a history of successful technological investments." at bounding box center [181, 303] width 20 height 20
radio input "true"
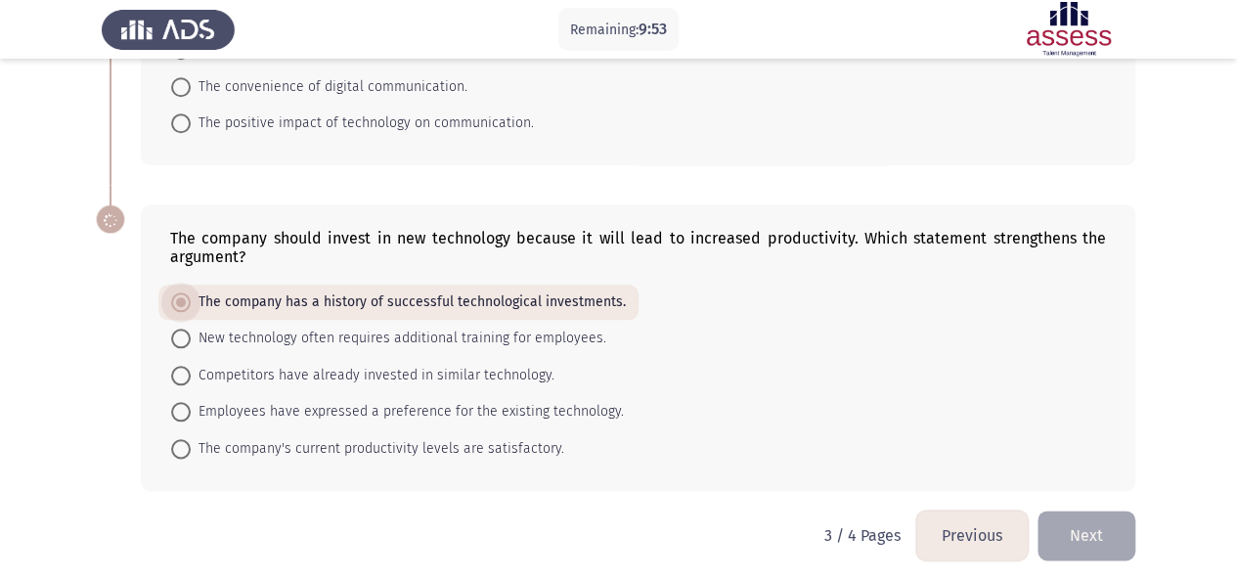
scroll to position [934, 0]
click at [1093, 533] on button "Next" at bounding box center [1087, 537] width 98 height 50
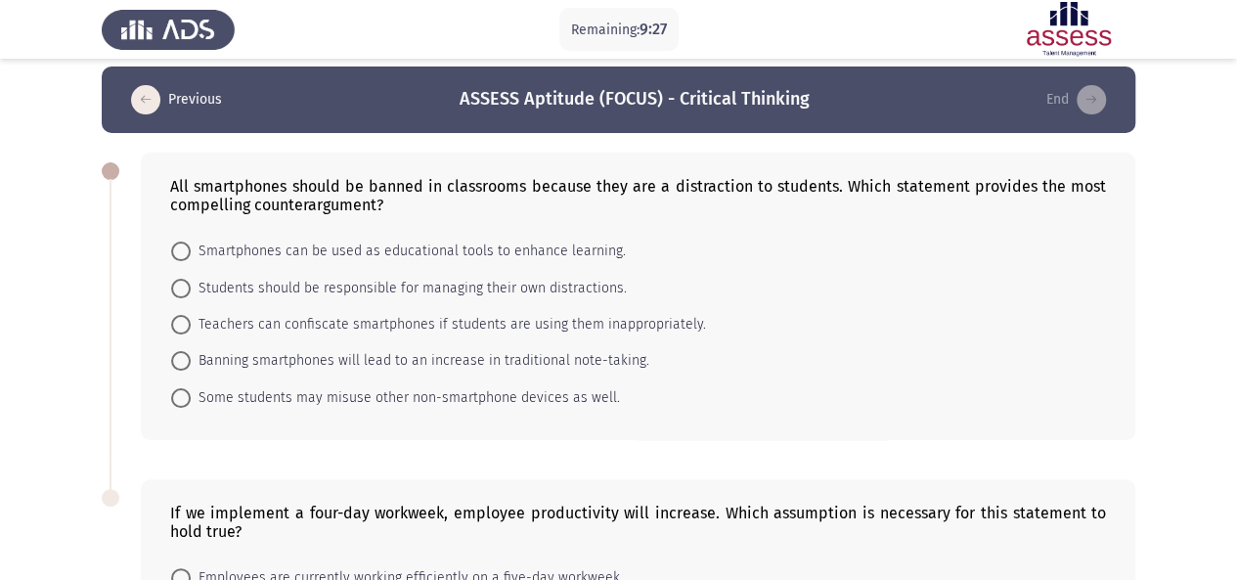
scroll to position [0, 0]
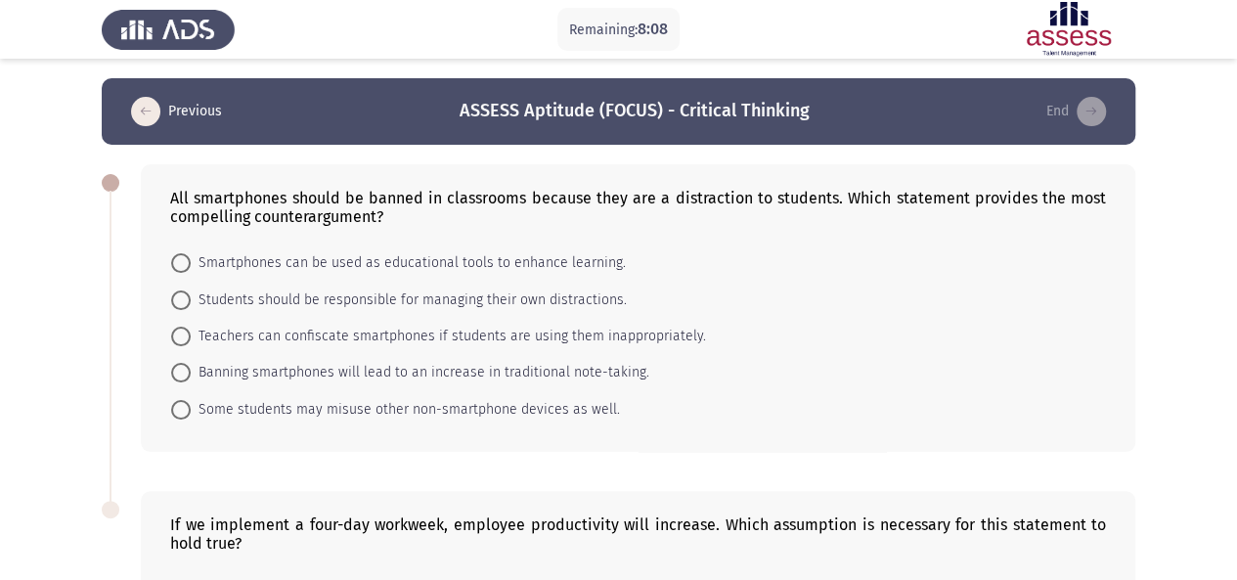
click at [486, 267] on span "Smartphones can be used as educational tools to enhance learning." at bounding box center [408, 262] width 435 height 23
click at [191, 267] on input "Smartphones can be used as educational tools to enhance learning." at bounding box center [181, 263] width 20 height 20
radio input "true"
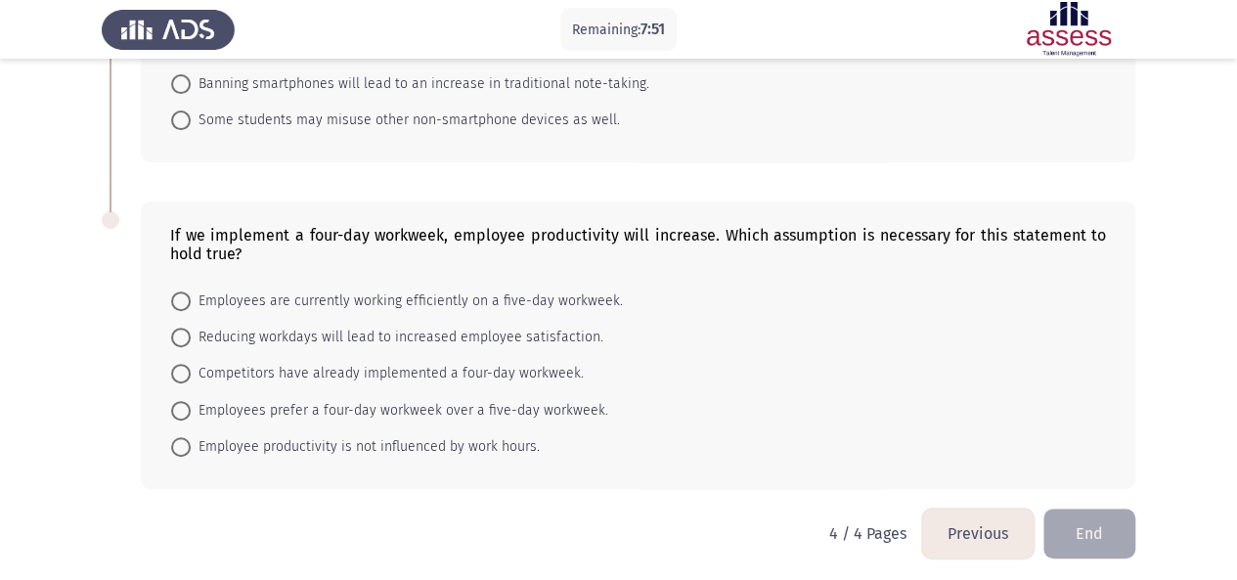
scroll to position [290, 0]
click at [181, 335] on span at bounding box center [181, 335] width 0 height 0
click at [180, 331] on input "Reducing workdays will lead to increased employee satisfaction." at bounding box center [181, 336] width 20 height 20
radio input "true"
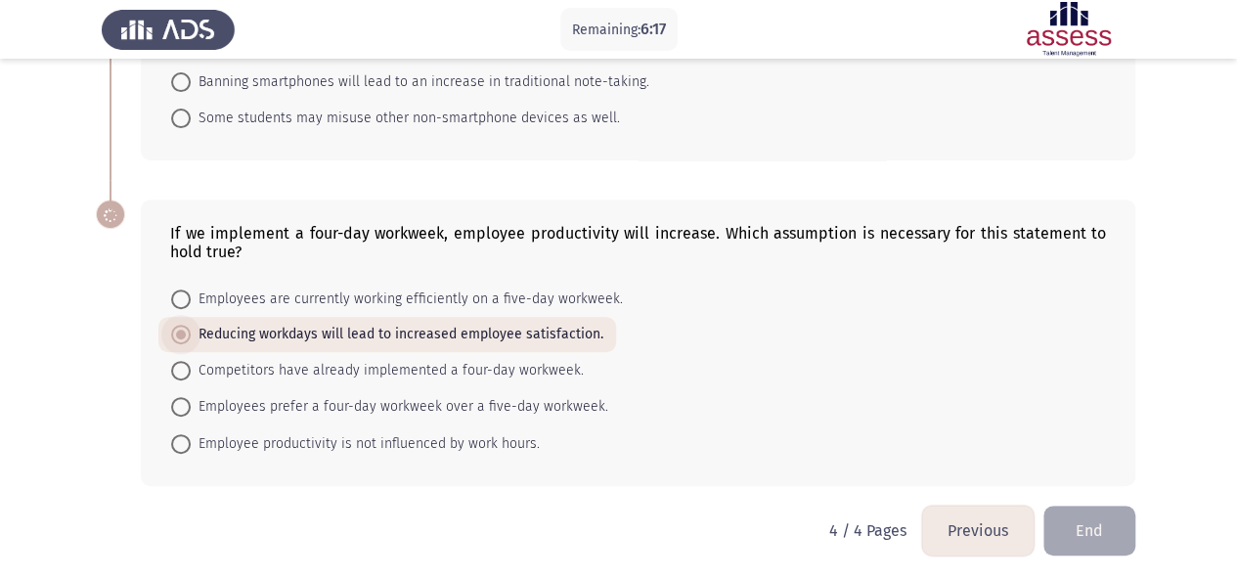
scroll to position [289, 0]
click at [1100, 524] on button "End" at bounding box center [1090, 532] width 92 height 50
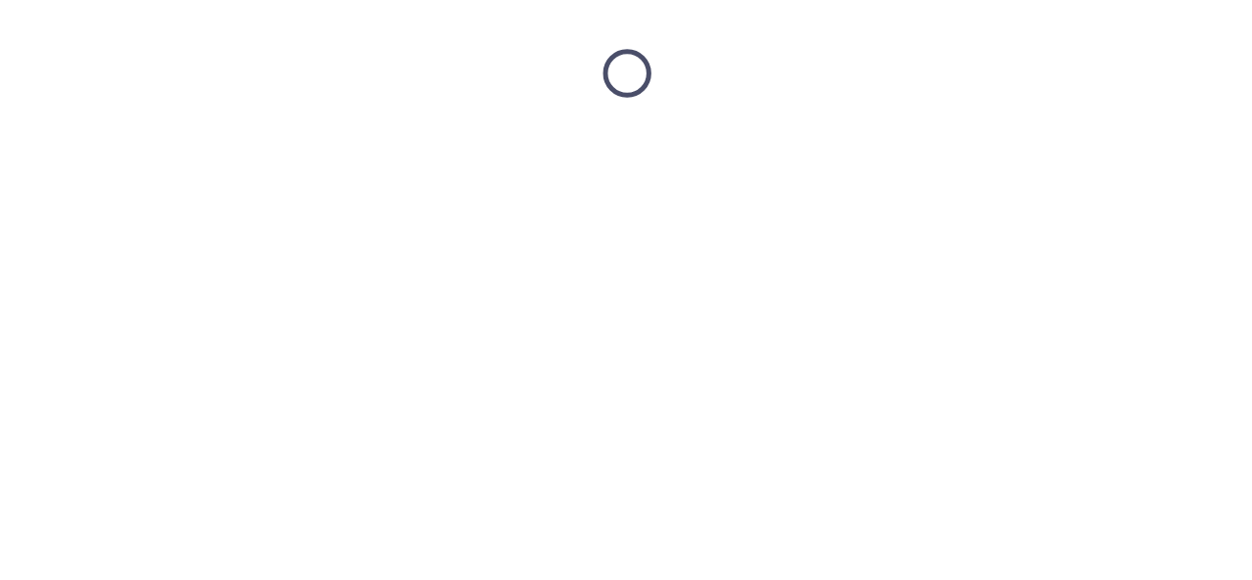
scroll to position [0, 0]
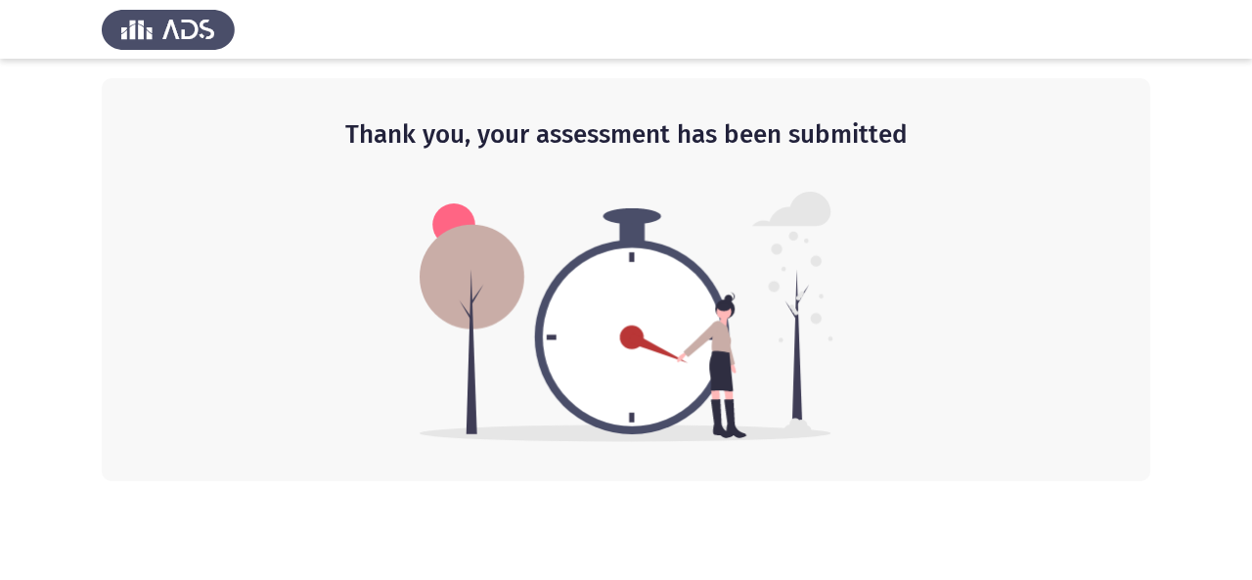
click at [166, 27] on img at bounding box center [168, 29] width 133 height 55
